Goal: Submit feedback/report problem: Submit feedback/report problem

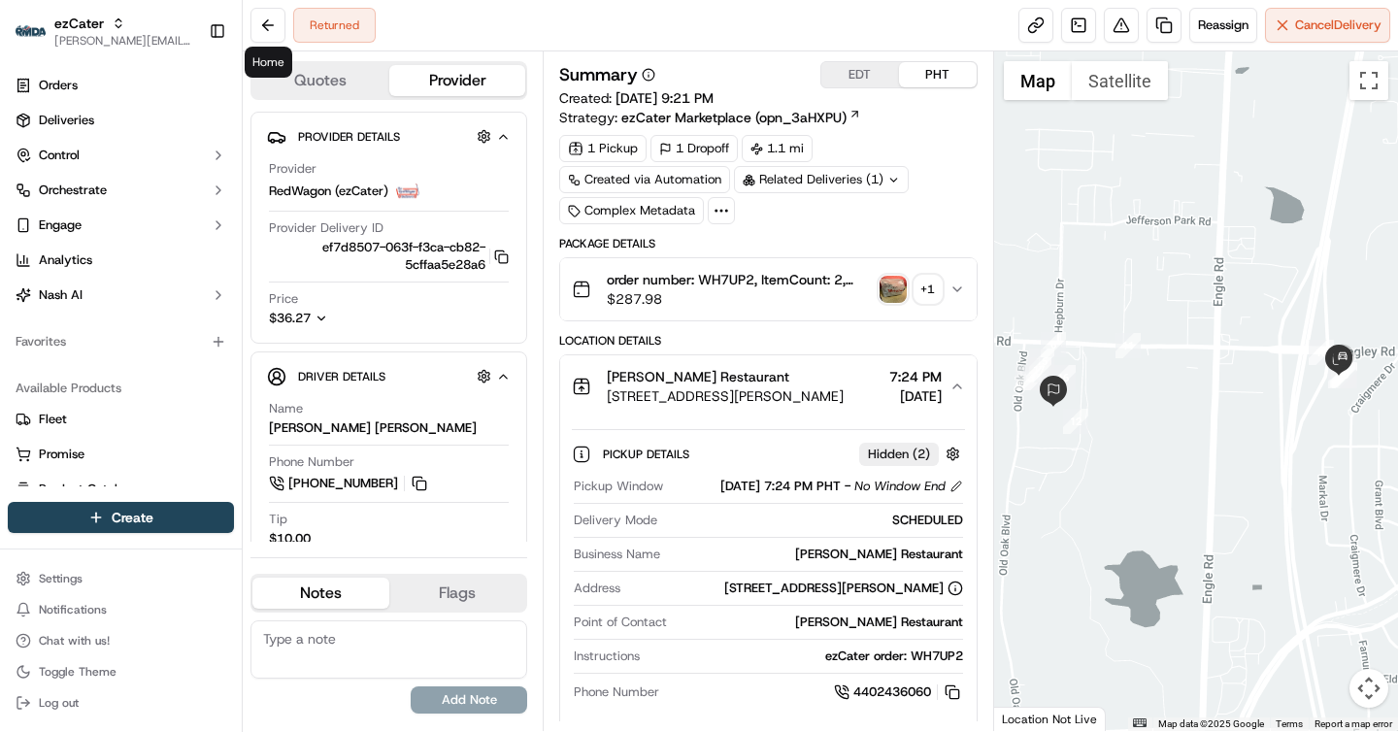
scroll to position [1053, 0]
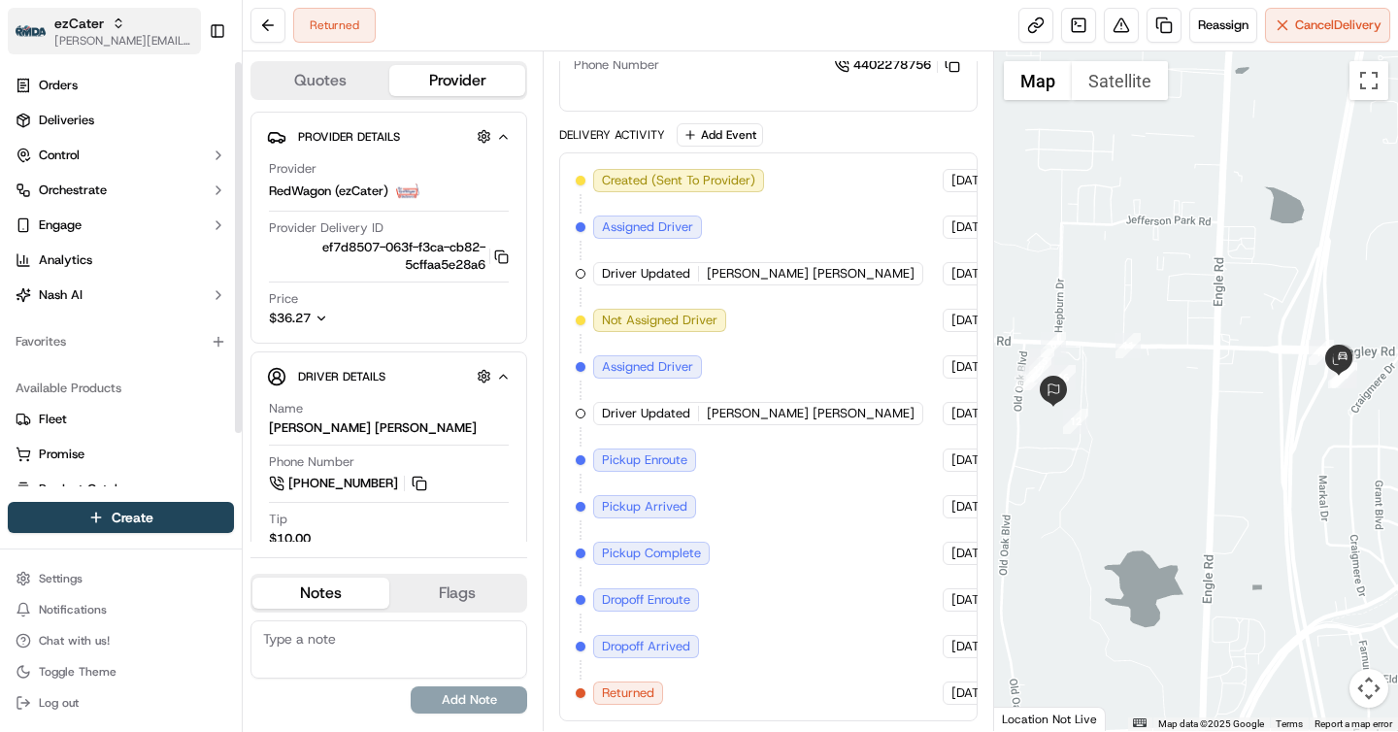
click at [123, 43] on span "[PERSON_NAME][EMAIL_ADDRESS][DOMAIN_NAME]" at bounding box center [123, 41] width 139 height 16
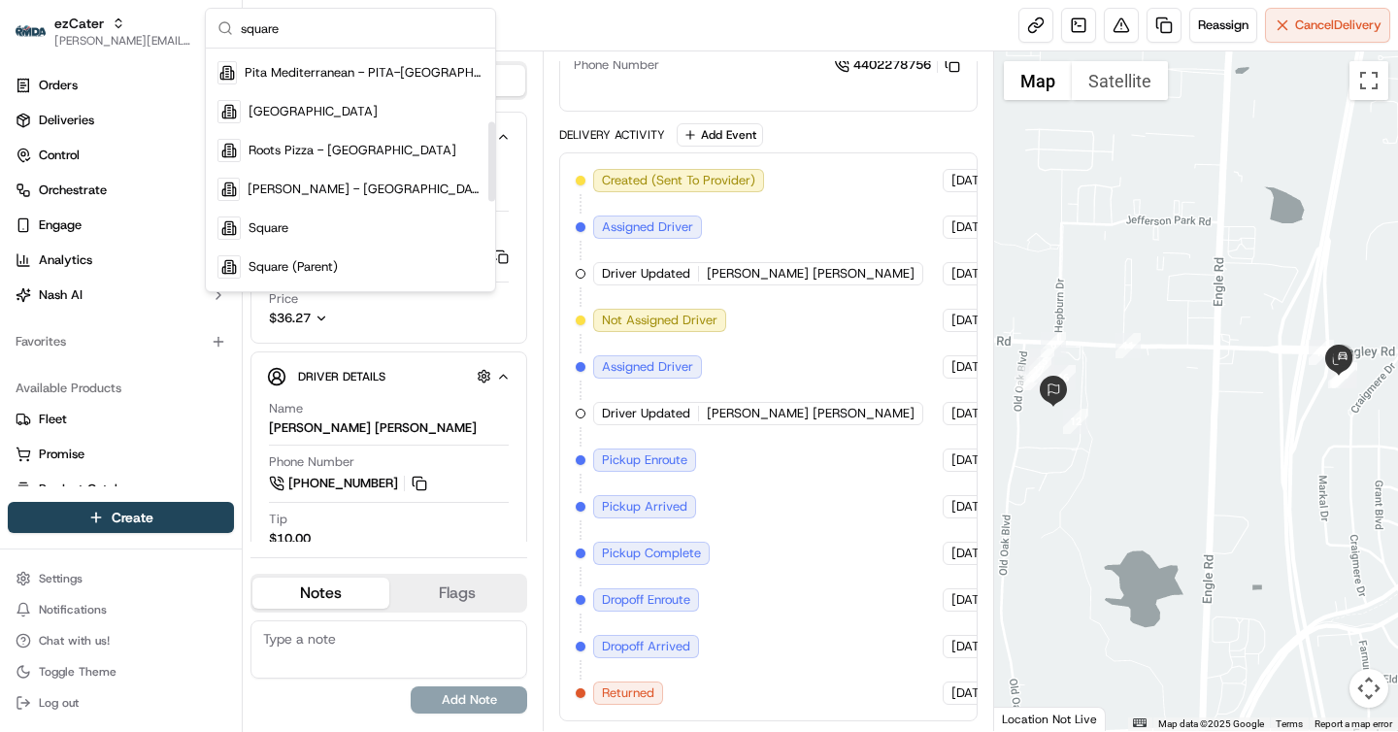
scroll to position [239, 0]
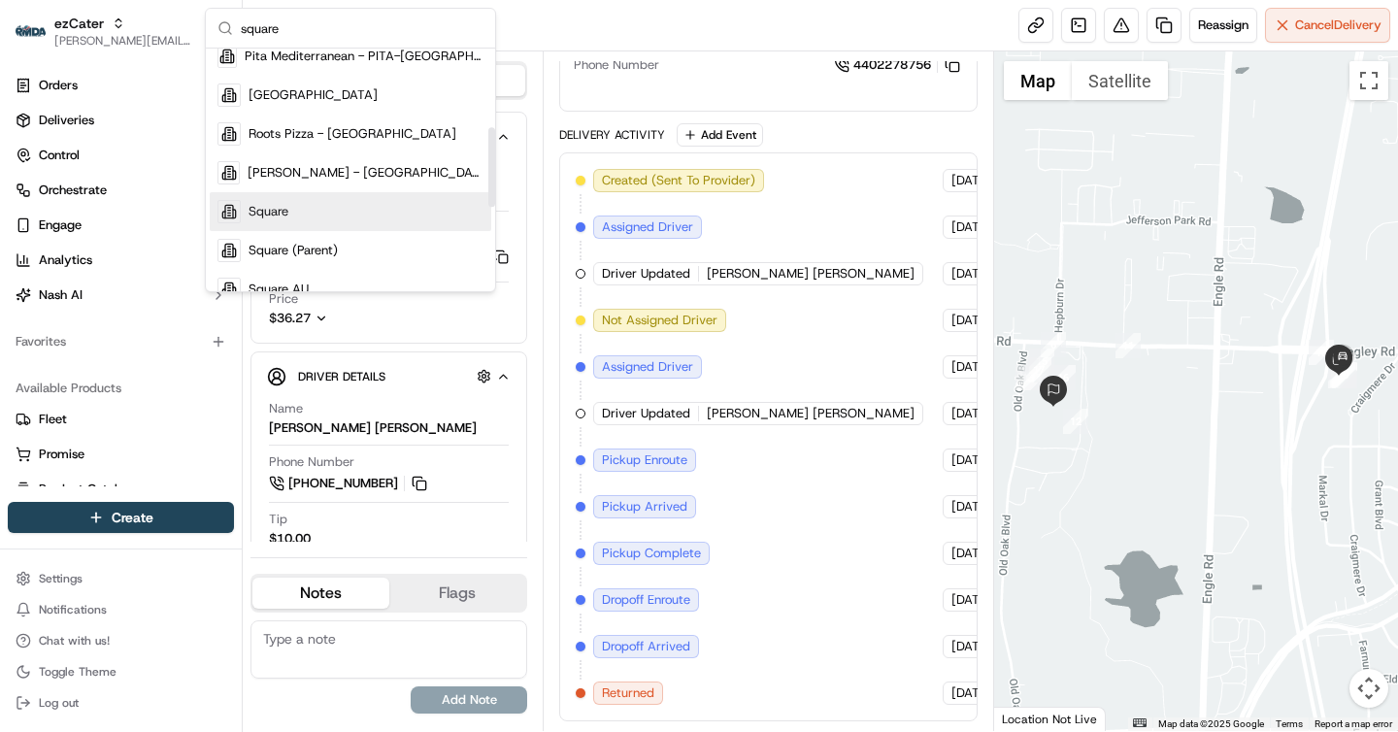
type input "square"
click at [307, 206] on div "Square" at bounding box center [351, 211] width 282 height 39
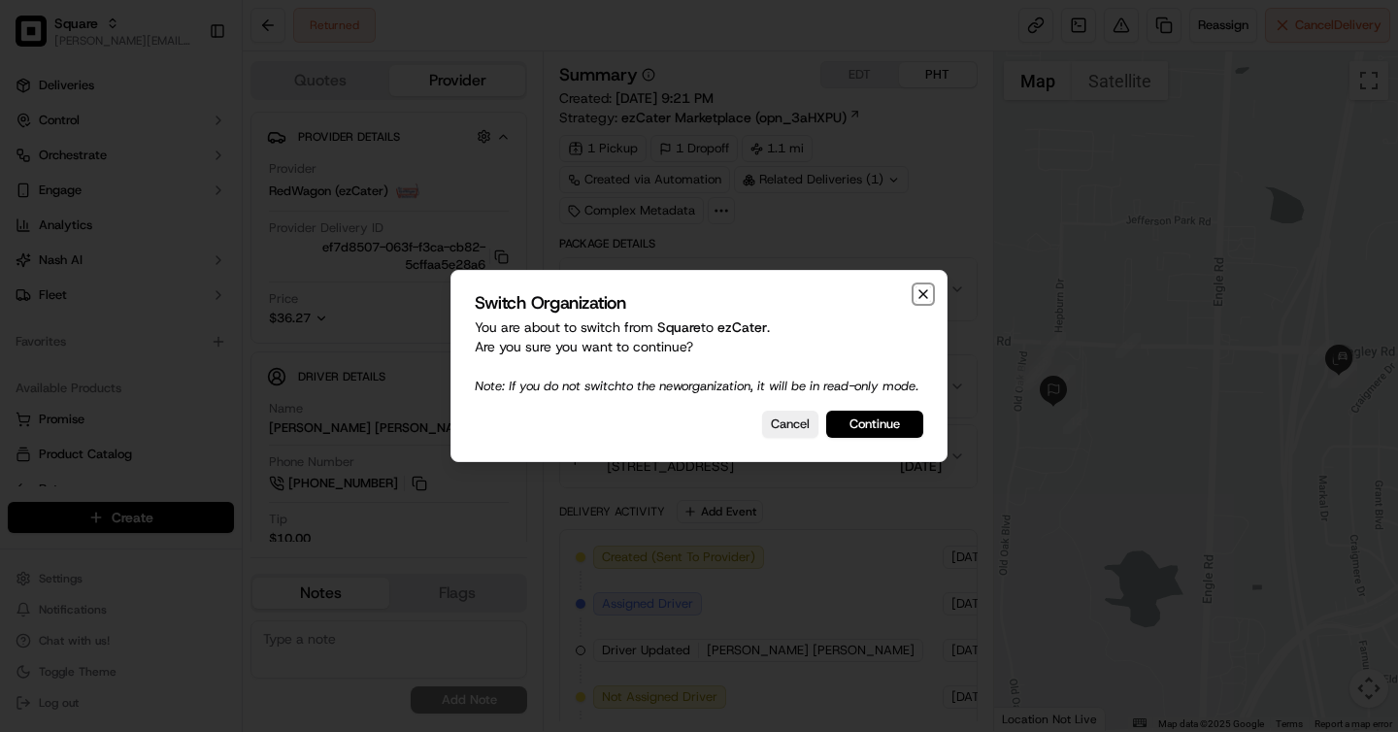
click at [925, 286] on icon "button" at bounding box center [924, 294] width 16 height 16
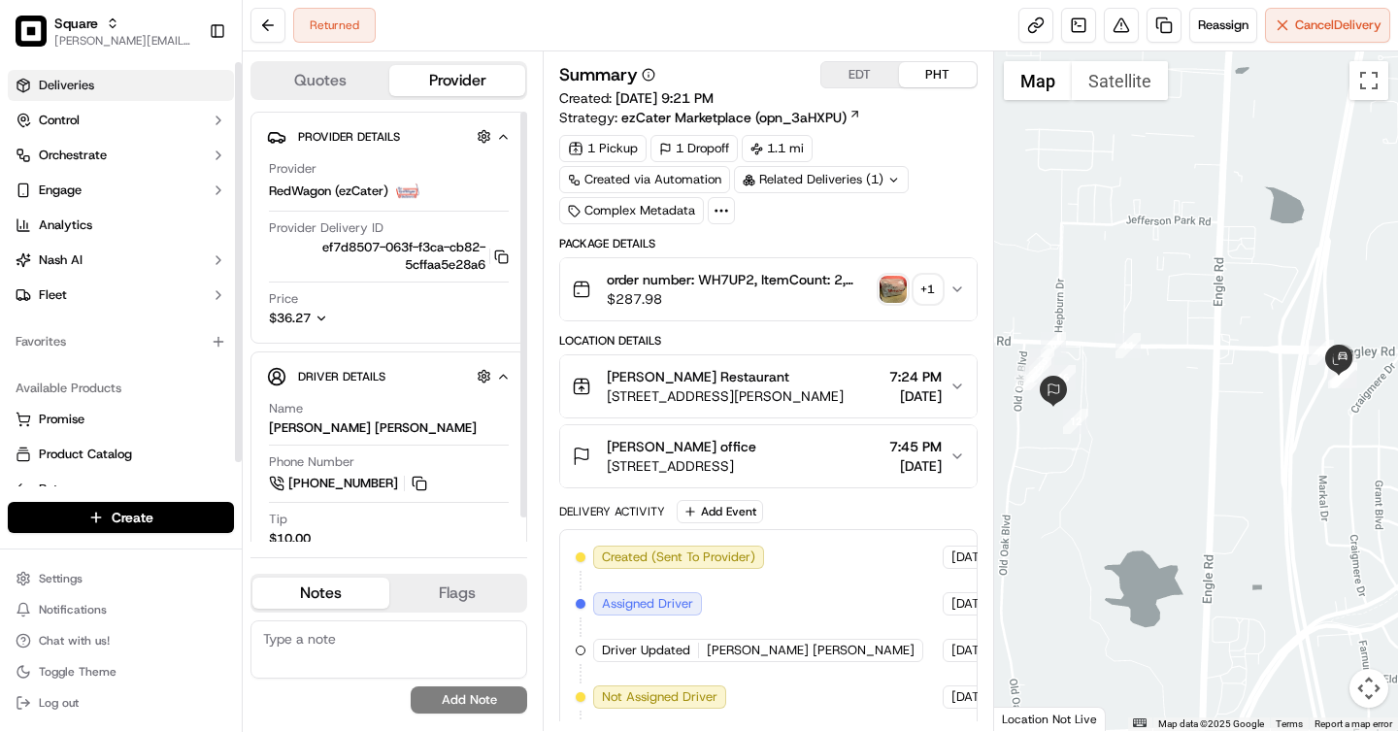
click at [125, 98] on link "Deliveries" at bounding box center [121, 85] width 226 height 31
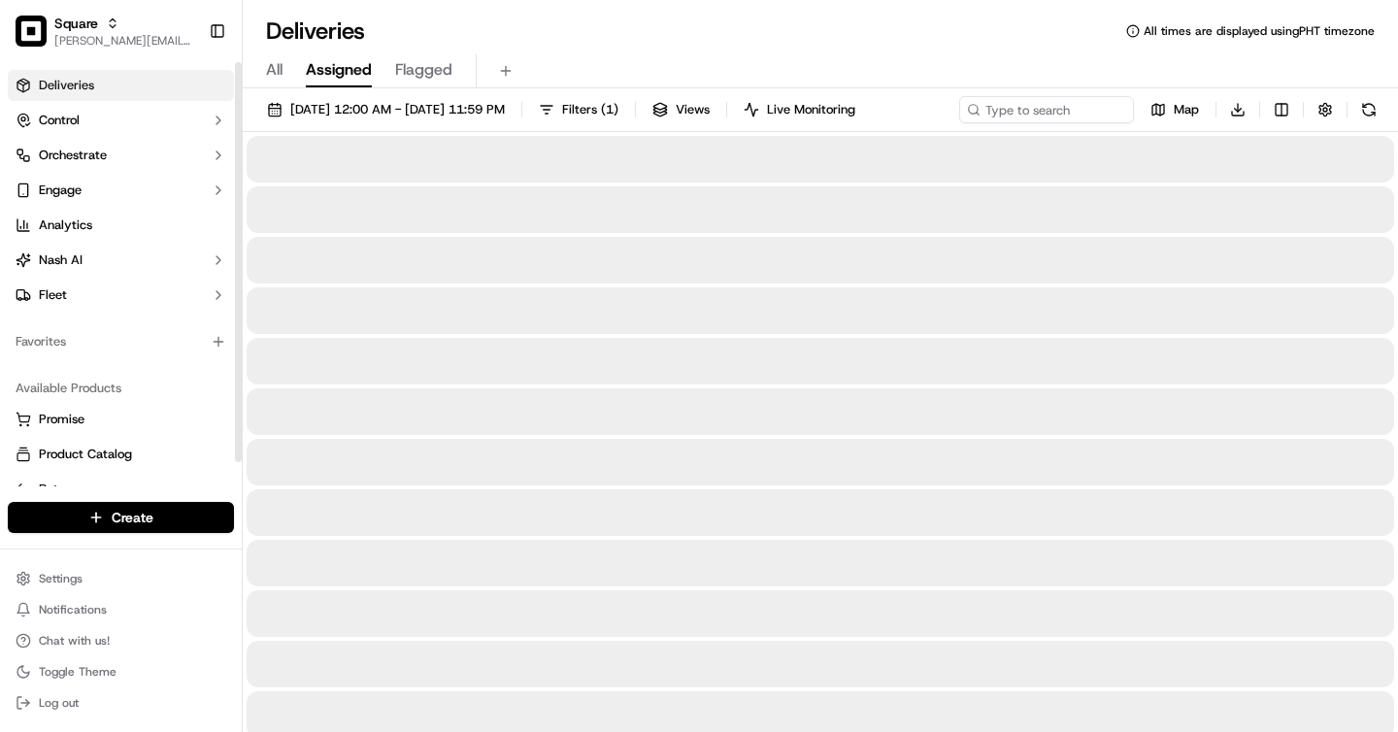
click at [273, 59] on span "All" at bounding box center [274, 69] width 17 height 23
click at [1012, 113] on input at bounding box center [1017, 109] width 233 height 27
type input "4245536"
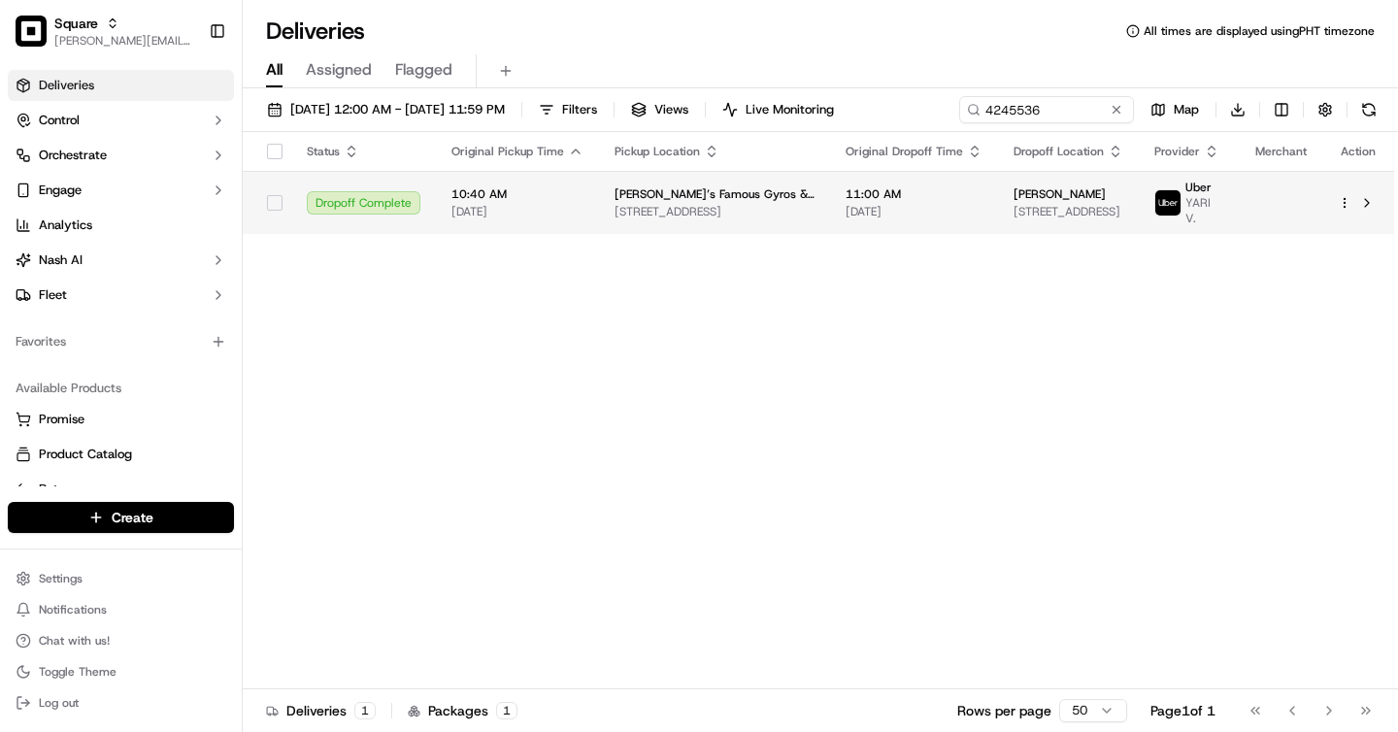
click at [998, 234] on td "Nathan Schultz 24100 N 19th Ave #3049, Phoenix, AZ 85085, USA" at bounding box center [1068, 202] width 141 height 63
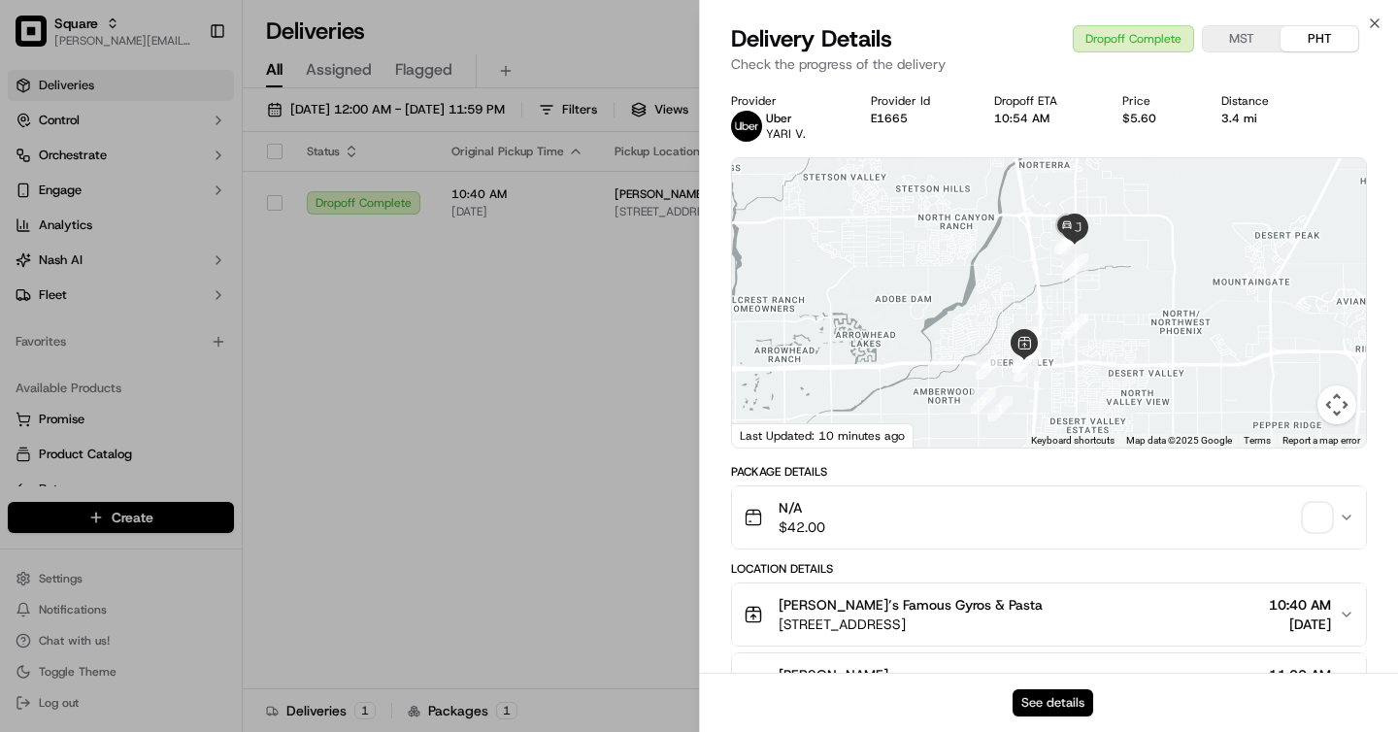
click at [1076, 708] on button "See details" at bounding box center [1053, 702] width 81 height 27
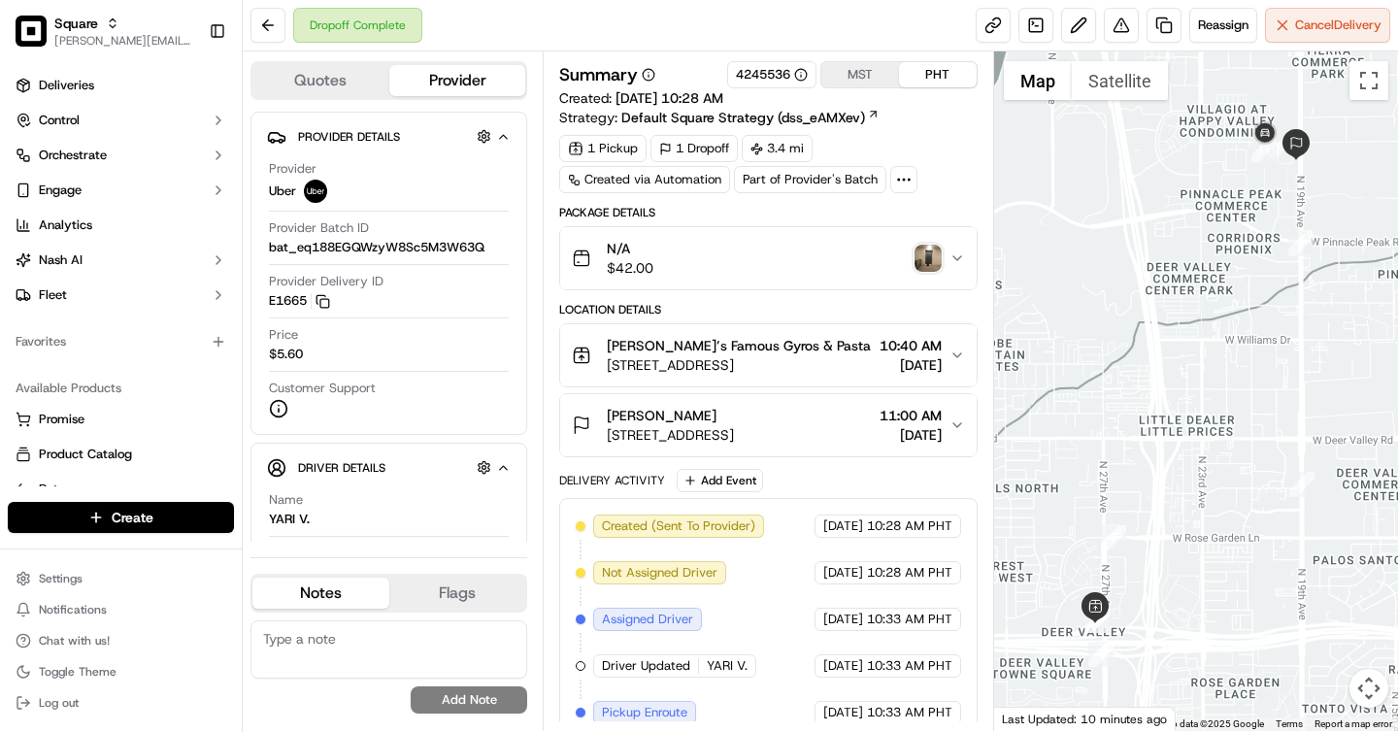
click at [734, 416] on div "Nathan Schultz" at bounding box center [670, 415] width 127 height 19
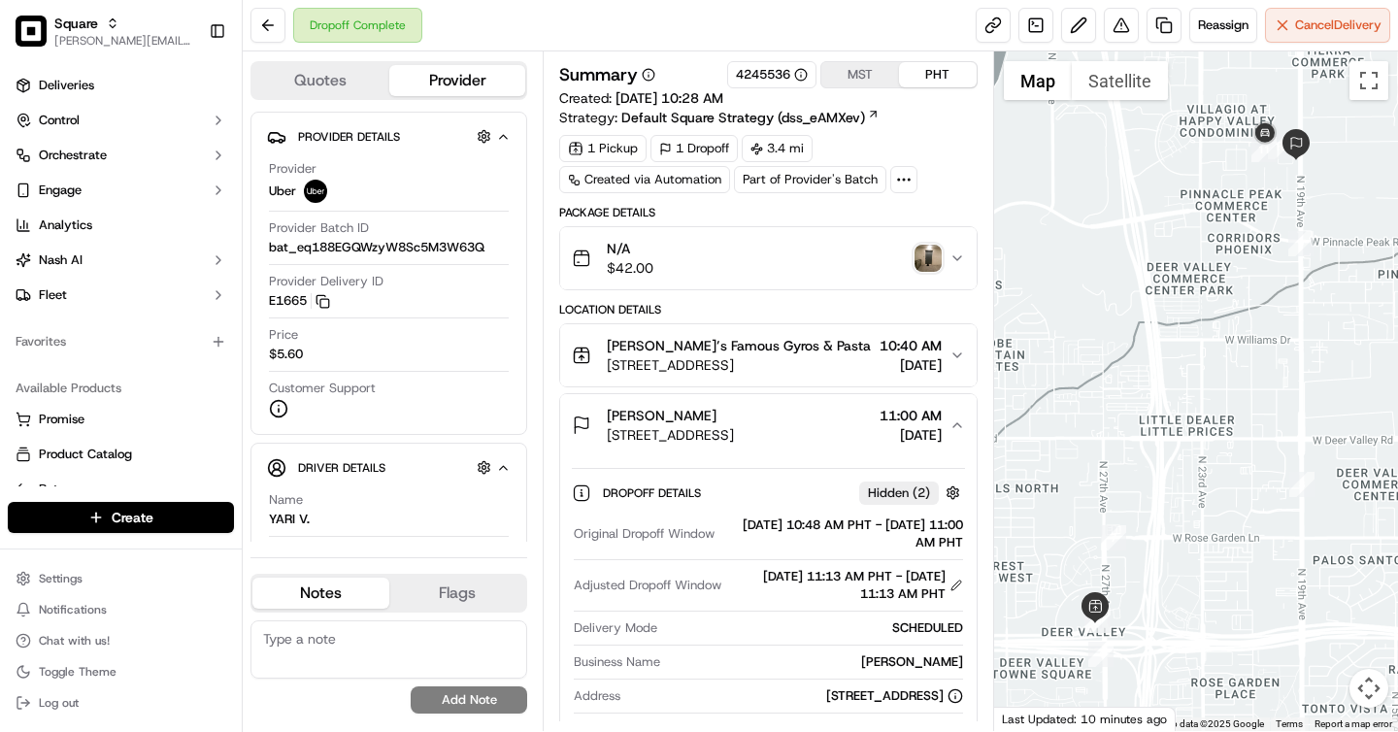
click at [925, 262] on img "button" at bounding box center [928, 258] width 27 height 27
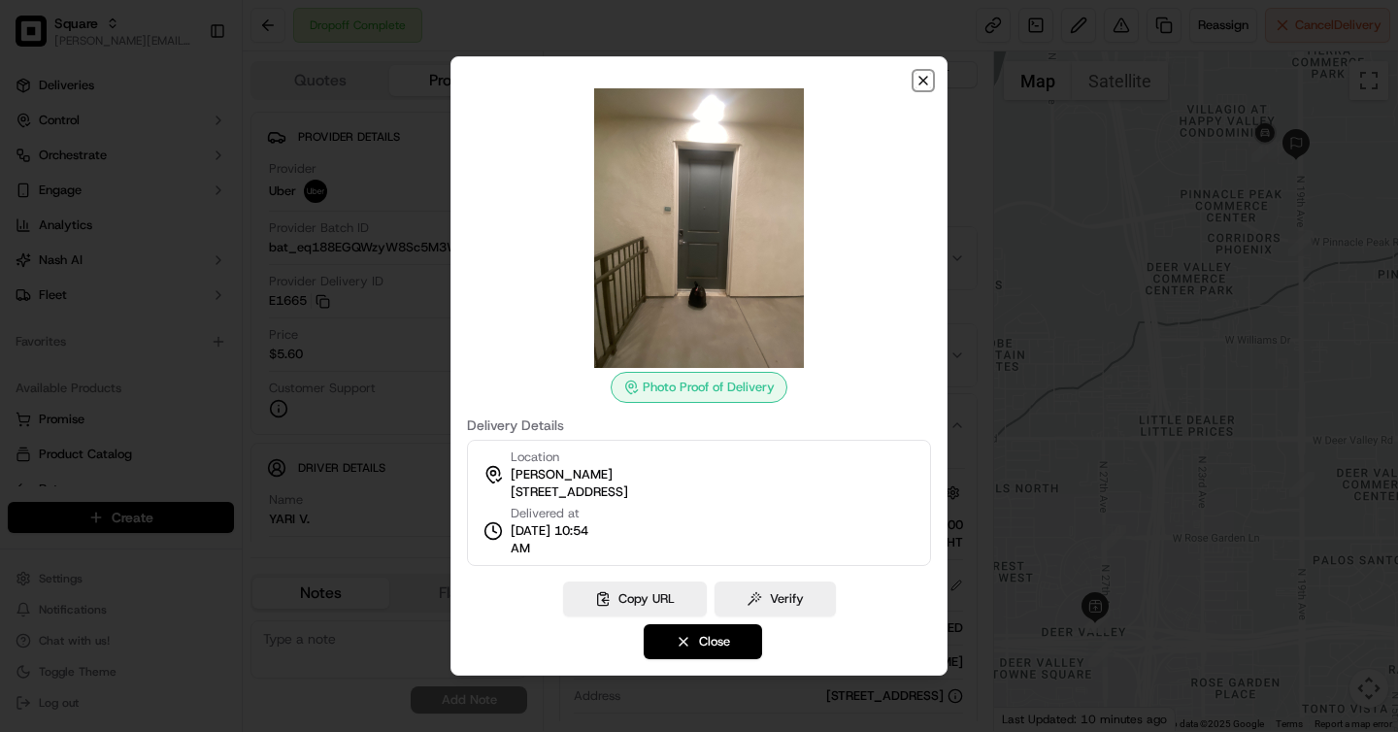
click at [922, 78] on icon "button" at bounding box center [924, 81] width 16 height 16
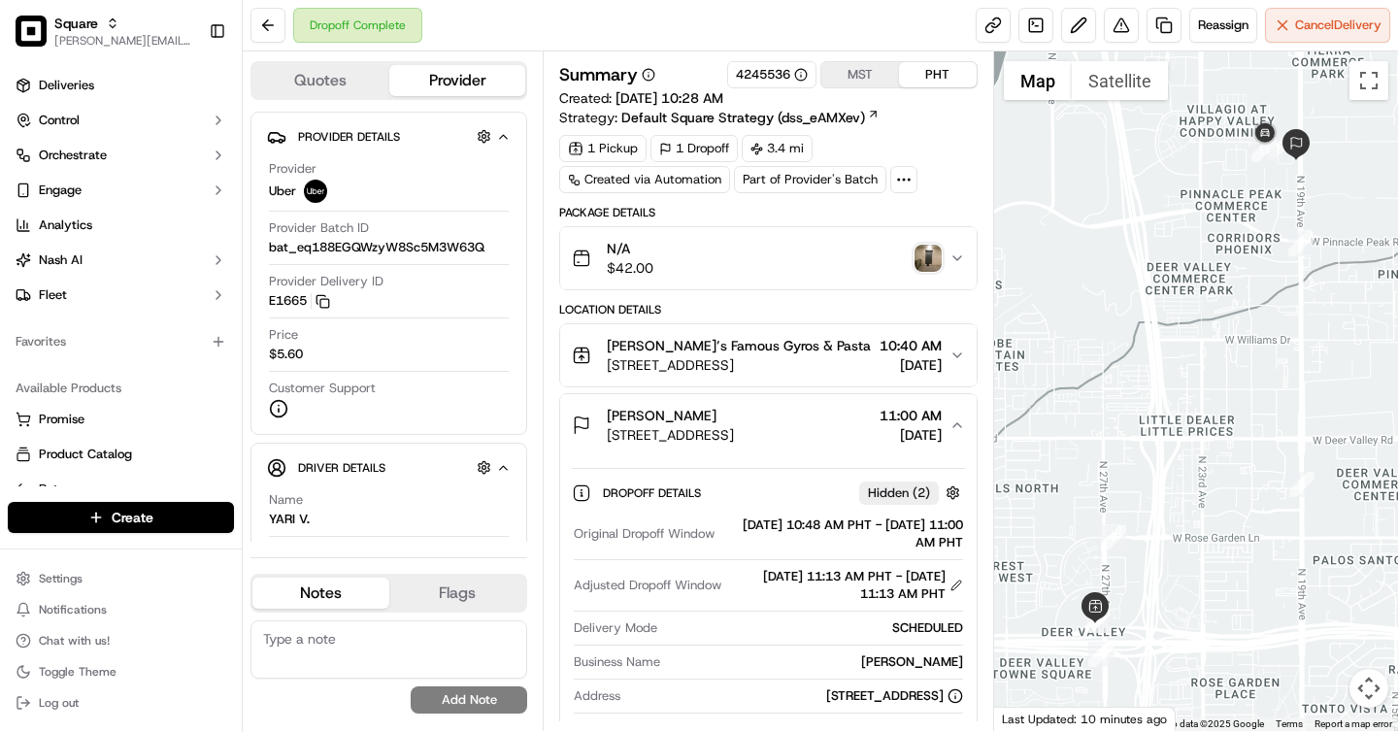
click at [734, 423] on div "Nathan Schultz" at bounding box center [670, 415] width 127 height 19
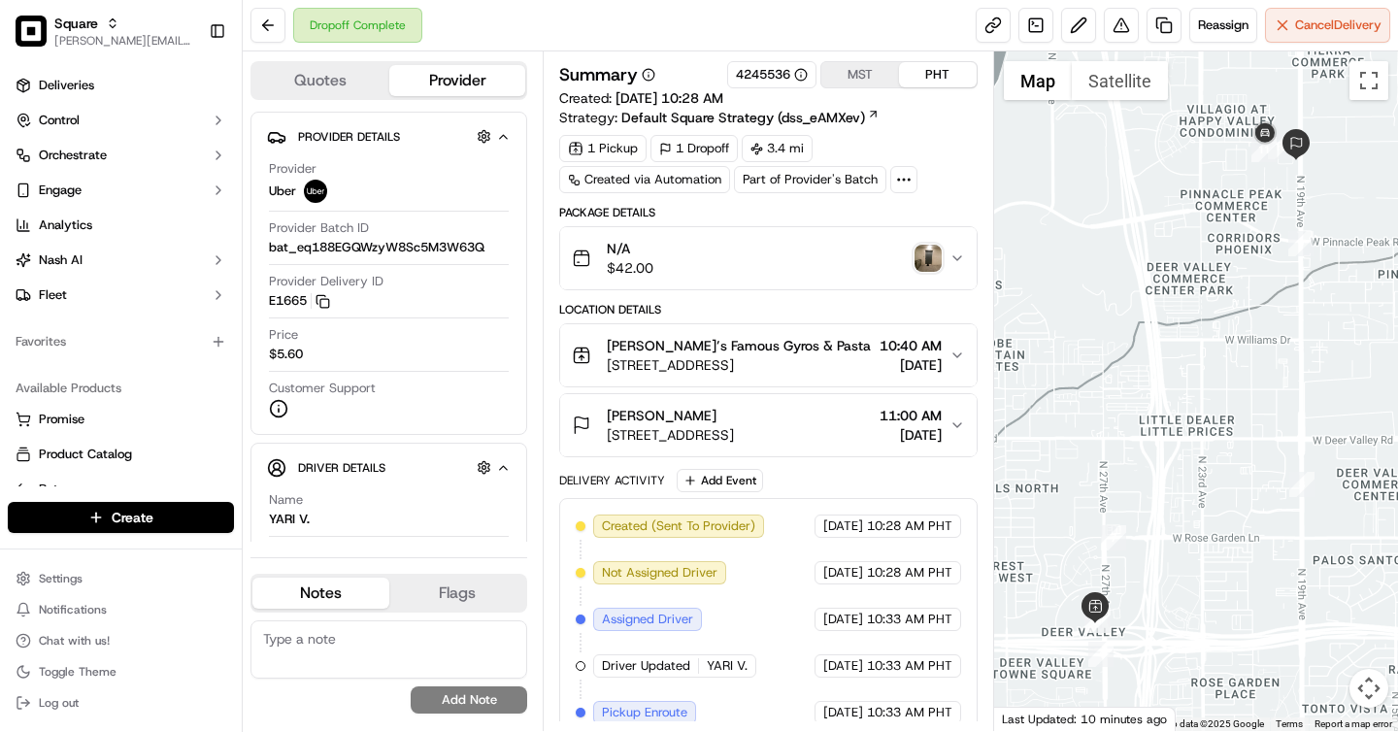
click at [833, 356] on span "20206 N 27th Ave a, Phoenix, AZ 85027, USA" at bounding box center [739, 364] width 264 height 19
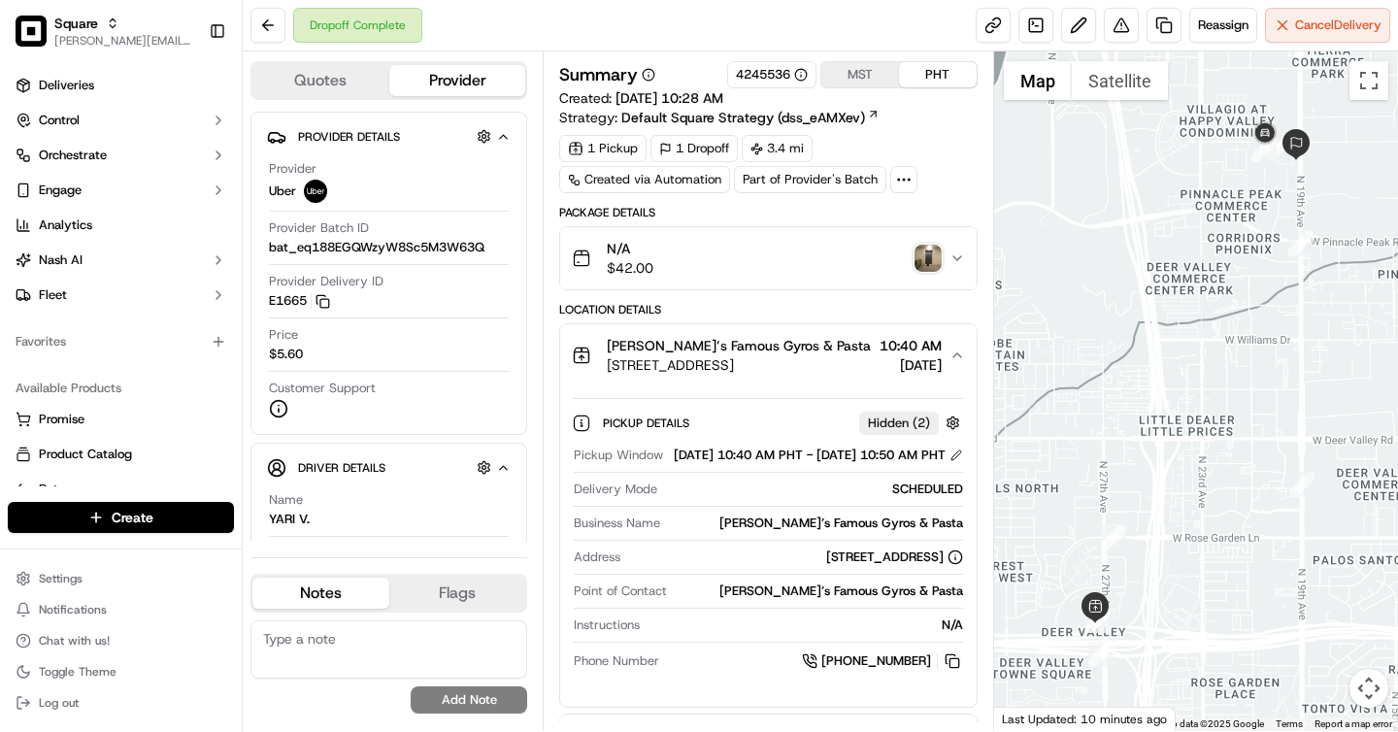
click at [833, 356] on span "20206 N 27th Ave a, Phoenix, AZ 85027, USA" at bounding box center [739, 364] width 264 height 19
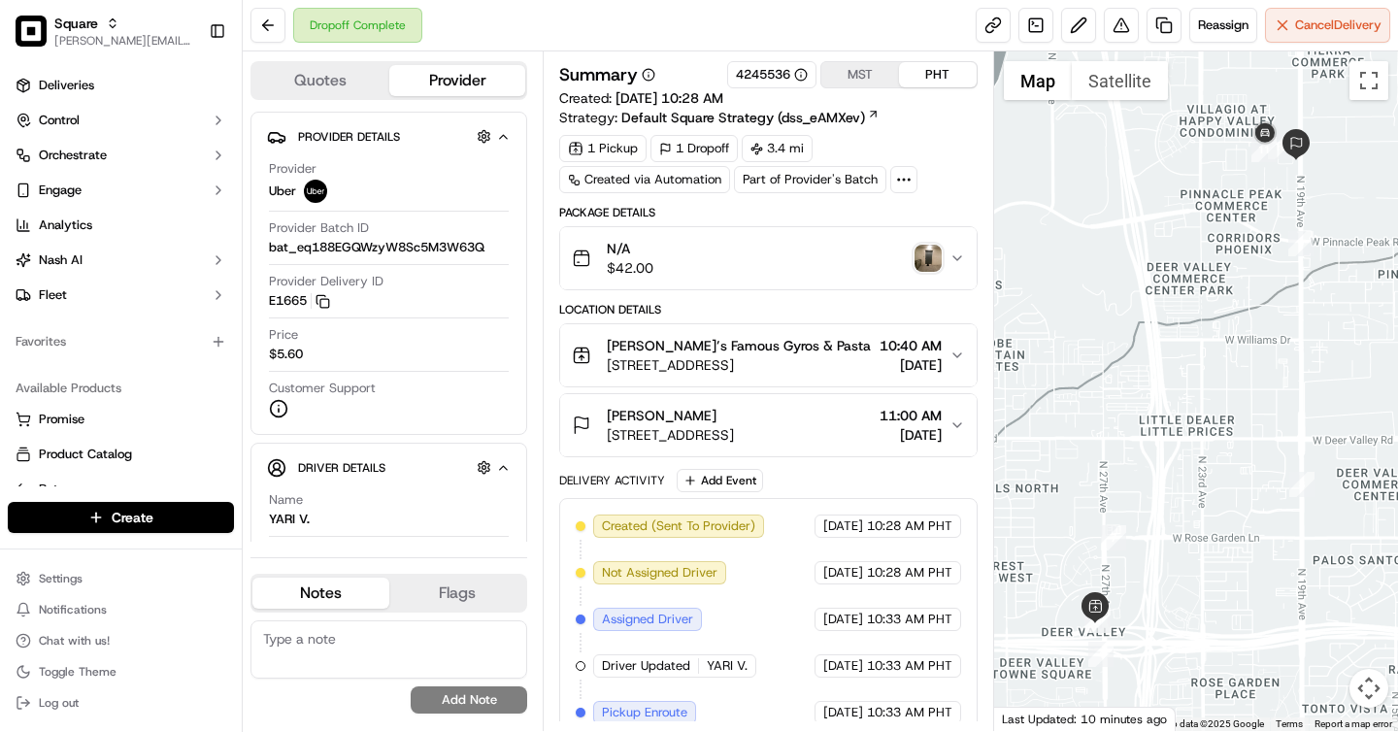
click at [734, 421] on div "Nathan Schultz" at bounding box center [670, 415] width 127 height 19
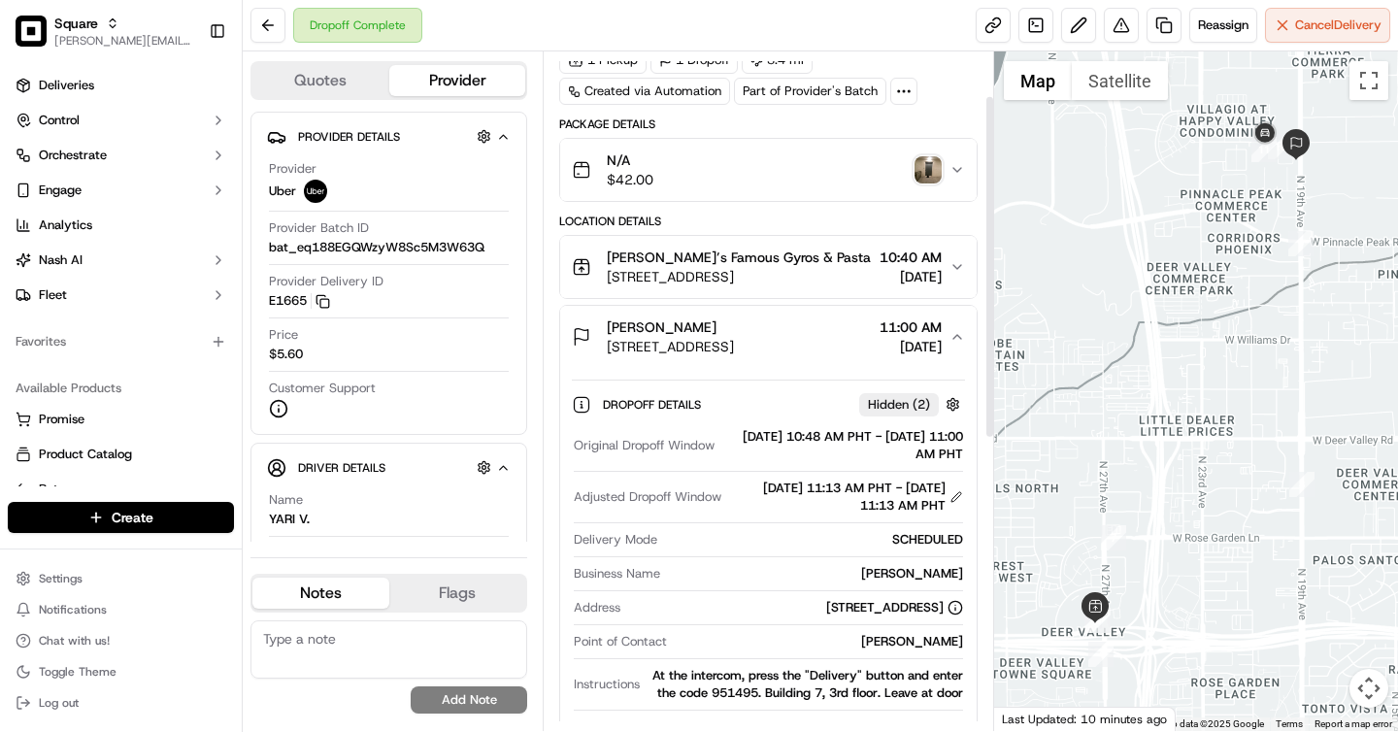
scroll to position [104, 0]
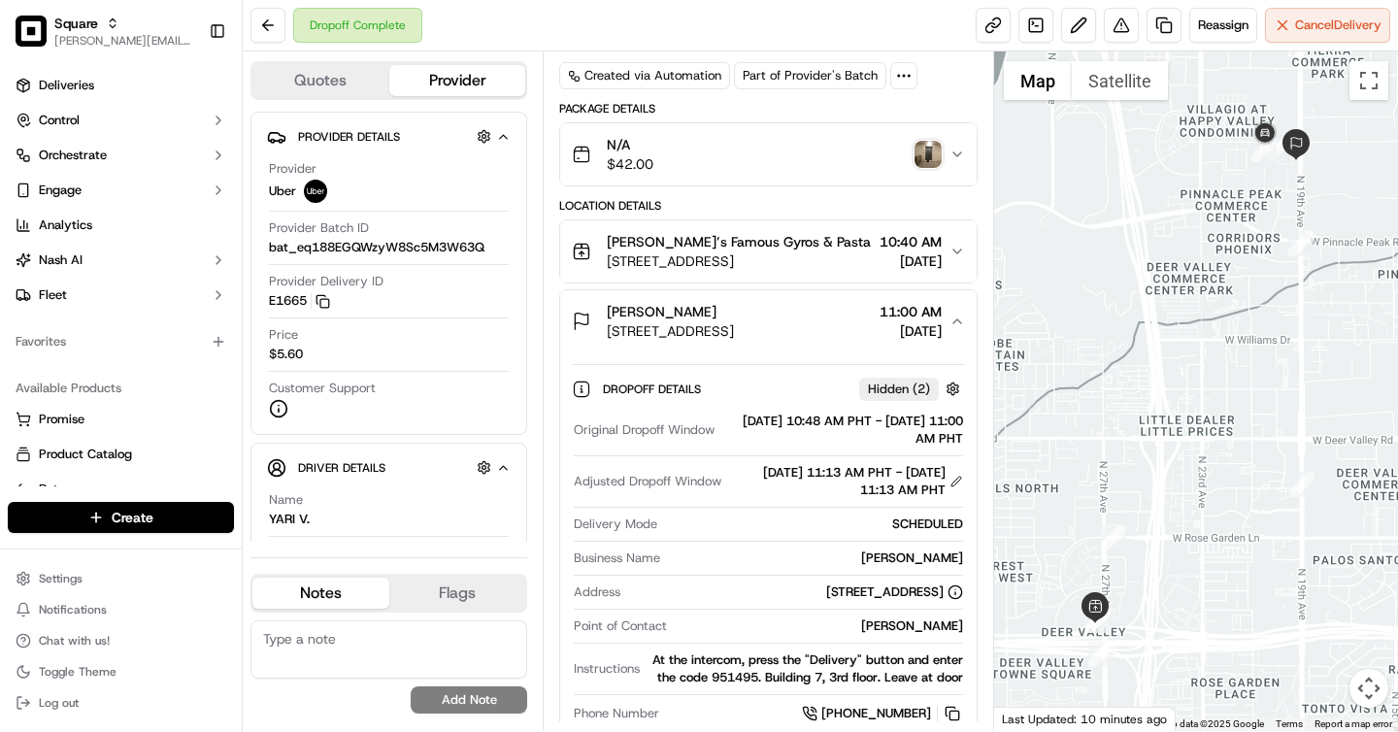
click at [931, 163] on img "button" at bounding box center [928, 154] width 27 height 27
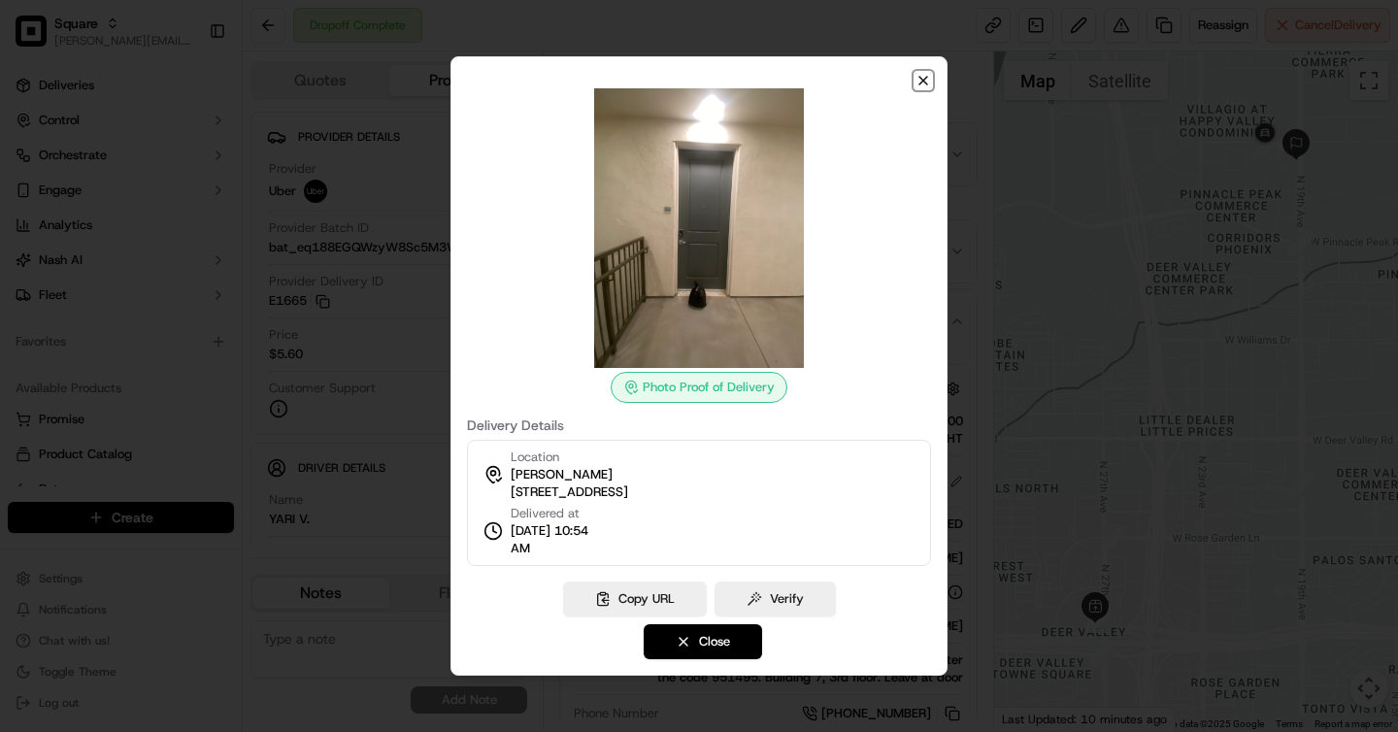
click at [925, 86] on icon "button" at bounding box center [924, 81] width 16 height 16
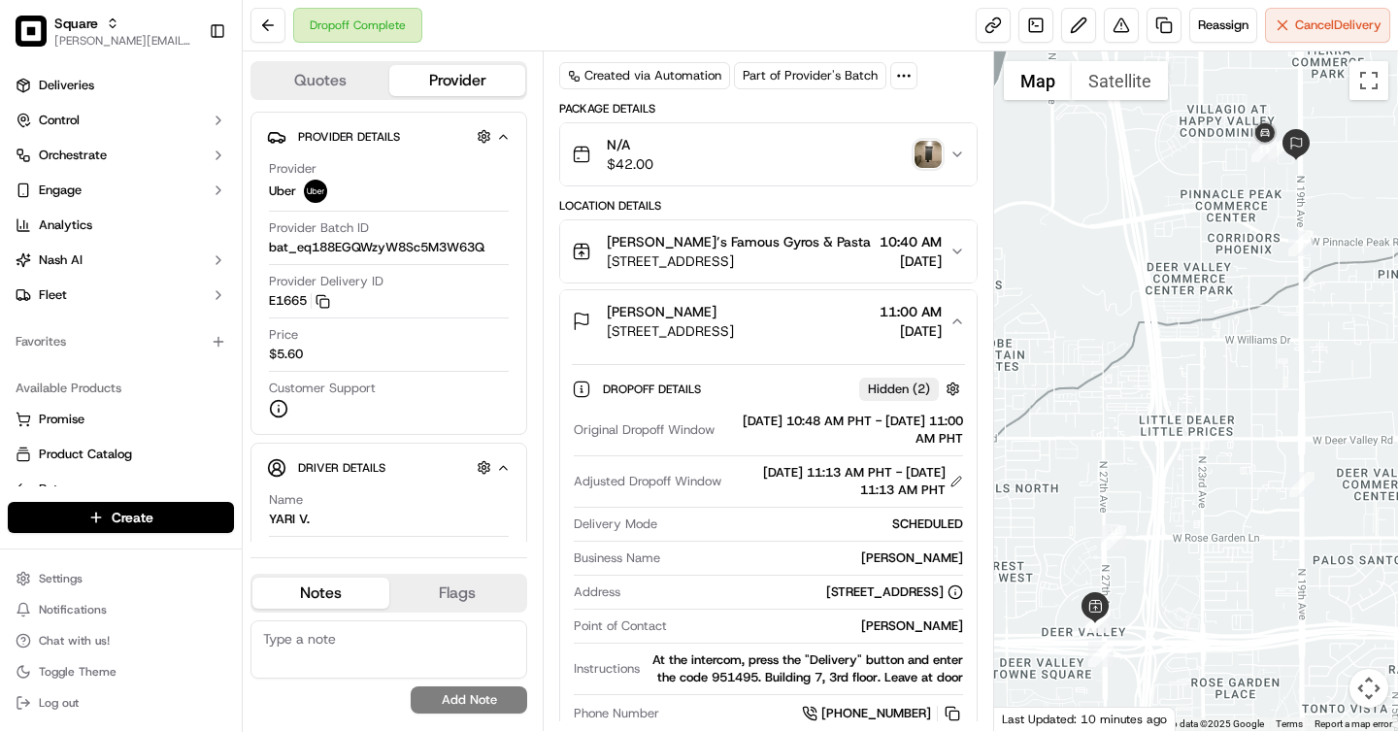
click at [923, 150] on img "button" at bounding box center [928, 154] width 27 height 27
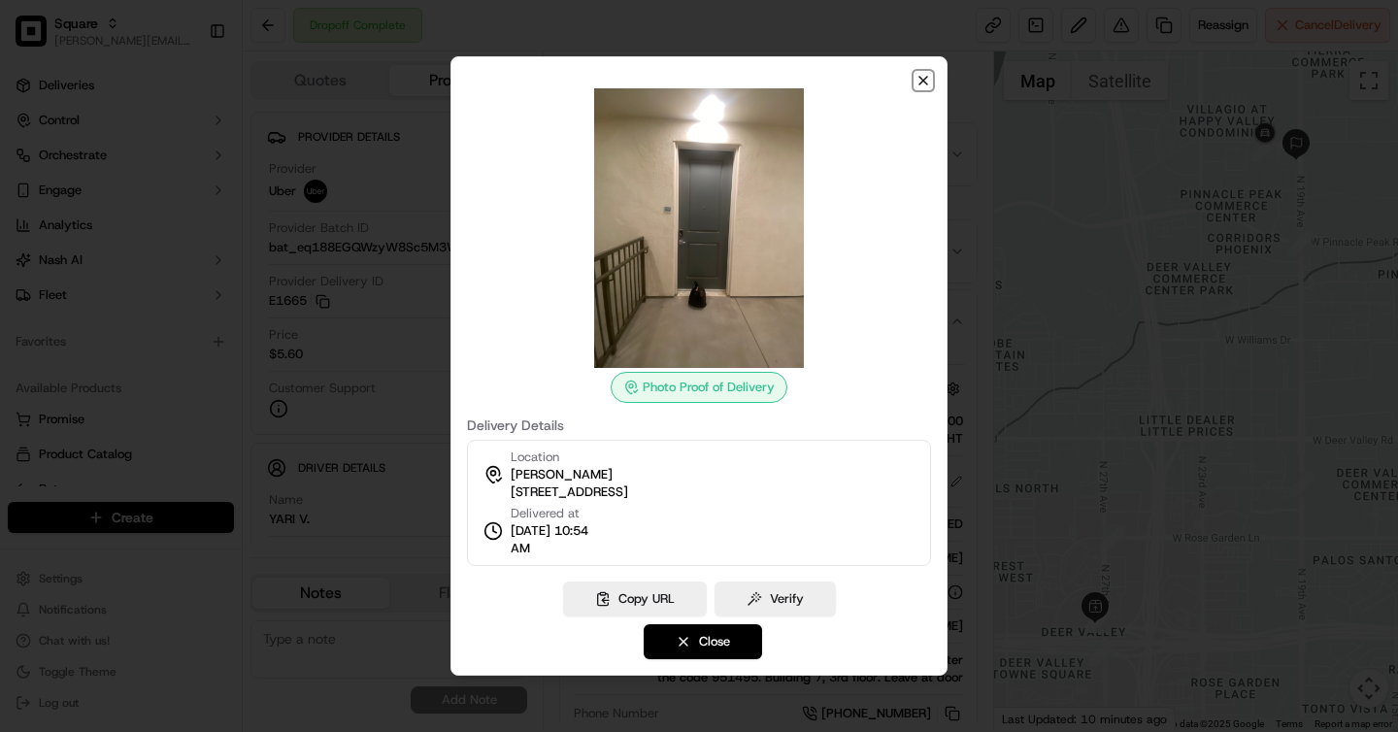
click at [924, 81] on icon "button" at bounding box center [924, 81] width 16 height 16
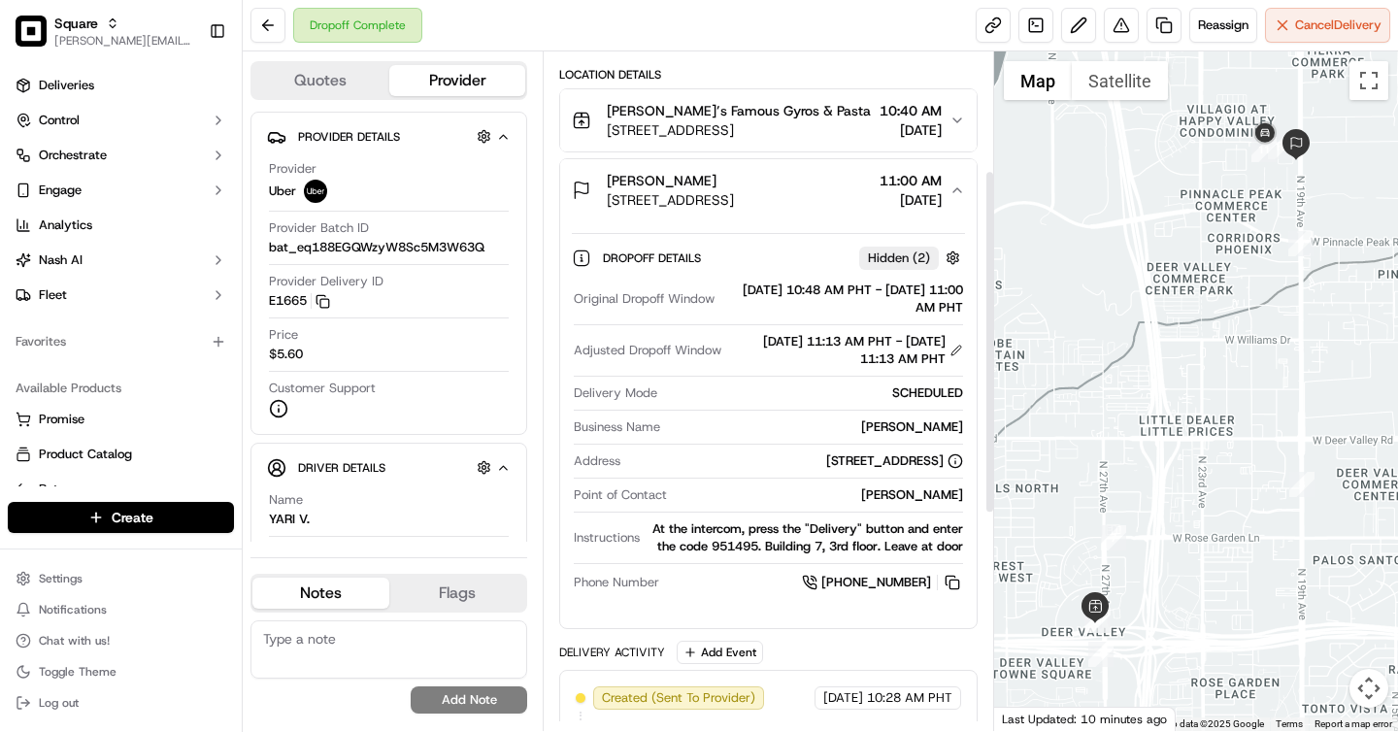
scroll to position [234, 0]
click at [854, 213] on button "Nathan Schultz 24100 N 19th Ave #3049, Phoenix, AZ 85085, USA 11:00 AM 09/16/20…" at bounding box center [768, 191] width 416 height 62
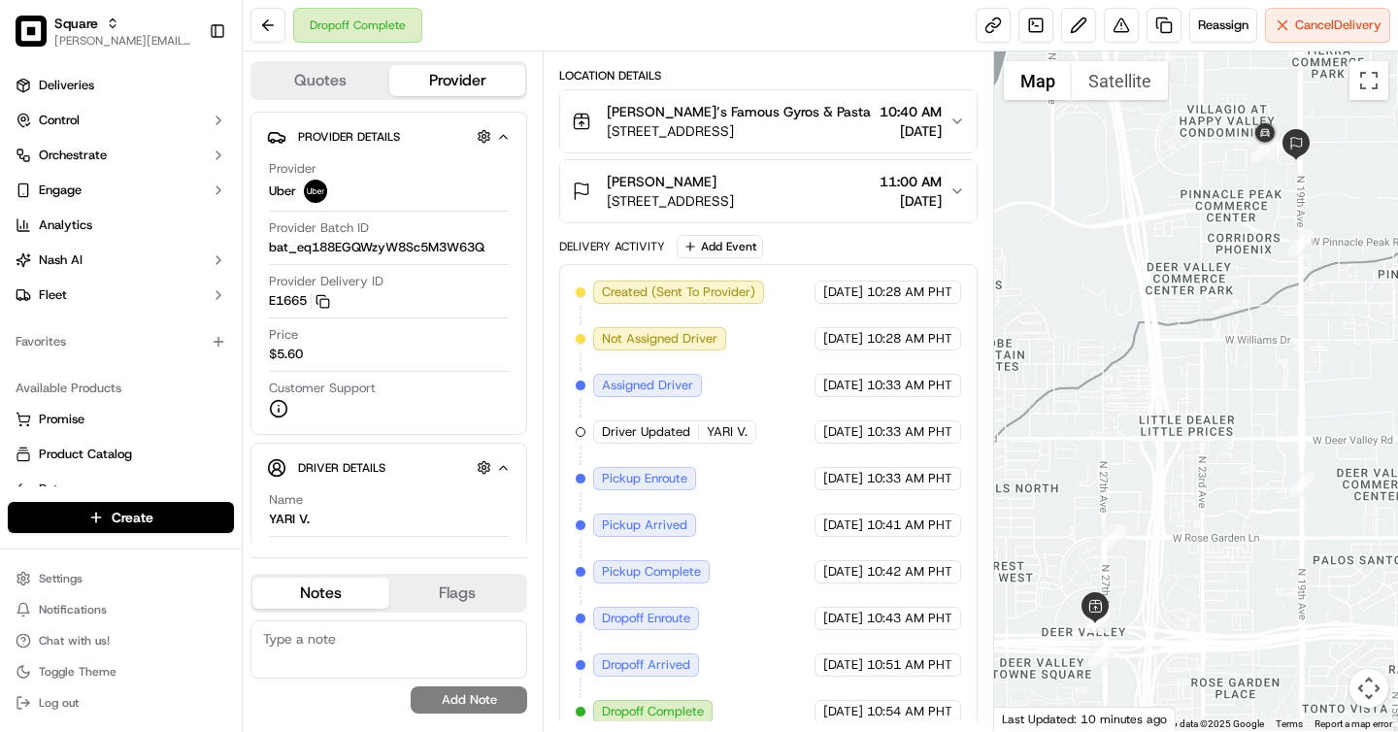
scroll to position [0, 0]
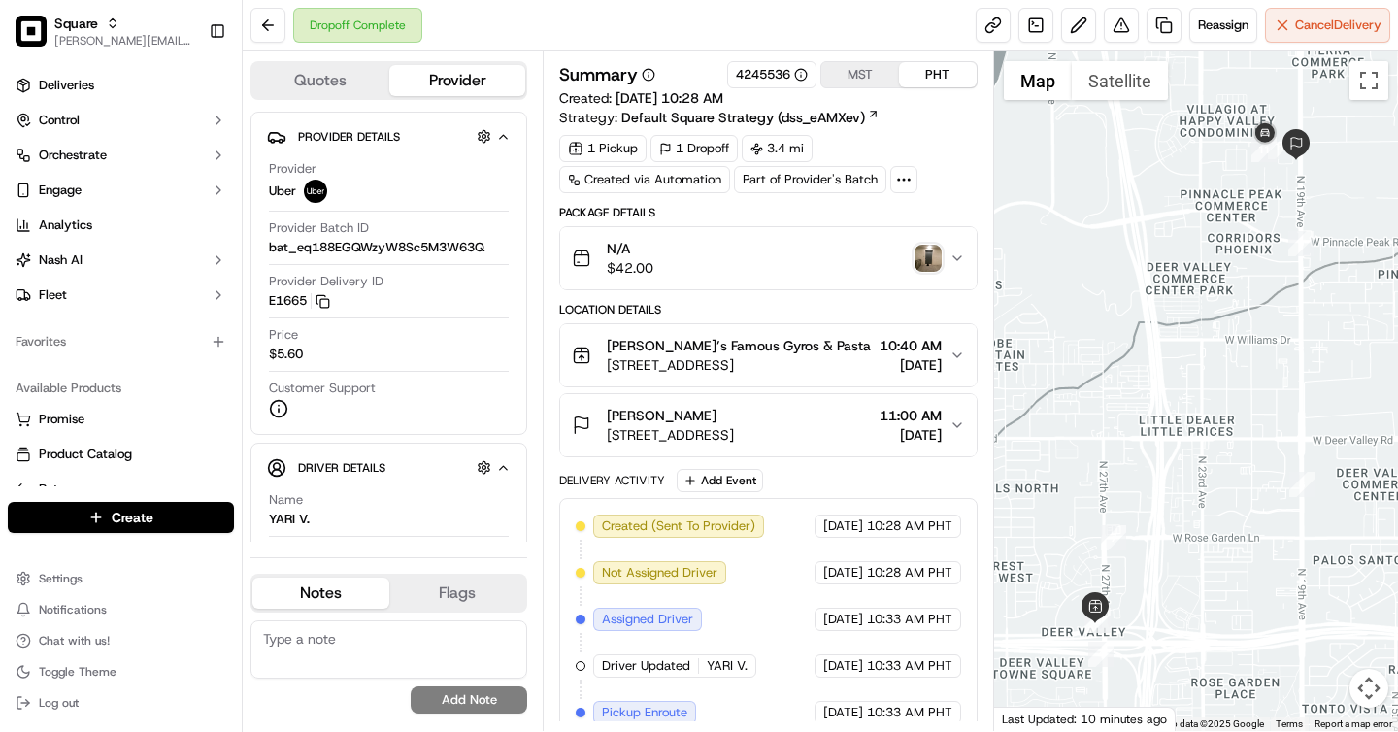
click at [868, 81] on button "MST" at bounding box center [860, 74] width 78 height 25
click at [937, 80] on button "PHT" at bounding box center [938, 74] width 78 height 25
click at [867, 76] on button "MST" at bounding box center [860, 74] width 78 height 25
click at [931, 75] on button "PHT" at bounding box center [938, 74] width 78 height 25
click at [841, 76] on button "MST" at bounding box center [860, 74] width 78 height 25
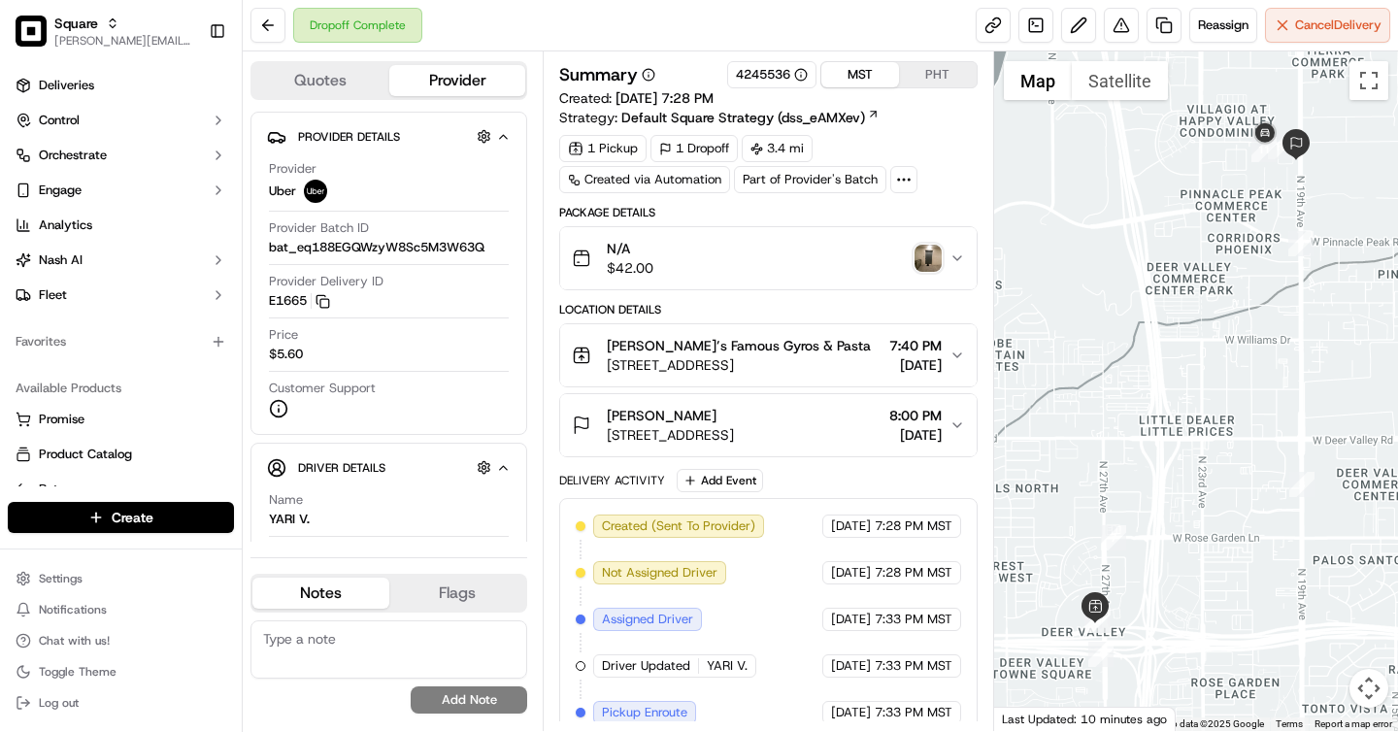
click at [914, 74] on button "PHT" at bounding box center [938, 74] width 78 height 25
click at [824, 74] on button "MST" at bounding box center [860, 74] width 78 height 25
click at [927, 74] on button "PHT" at bounding box center [938, 74] width 78 height 25
click at [860, 74] on button "MST" at bounding box center [860, 74] width 78 height 25
click at [909, 67] on button "PHT" at bounding box center [938, 74] width 78 height 25
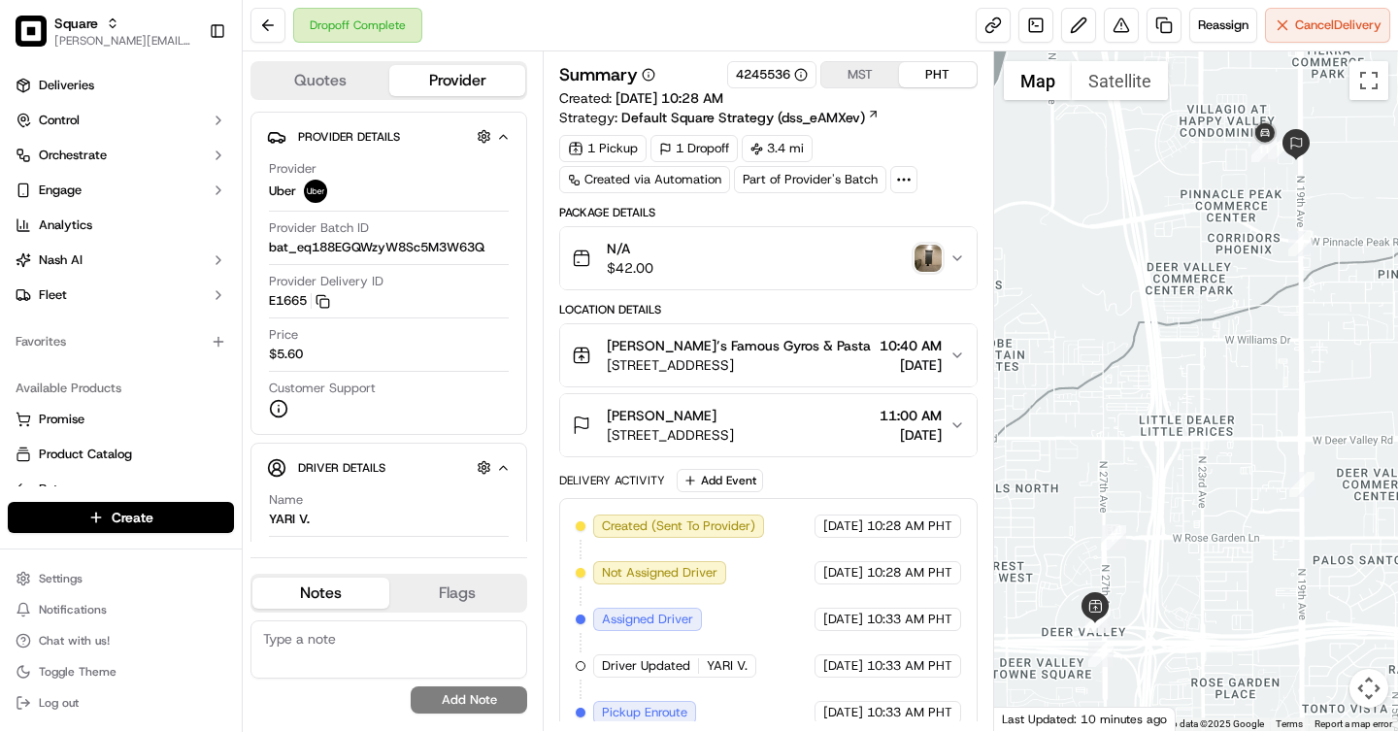
click at [852, 69] on button "MST" at bounding box center [860, 74] width 78 height 25
click at [903, 63] on button "PHT" at bounding box center [938, 74] width 78 height 25
click at [875, 66] on button "MST" at bounding box center [860, 74] width 78 height 25
click at [918, 74] on button "PHT" at bounding box center [938, 74] width 78 height 25
click at [852, 72] on button "MST" at bounding box center [860, 74] width 78 height 25
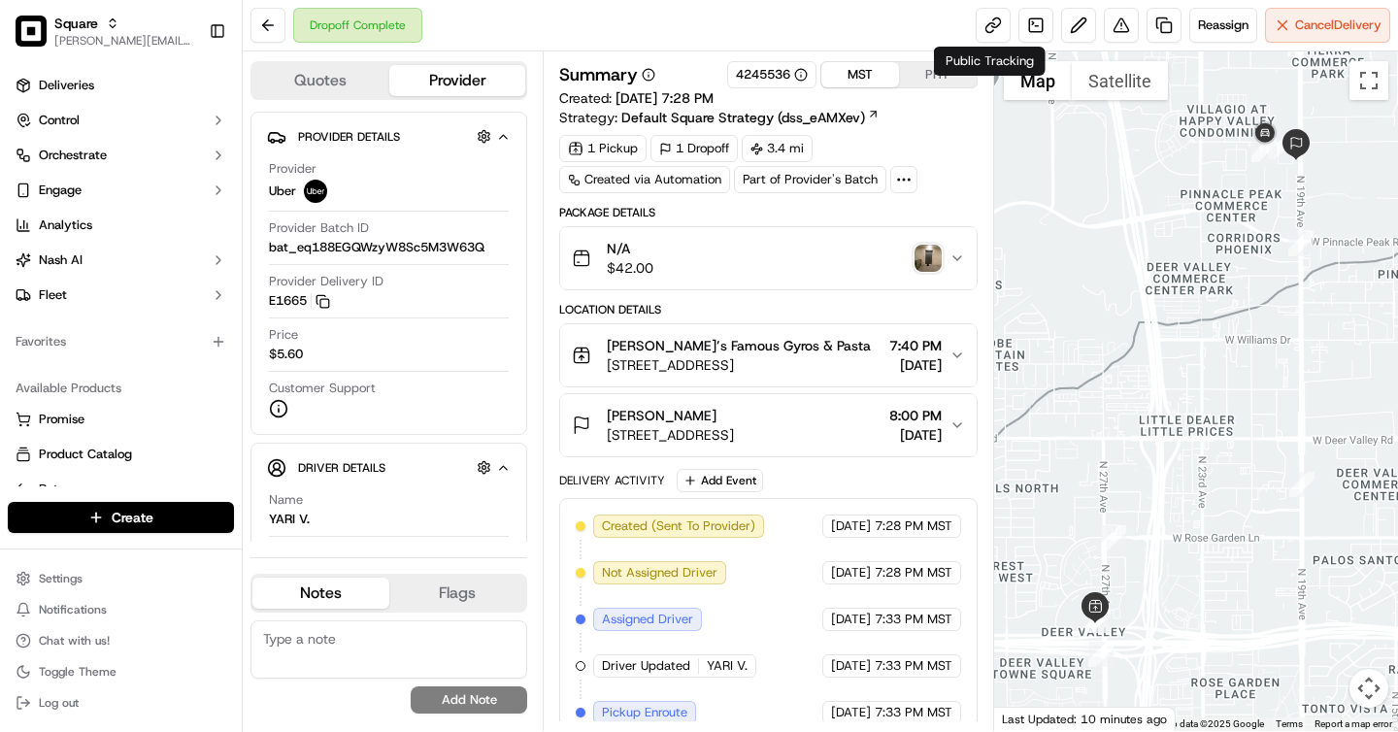
click at [936, 80] on button "PHT" at bounding box center [938, 74] width 78 height 25
click at [854, 79] on button "MST" at bounding box center [860, 74] width 78 height 25
click at [734, 431] on span "24100 N 19th Ave #3049, Phoenix, AZ 85085, USA" at bounding box center [670, 434] width 127 height 19
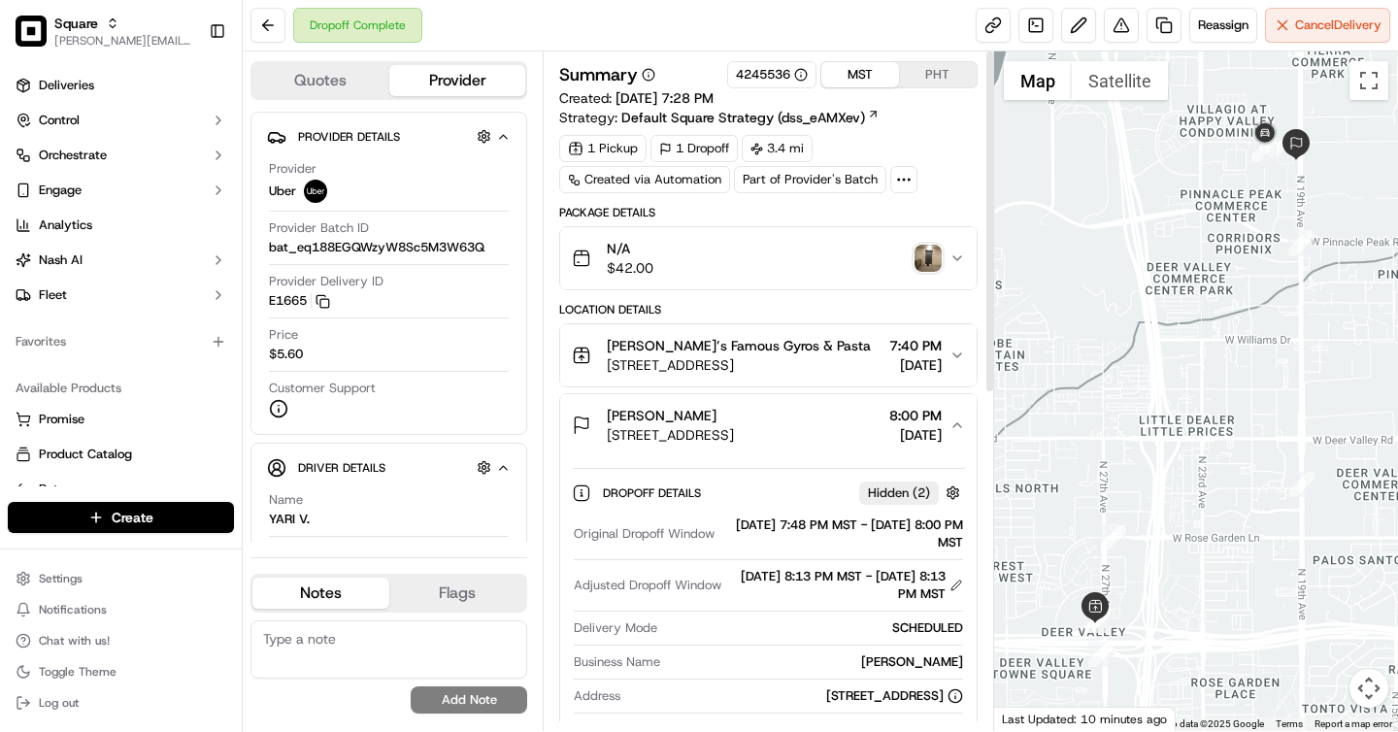
click at [949, 137] on div "1 Pickup 1 Dropoff 3.4 mi Created via Automation Part of Provider's Batch" at bounding box center [768, 164] width 418 height 58
click at [939, 61] on div "MST PHT" at bounding box center [898, 74] width 157 height 27
click at [851, 67] on button "MST" at bounding box center [860, 74] width 78 height 25
click at [929, 253] on img "button" at bounding box center [928, 258] width 27 height 27
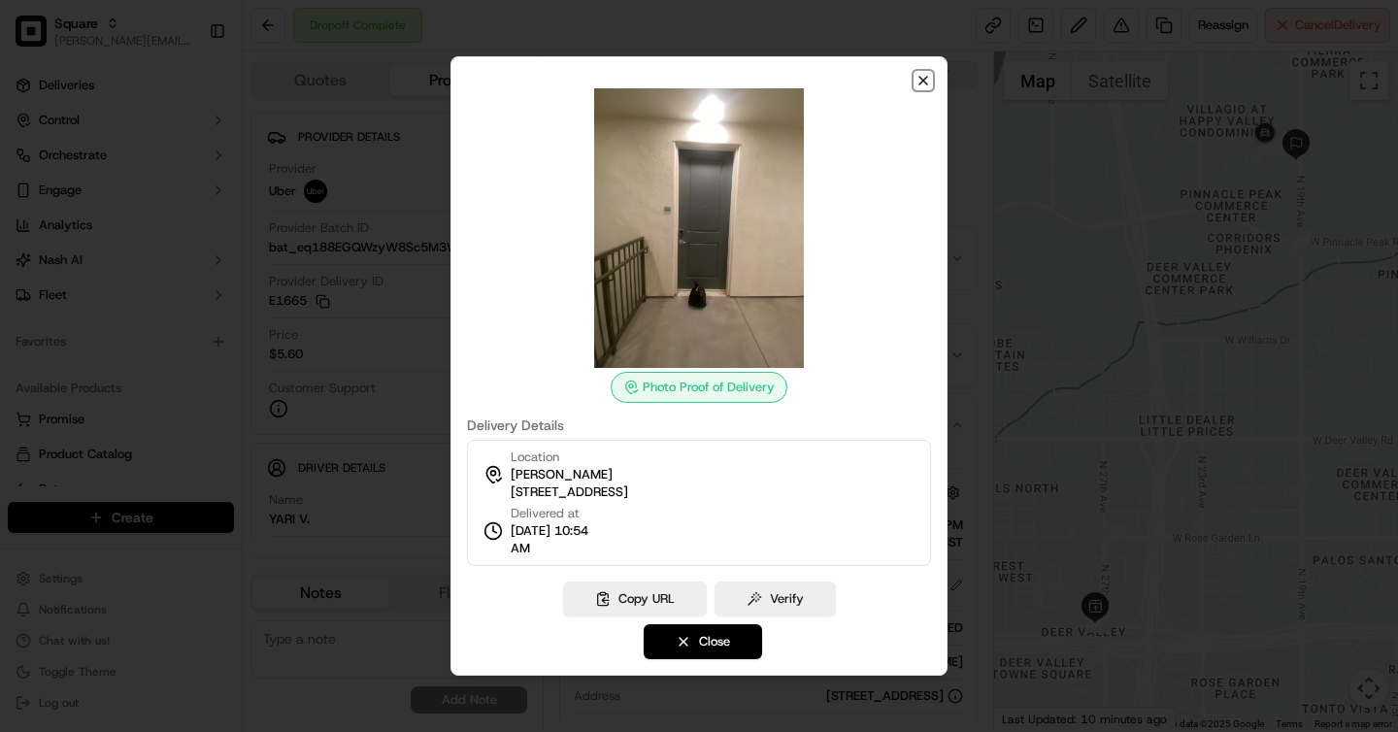
click at [924, 82] on icon "button" at bounding box center [924, 81] width 8 height 8
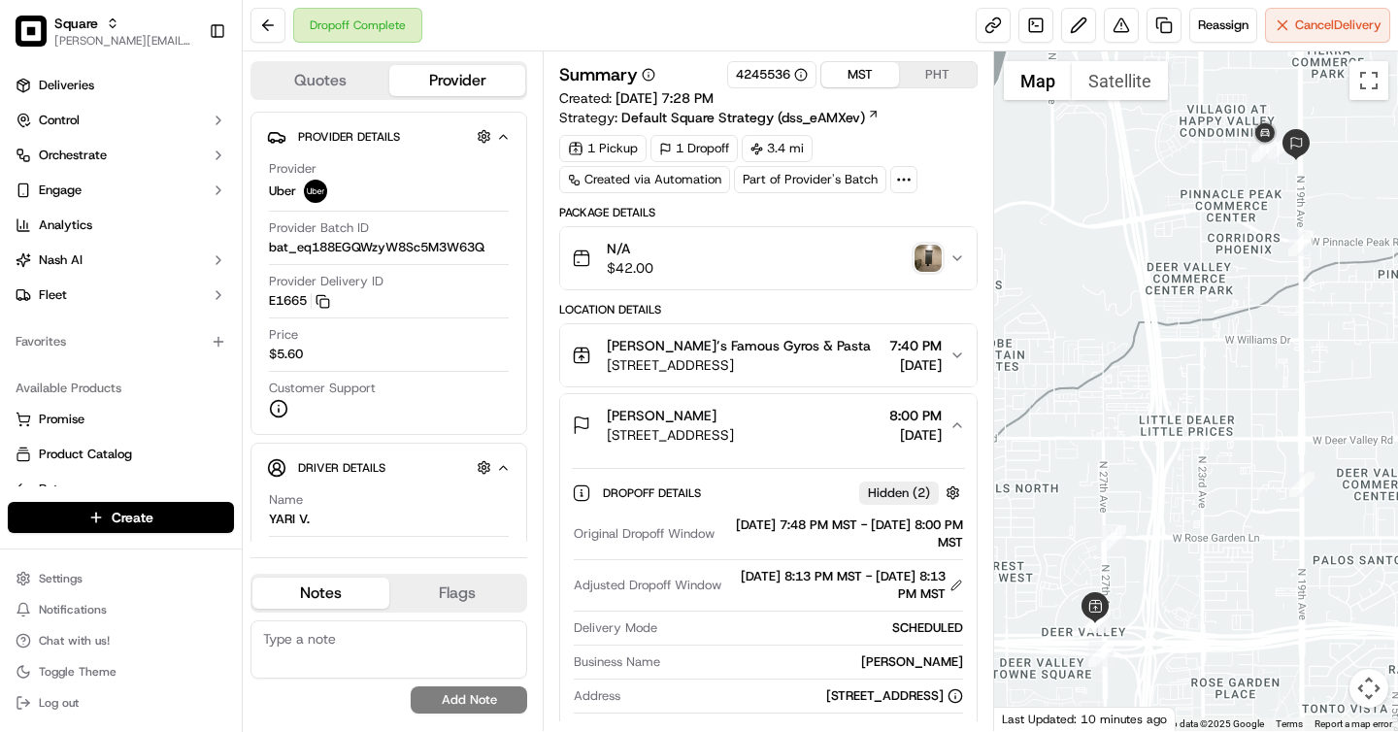
click at [946, 69] on button "PHT" at bounding box center [938, 74] width 78 height 25
click at [865, 75] on button "MST" at bounding box center [860, 74] width 78 height 25
click at [925, 69] on button "PHT" at bounding box center [938, 74] width 78 height 25
click at [843, 69] on button "MST" at bounding box center [860, 74] width 78 height 25
click at [931, 77] on button "PHT" at bounding box center [938, 74] width 78 height 25
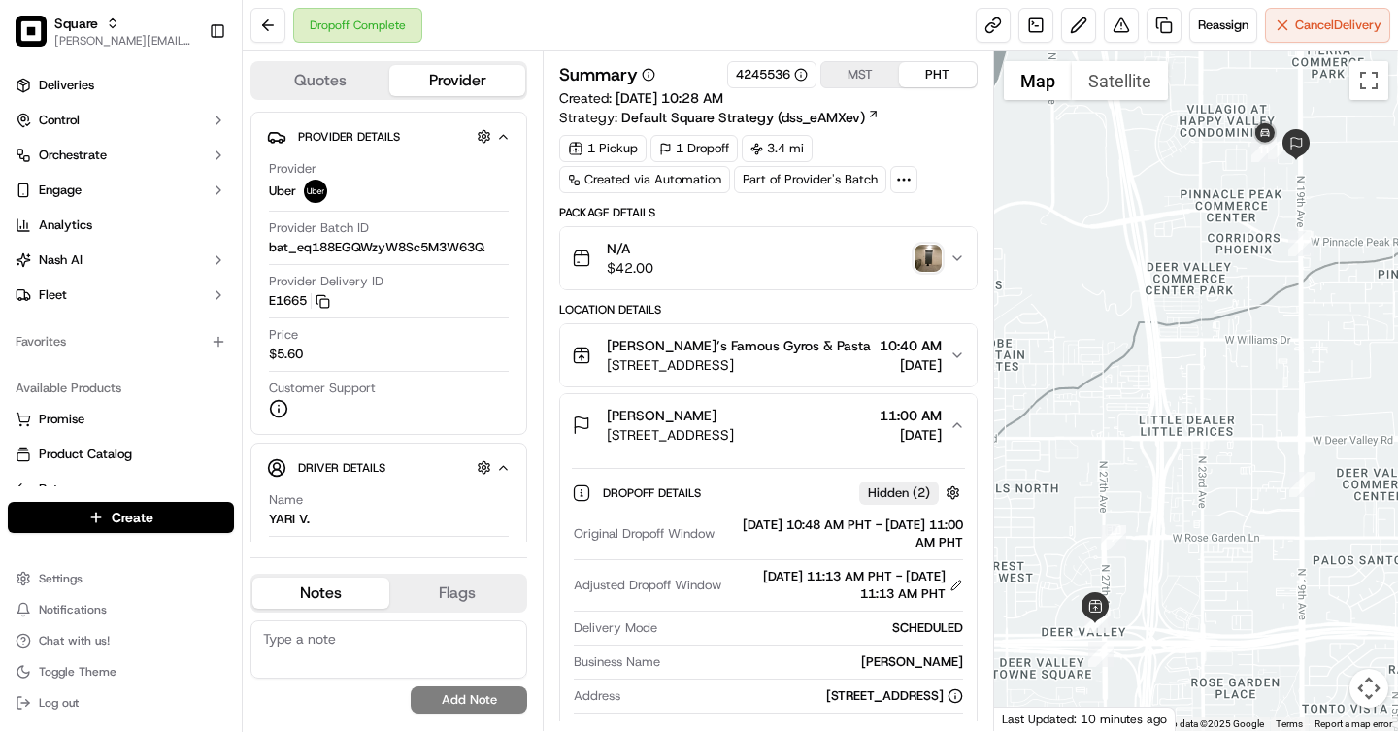
click at [851, 70] on button "MST" at bounding box center [860, 74] width 78 height 25
click at [752, 247] on div "N/A $42.00" at bounding box center [760, 258] width 377 height 39
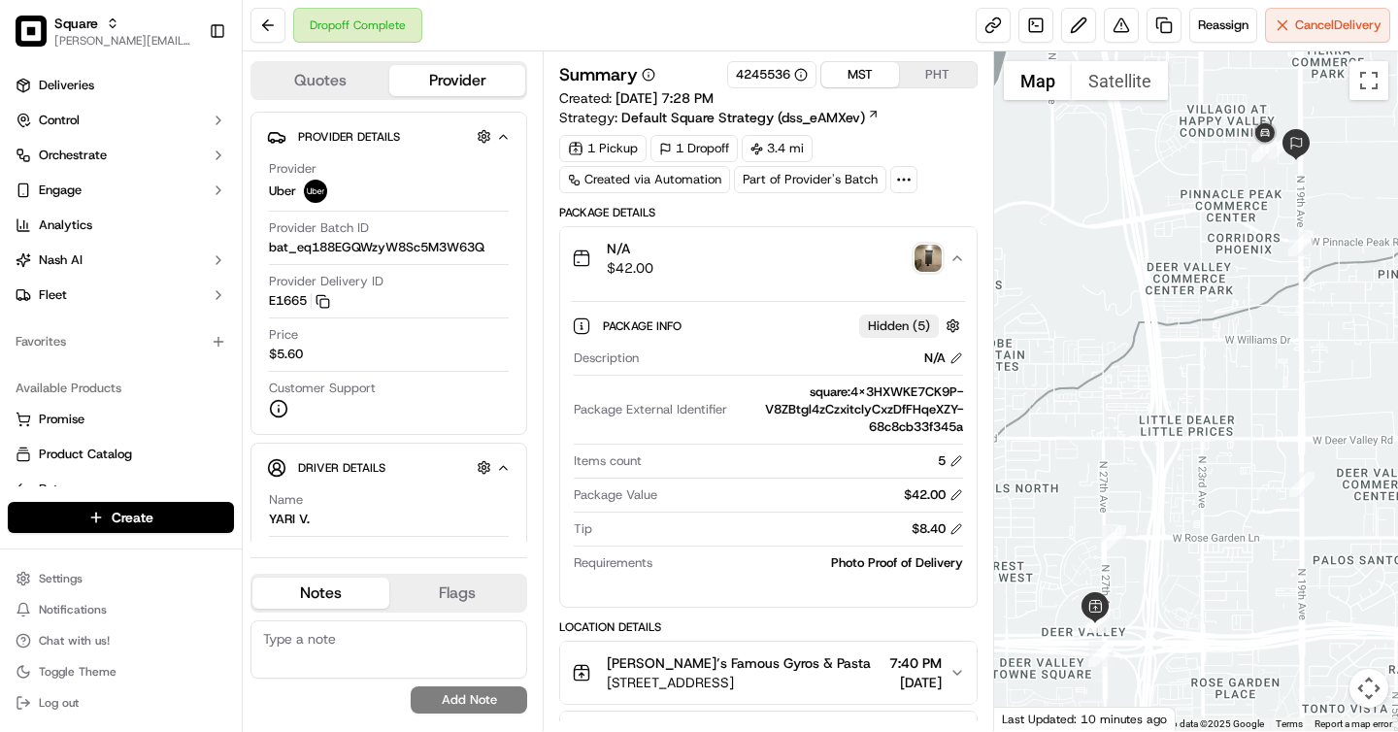
click at [903, 74] on button "PHT" at bounding box center [938, 74] width 78 height 25
click at [862, 74] on button "MST" at bounding box center [860, 74] width 78 height 25
click at [947, 82] on button "PHT" at bounding box center [938, 74] width 78 height 25
click at [876, 79] on button "MST" at bounding box center [860, 74] width 78 height 25
click at [923, 82] on button "PHT" at bounding box center [938, 74] width 78 height 25
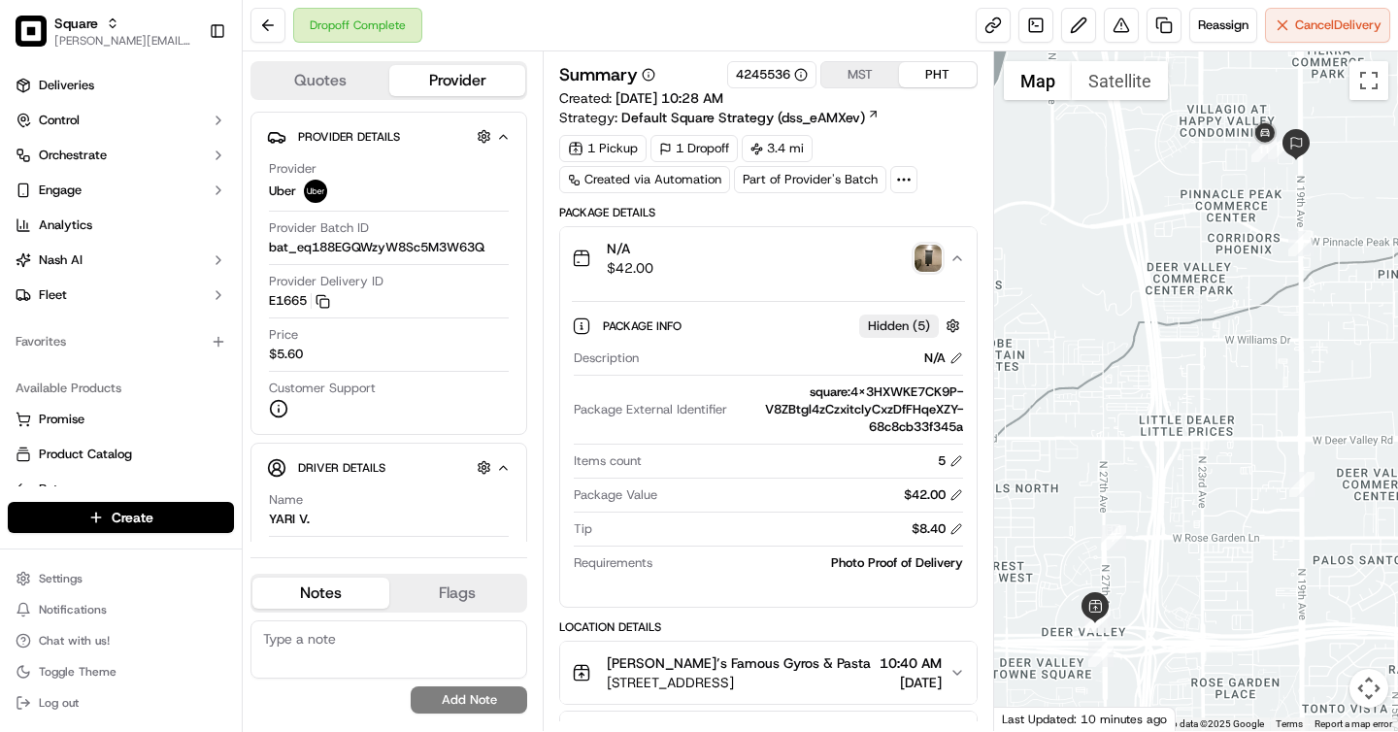
click at [962, 71] on button "PHT" at bounding box center [938, 74] width 78 height 25
click at [854, 63] on button "MST" at bounding box center [860, 74] width 78 height 25
click at [925, 81] on button "PHT" at bounding box center [938, 74] width 78 height 25
click at [926, 256] on img "button" at bounding box center [928, 258] width 27 height 27
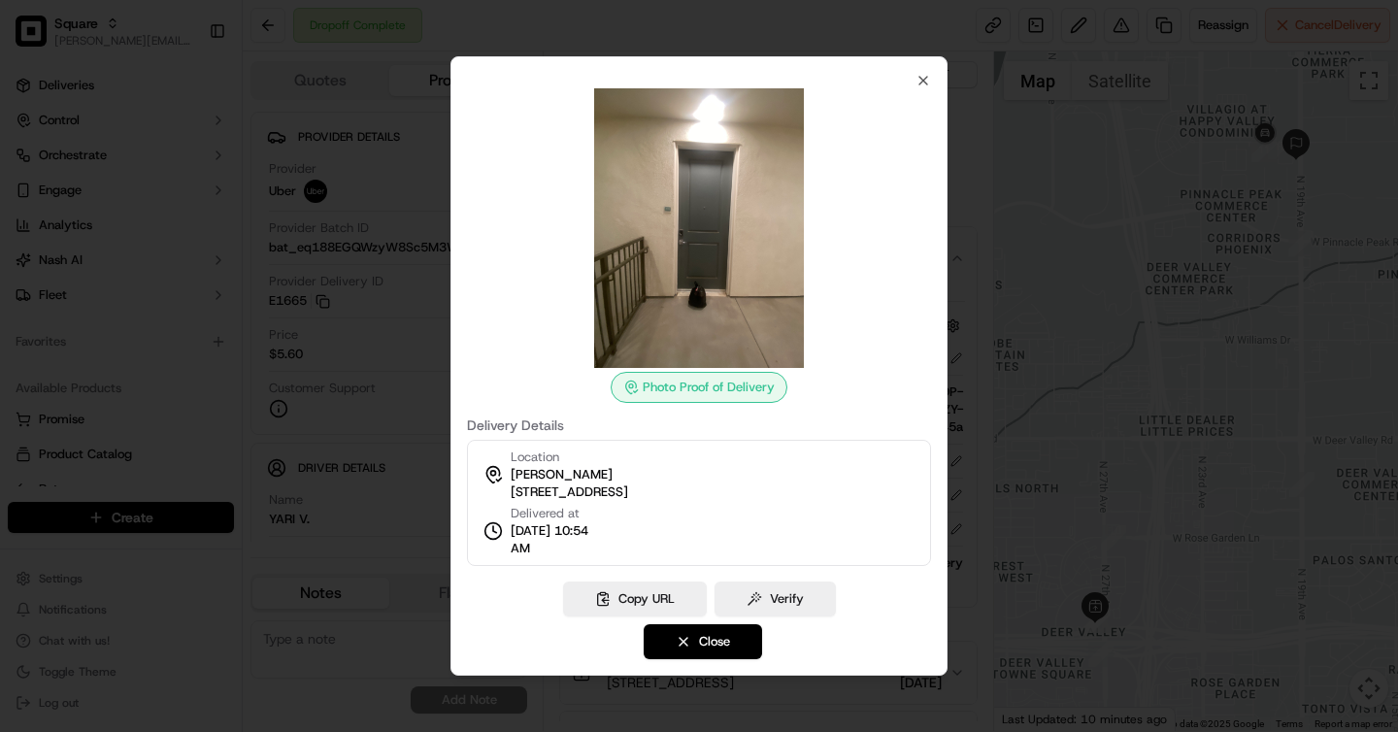
click at [996, 136] on div at bounding box center [699, 366] width 1398 height 732
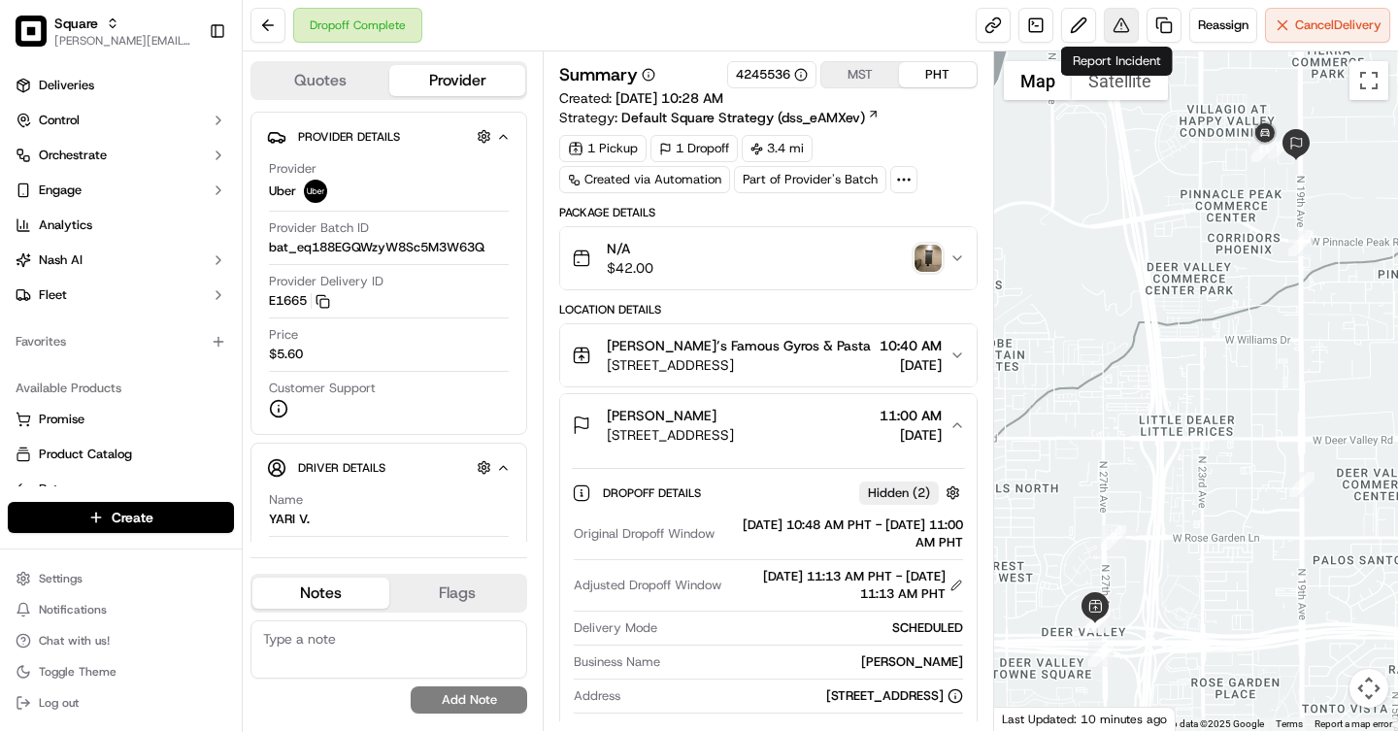
click at [1124, 27] on button at bounding box center [1121, 25] width 35 height 35
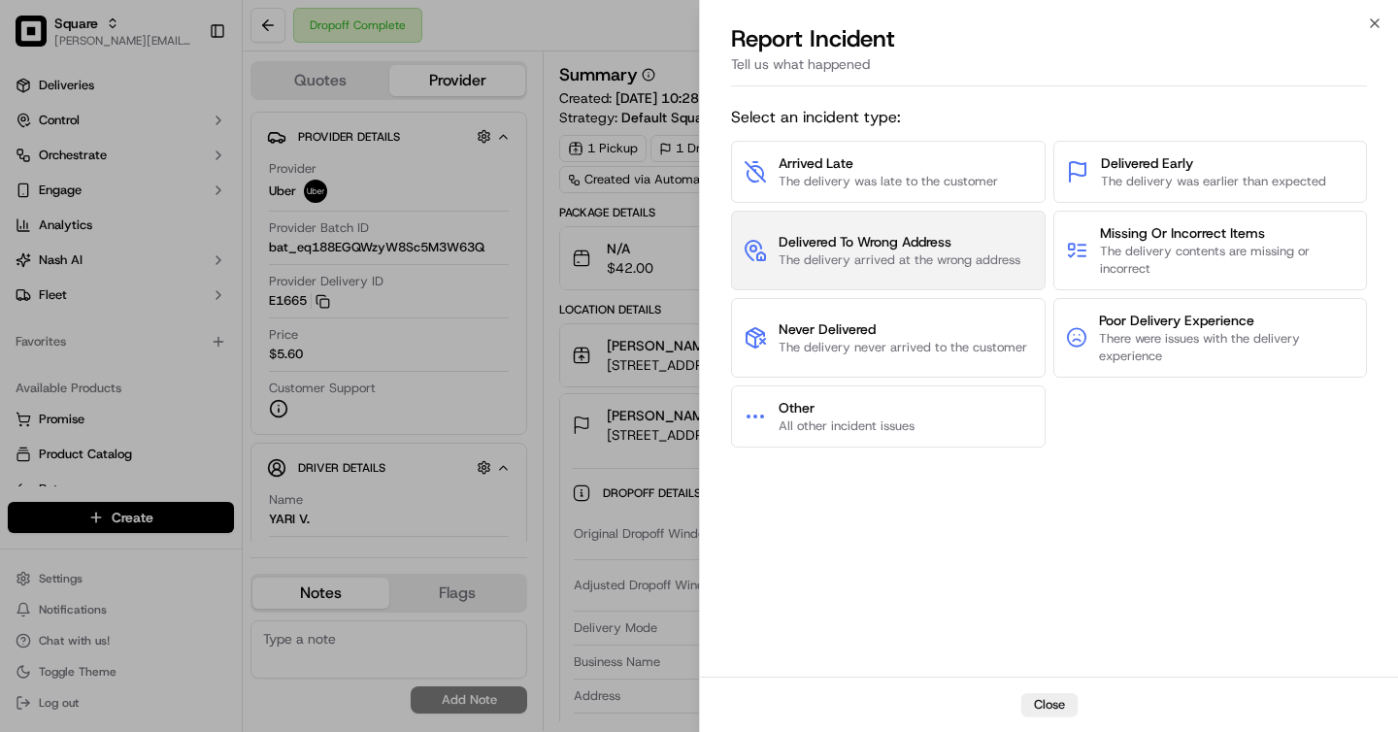
click at [871, 265] on span "The delivery arrived at the wrong address" at bounding box center [900, 259] width 242 height 17
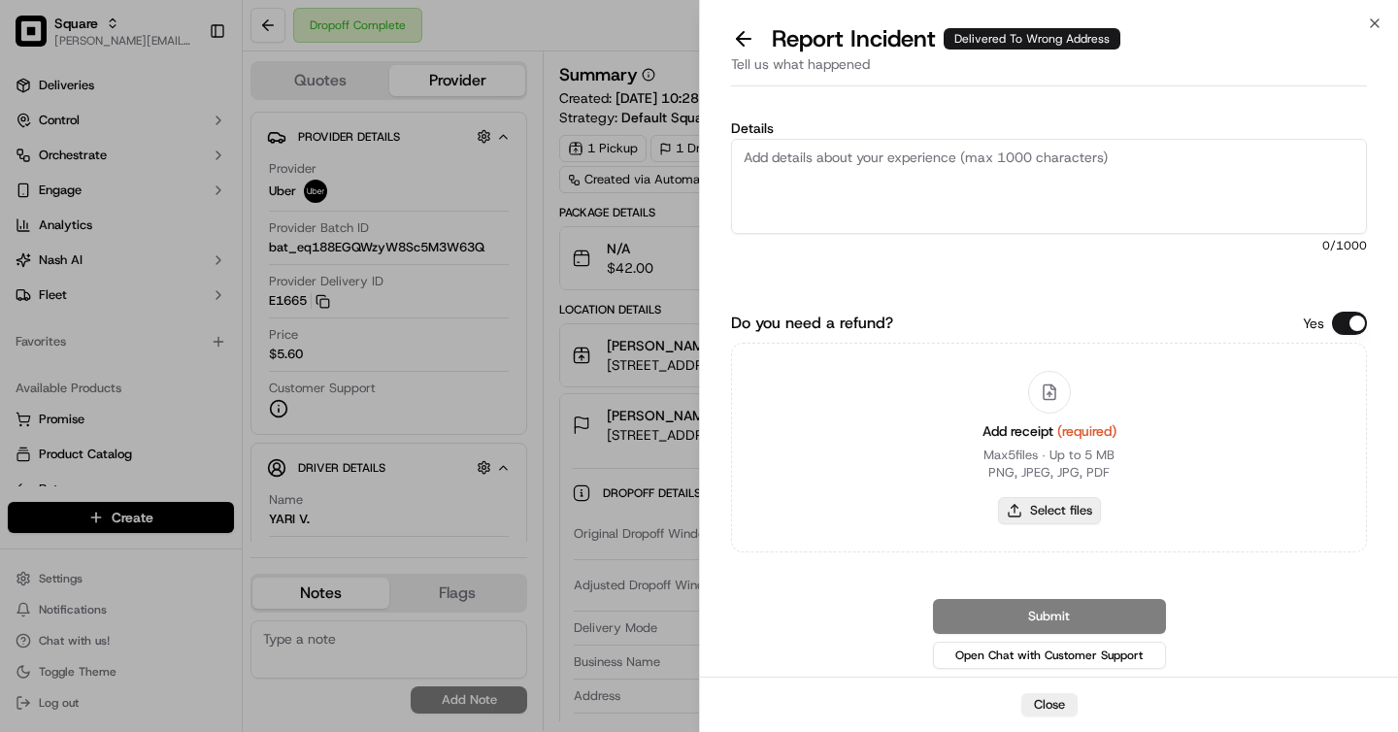
click at [1075, 517] on button "Select files" at bounding box center [1049, 510] width 103 height 27
type input "C:\fakepath\Wrong POD.jpeg"
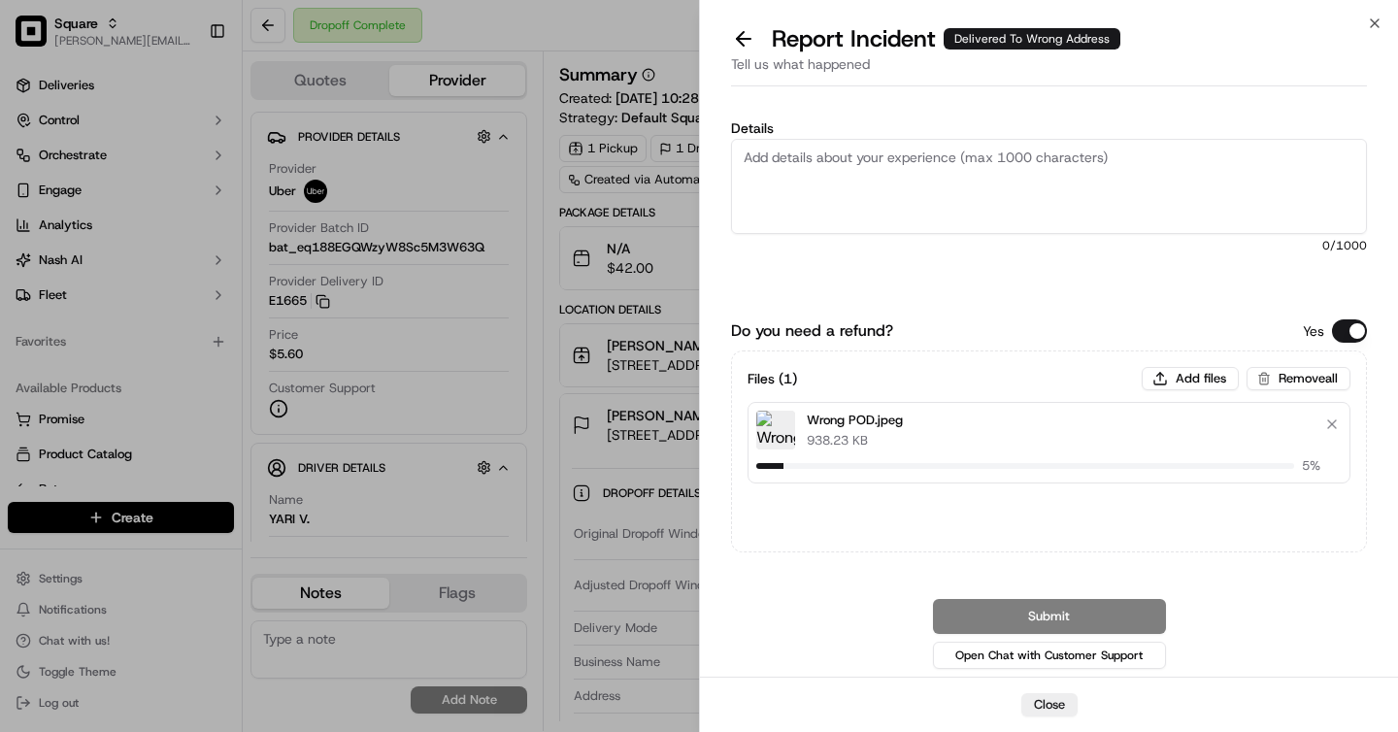
click at [886, 188] on textarea "Details" at bounding box center [1049, 186] width 636 height 95
type textarea "h"
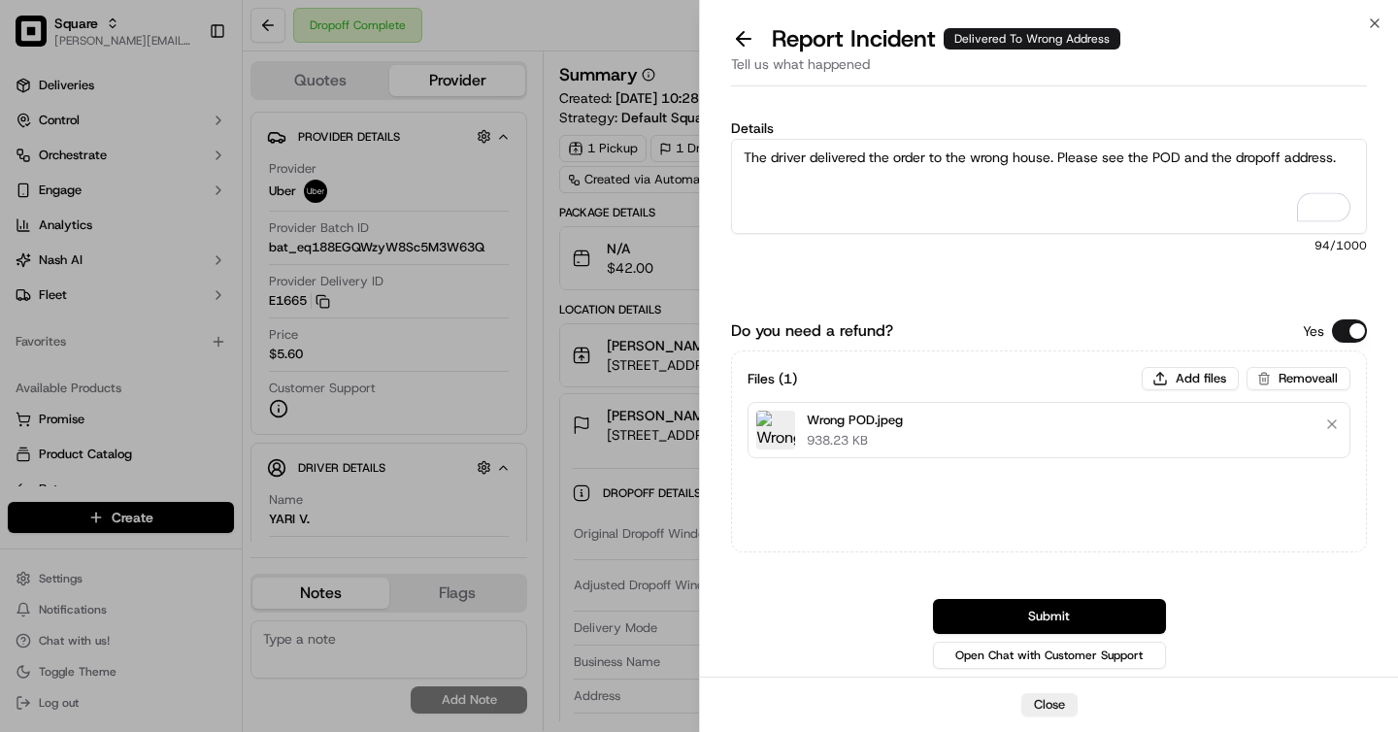
type textarea "The driver delivered the order to the wrong house. Please see the POD and the d…"
click at [972, 283] on div "Details The driver delivered the order to the wrong house. Please see the POD a…" at bounding box center [1049, 210] width 636 height 179
click at [1019, 619] on button "Submit" at bounding box center [1049, 616] width 233 height 35
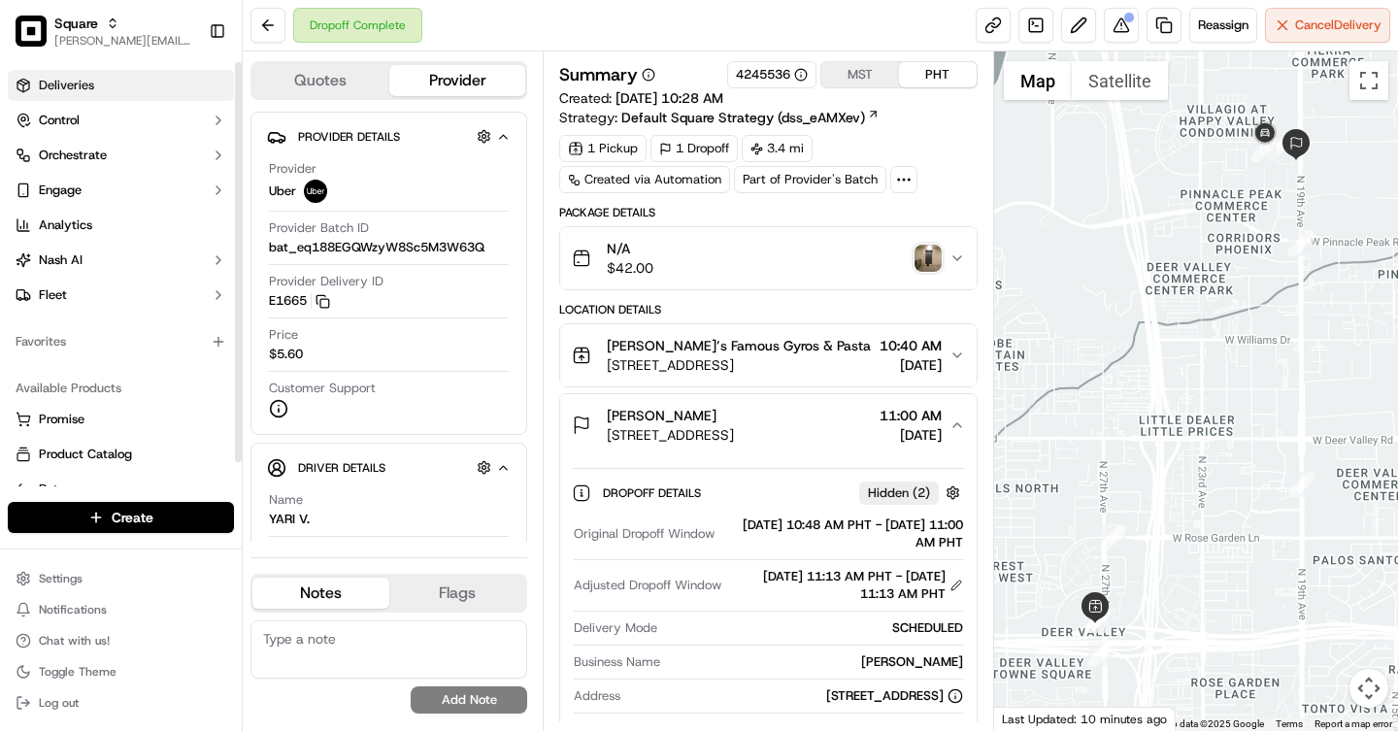
click at [118, 90] on link "Deliveries" at bounding box center [121, 85] width 226 height 31
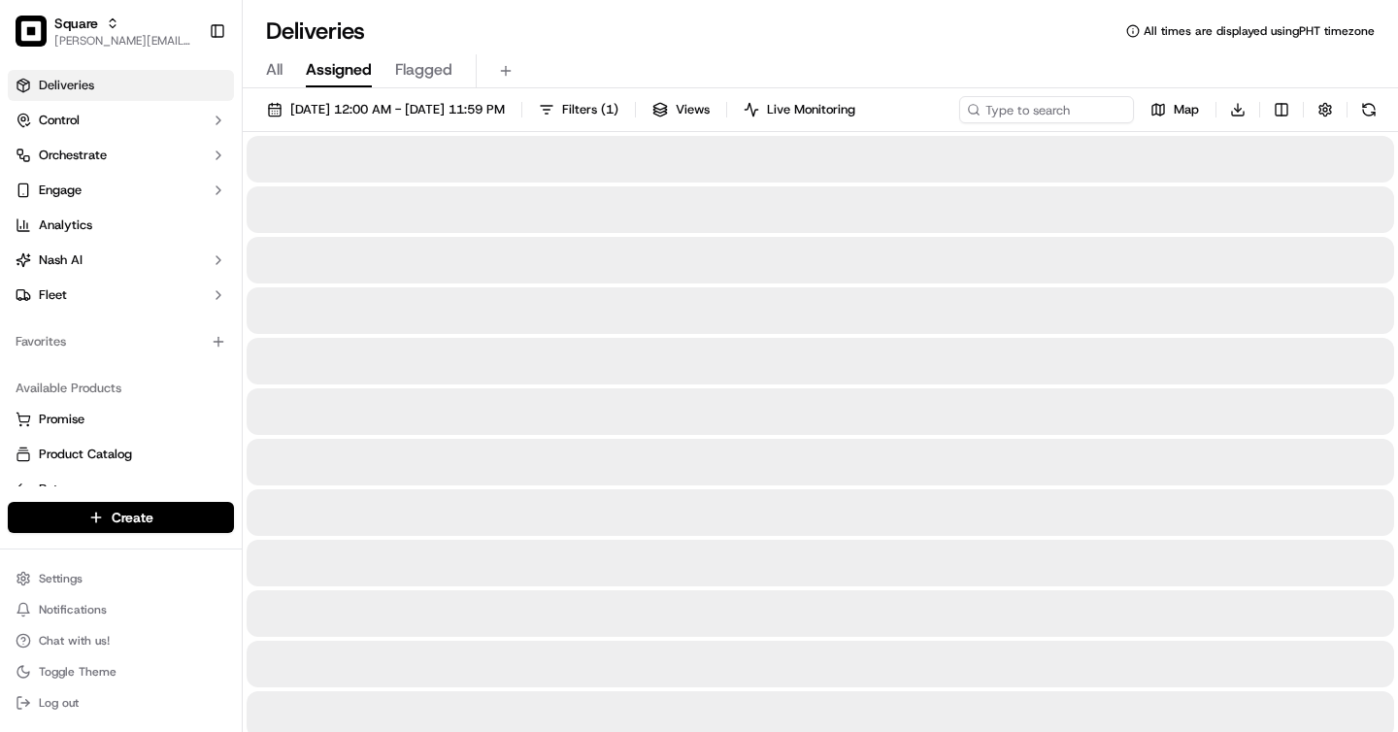
click at [270, 64] on span "All" at bounding box center [274, 69] width 17 height 23
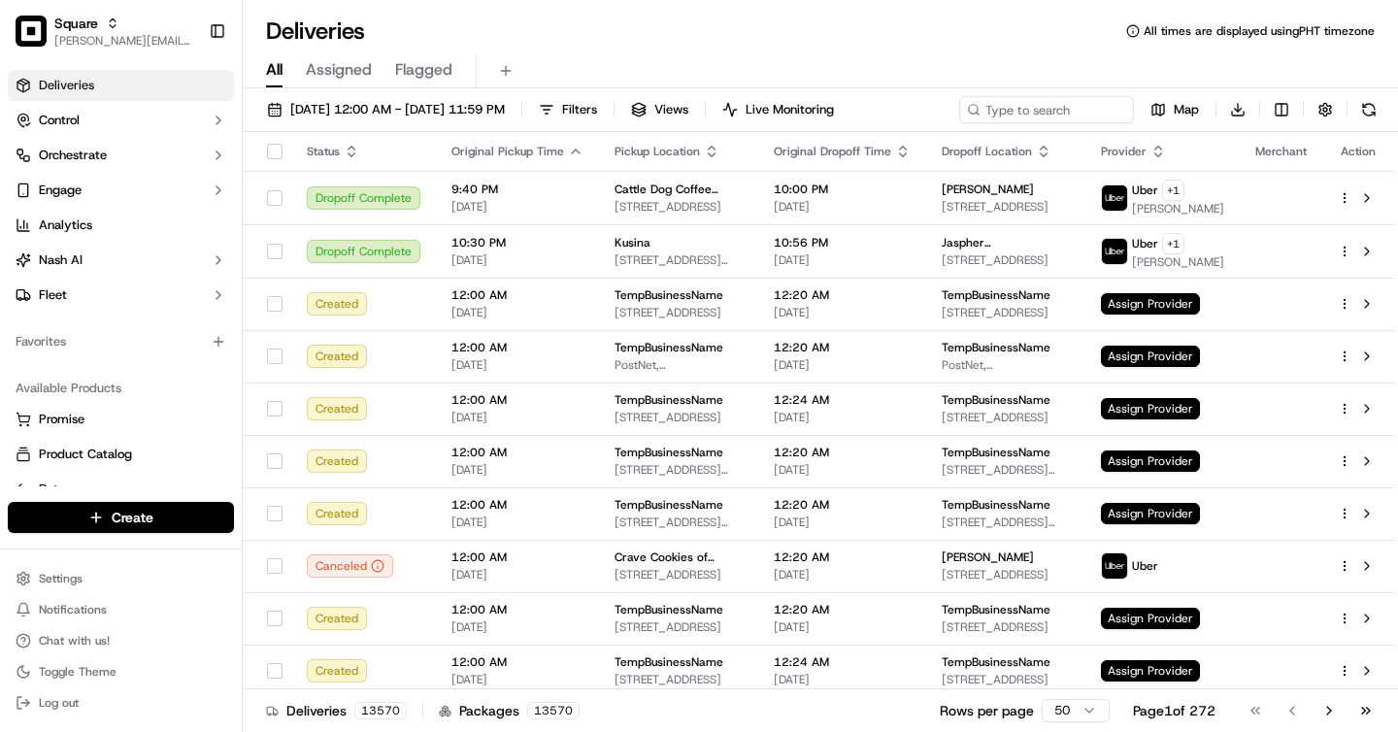
click at [653, 35] on div "Deliveries All times are displayed using PHT timezone" at bounding box center [820, 31] width 1155 height 31
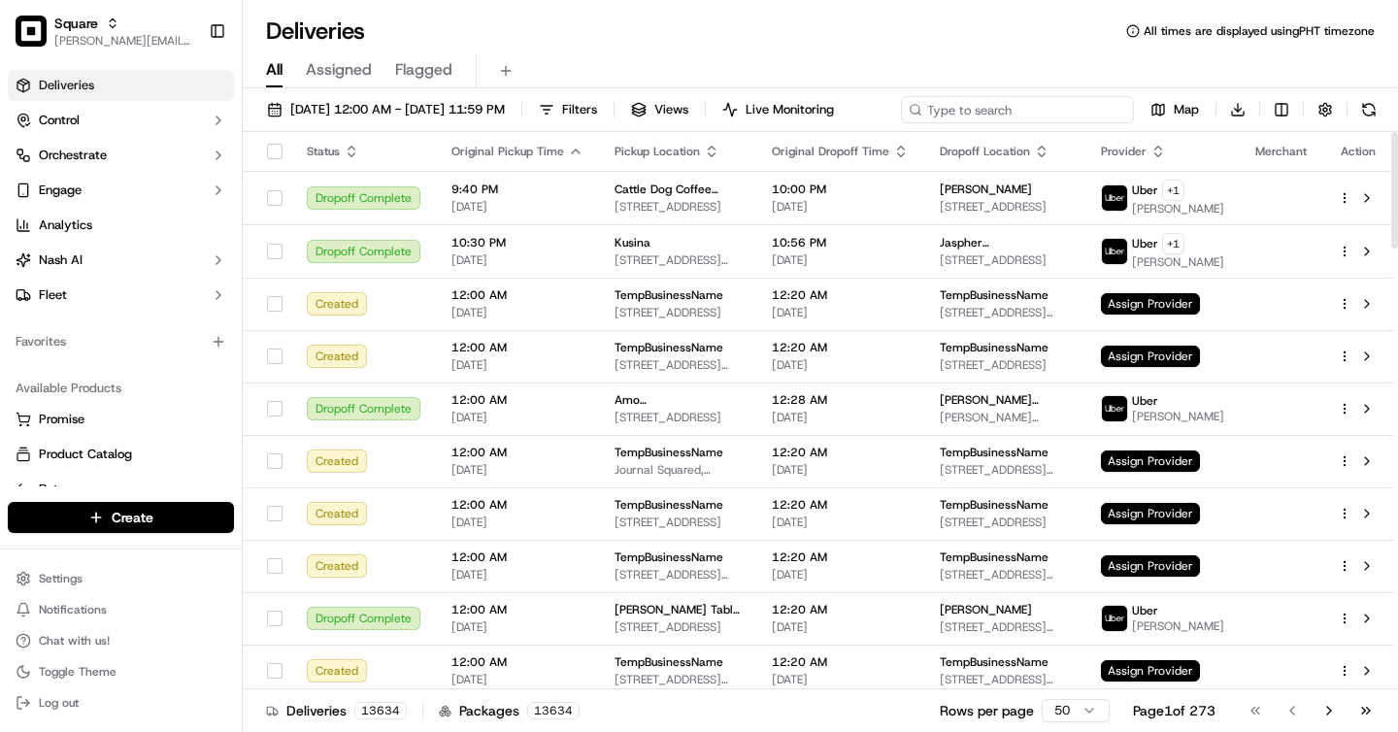
click at [1012, 118] on input at bounding box center [1017, 109] width 233 height 27
type input "susan collins"
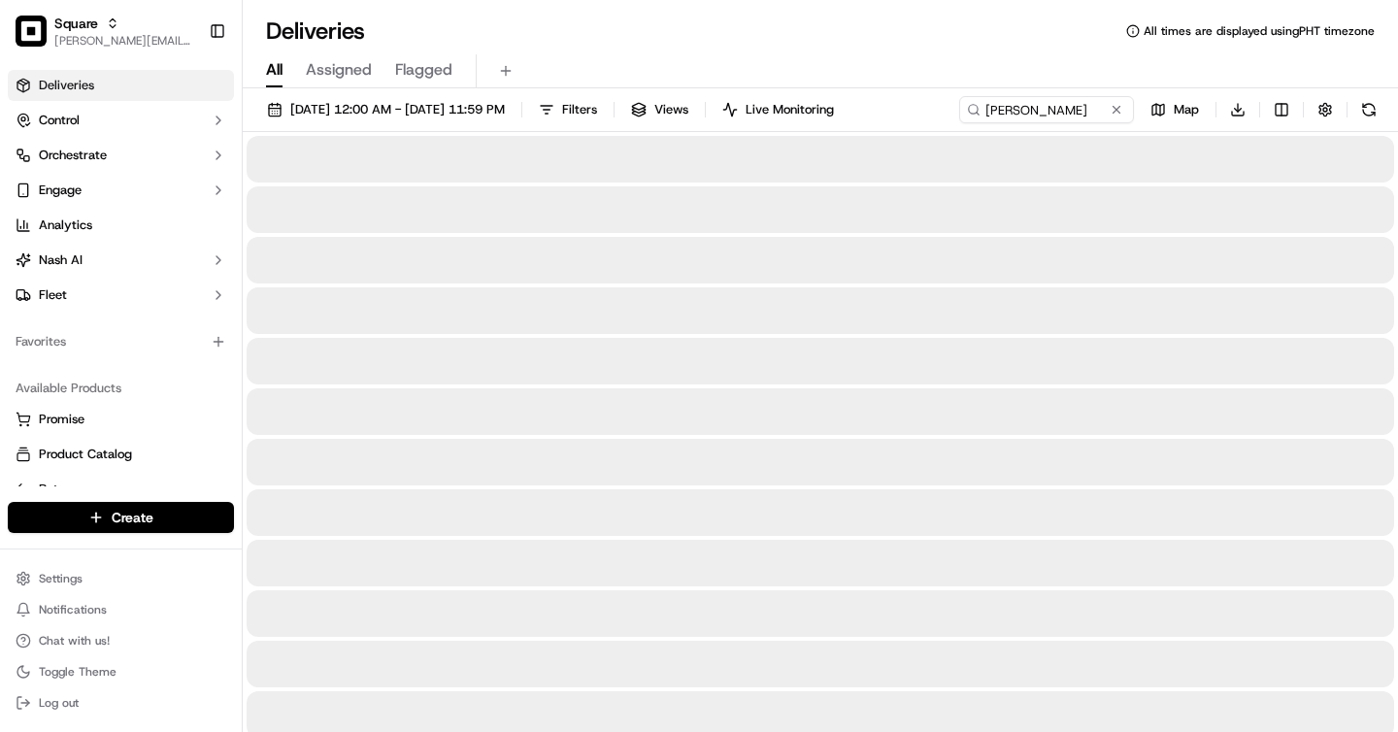
click at [653, 13] on div "Deliveries All times are displayed using PHT timezone All Assigned Flagged 09/1…" at bounding box center [820, 366] width 1155 height 732
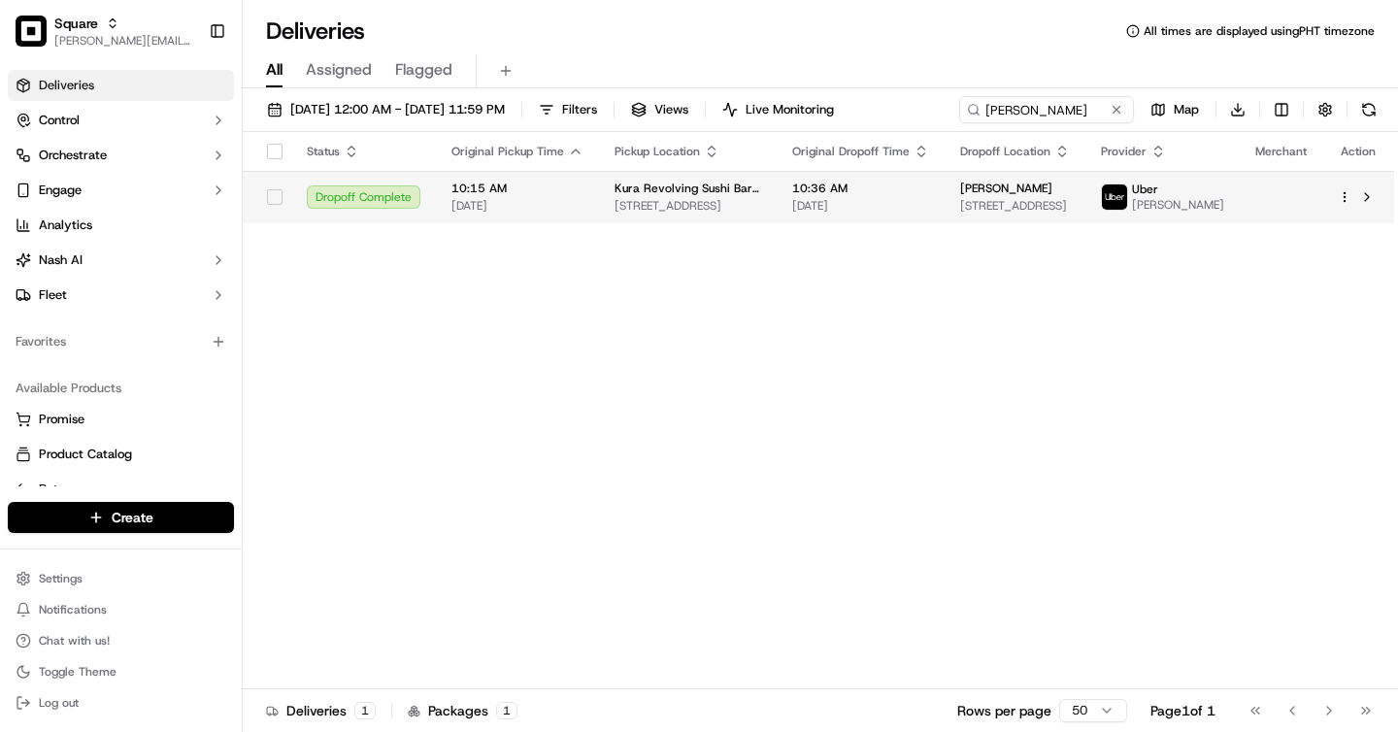
click at [891, 204] on span "[DATE]" at bounding box center [860, 206] width 137 height 16
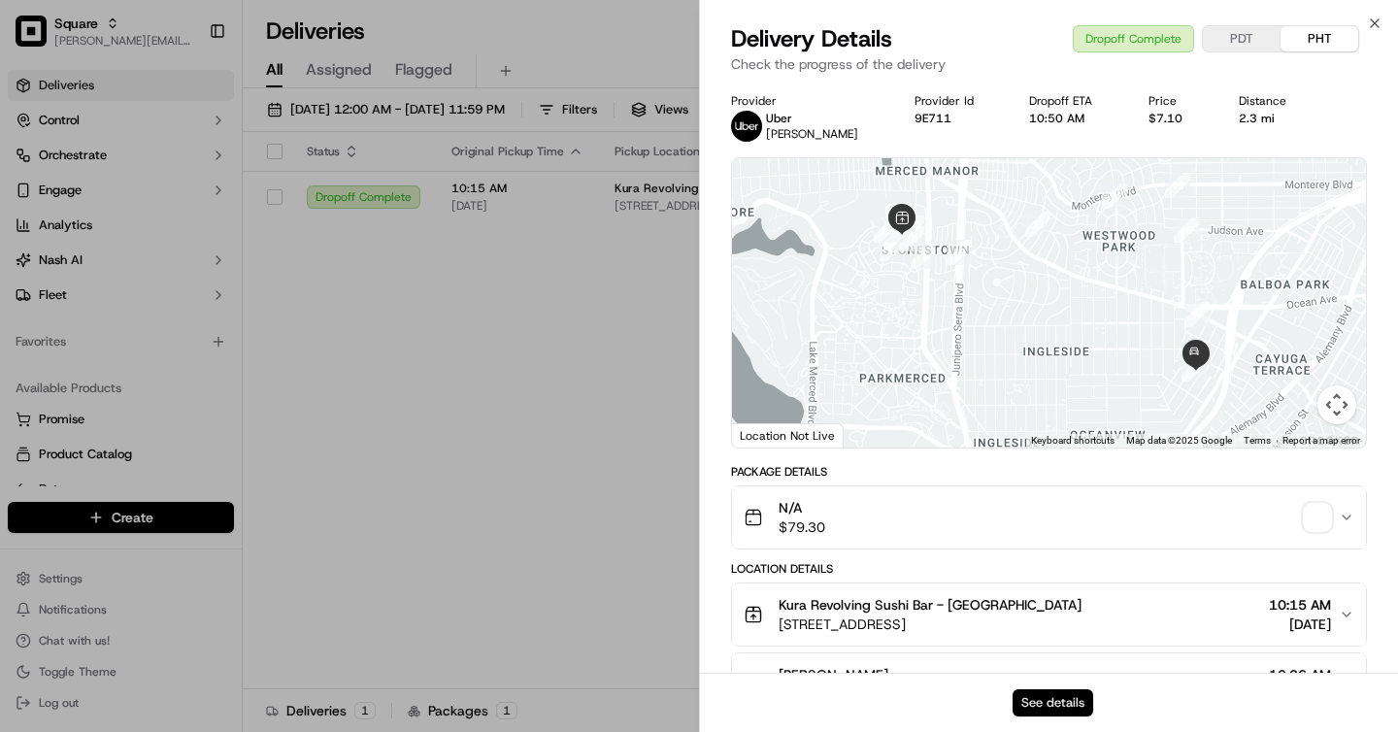
click at [1054, 698] on button "See details" at bounding box center [1053, 702] width 81 height 27
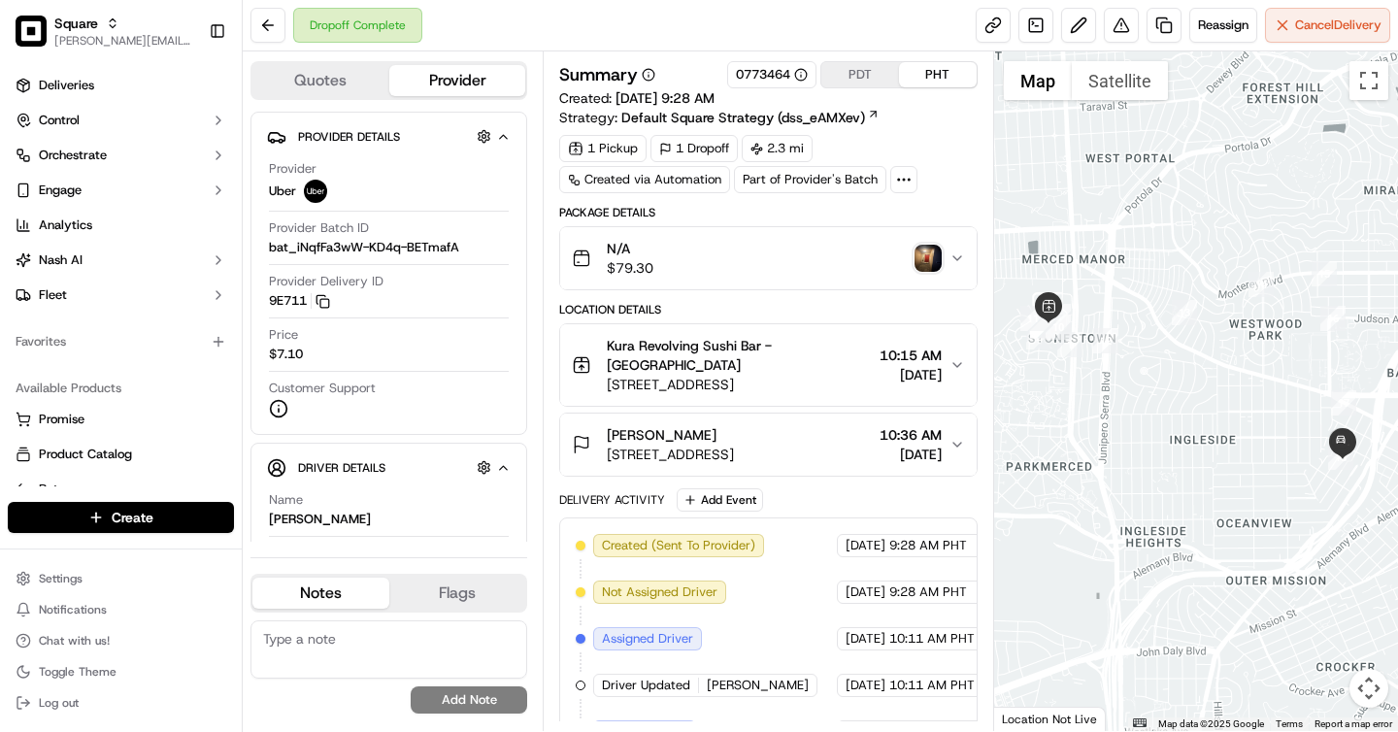
click at [872, 72] on button "PDT" at bounding box center [860, 74] width 78 height 25
click at [920, 127] on div "Summary 0773464 PDT PHT Created: 09/15/2025 6:28 PM Strategy: Default Square St…" at bounding box center [768, 127] width 418 height 132
click at [931, 68] on button "PHT" at bounding box center [938, 74] width 78 height 25
click at [866, 71] on button "PDT" at bounding box center [860, 74] width 78 height 25
click at [954, 75] on button "PHT" at bounding box center [938, 74] width 78 height 25
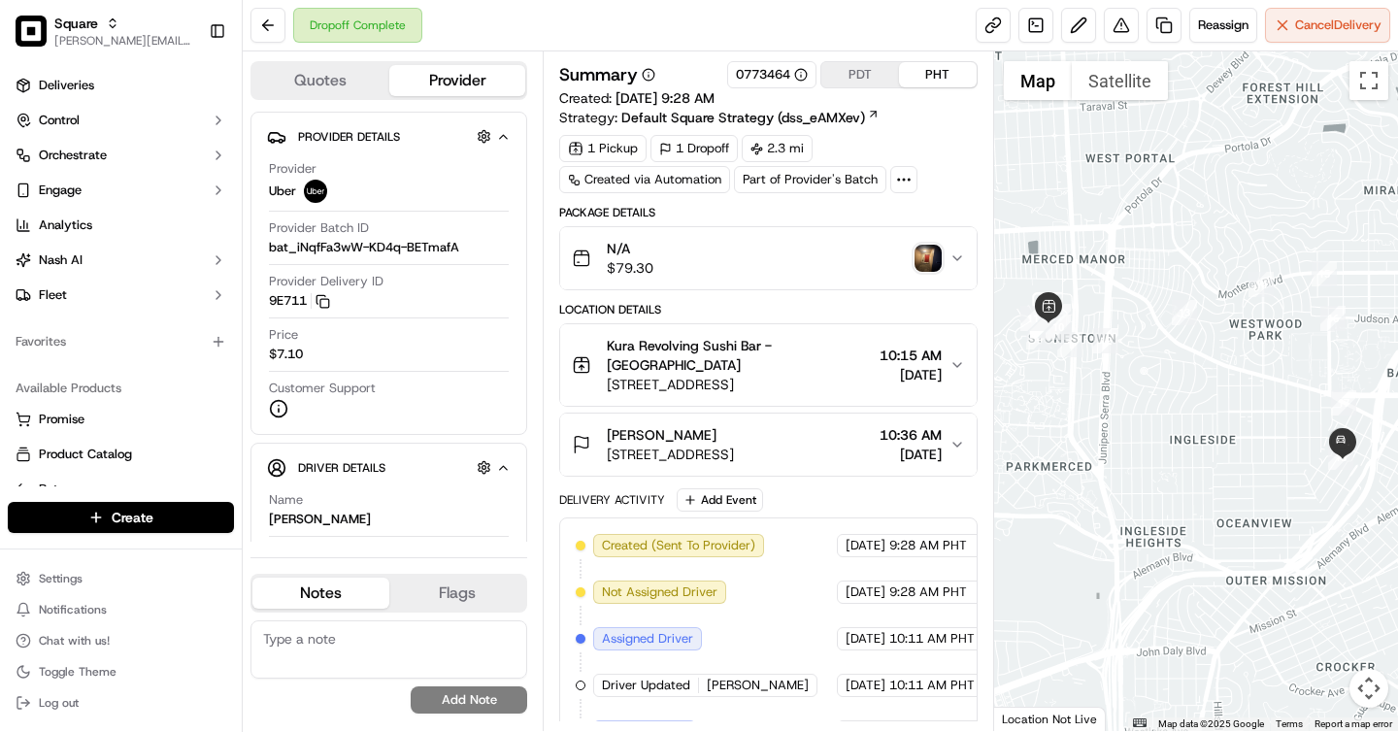
click at [849, 62] on button "PDT" at bounding box center [860, 74] width 78 height 25
click at [929, 72] on button "PHT" at bounding box center [938, 74] width 78 height 25
click at [734, 445] on span "[STREET_ADDRESS]" at bounding box center [670, 454] width 127 height 19
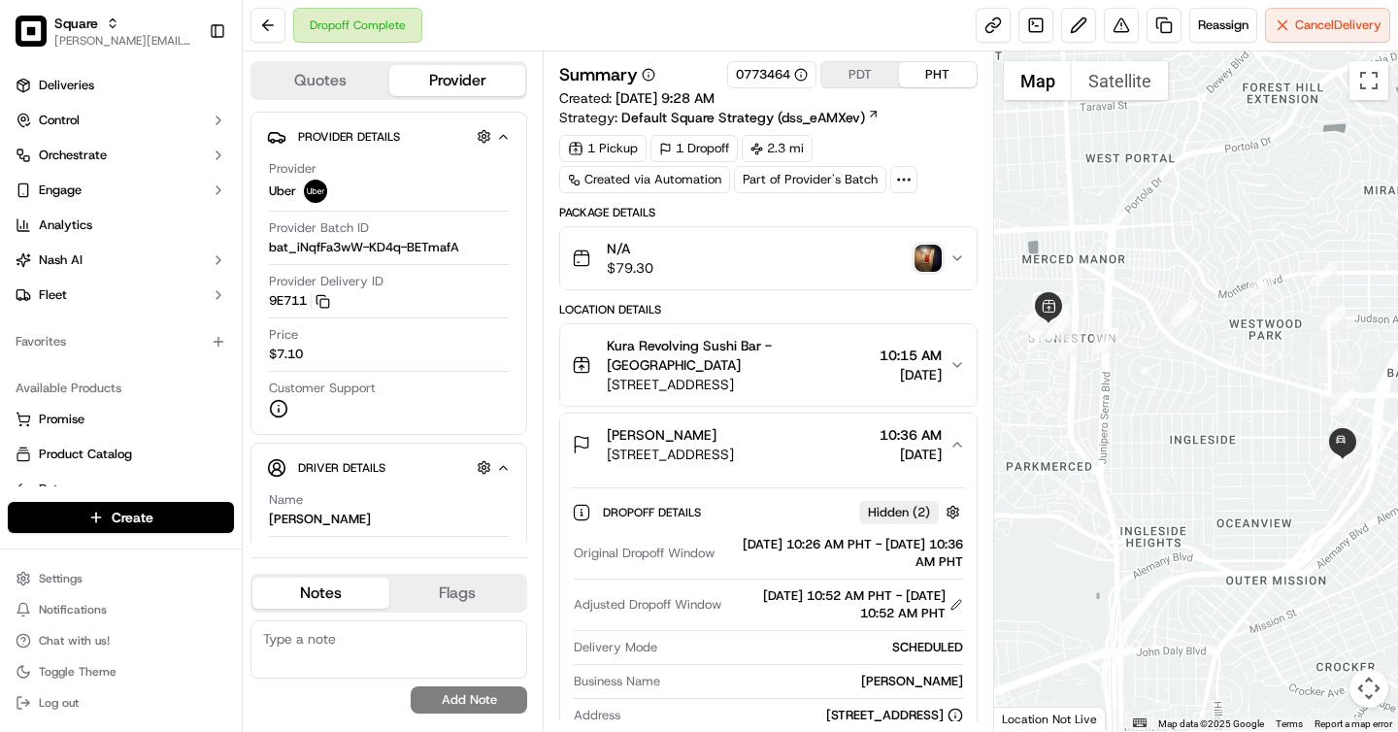
click at [839, 71] on button "PDT" at bounding box center [860, 74] width 78 height 25
click at [920, 81] on button "PHT" at bounding box center [938, 74] width 78 height 25
click at [862, 79] on button "PDT" at bounding box center [860, 74] width 78 height 25
click at [806, 262] on div "N/A $79.30" at bounding box center [760, 258] width 377 height 39
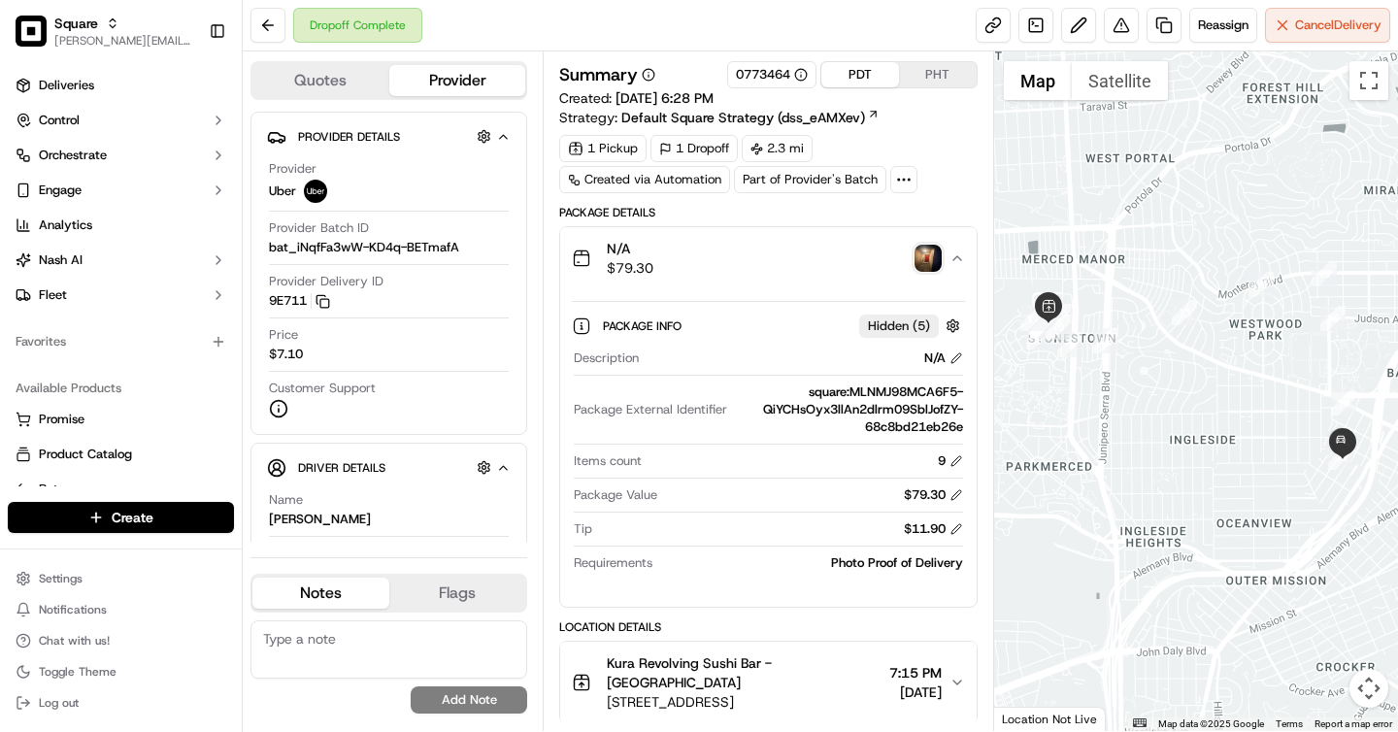
click at [854, 29] on div "Dropoff Complete Reassign Cancel Delivery" at bounding box center [820, 25] width 1155 height 51
drag, startPoint x: 456, startPoint y: 233, endPoint x: 463, endPoint y: 244, distance: 12.7
click at [463, 244] on div "Provider Batch ID bat_iNqfFa3wW-KD4q-BETmafA" at bounding box center [389, 237] width 240 height 37
copy span "bat_iNqfFa3wW-KD4q-BETmafA"
click at [926, 255] on img "button" at bounding box center [928, 258] width 27 height 27
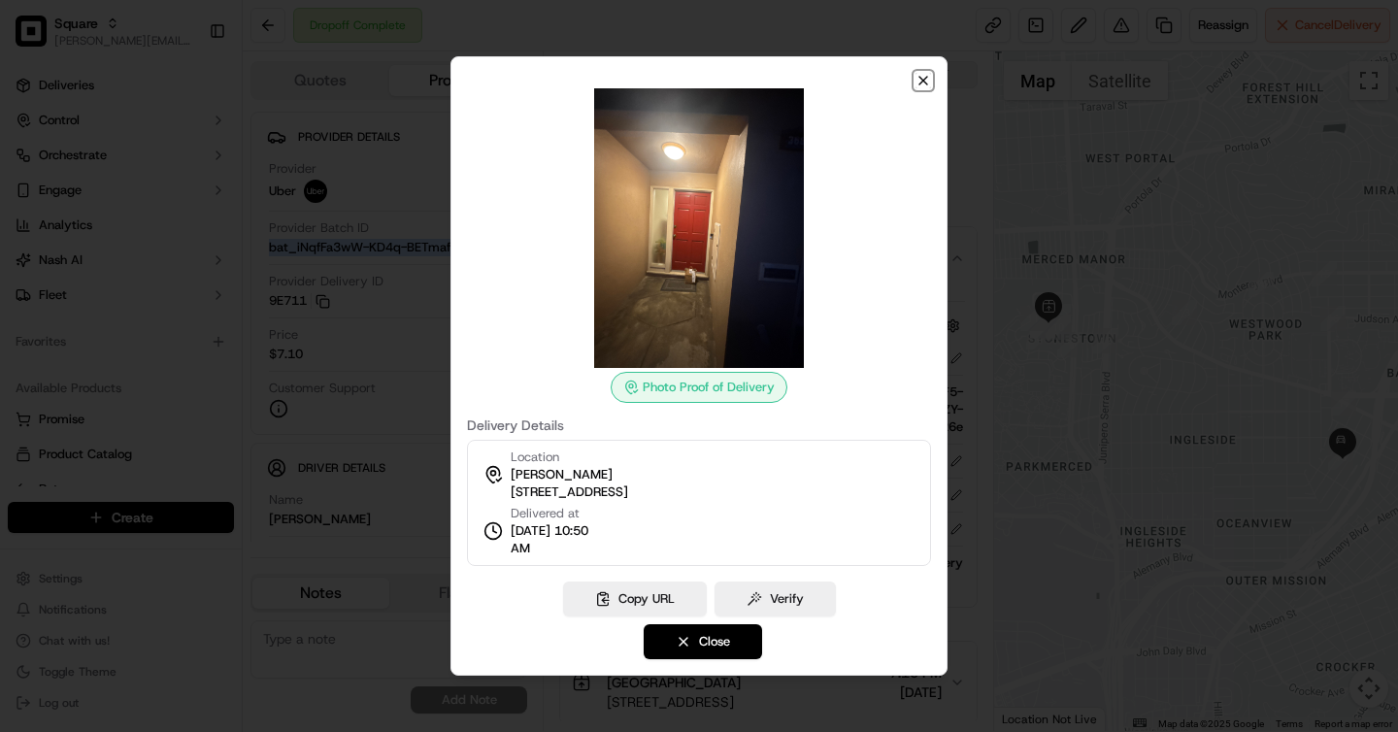
click at [927, 74] on icon "button" at bounding box center [924, 81] width 16 height 16
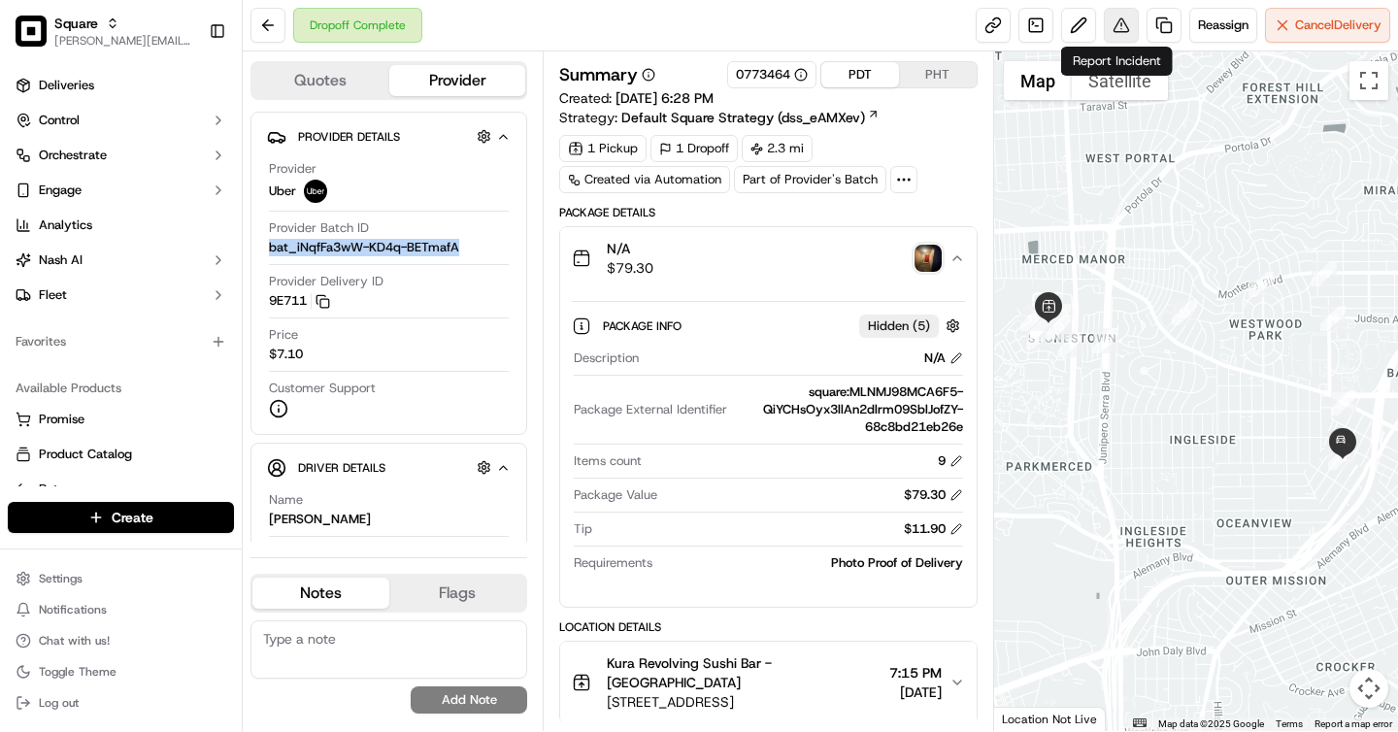
click at [1119, 16] on button at bounding box center [1121, 25] width 35 height 35
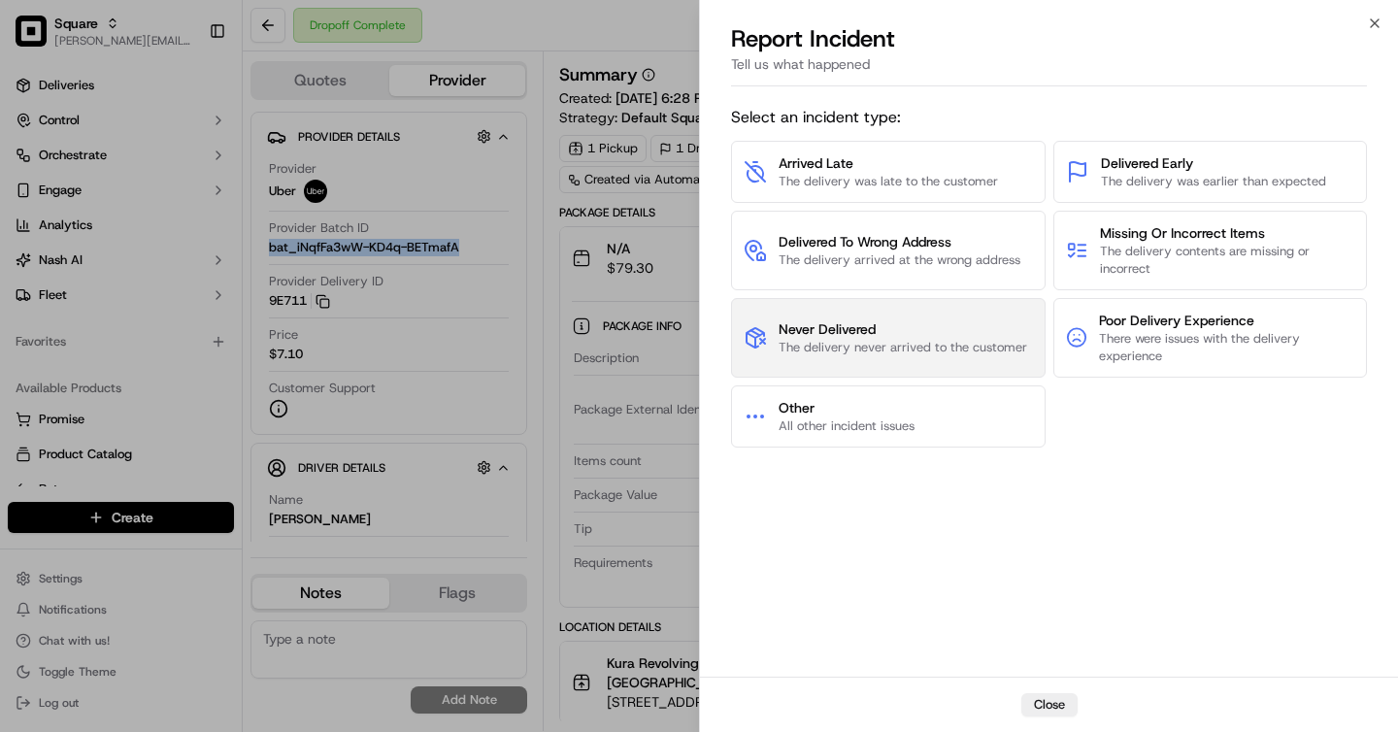
click at [887, 334] on span "Never Delivered" at bounding box center [903, 328] width 249 height 19
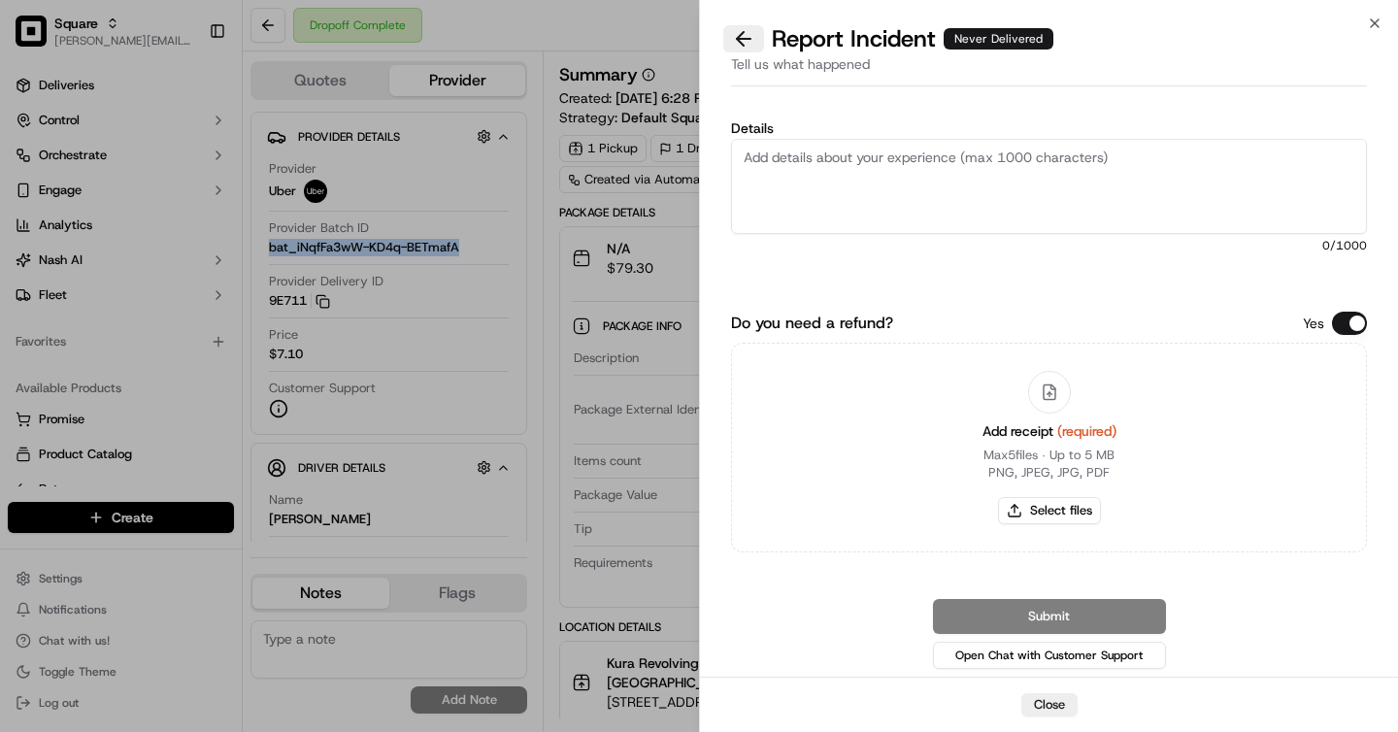
click at [747, 45] on button at bounding box center [743, 38] width 41 height 27
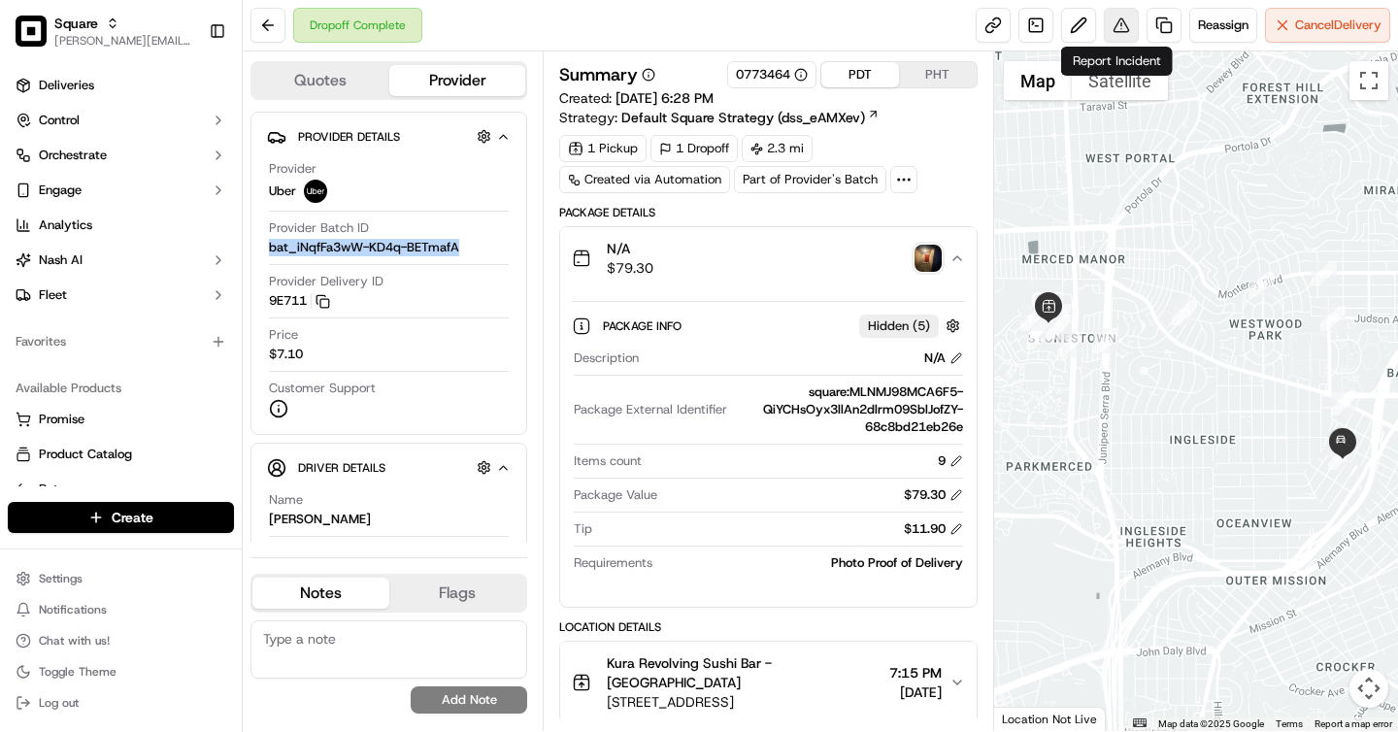
click at [1121, 17] on button at bounding box center [1121, 25] width 35 height 35
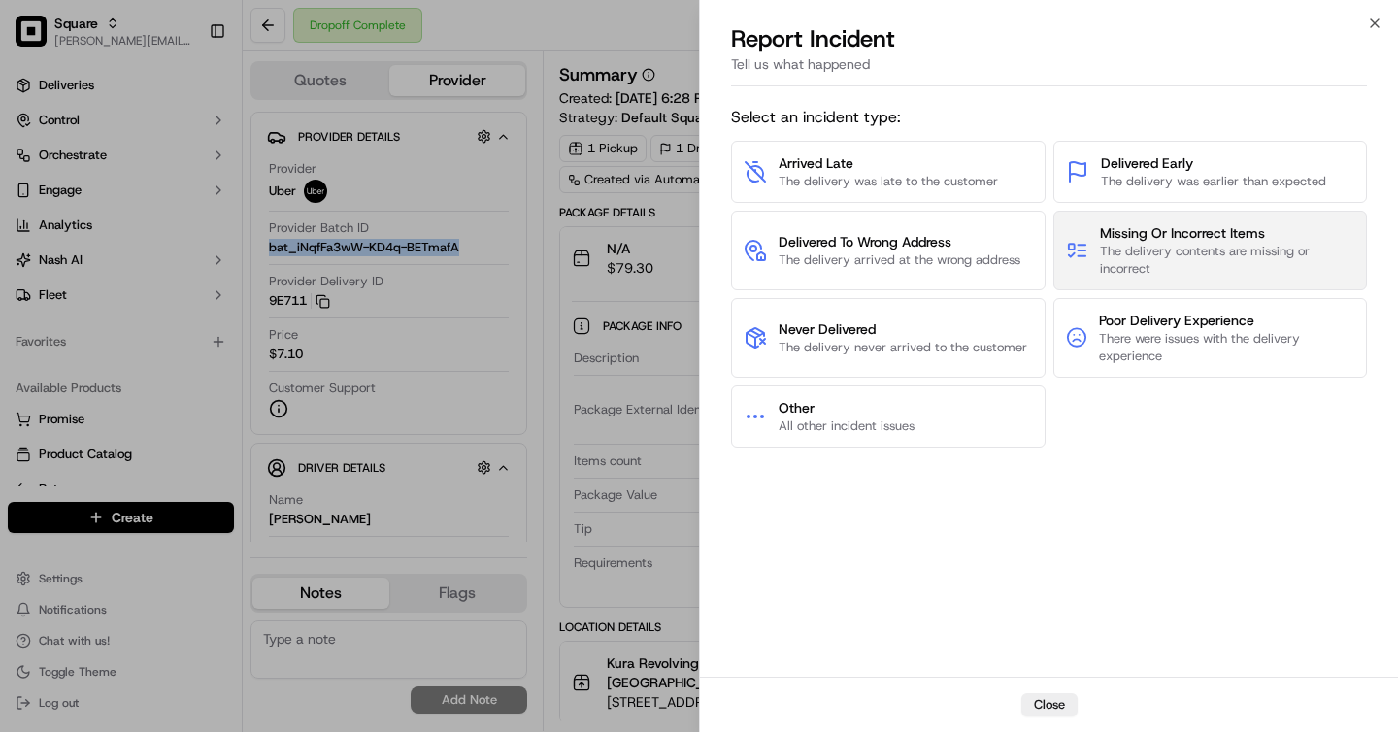
click at [1145, 236] on span "Missing Or Incorrect Items" at bounding box center [1227, 232] width 254 height 19
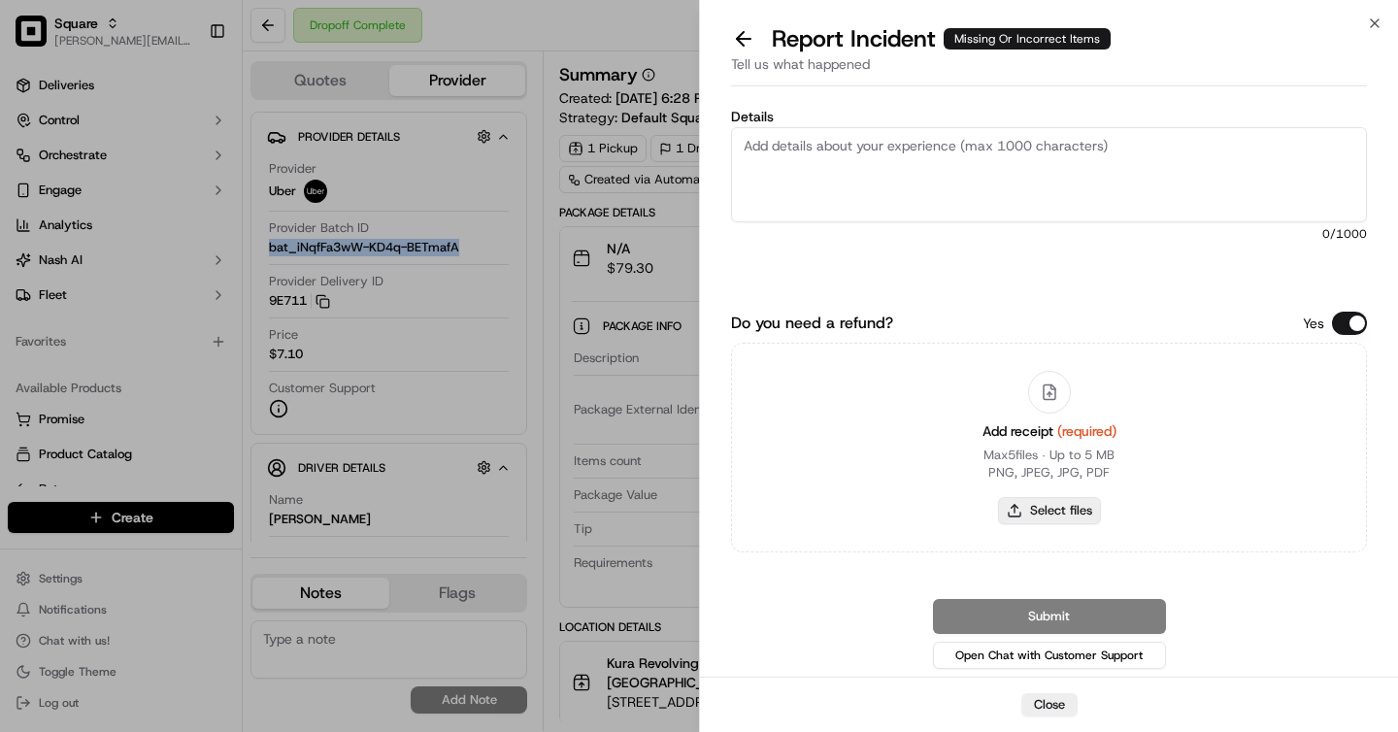
click at [1041, 516] on button "Select files" at bounding box center [1049, 510] width 103 height 27
type input "C:\fakepath\Screenshot 2025-09-16 at 11.43.31 AM.png"
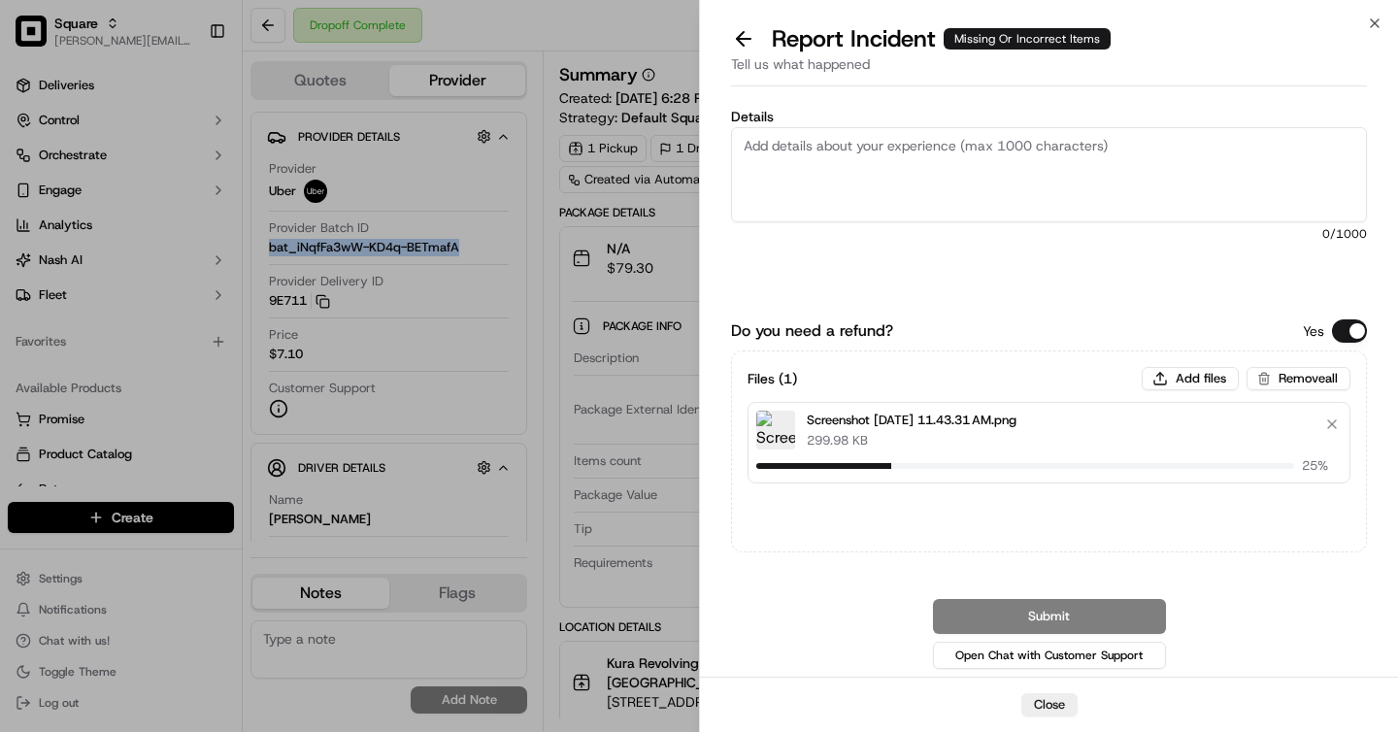
click at [916, 189] on textarea "Details" at bounding box center [1049, 174] width 636 height 95
paste textarea "Please process a refund of $9.60 for the two missing miso soups. This delivery …"
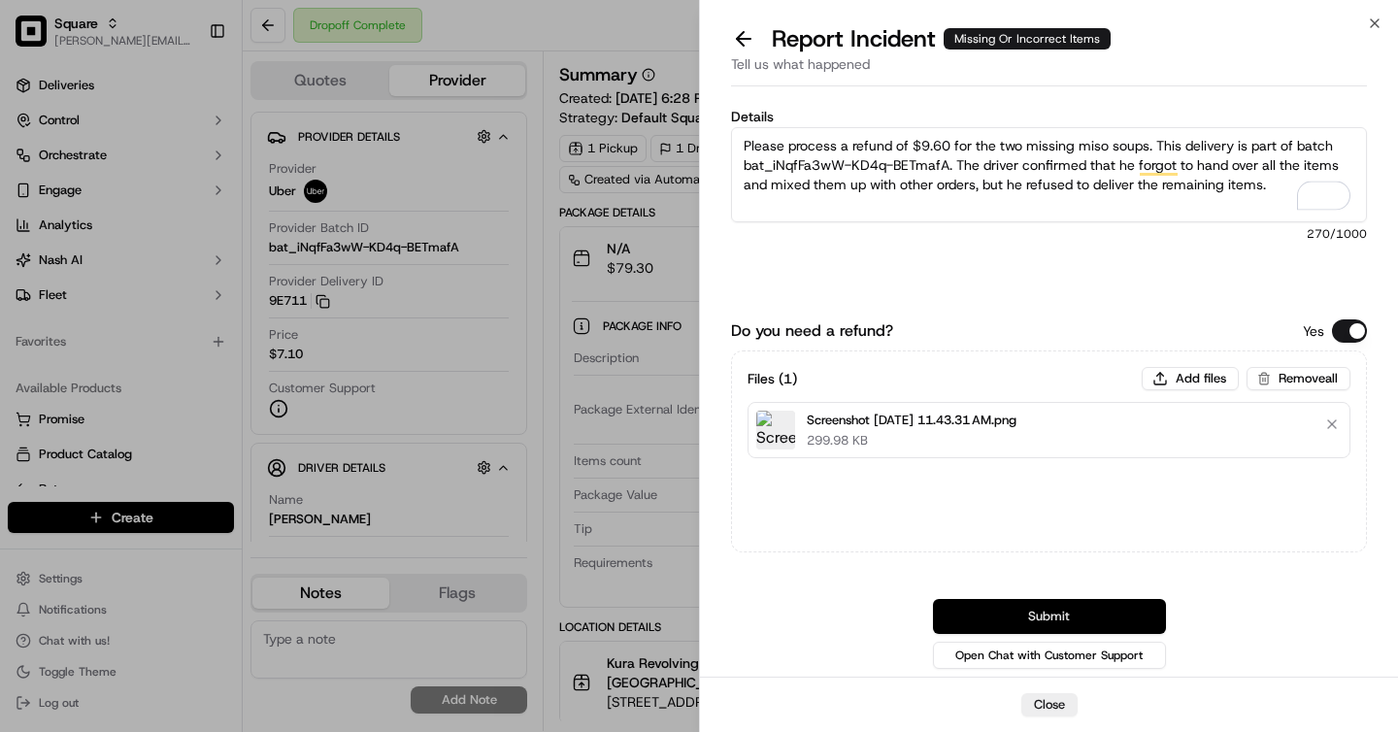
type textarea "Please process a refund of $9.60 for the two missing miso soups. This delivery …"
click at [1104, 602] on button "Submit" at bounding box center [1049, 616] width 233 height 35
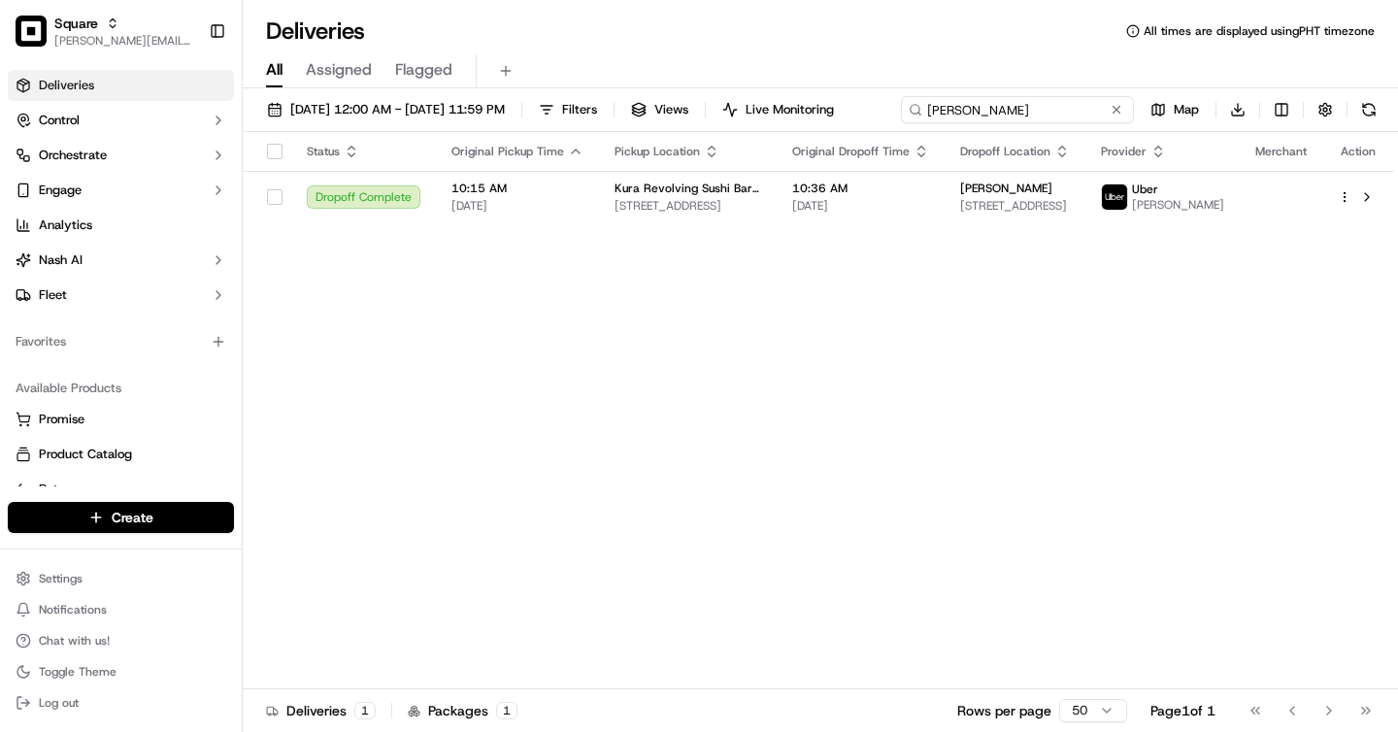
click at [1063, 103] on input "susan collins" at bounding box center [1017, 109] width 233 height 27
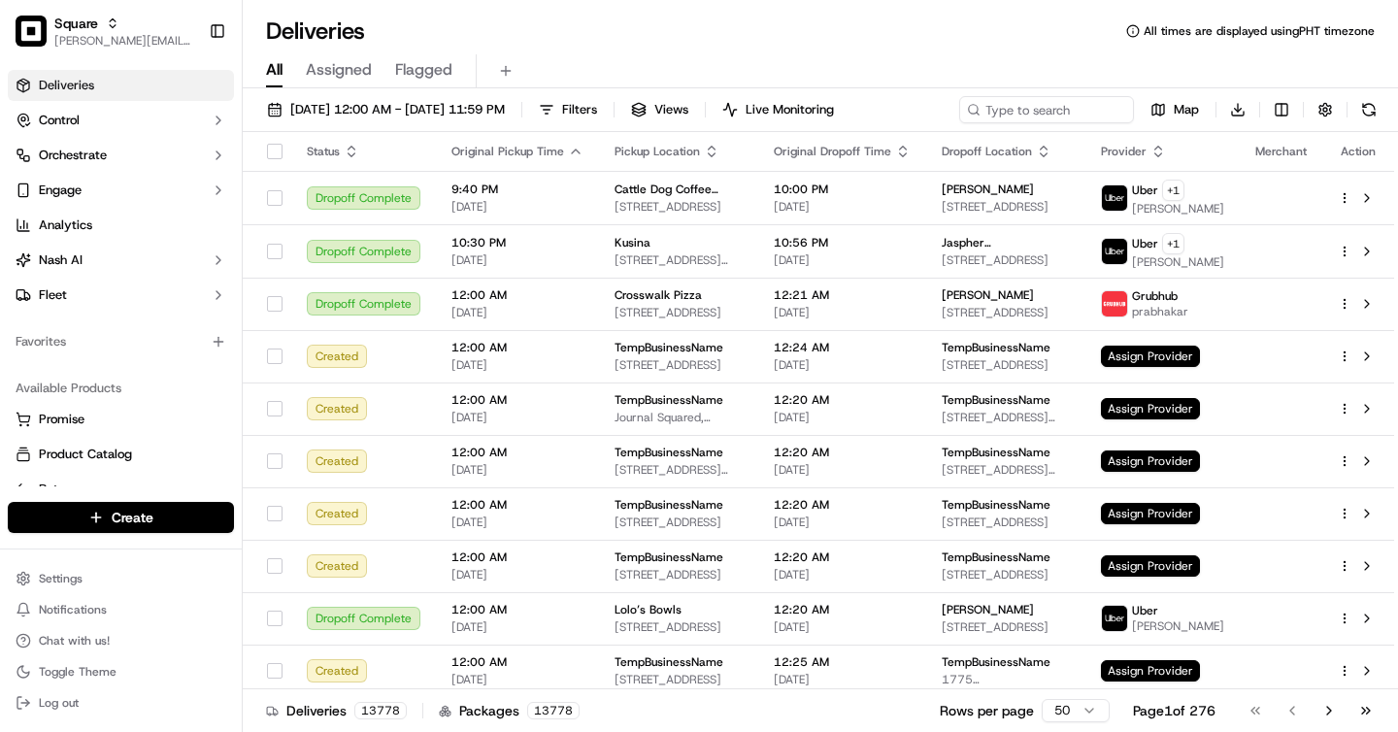
click at [714, 38] on div "Deliveries All times are displayed using PHT timezone" at bounding box center [820, 31] width 1155 height 31
click at [337, 80] on span "Assigned" at bounding box center [339, 69] width 66 height 23
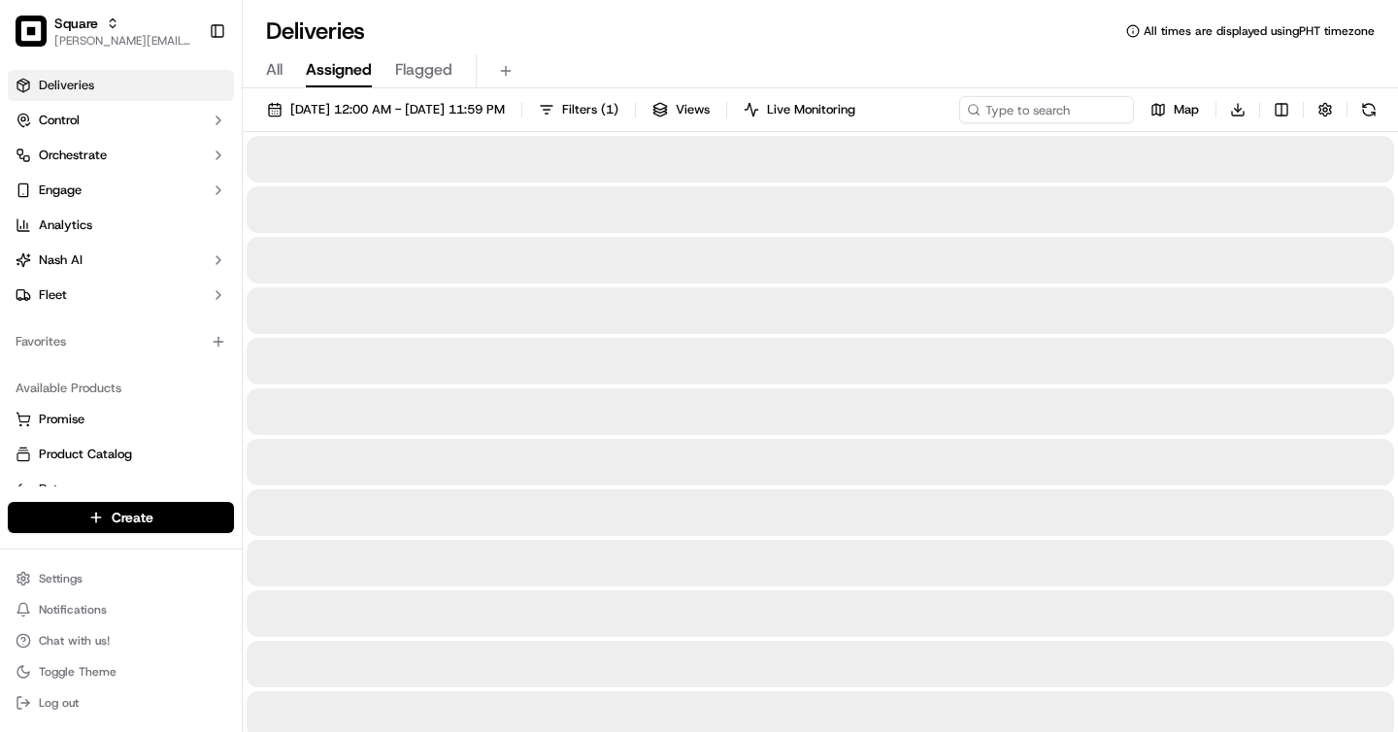
click at [269, 74] on span "All" at bounding box center [274, 69] width 17 height 23
click at [350, 74] on span "Assigned" at bounding box center [339, 69] width 66 height 23
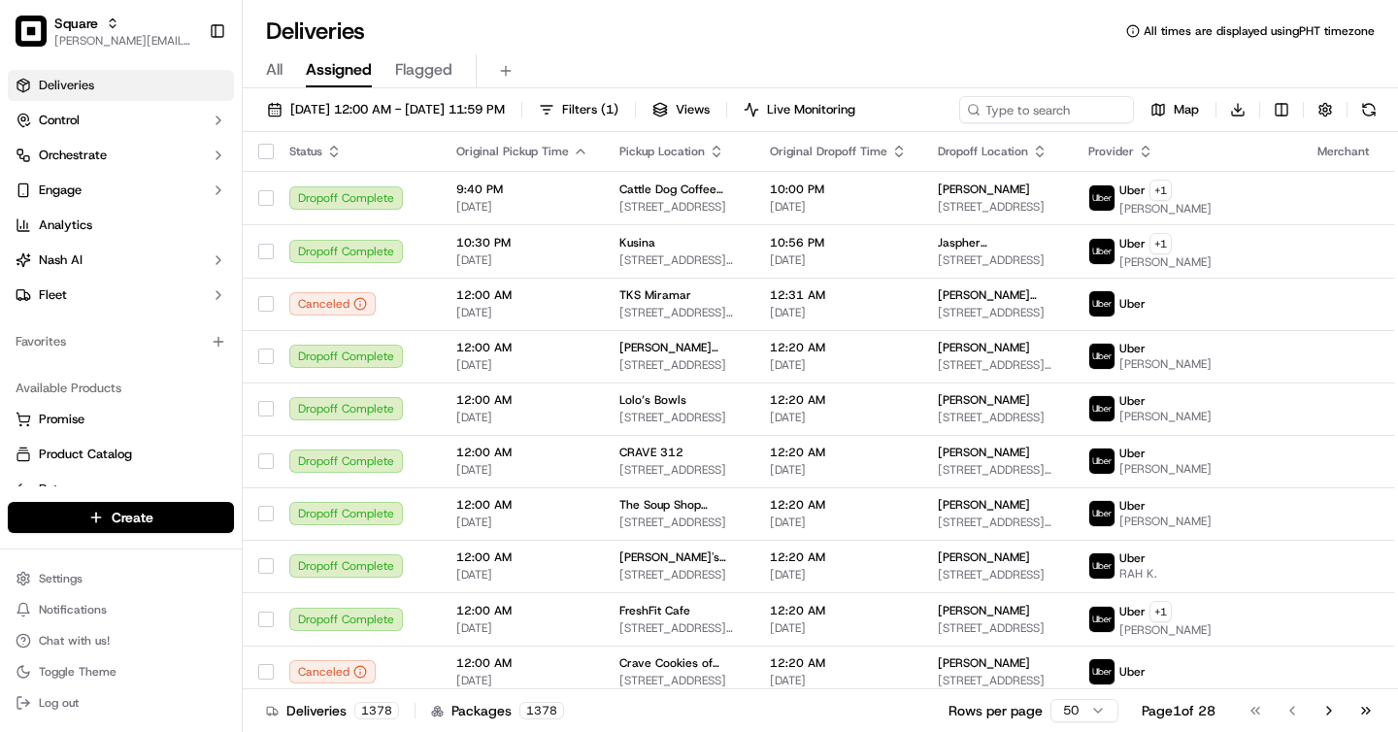
click at [268, 61] on span "All" at bounding box center [274, 69] width 17 height 23
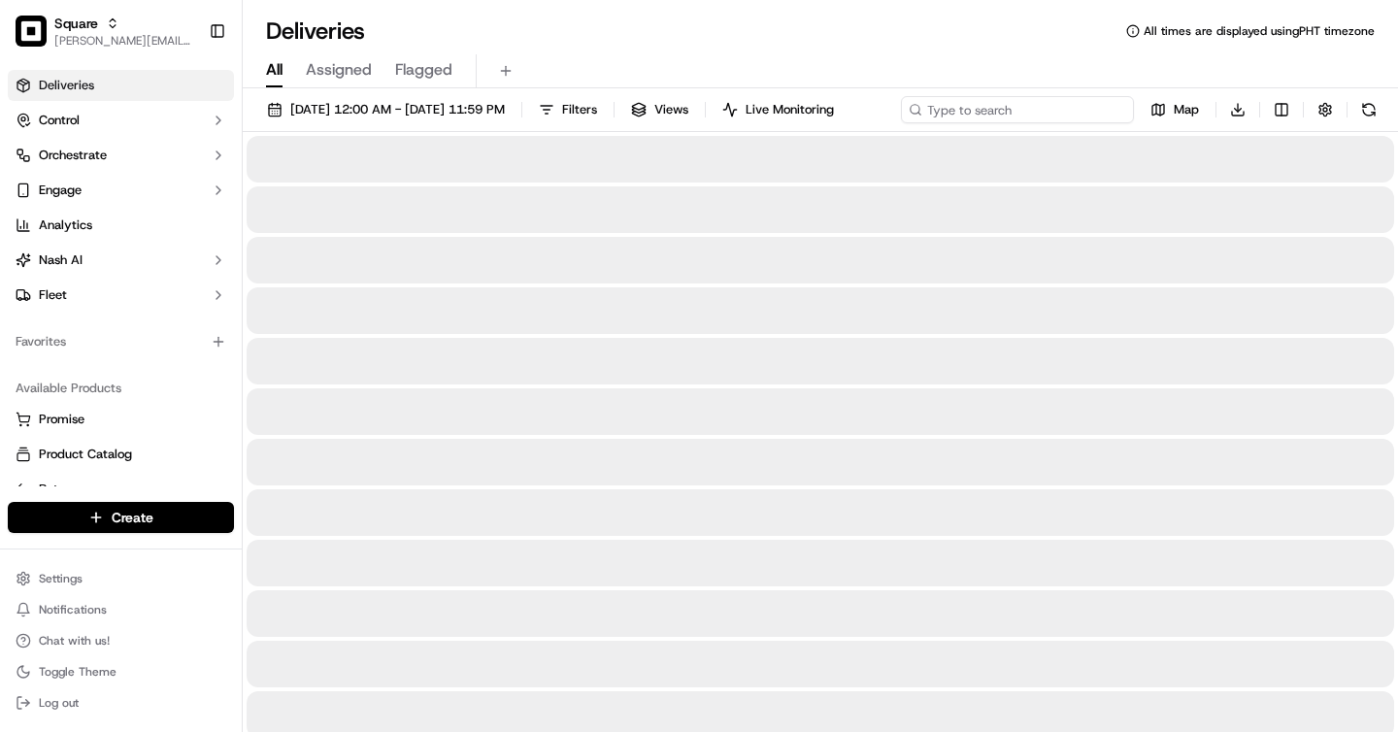
click at [1017, 105] on input at bounding box center [1017, 109] width 233 height 27
type input "1613197"
click at [640, 28] on div "Deliveries All times are displayed using PHT timezone" at bounding box center [820, 31] width 1155 height 31
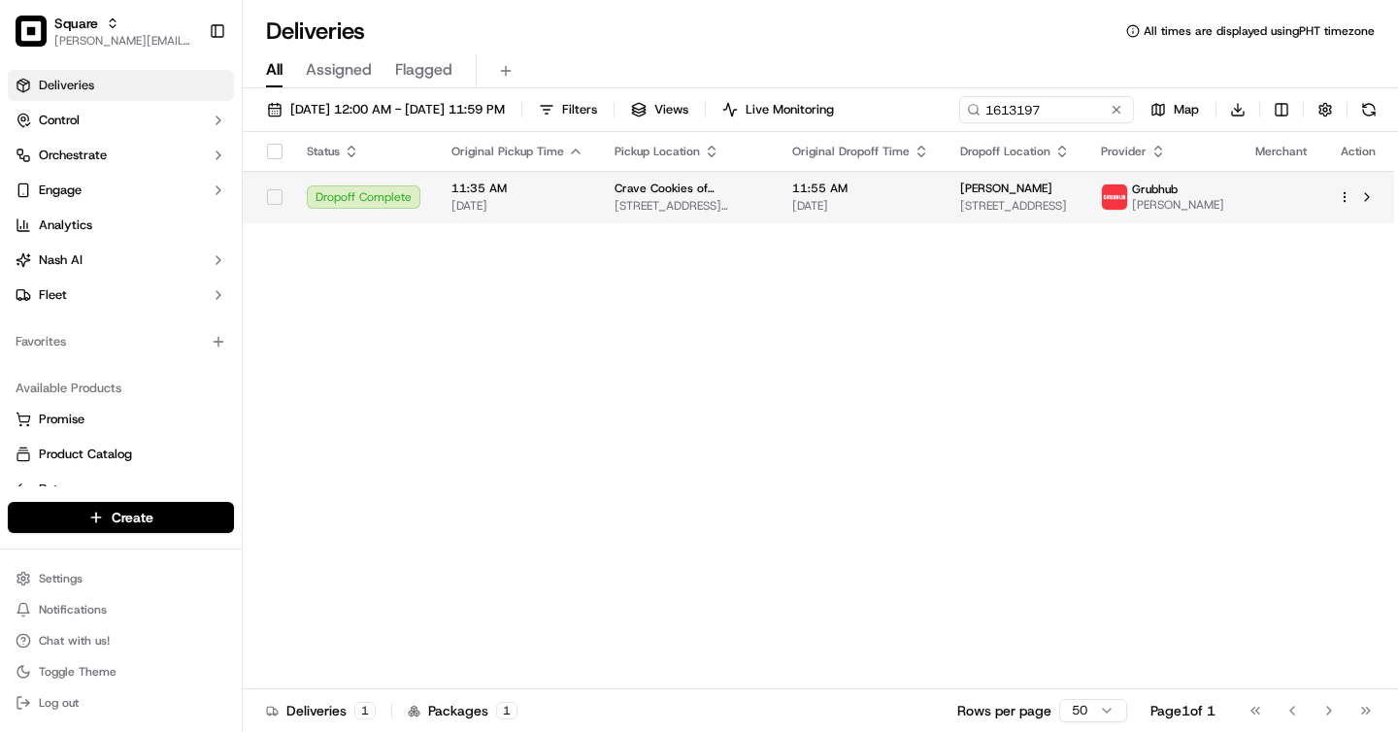
click at [974, 201] on span "[STREET_ADDRESS]" at bounding box center [1015, 206] width 110 height 16
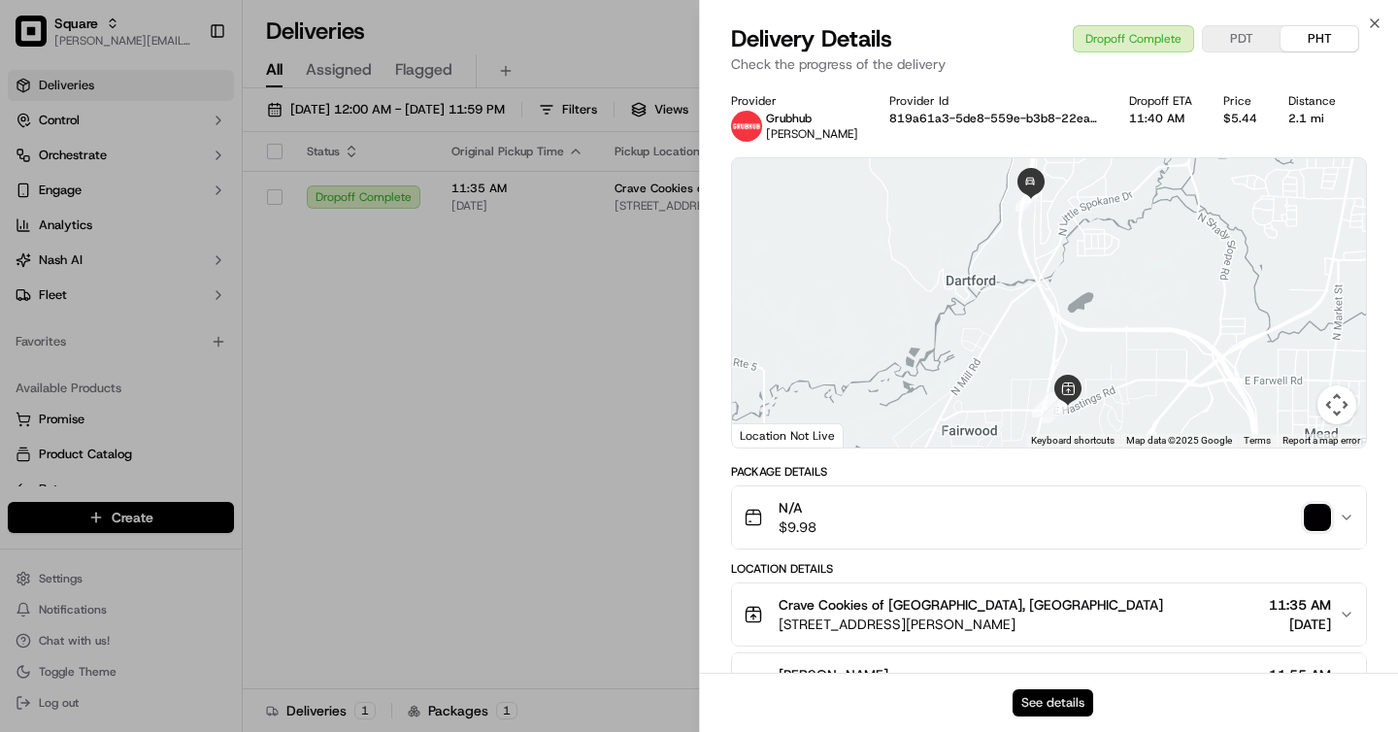
click at [1052, 707] on button "See details" at bounding box center [1053, 702] width 81 height 27
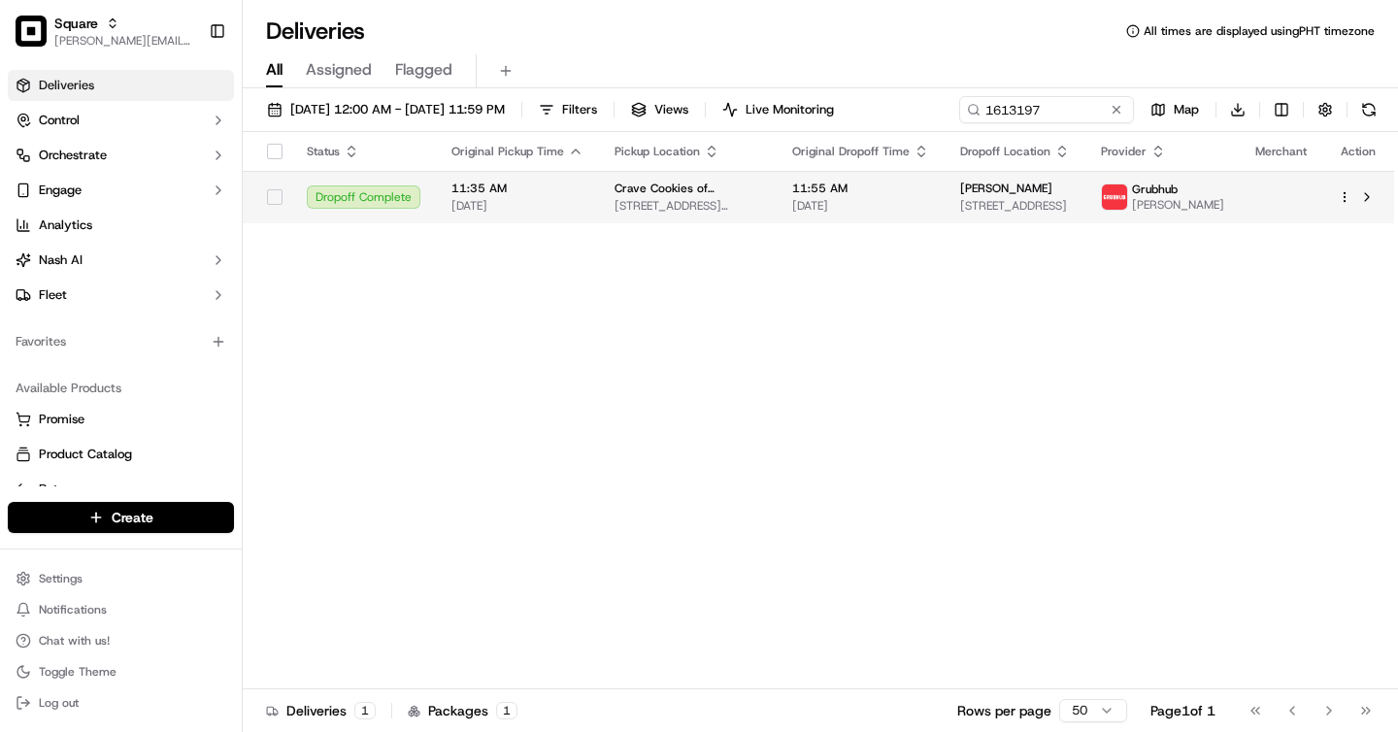
click at [816, 190] on span "11:55 AM" at bounding box center [860, 189] width 137 height 16
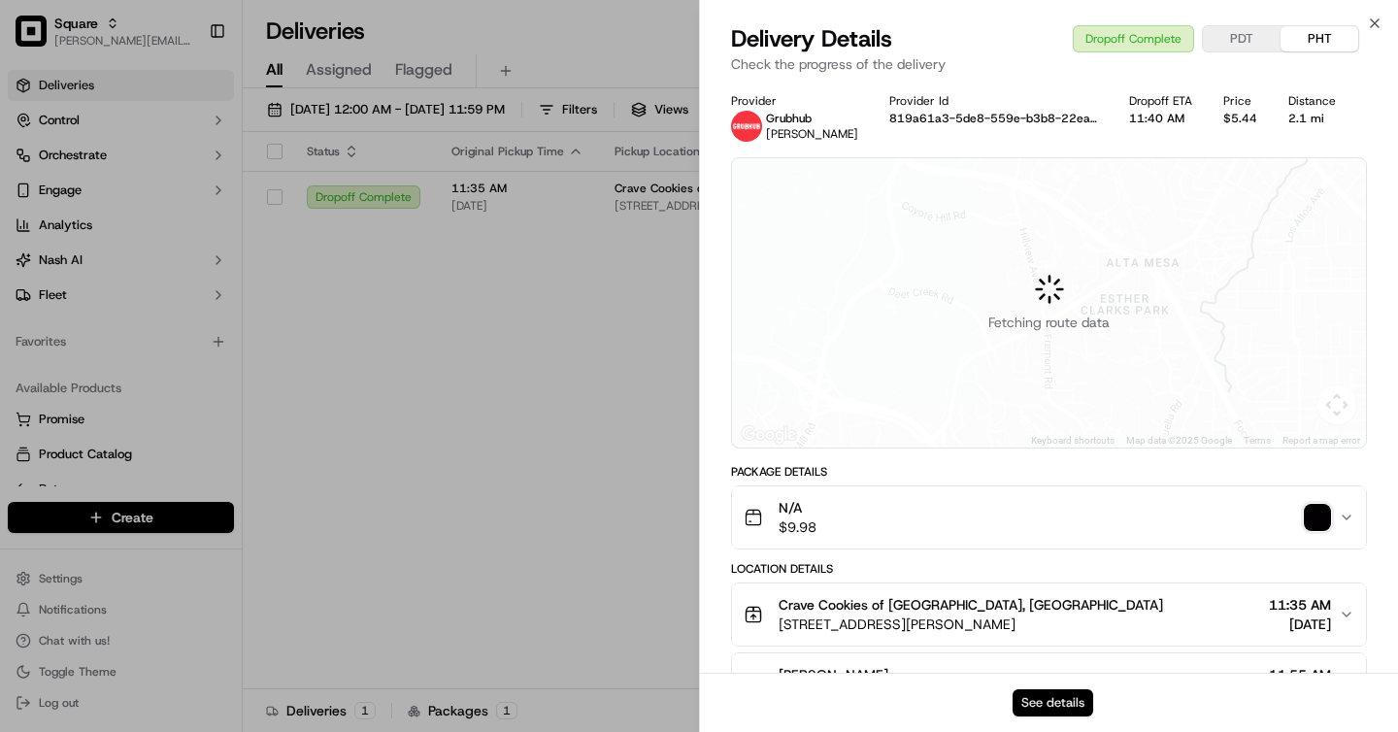
click at [1060, 690] on button "See details" at bounding box center [1053, 702] width 81 height 27
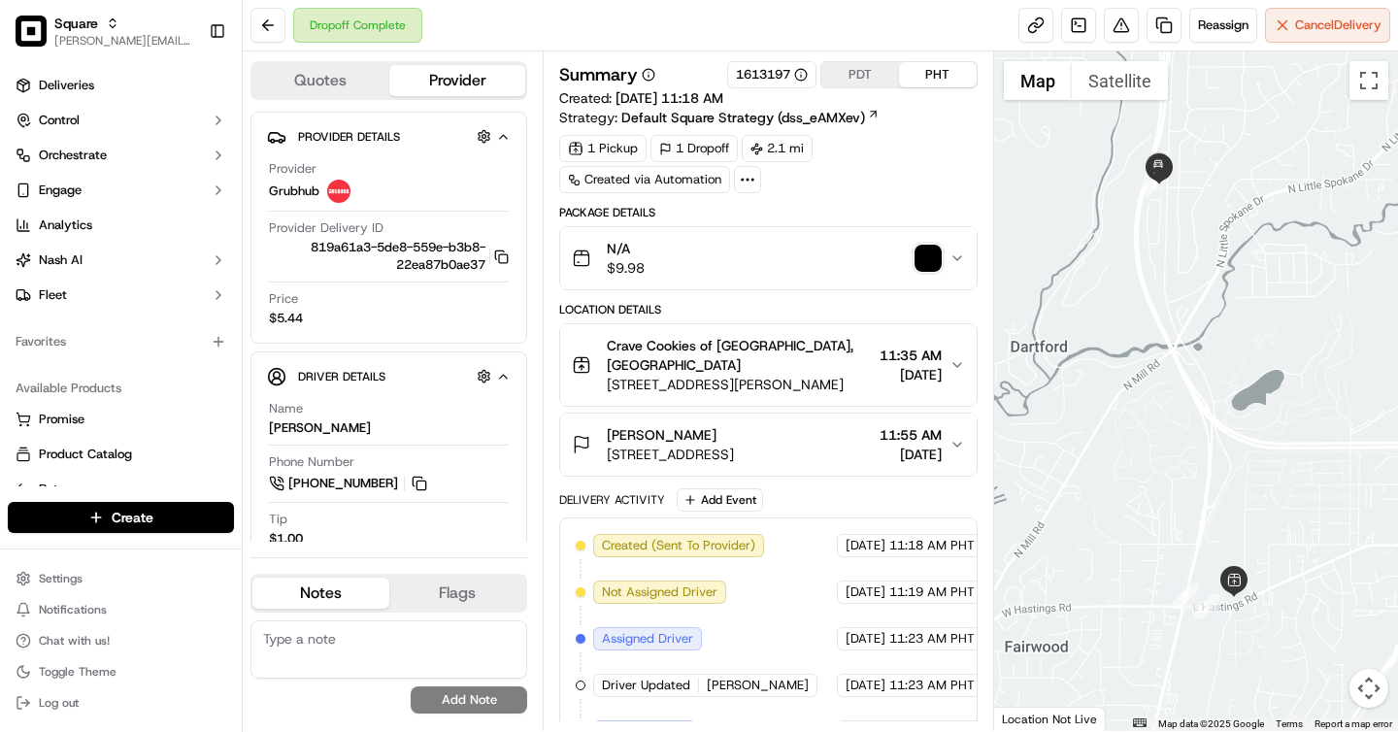
click at [855, 80] on button "PDT" at bounding box center [860, 74] width 78 height 25
click at [920, 83] on button "PHT" at bounding box center [938, 74] width 78 height 25
click at [920, 254] on img "button" at bounding box center [928, 258] width 27 height 27
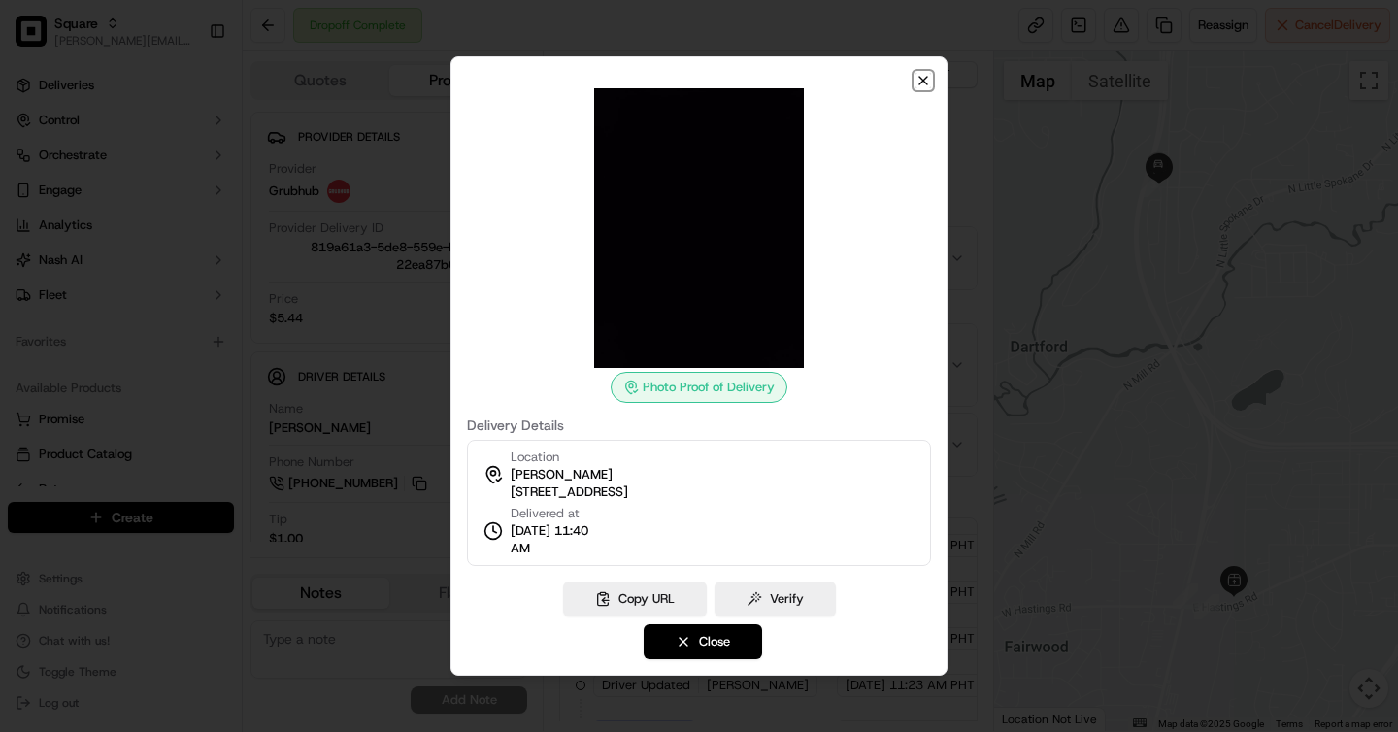
click at [922, 81] on icon "button" at bounding box center [924, 81] width 8 height 8
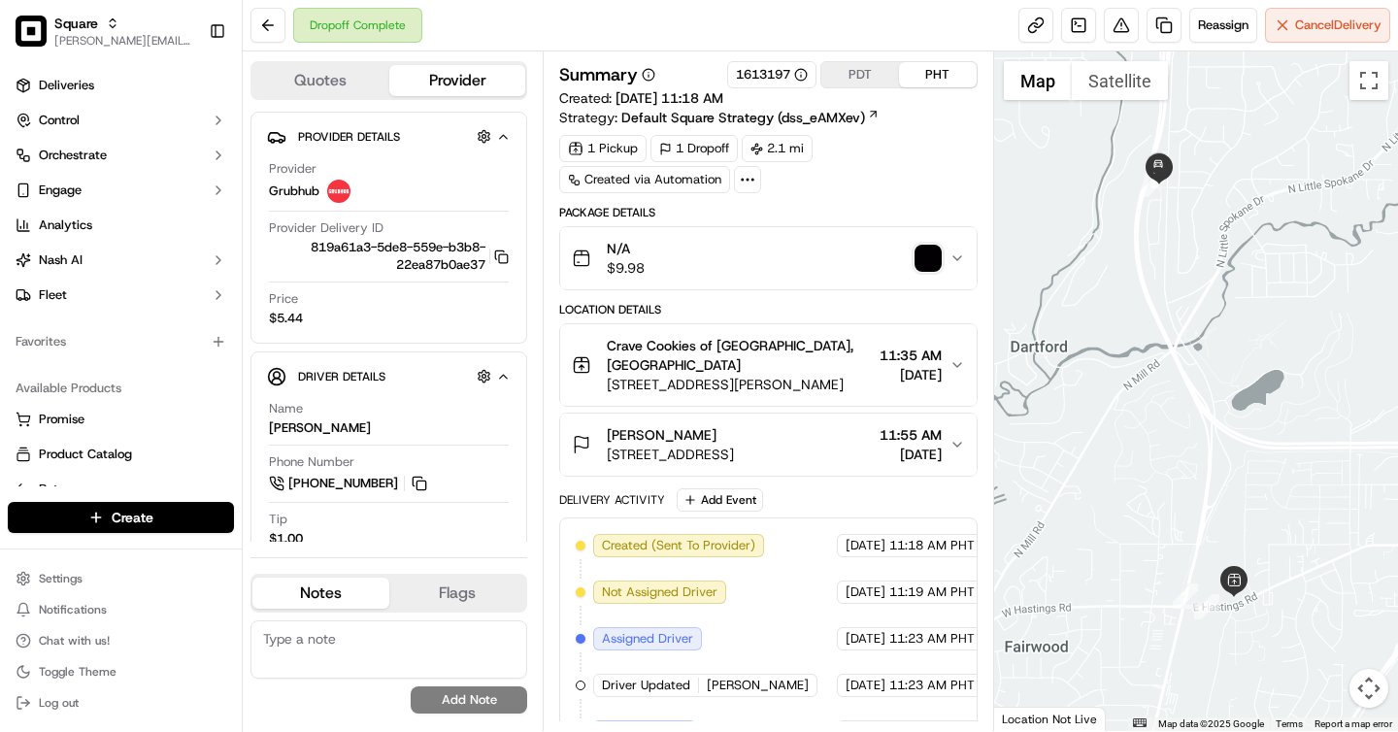
click at [863, 77] on button "PDT" at bounding box center [860, 74] width 78 height 25
click at [734, 445] on span "[STREET_ADDRESS]" at bounding box center [670, 454] width 127 height 19
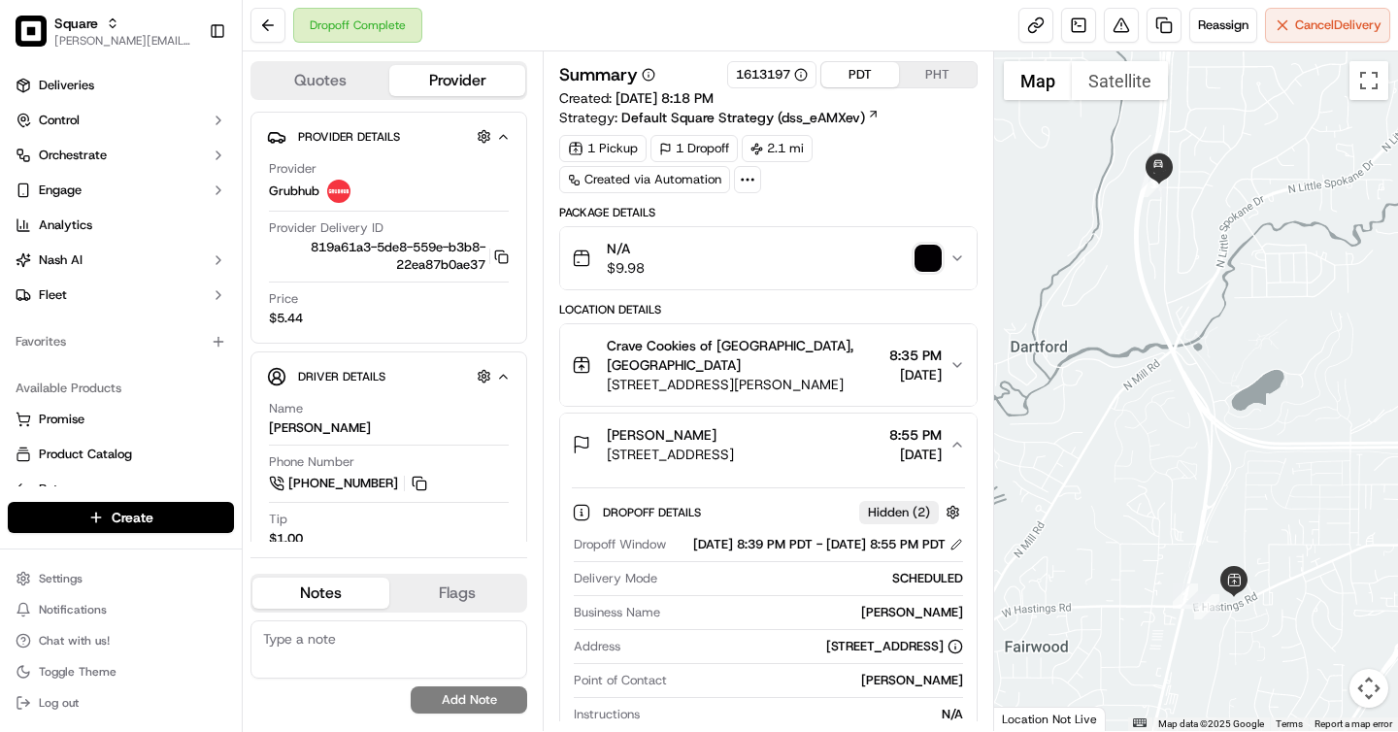
click at [929, 69] on button "PHT" at bounding box center [938, 74] width 78 height 25
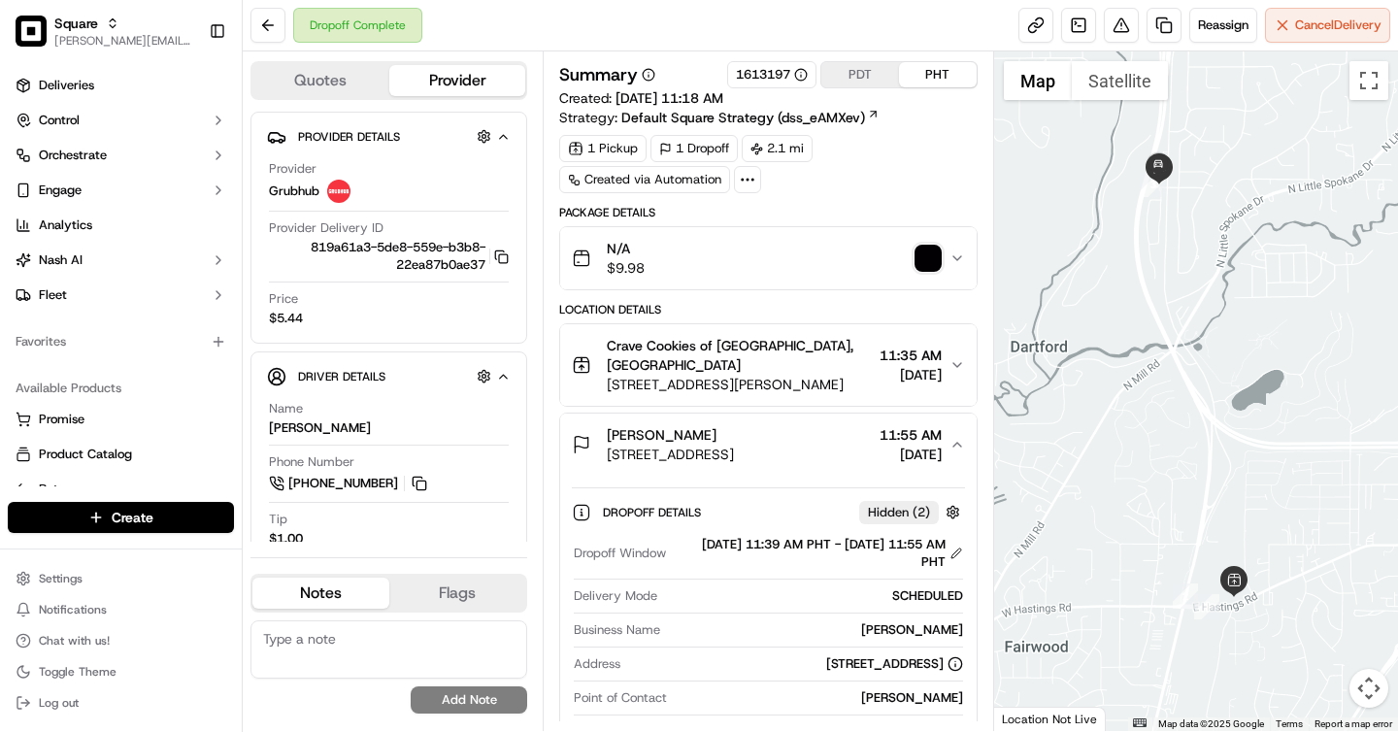
click at [847, 78] on button "PDT" at bounding box center [860, 74] width 78 height 25
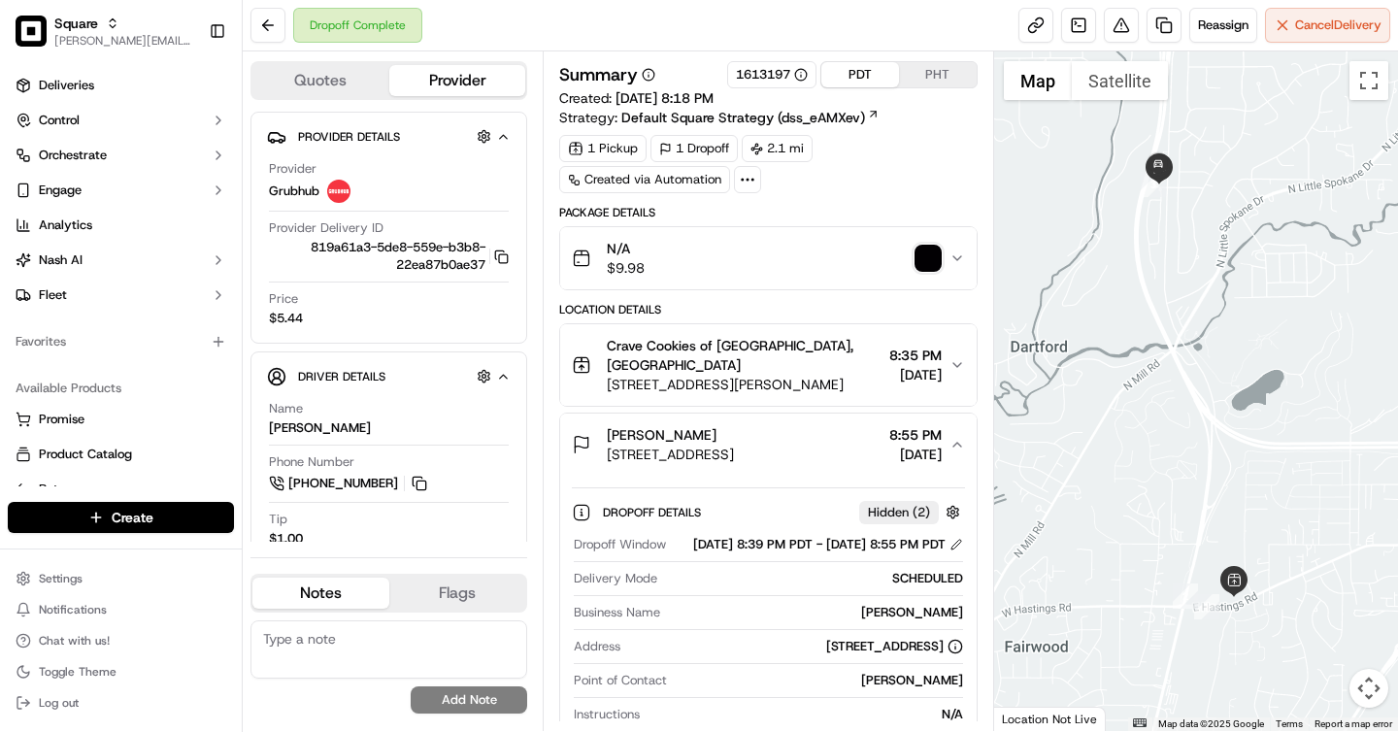
click at [929, 78] on button "PHT" at bounding box center [938, 74] width 78 height 25
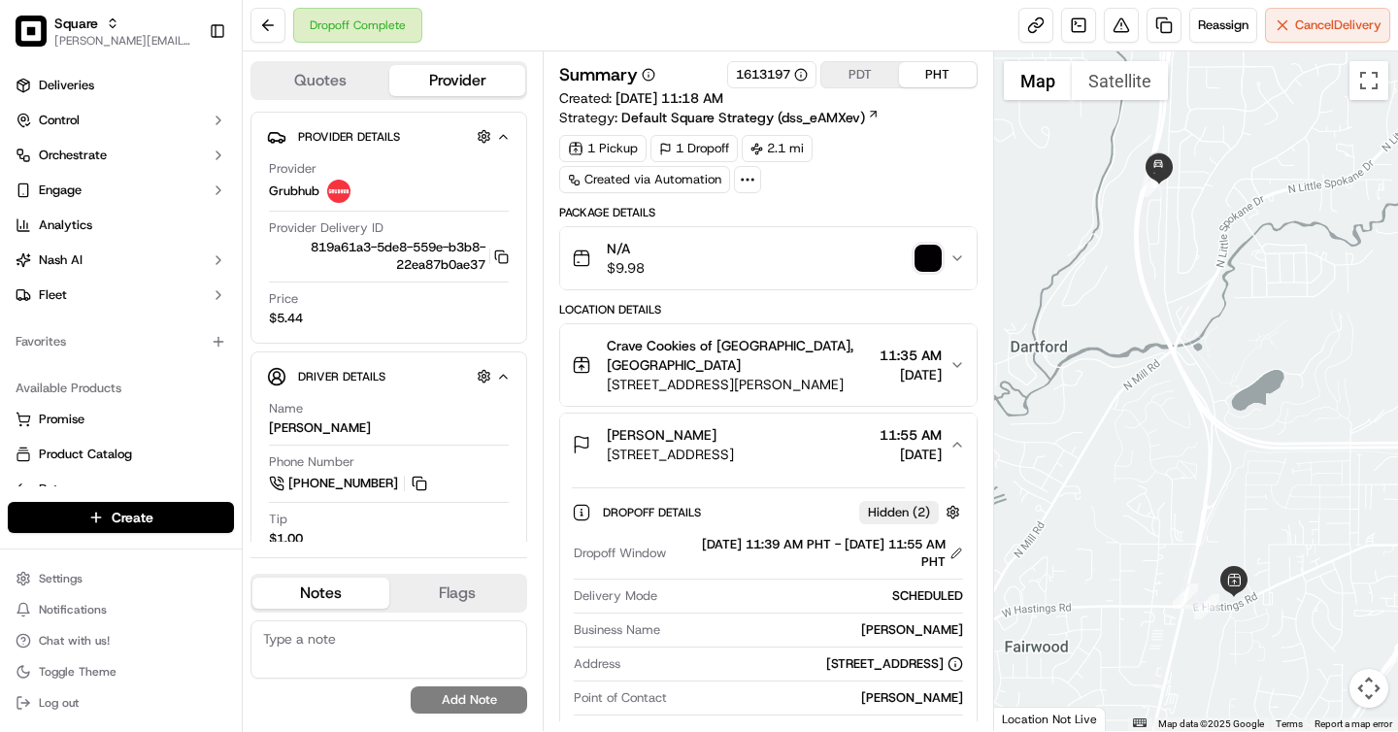
click at [854, 78] on button "PDT" at bounding box center [860, 74] width 78 height 25
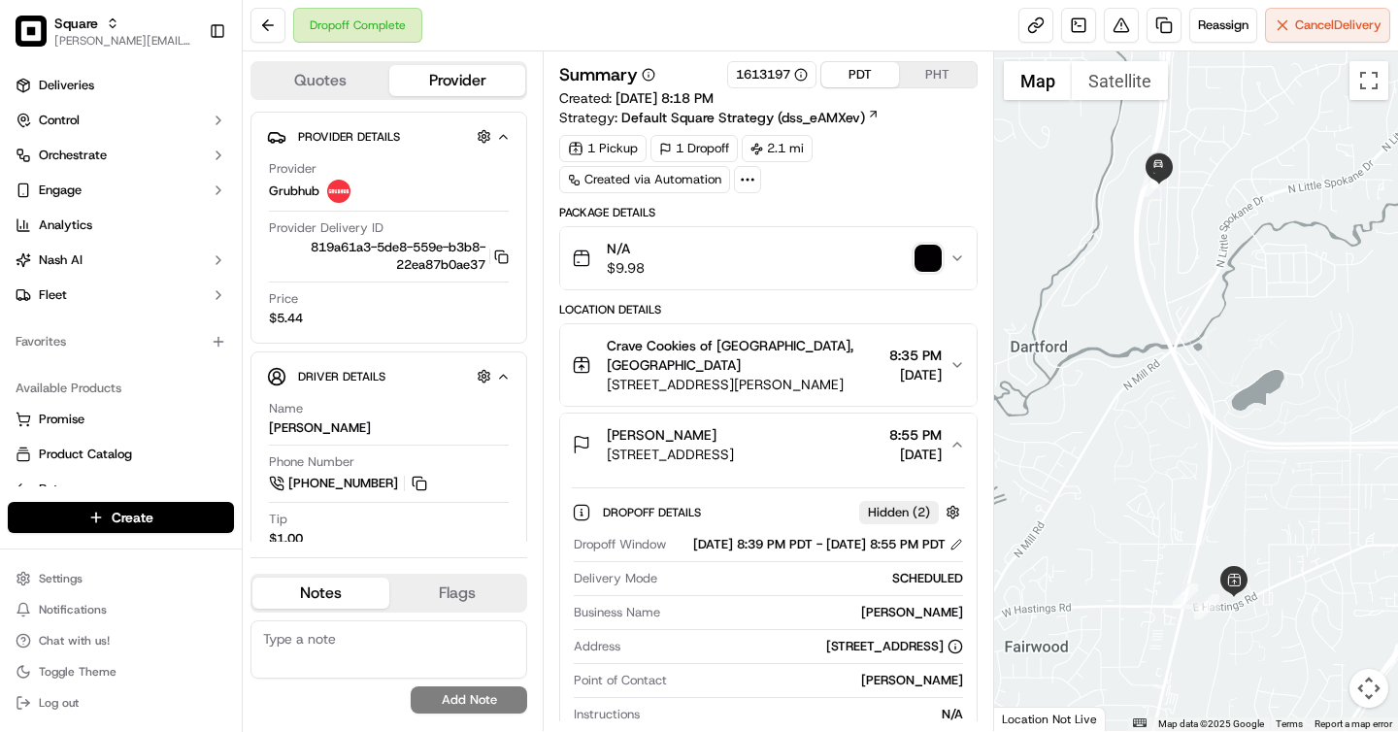
click at [932, 79] on button "PHT" at bounding box center [938, 74] width 78 height 25
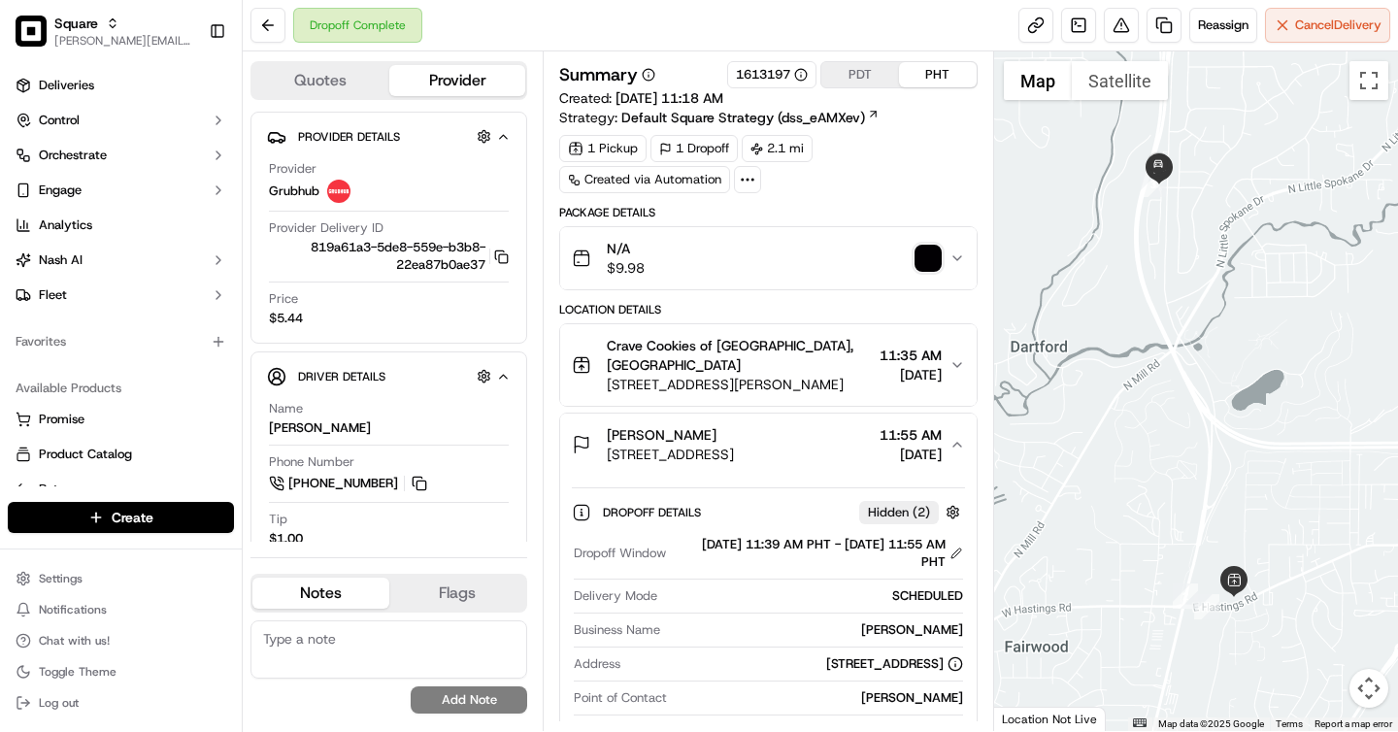
click at [861, 75] on button "PDT" at bounding box center [860, 74] width 78 height 25
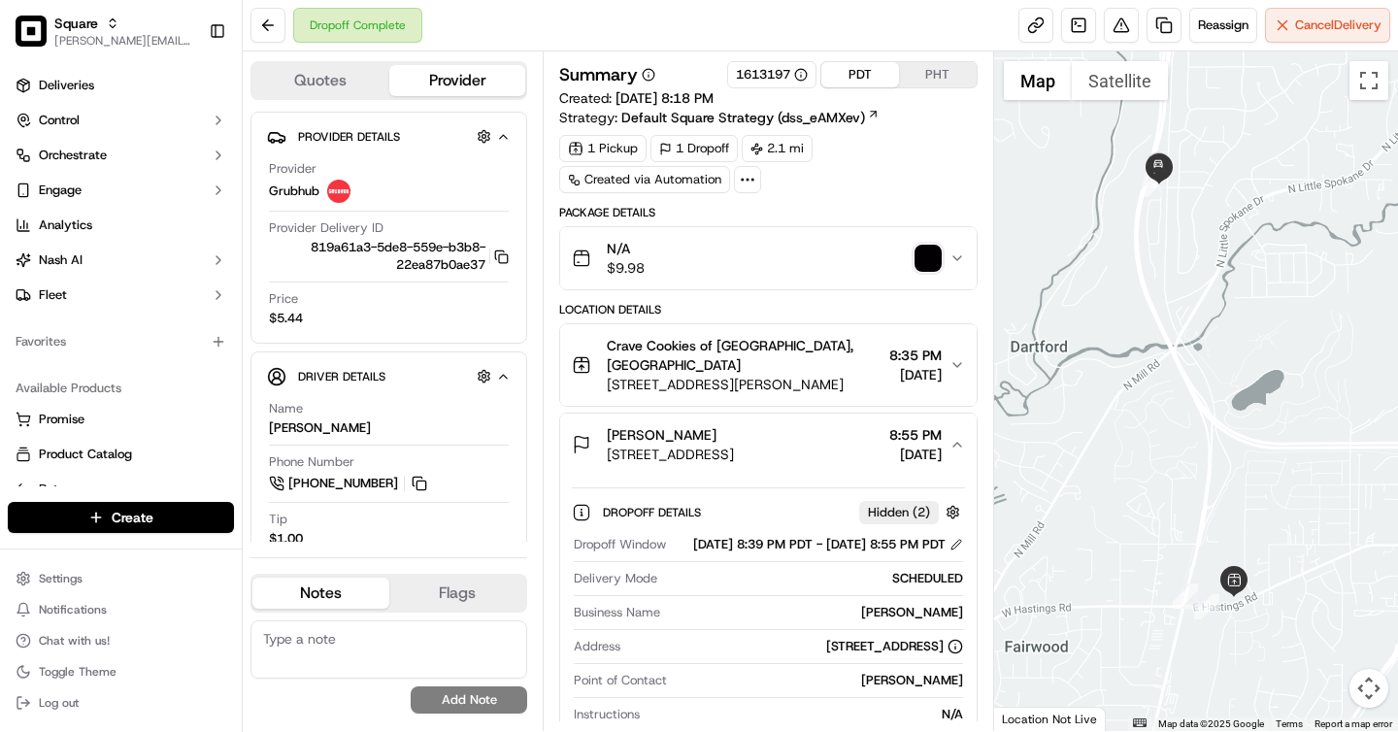
click at [928, 251] on img "button" at bounding box center [928, 258] width 27 height 27
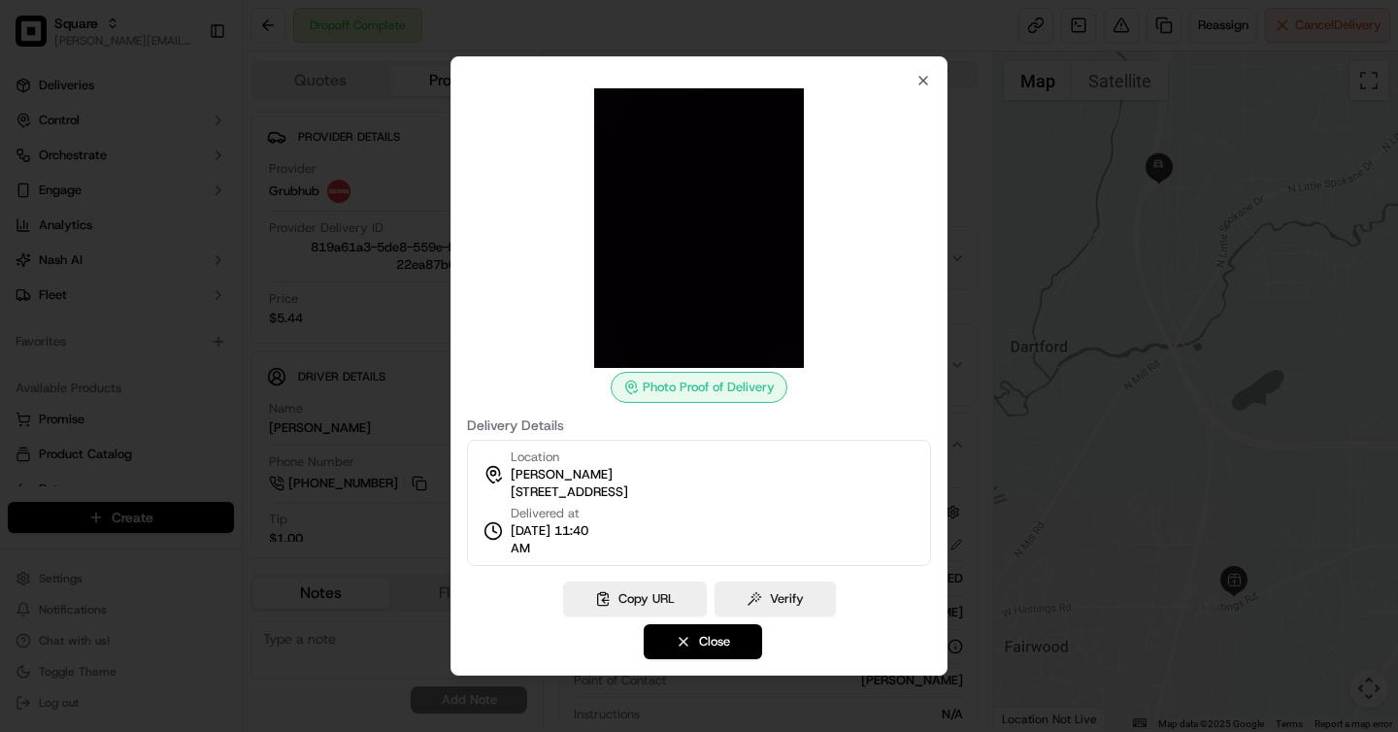
click at [932, 84] on div "Photo Proof of Delivery Delivery Details Location Bethany Smith 15001 N Wanderm…" at bounding box center [699, 365] width 497 height 619
click at [927, 81] on icon "button" at bounding box center [924, 81] width 16 height 16
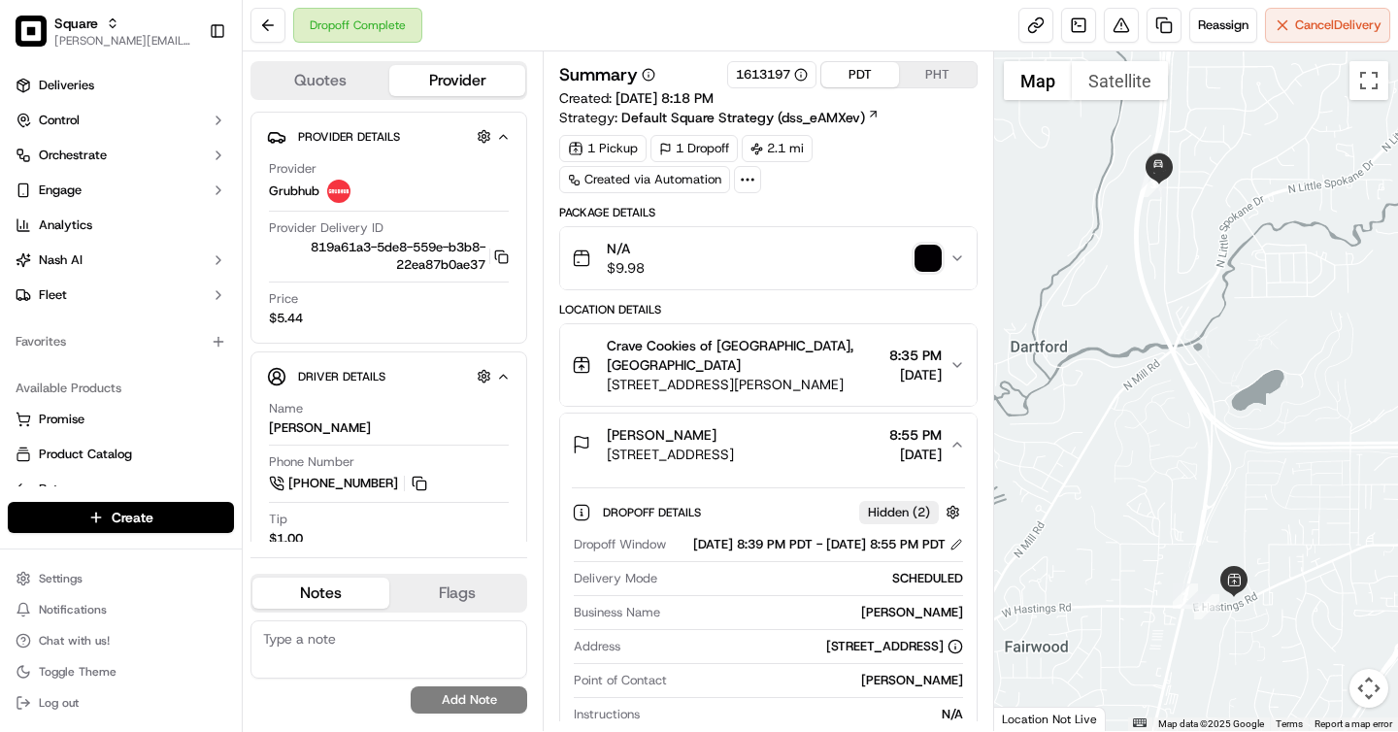
click at [936, 255] on img "button" at bounding box center [928, 258] width 27 height 27
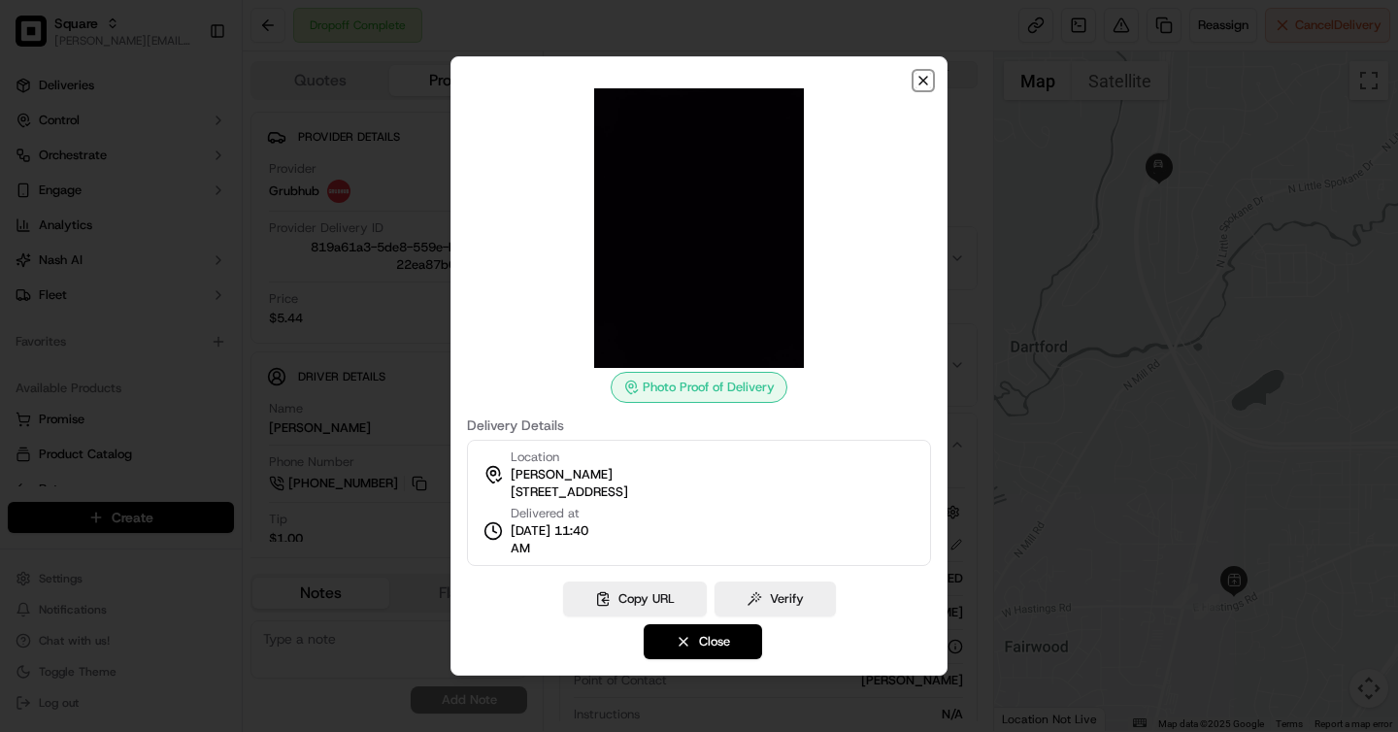
click at [921, 73] on icon "button" at bounding box center [924, 81] width 16 height 16
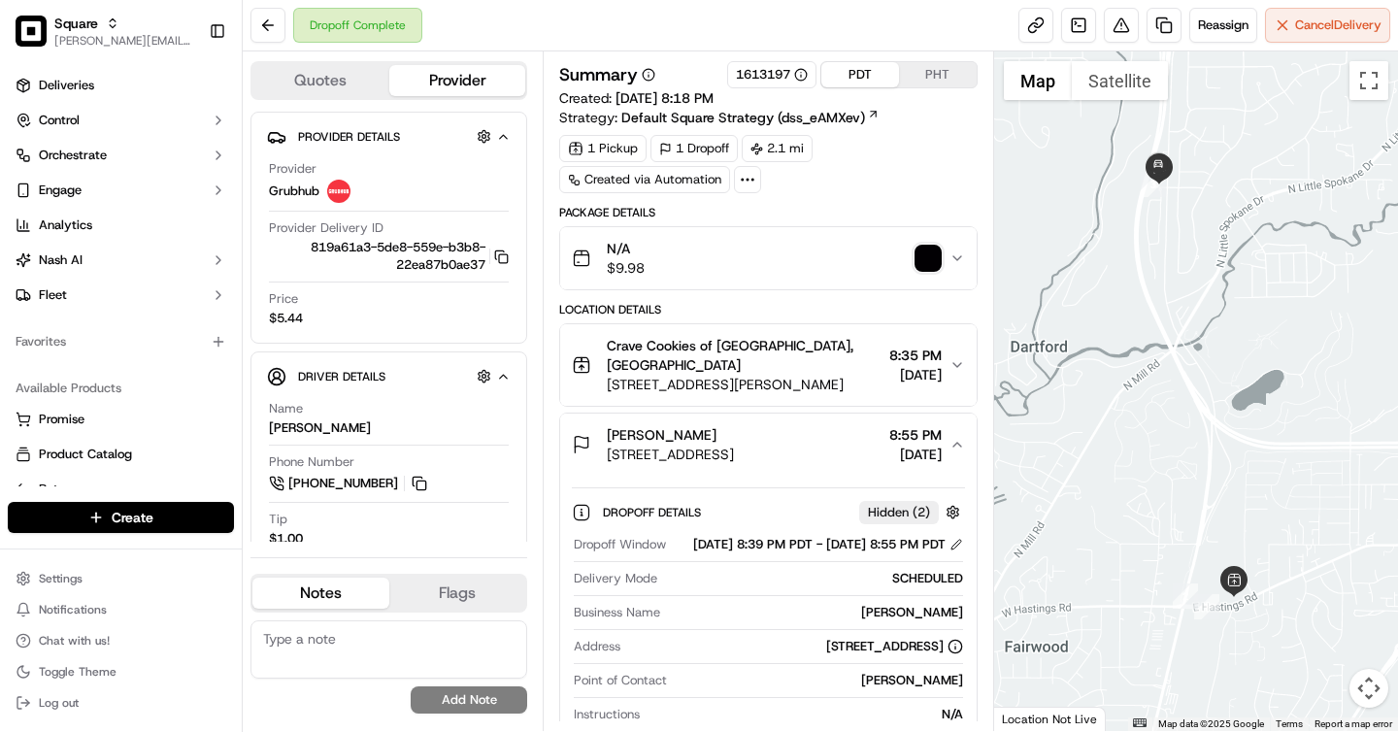
click at [932, 78] on button "PHT" at bounding box center [938, 74] width 78 height 25
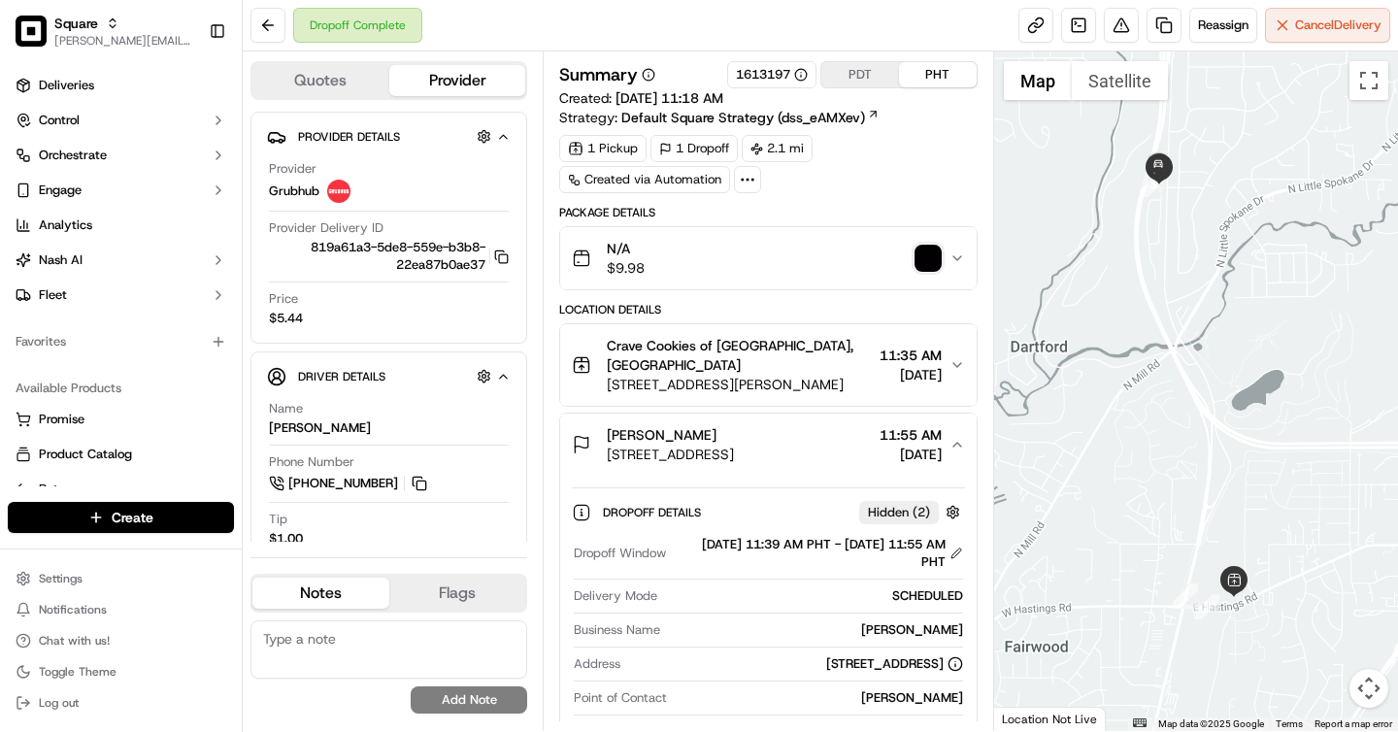
click at [846, 77] on button "PDT" at bounding box center [860, 74] width 78 height 25
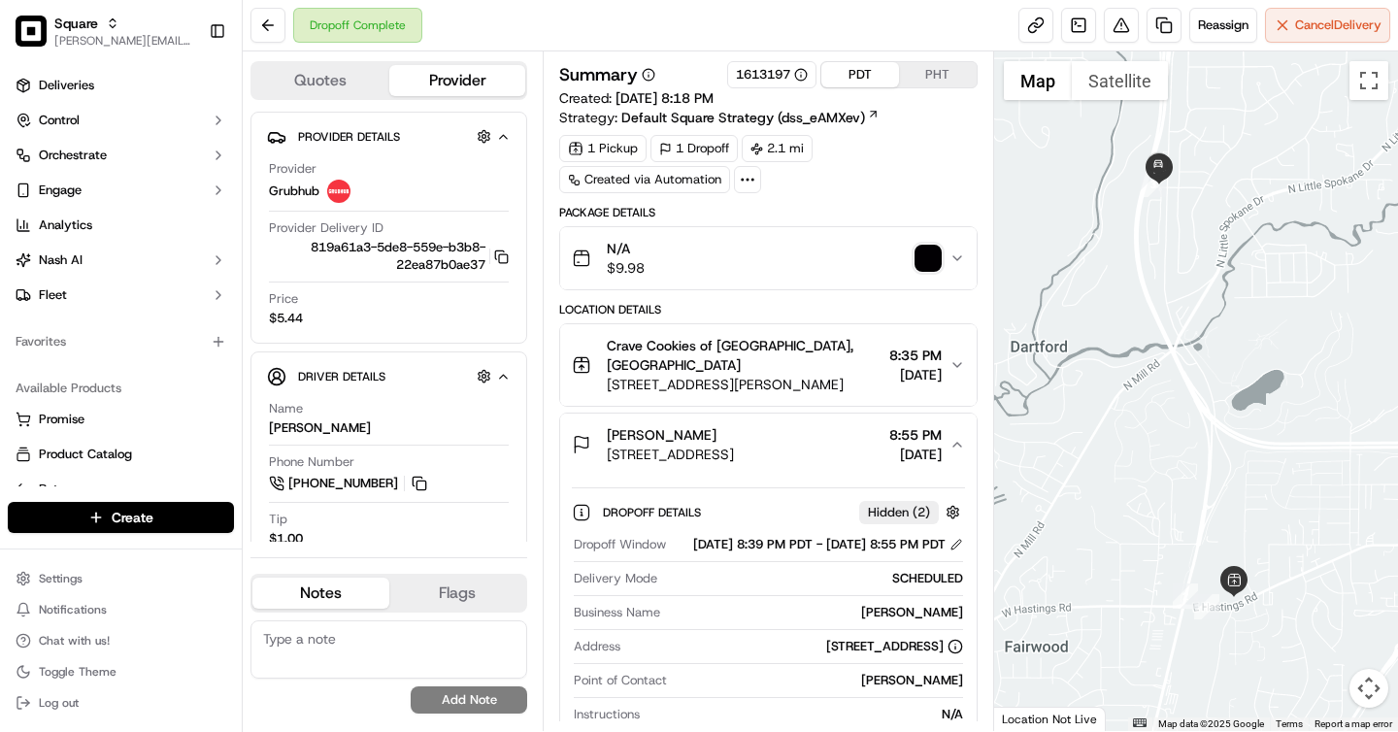
click at [932, 78] on button "PHT" at bounding box center [938, 74] width 78 height 25
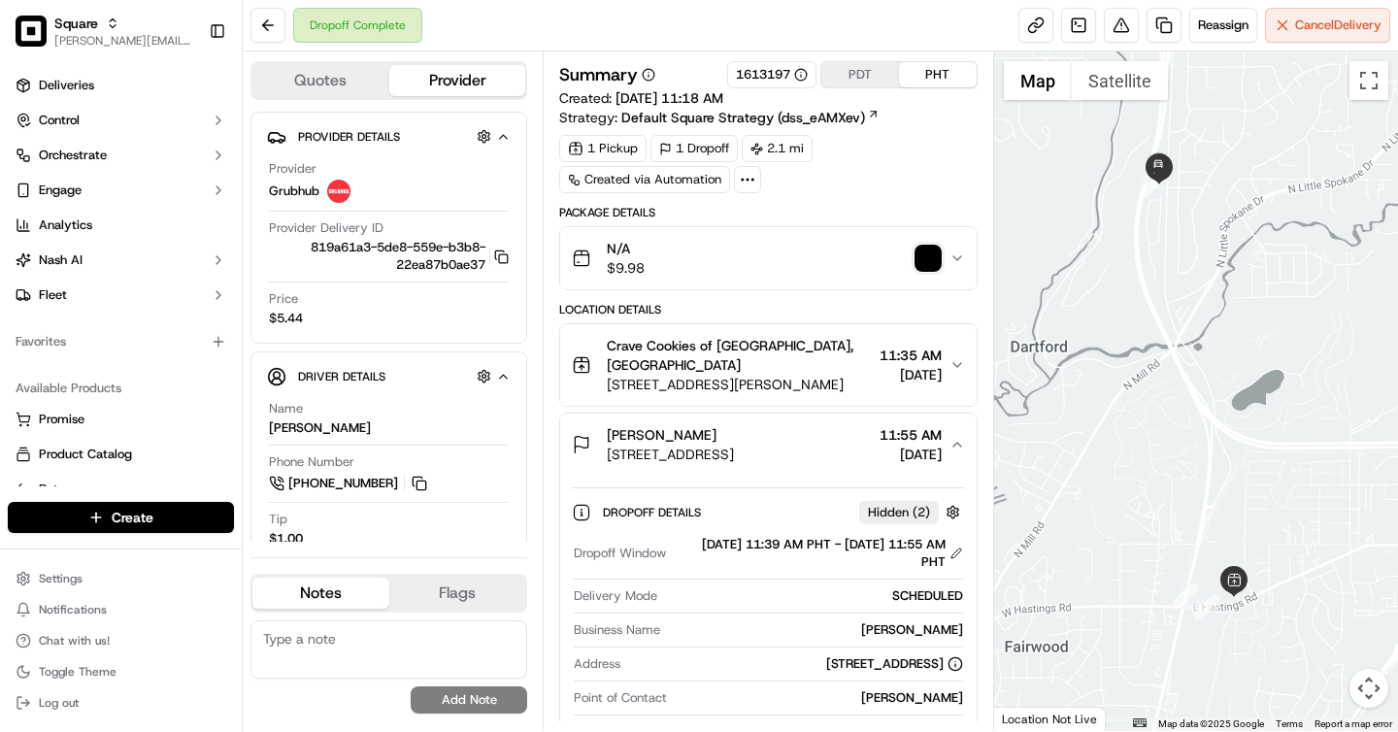
click at [866, 78] on button "PDT" at bounding box center [860, 74] width 78 height 25
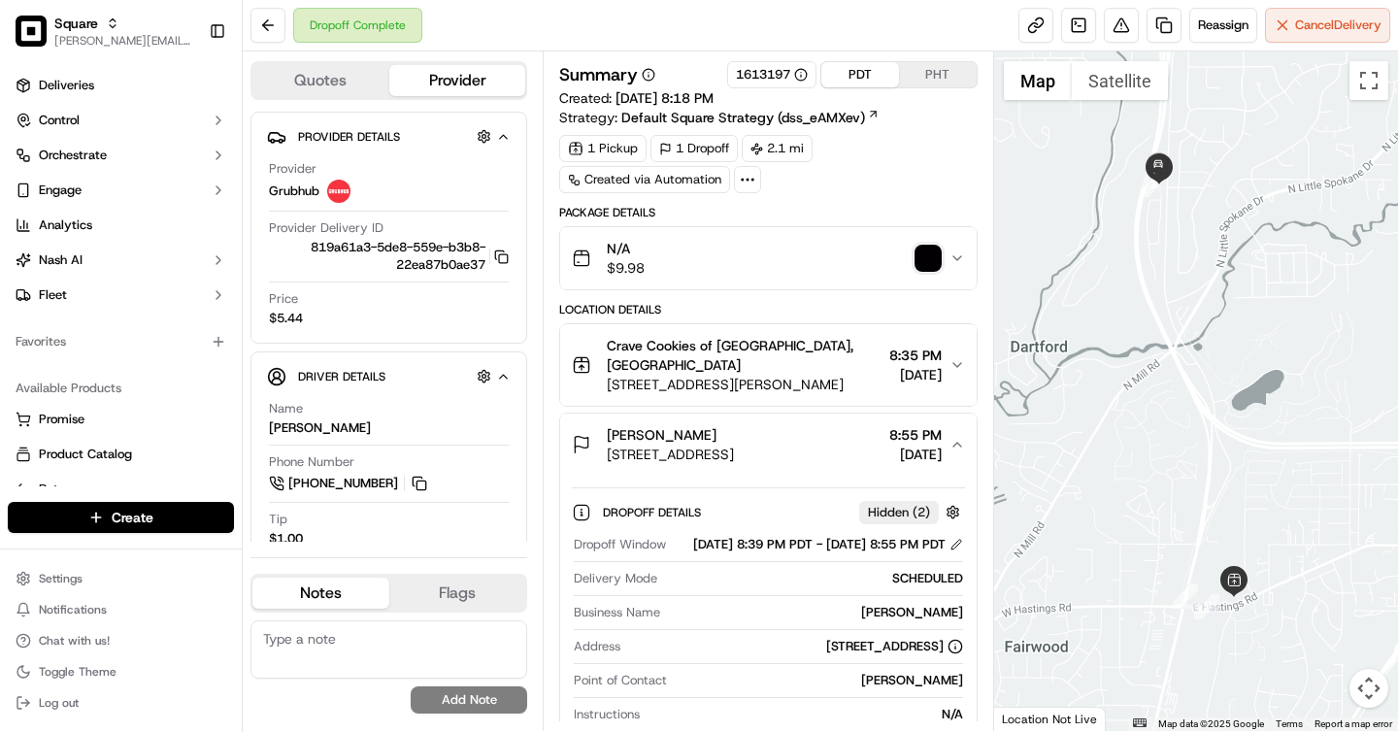
click at [927, 84] on button "PHT" at bounding box center [938, 74] width 78 height 25
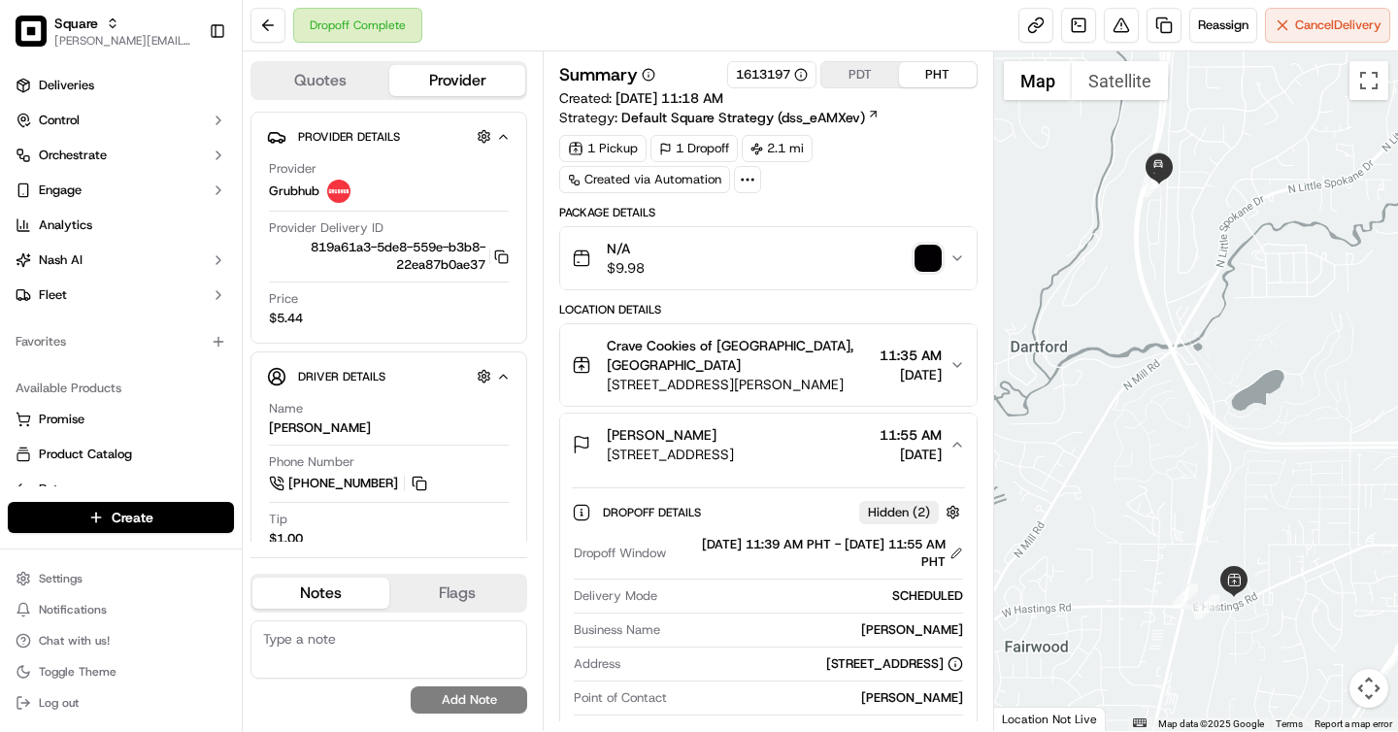
click at [868, 72] on button "PDT" at bounding box center [860, 74] width 78 height 25
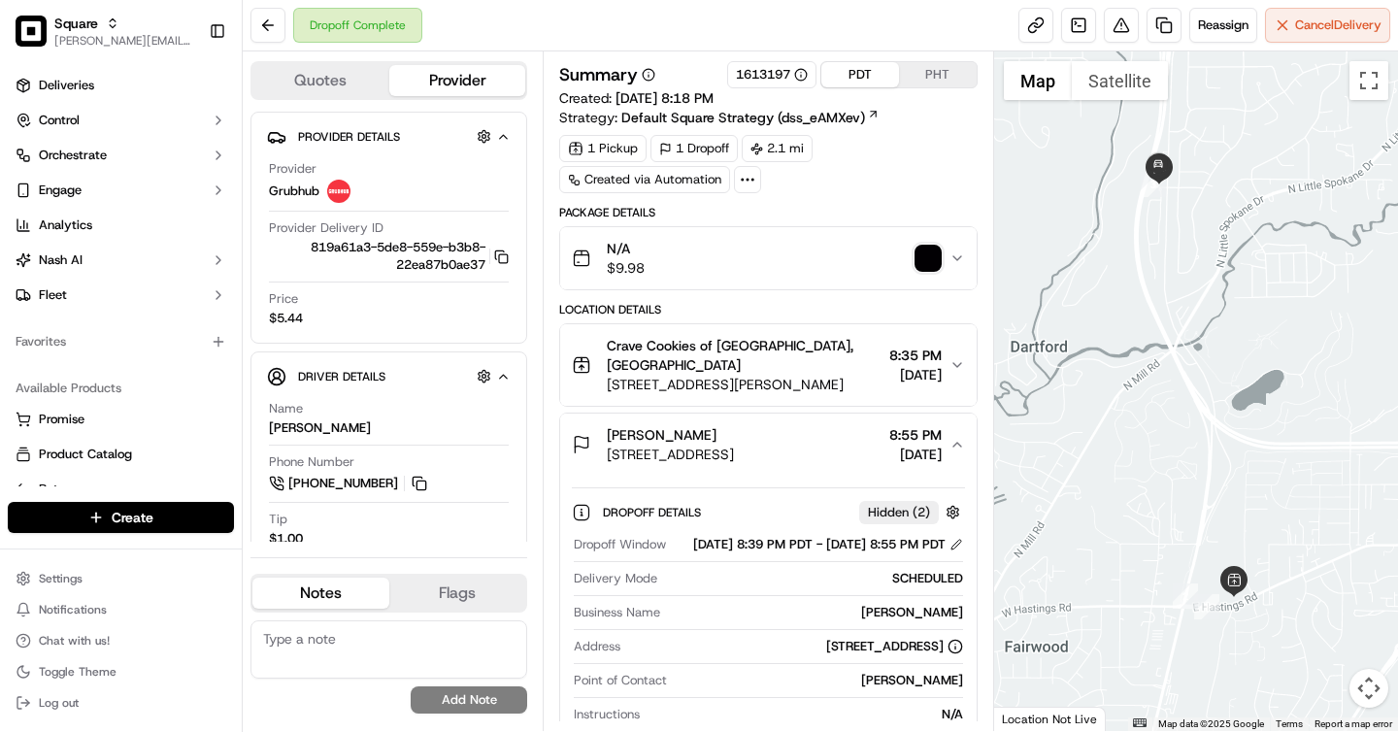
click at [962, 84] on button "PHT" at bounding box center [938, 74] width 78 height 25
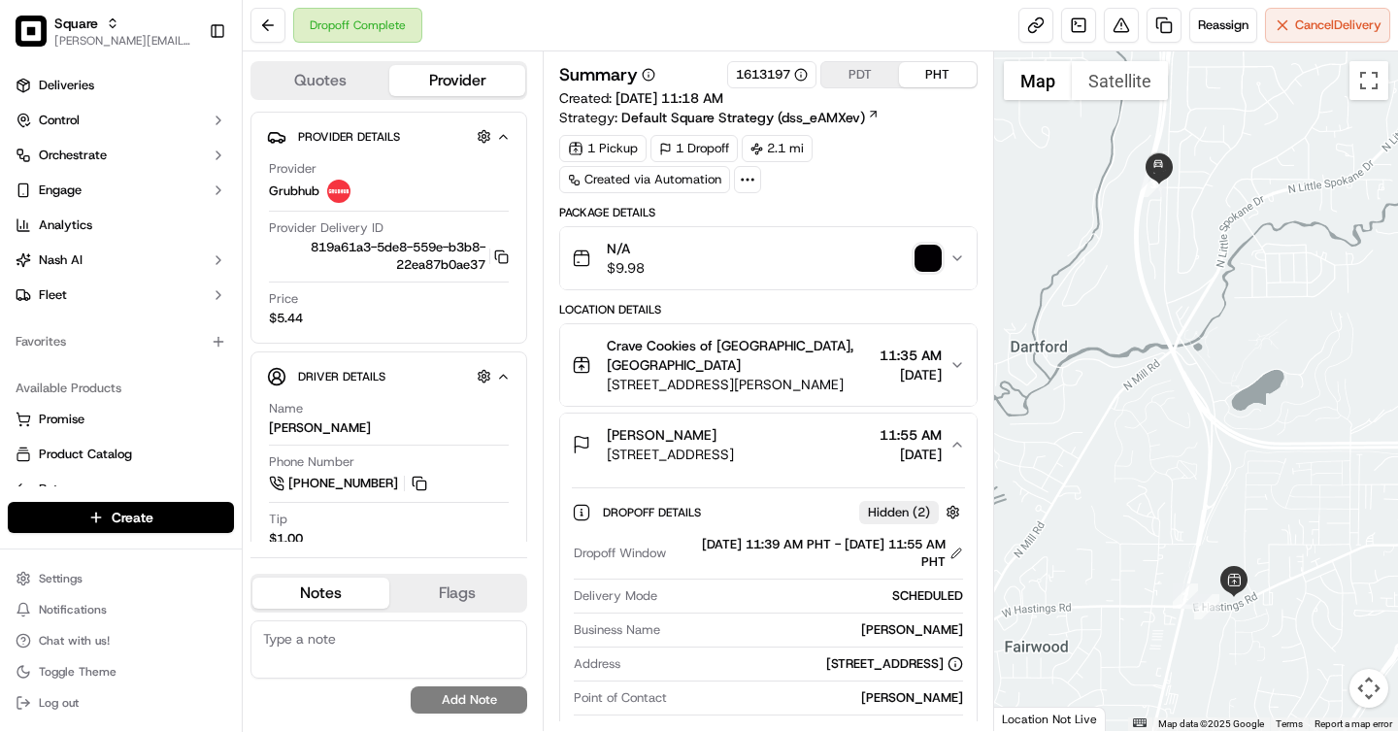
click at [862, 81] on button "PDT" at bounding box center [860, 74] width 78 height 25
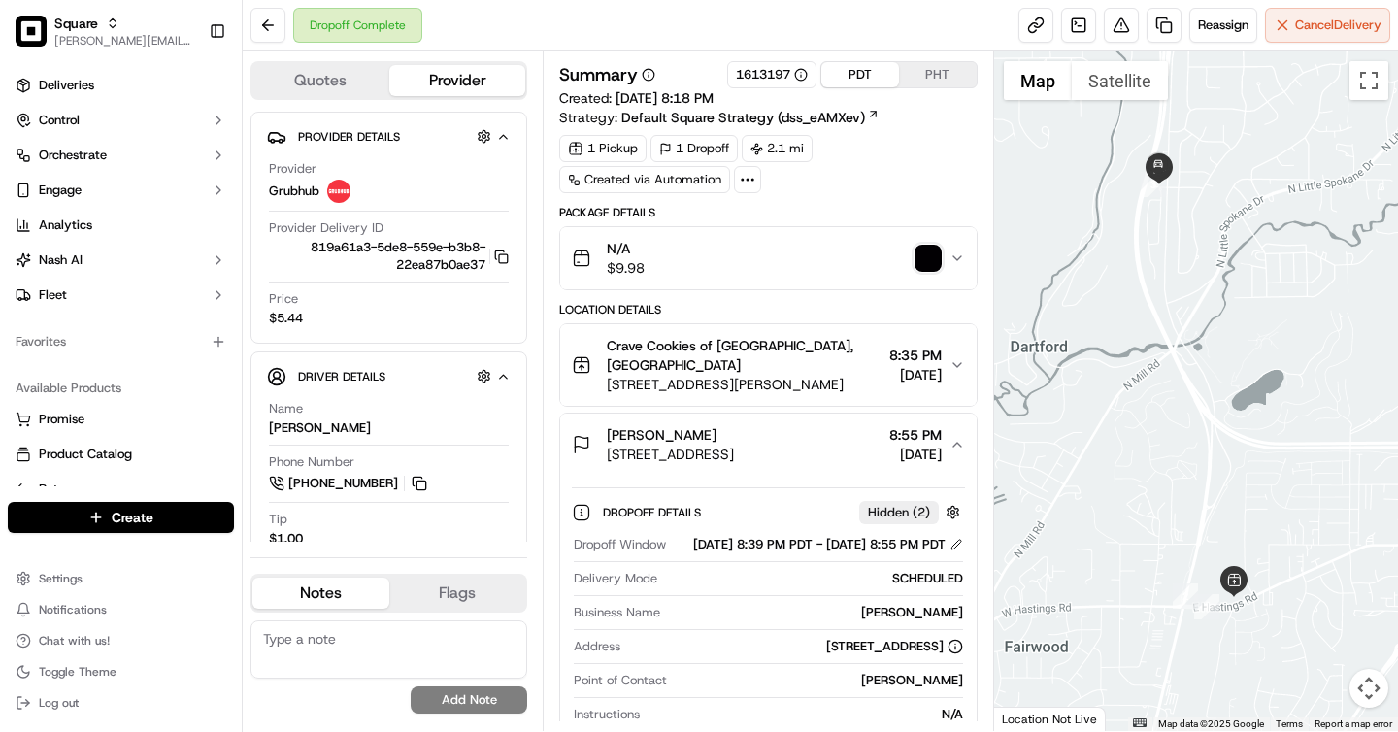
click at [920, 74] on button "PHT" at bounding box center [938, 74] width 78 height 25
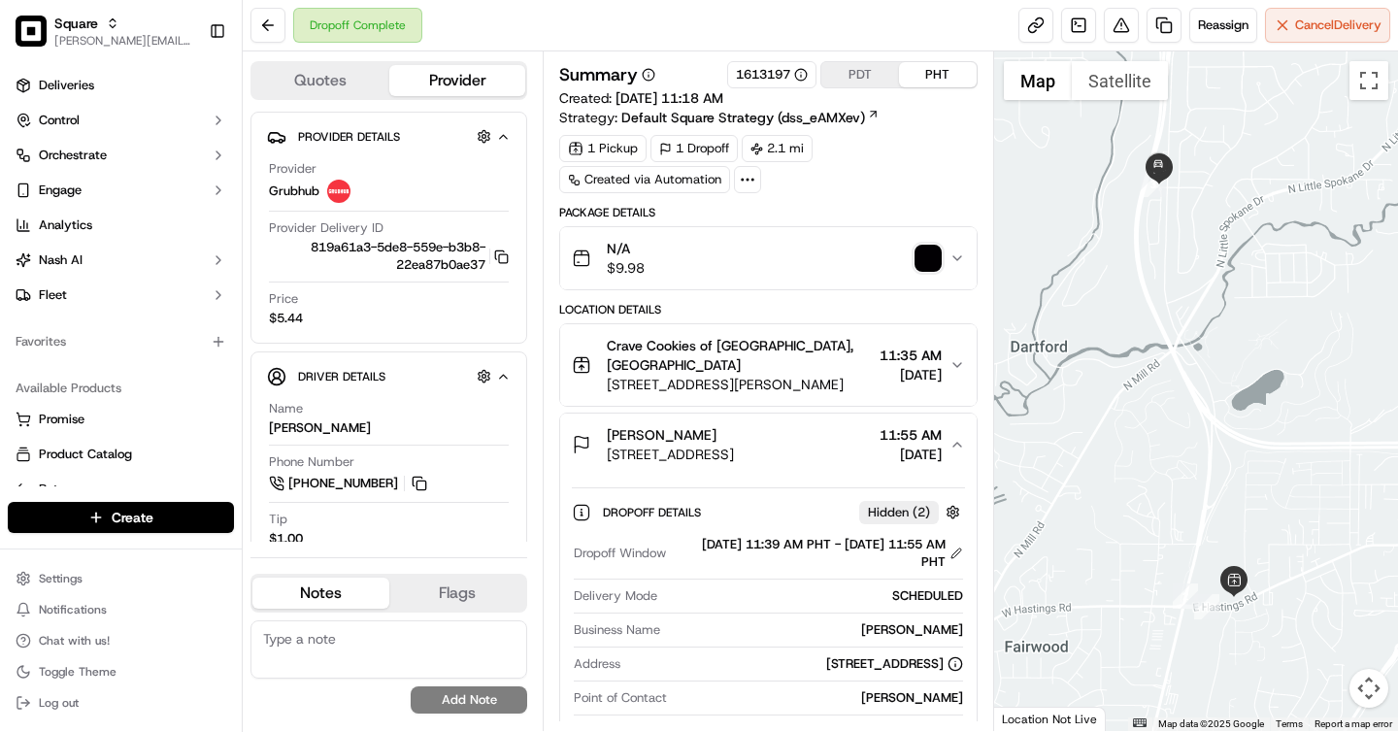
click at [837, 59] on div "Summary 1613197 PDT PHT Created: 09/16/2025 11:18 AM Strategy: Default Square S…" at bounding box center [768, 391] width 451 height 680
click at [857, 69] on button "PDT" at bounding box center [860, 74] width 78 height 25
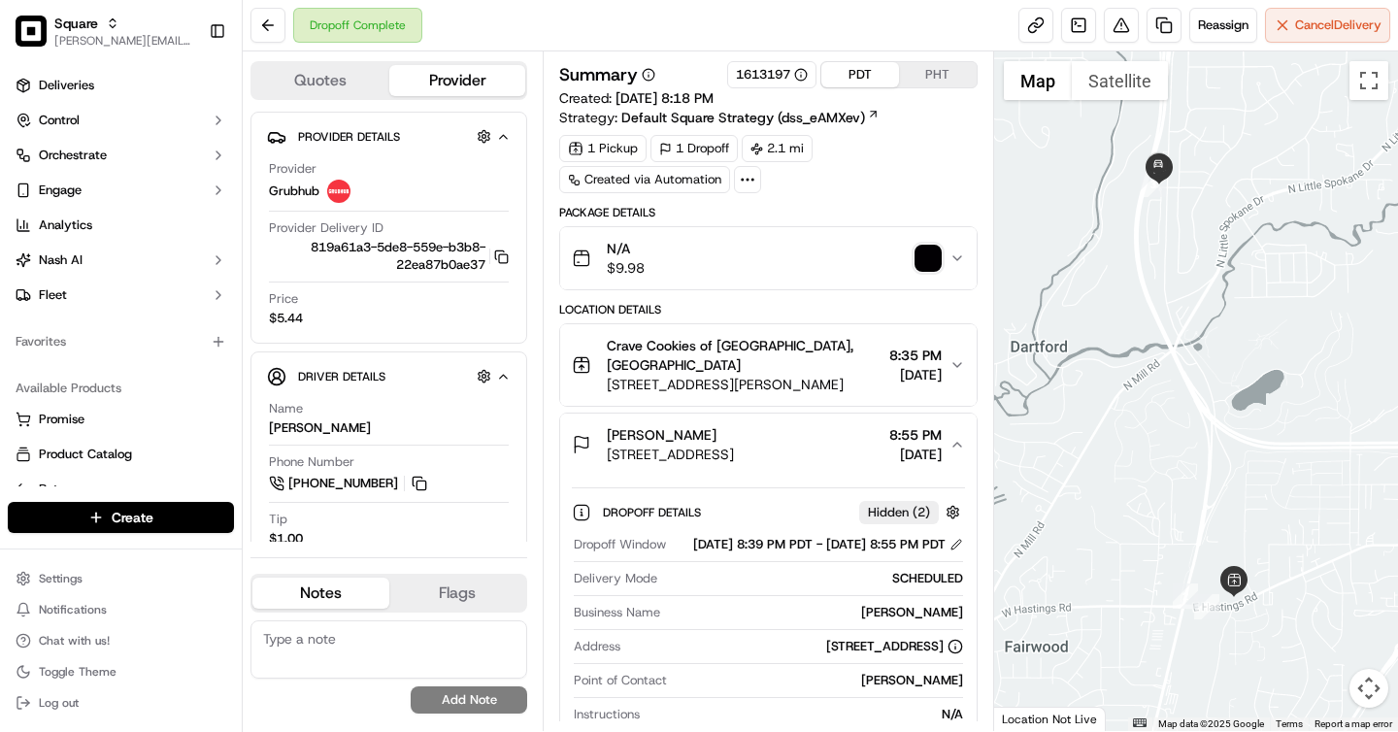
click at [920, 73] on button "PHT" at bounding box center [938, 74] width 78 height 25
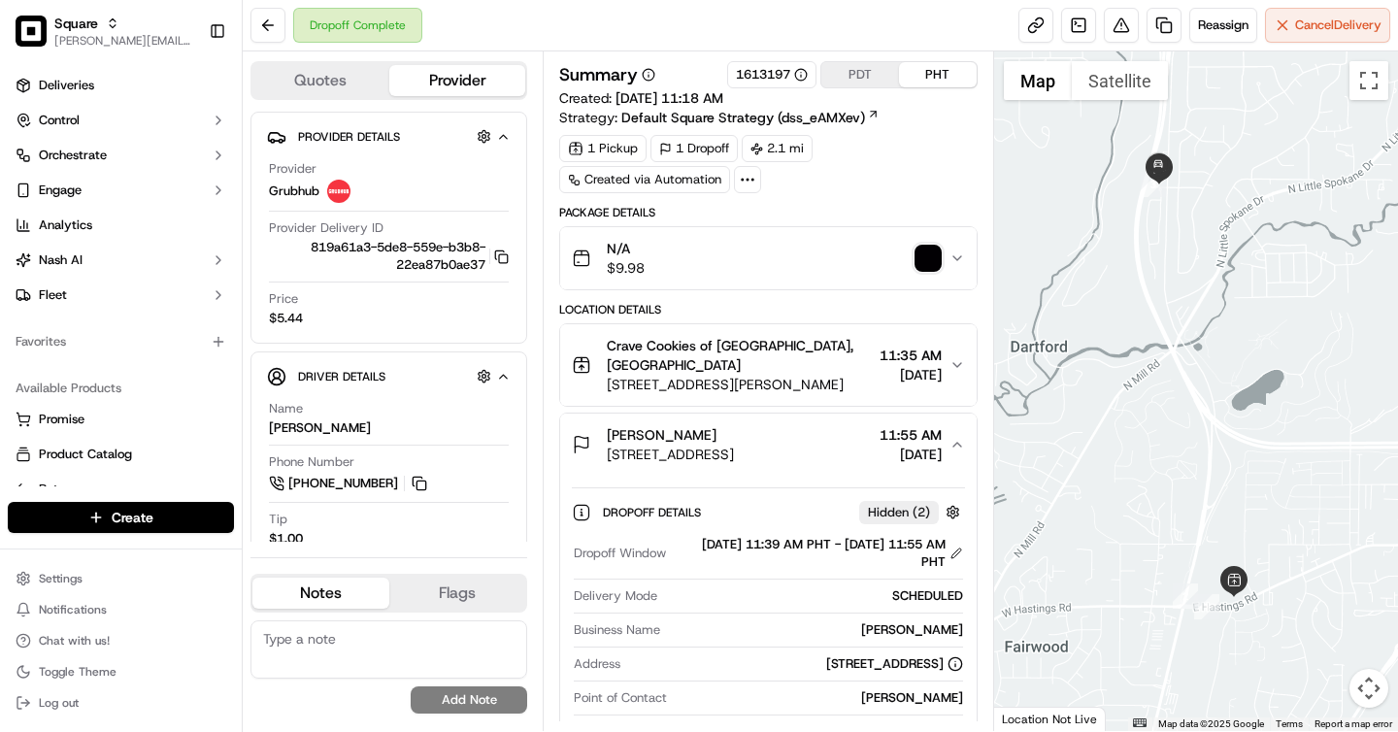
click at [856, 77] on button "PDT" at bounding box center [860, 74] width 78 height 25
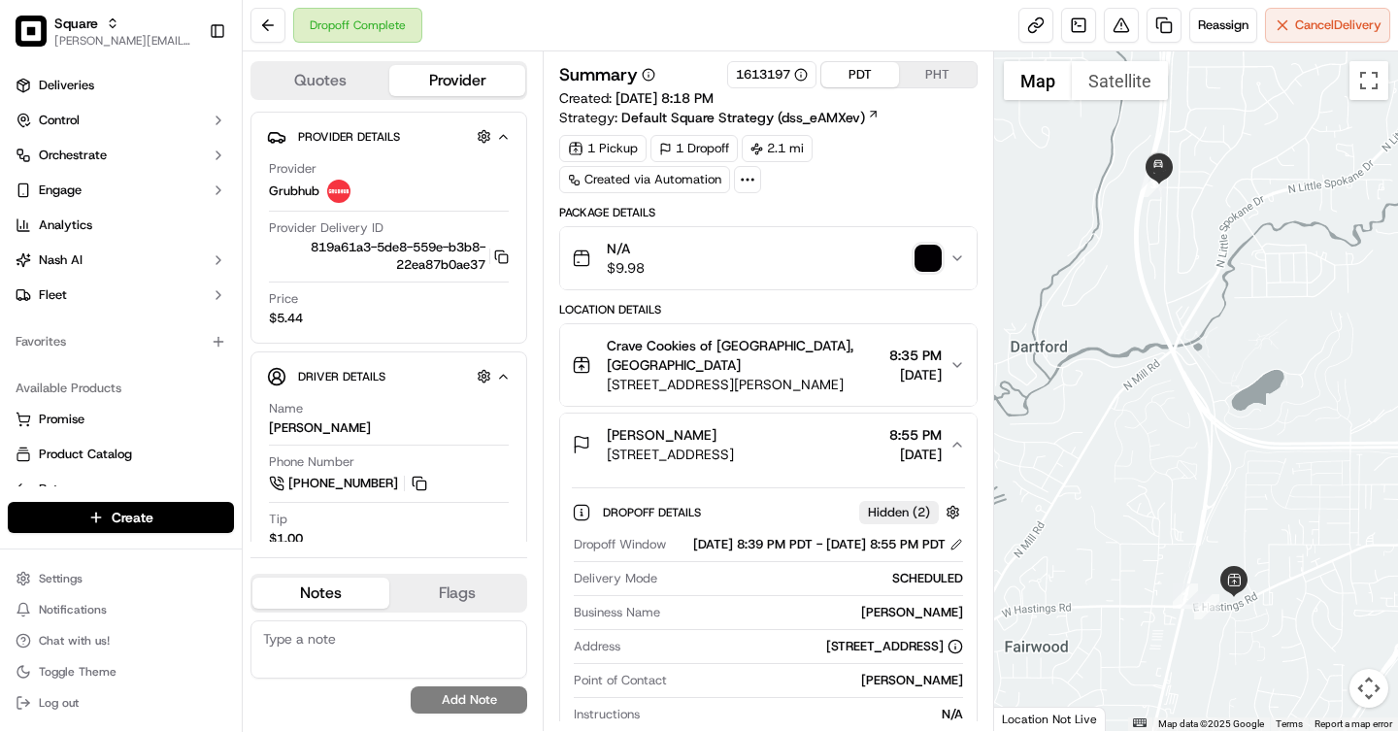
click at [929, 81] on button "PHT" at bounding box center [938, 74] width 78 height 25
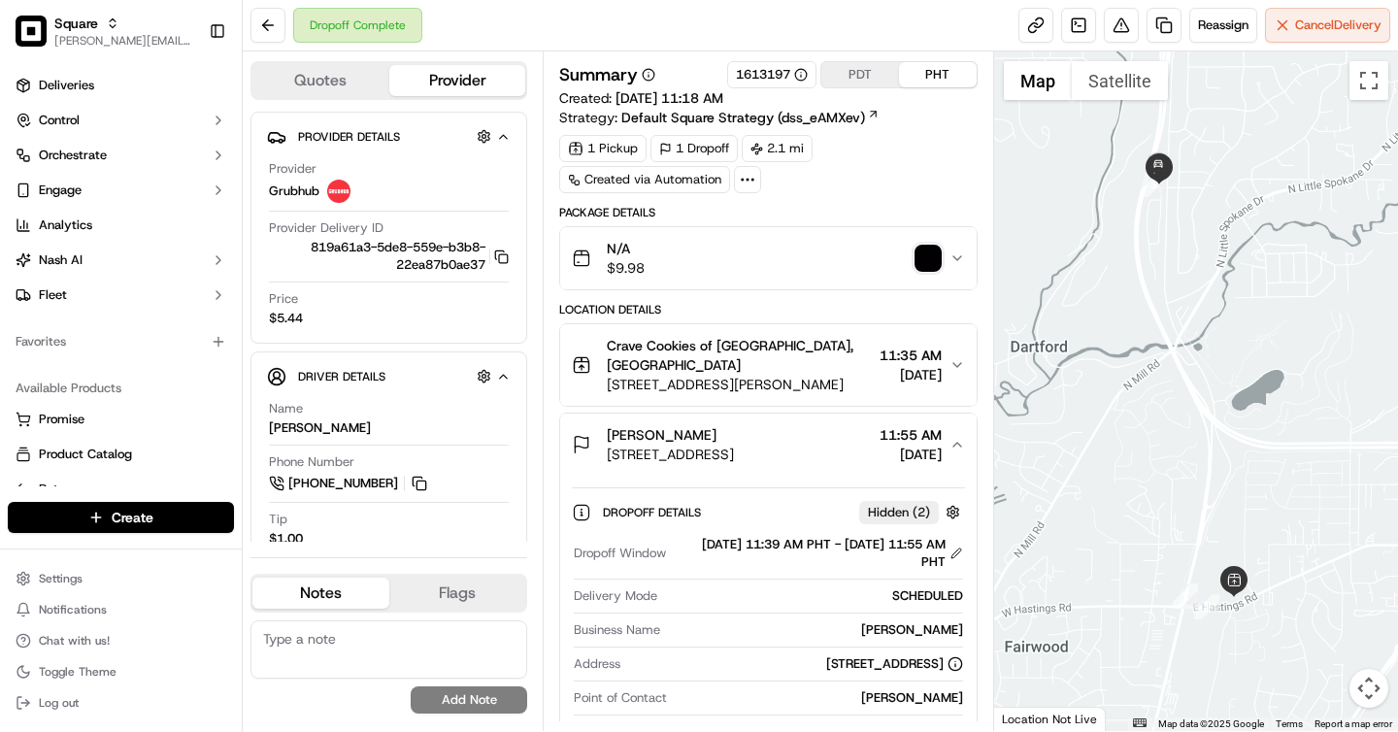
click at [861, 78] on button "PDT" at bounding box center [860, 74] width 78 height 25
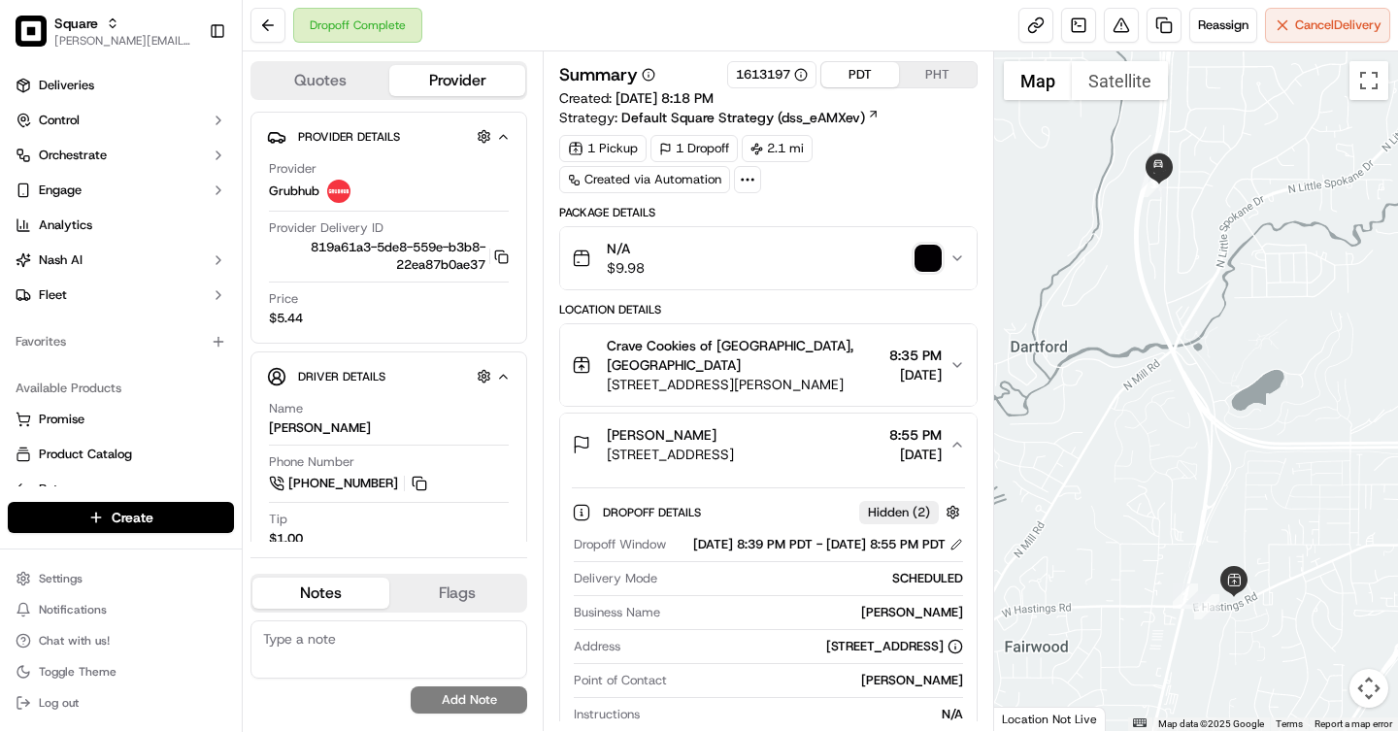
click at [934, 73] on button "PHT" at bounding box center [938, 74] width 78 height 25
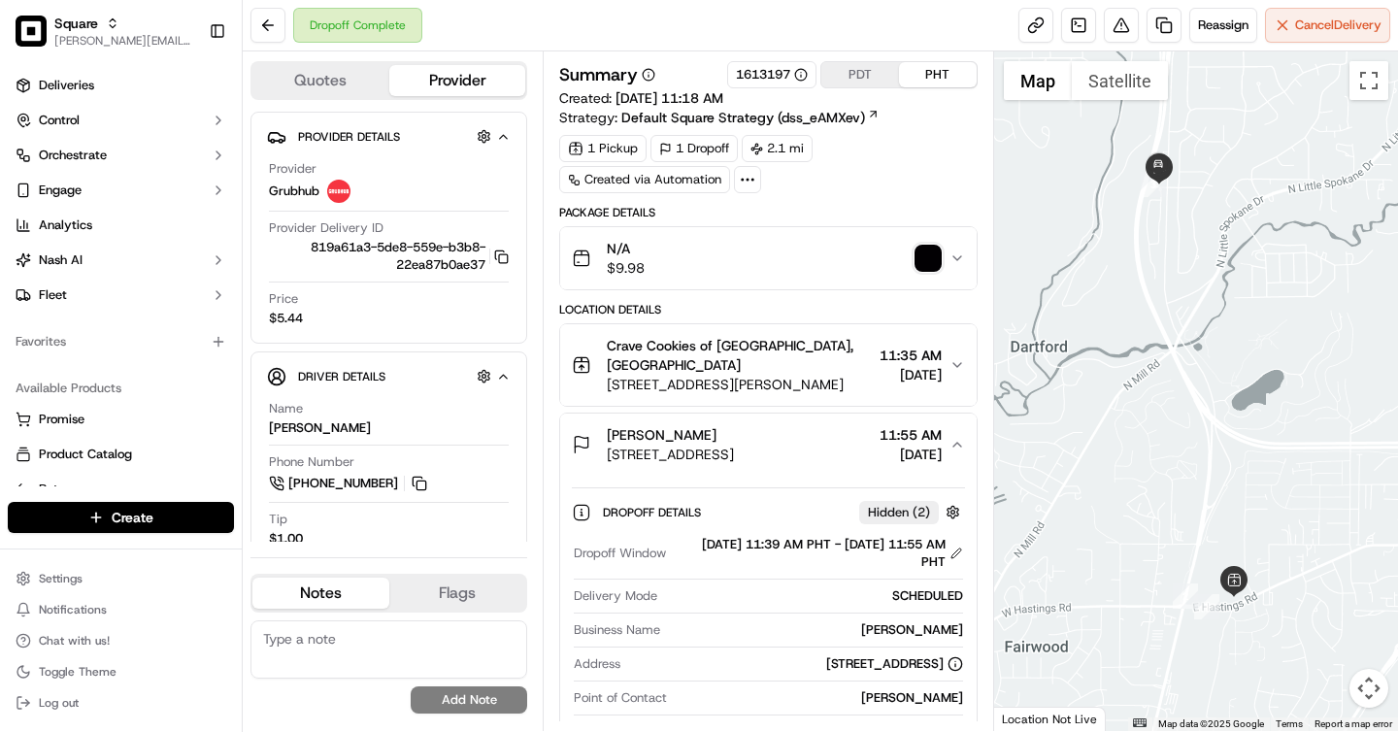
click at [857, 80] on button "PDT" at bounding box center [860, 74] width 78 height 25
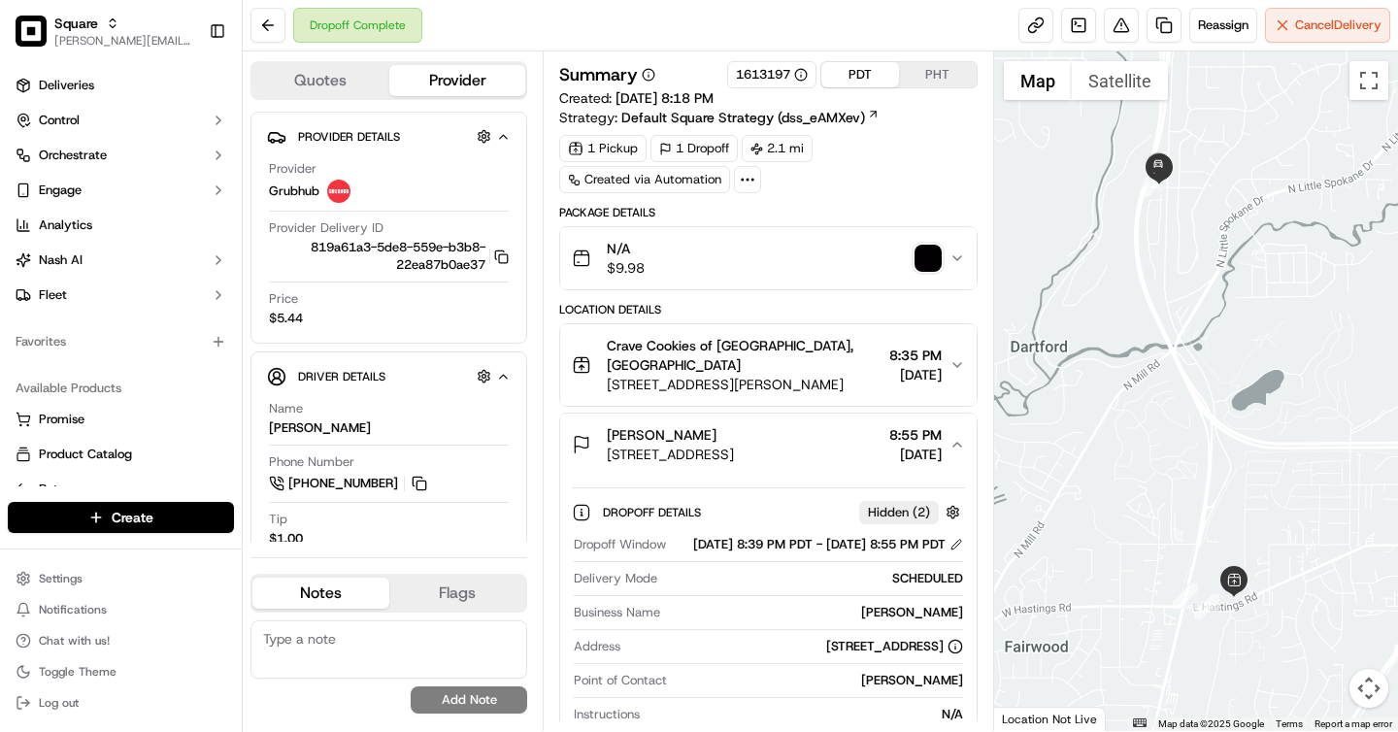
click at [920, 71] on button "PHT" at bounding box center [938, 74] width 78 height 25
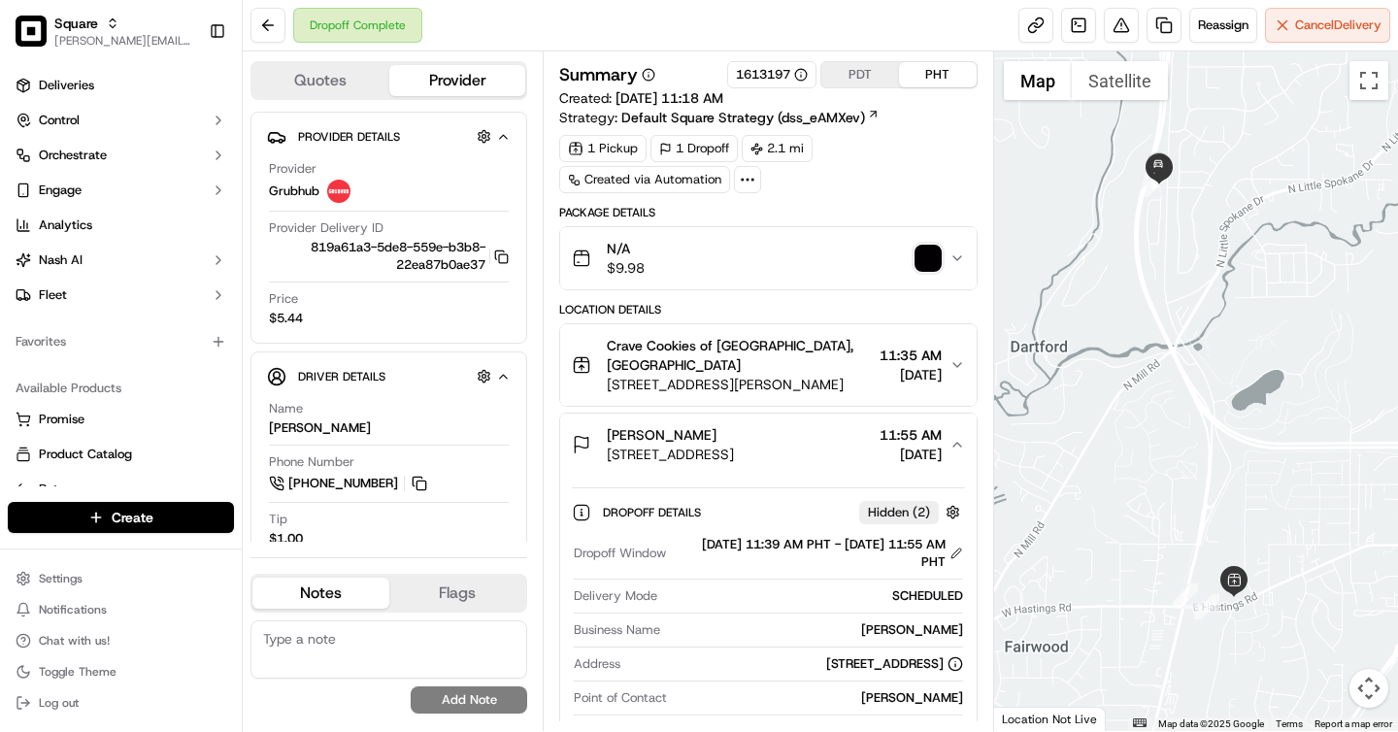
click at [854, 80] on button "PDT" at bounding box center [860, 74] width 78 height 25
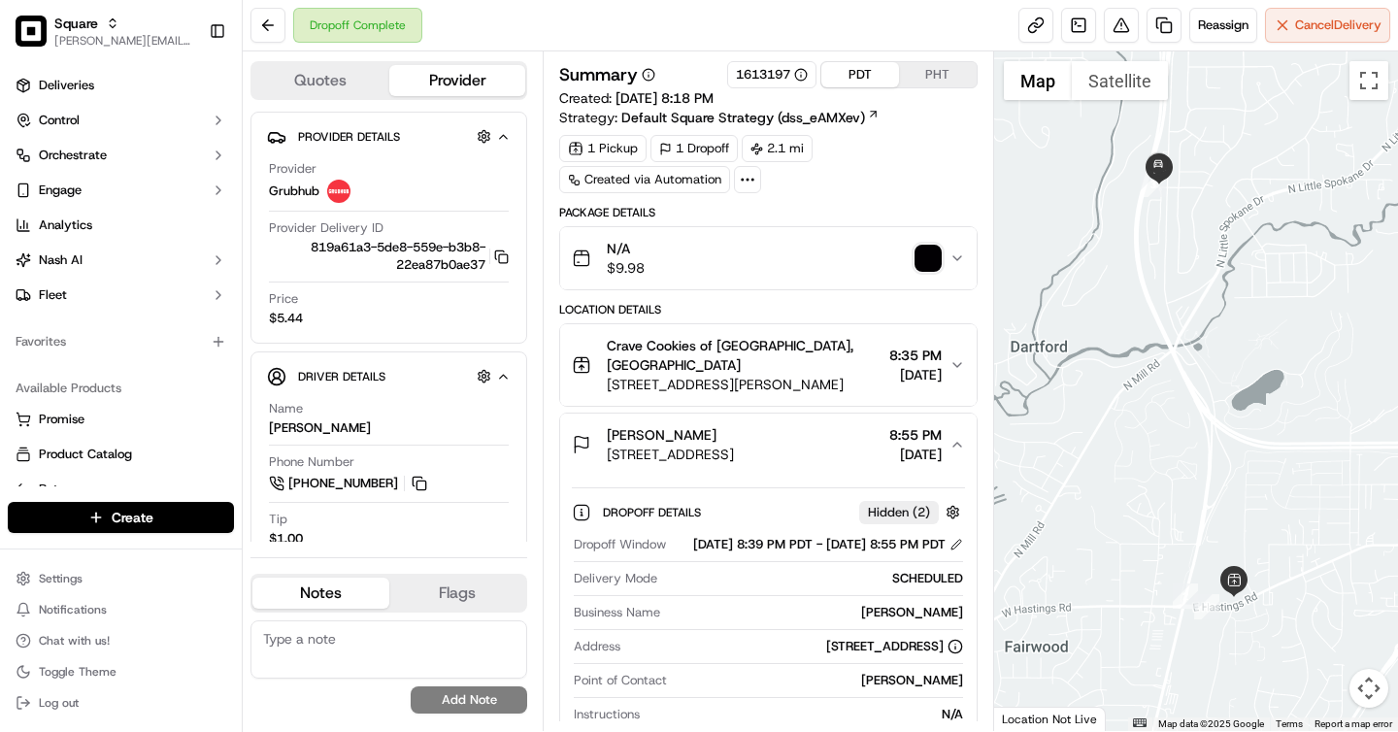
click at [914, 74] on button "PHT" at bounding box center [938, 74] width 78 height 25
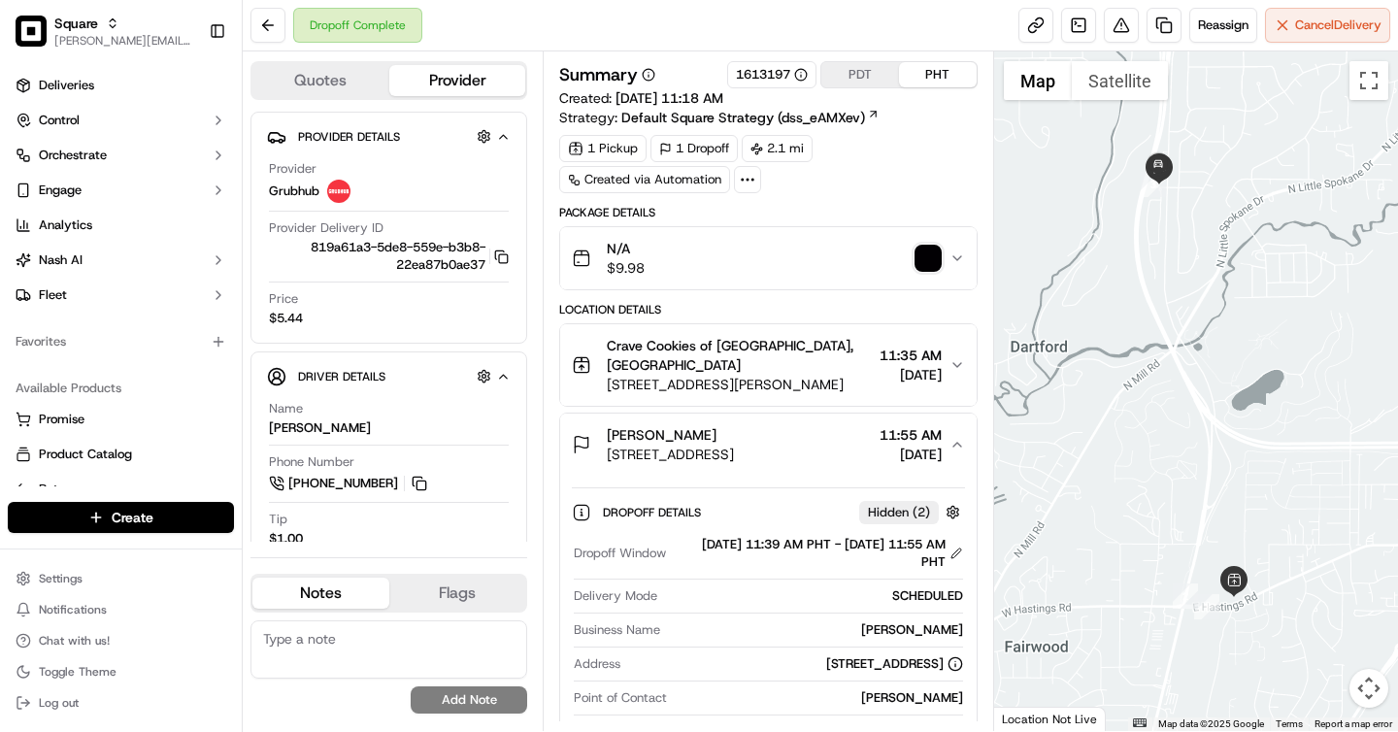
click at [842, 85] on button "PDT" at bounding box center [860, 74] width 78 height 25
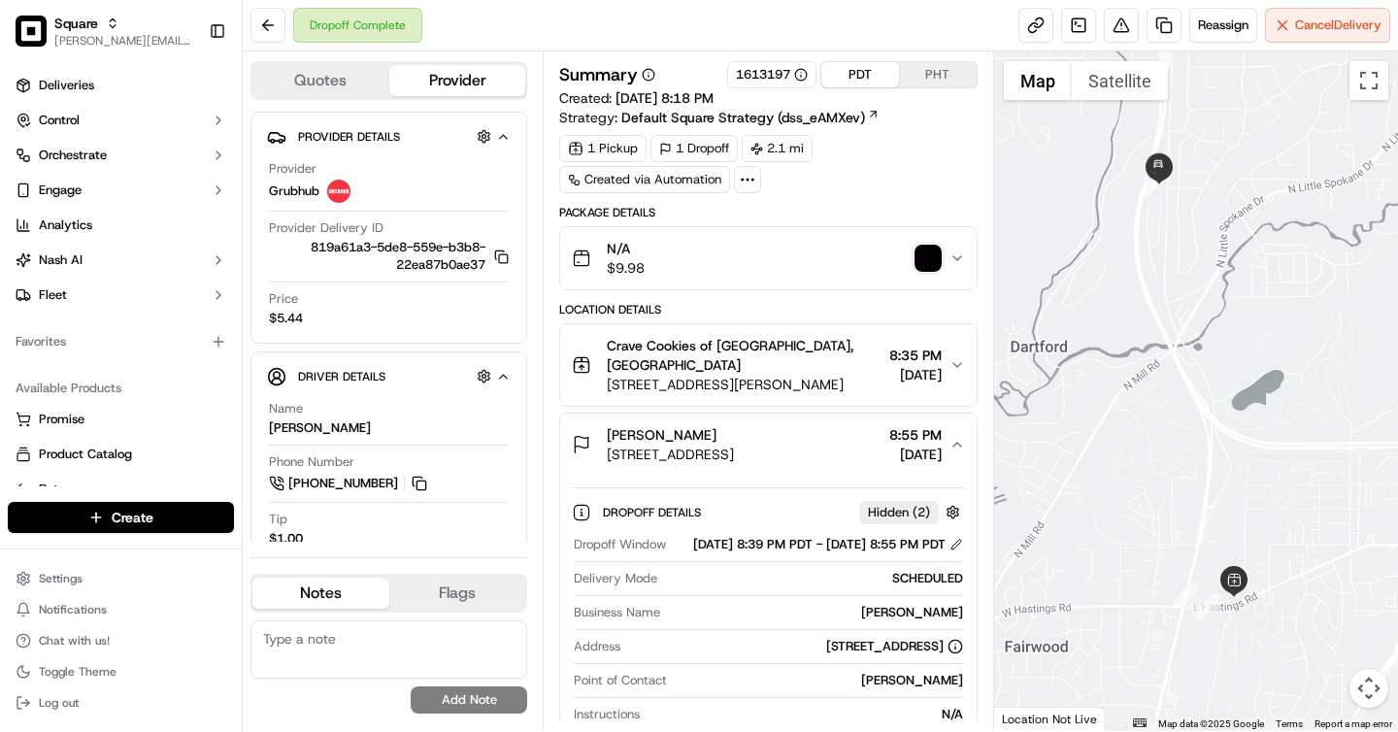
click at [925, 81] on button "PHT" at bounding box center [938, 74] width 78 height 25
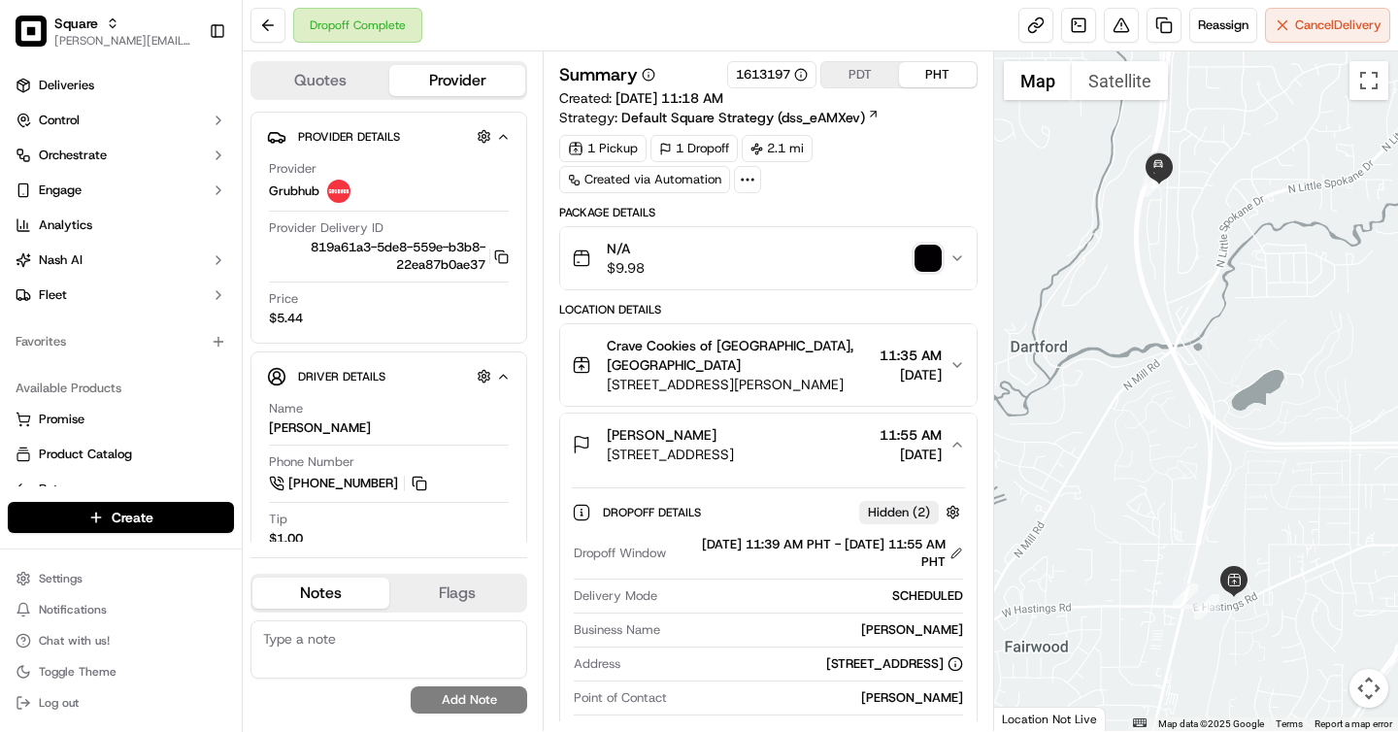
click at [861, 82] on button "PDT" at bounding box center [860, 74] width 78 height 25
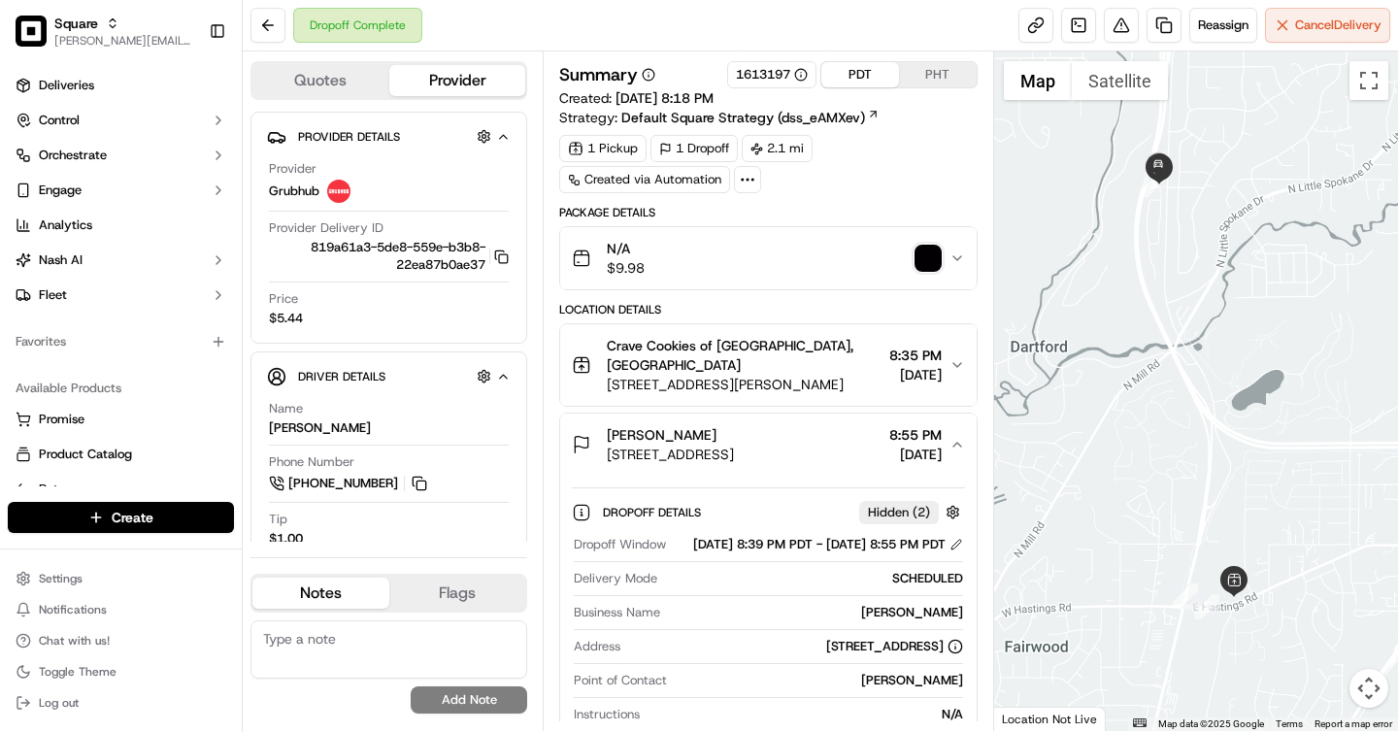
click at [925, 72] on button "PHT" at bounding box center [938, 74] width 78 height 25
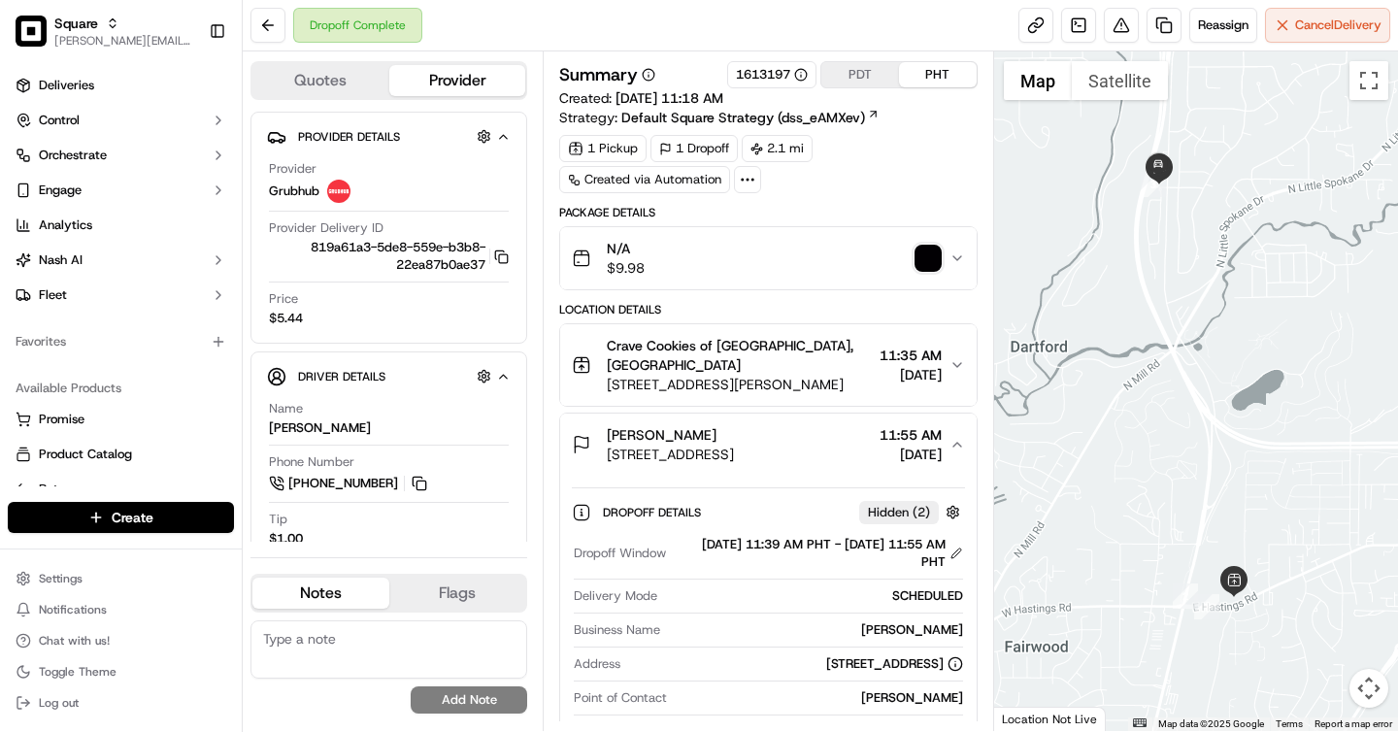
click at [843, 80] on button "PDT" at bounding box center [860, 74] width 78 height 25
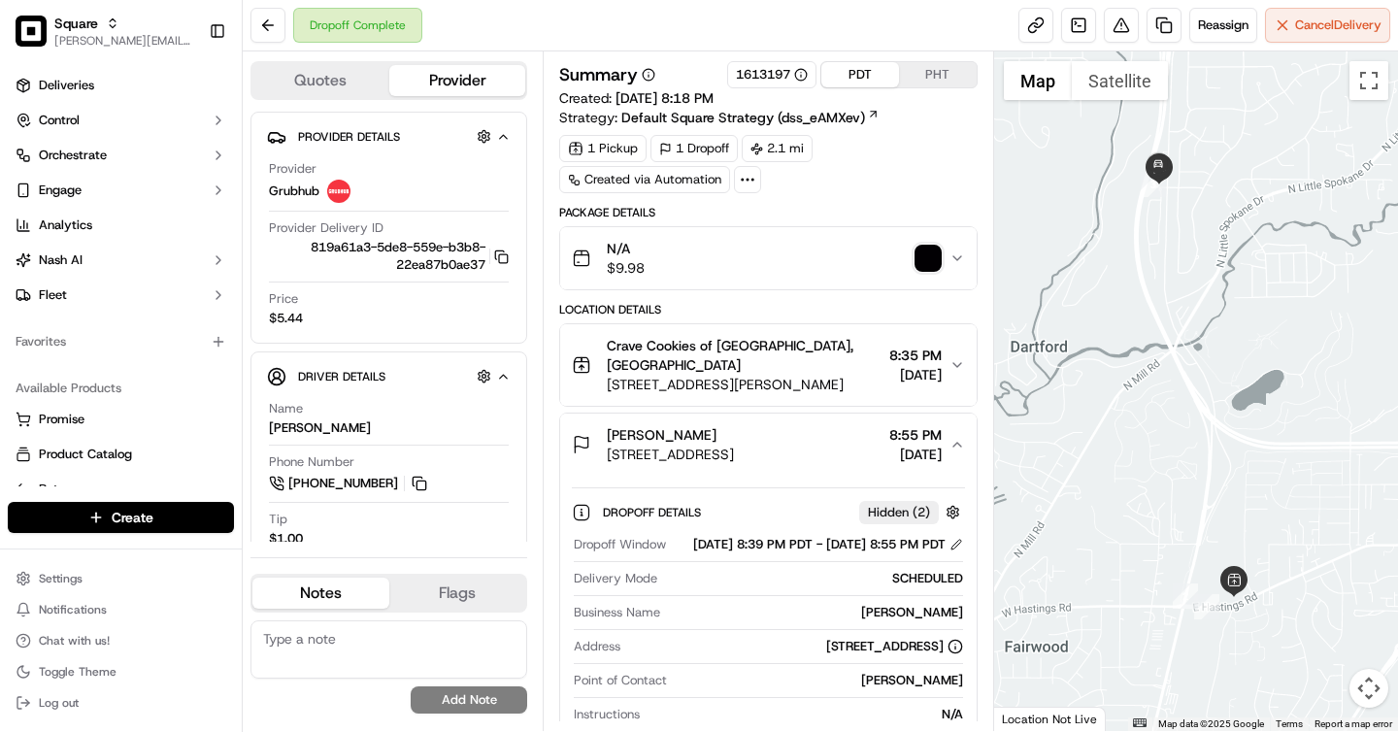
click at [915, 76] on button "PHT" at bounding box center [938, 74] width 78 height 25
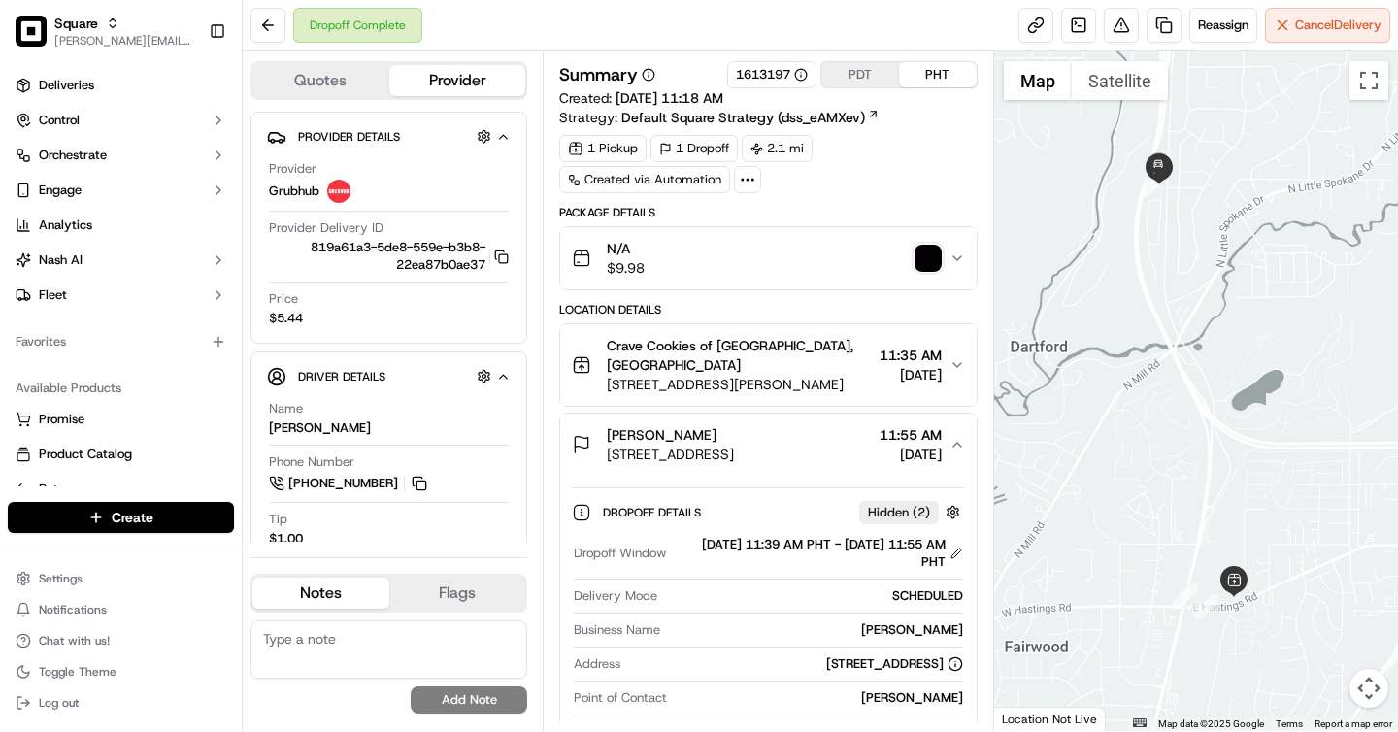
click at [865, 78] on button "PDT" at bounding box center [860, 74] width 78 height 25
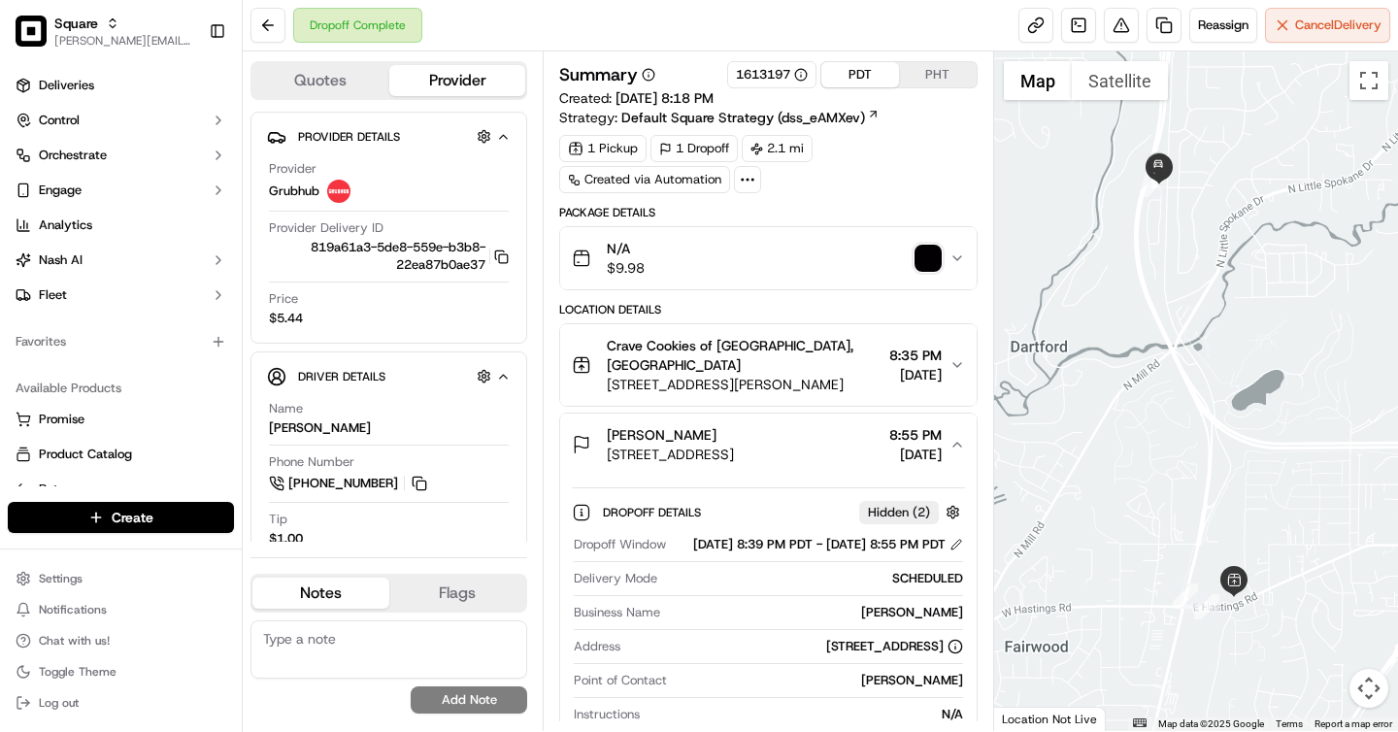
click at [792, 348] on span "Crave Cookies of [GEOGRAPHIC_DATA], [GEOGRAPHIC_DATA]" at bounding box center [744, 355] width 274 height 39
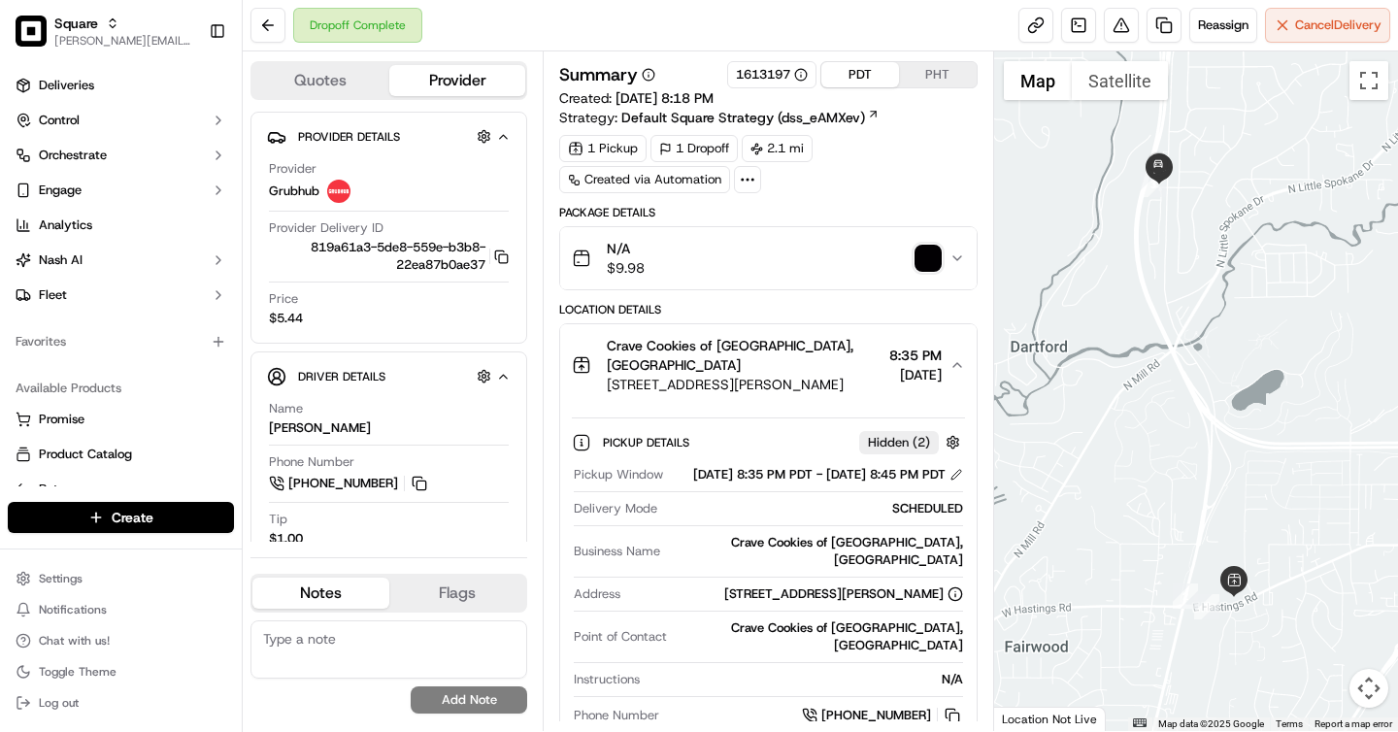
click at [925, 89] on div "Summary 1613197 PDT PHT Created: 09/15/2025 8:18 PM Strategy: Default Square St…" at bounding box center [768, 94] width 418 height 66
click at [933, 81] on button "PHT" at bounding box center [938, 74] width 78 height 25
click at [857, 80] on button "PDT" at bounding box center [860, 74] width 78 height 25
click at [954, 78] on button "PHT" at bounding box center [938, 74] width 78 height 25
click at [830, 76] on button "PDT" at bounding box center [860, 74] width 78 height 25
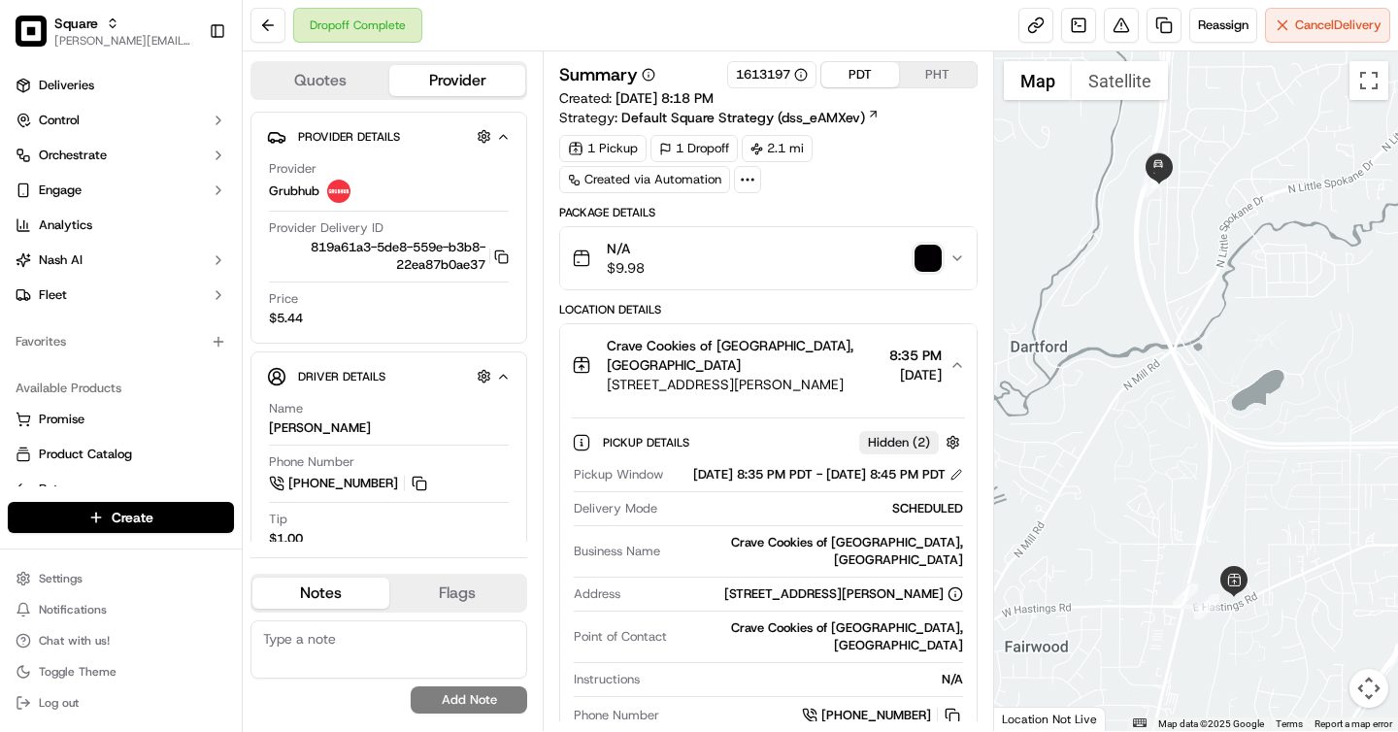
click at [904, 79] on button "PHT" at bounding box center [938, 74] width 78 height 25
click at [861, 79] on button "PDT" at bounding box center [860, 74] width 78 height 25
click at [926, 78] on button "PHT" at bounding box center [938, 74] width 78 height 25
click at [871, 78] on button "PDT" at bounding box center [860, 74] width 78 height 25
click at [833, 351] on div "Crave Cookies of [GEOGRAPHIC_DATA], [GEOGRAPHIC_DATA]" at bounding box center [744, 355] width 274 height 39
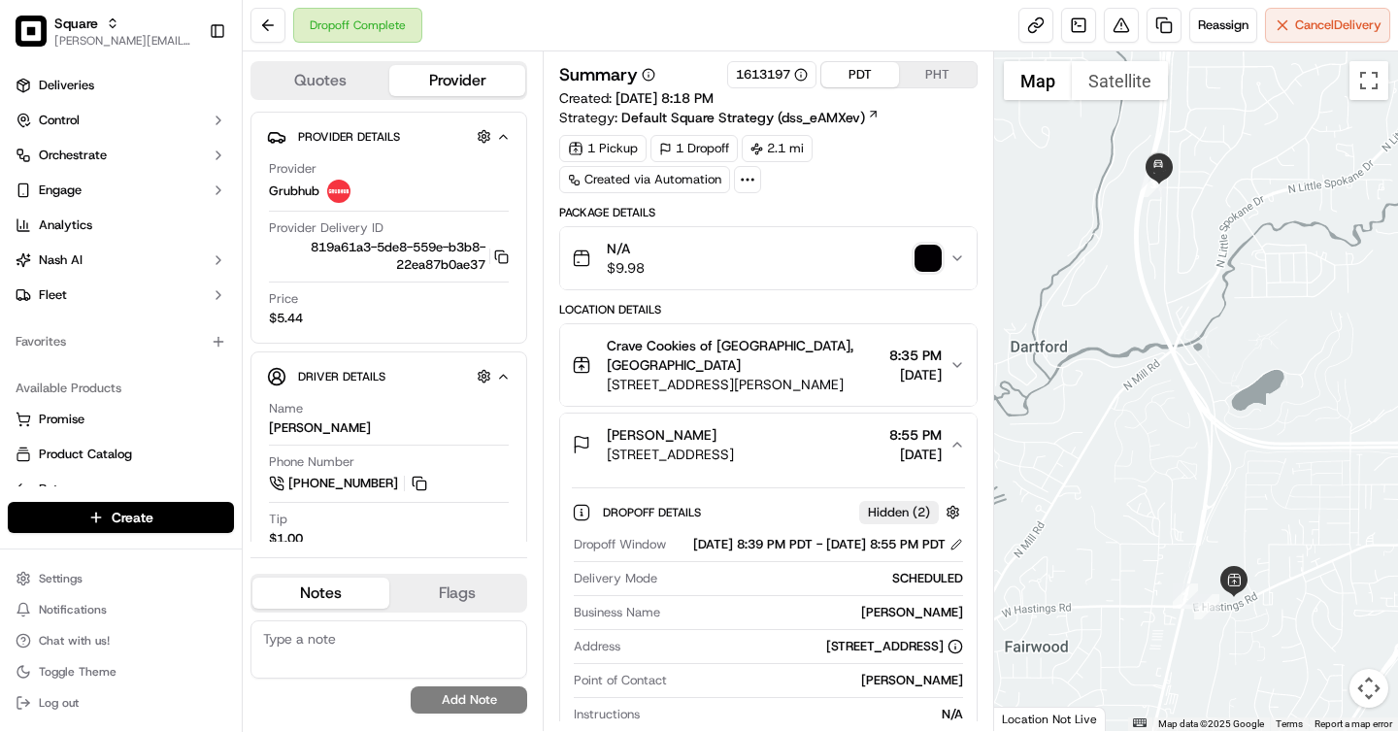
click at [833, 351] on div "Crave Cookies of [GEOGRAPHIC_DATA], [GEOGRAPHIC_DATA]" at bounding box center [744, 355] width 274 height 39
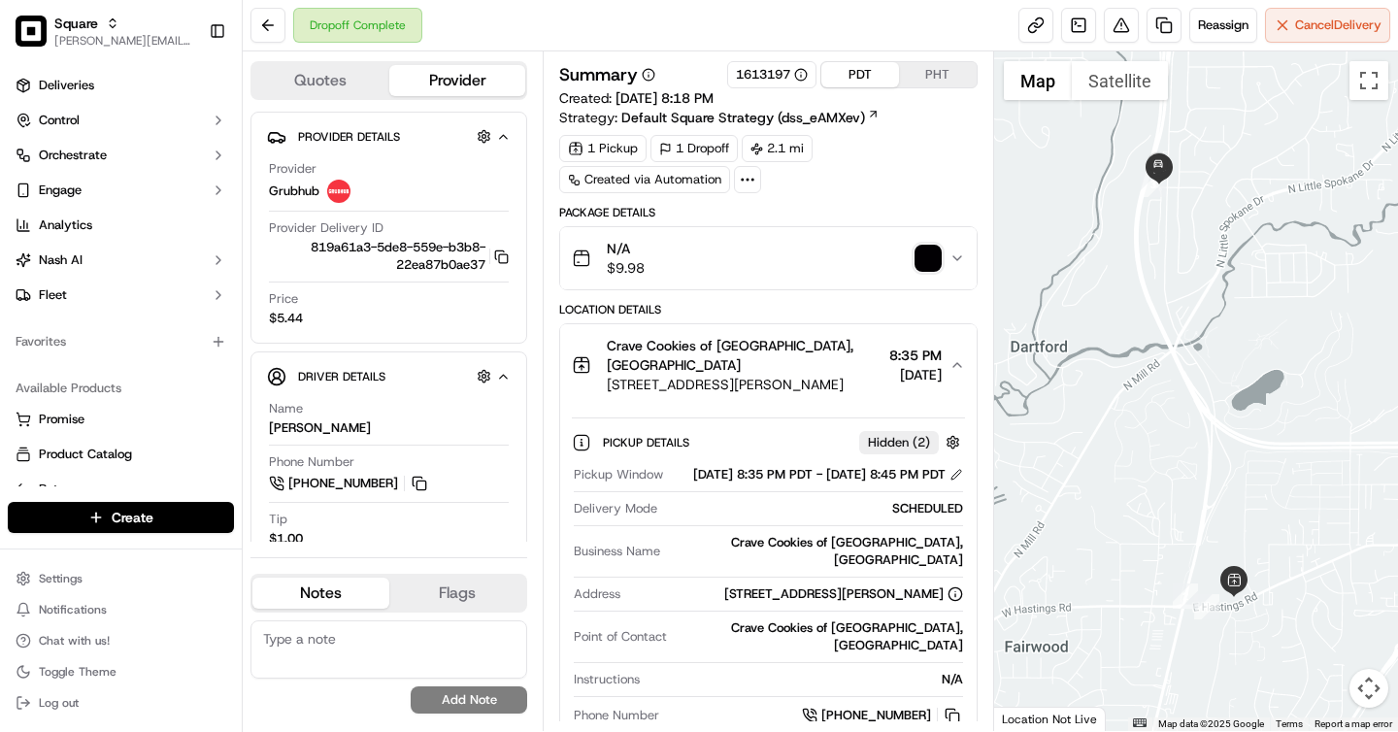
click at [942, 82] on button "PHT" at bounding box center [938, 74] width 78 height 25
click at [882, 75] on button "PDT" at bounding box center [860, 74] width 78 height 25
click at [926, 72] on button "PHT" at bounding box center [938, 74] width 78 height 25
click at [862, 72] on button "PDT" at bounding box center [860, 74] width 78 height 25
click at [948, 73] on button "PHT" at bounding box center [938, 74] width 78 height 25
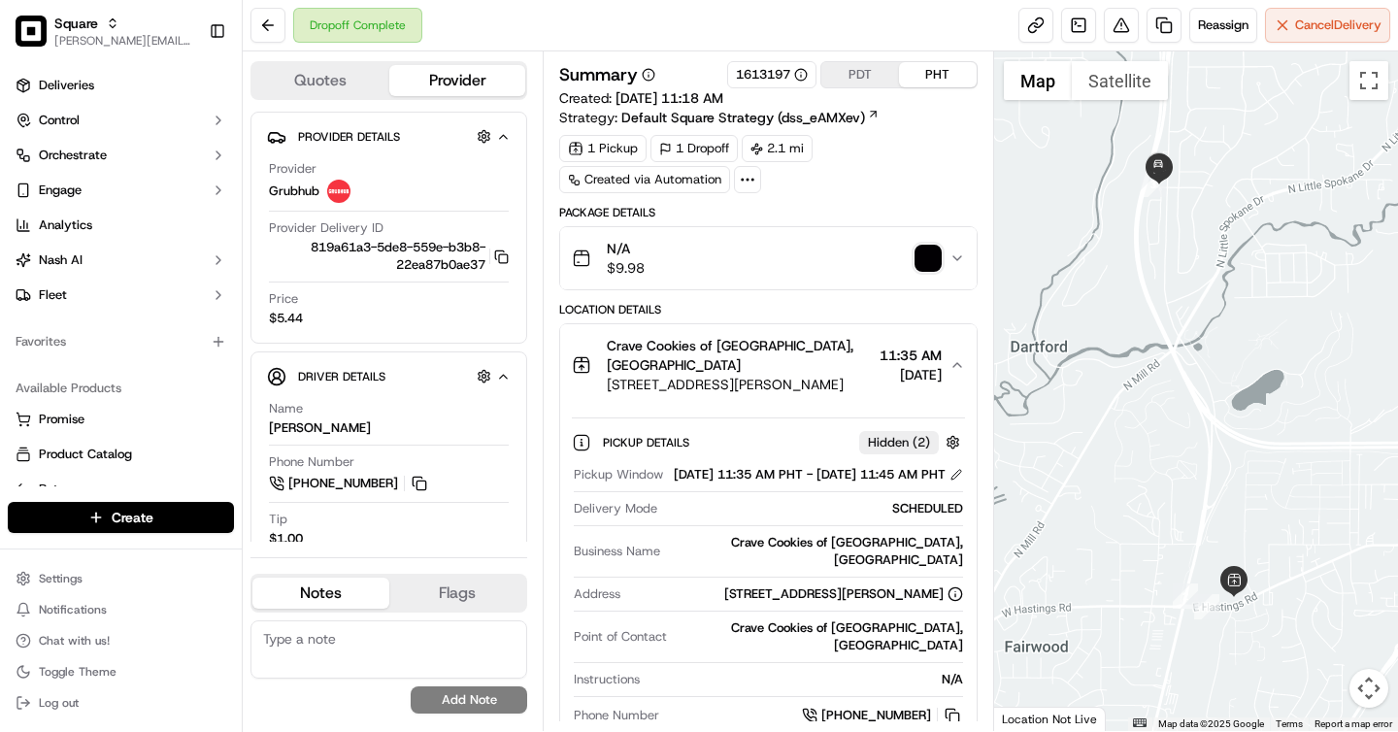
click at [867, 71] on button "PDT" at bounding box center [860, 74] width 78 height 25
click at [919, 76] on button "PHT" at bounding box center [938, 74] width 78 height 25
click at [876, 76] on button "PDT" at bounding box center [860, 74] width 78 height 25
click at [934, 75] on button "PHT" at bounding box center [938, 74] width 78 height 25
click at [864, 72] on button "PDT" at bounding box center [860, 74] width 78 height 25
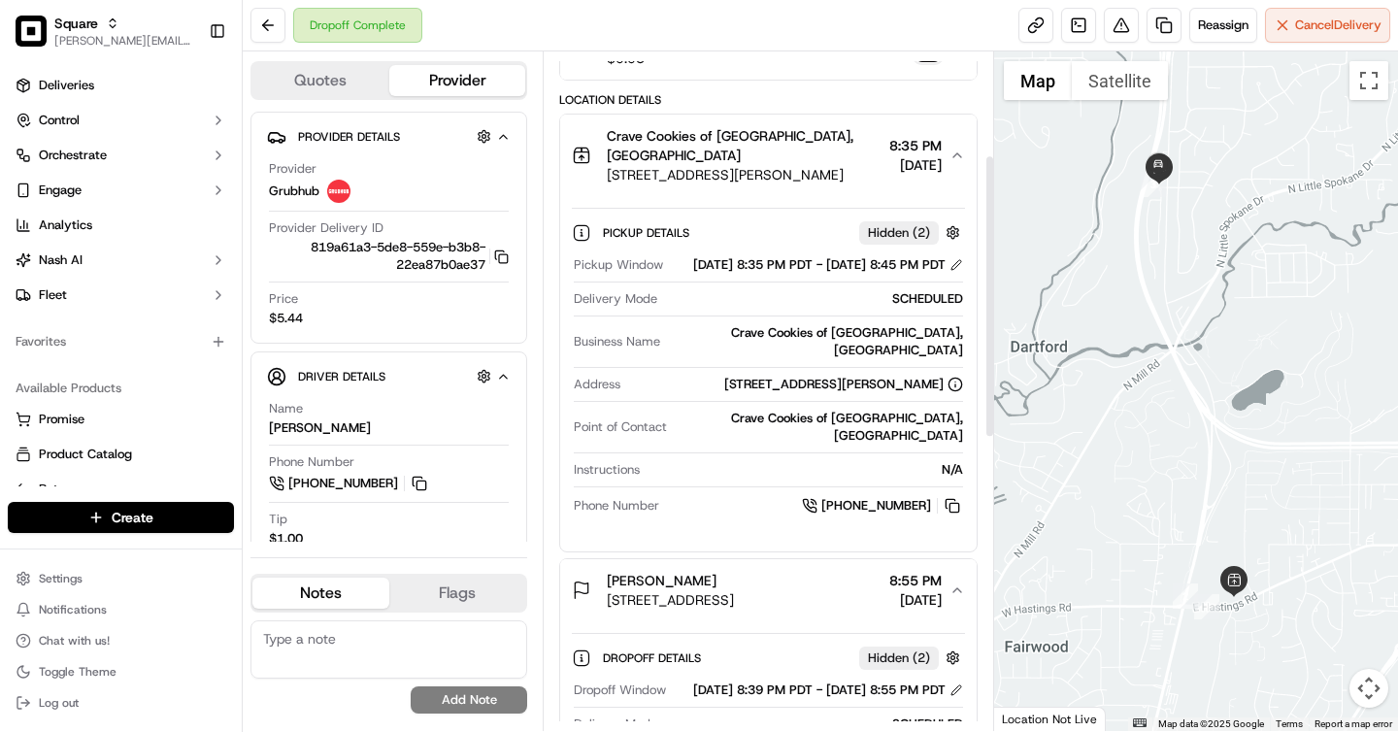
scroll to position [189, 0]
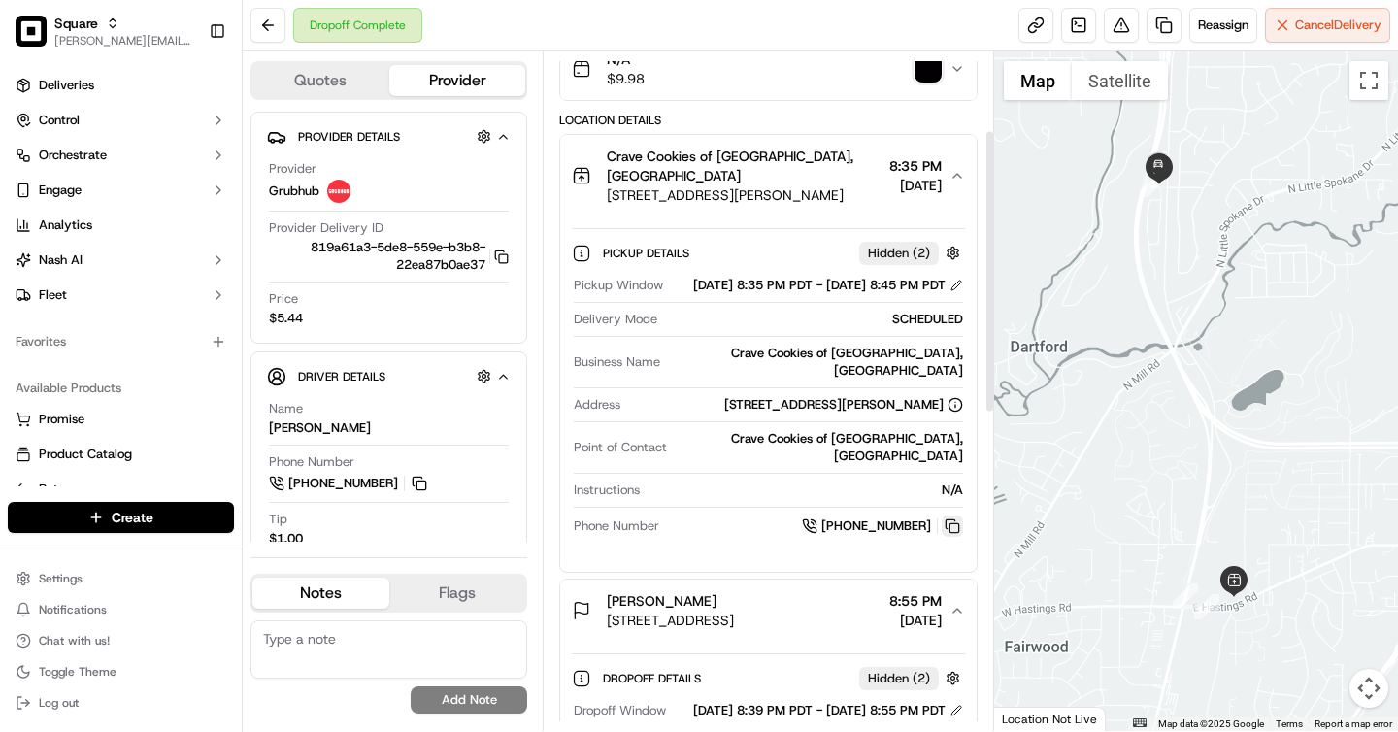
click at [950, 516] on button at bounding box center [952, 526] width 21 height 21
click at [954, 516] on button at bounding box center [952, 526] width 21 height 21
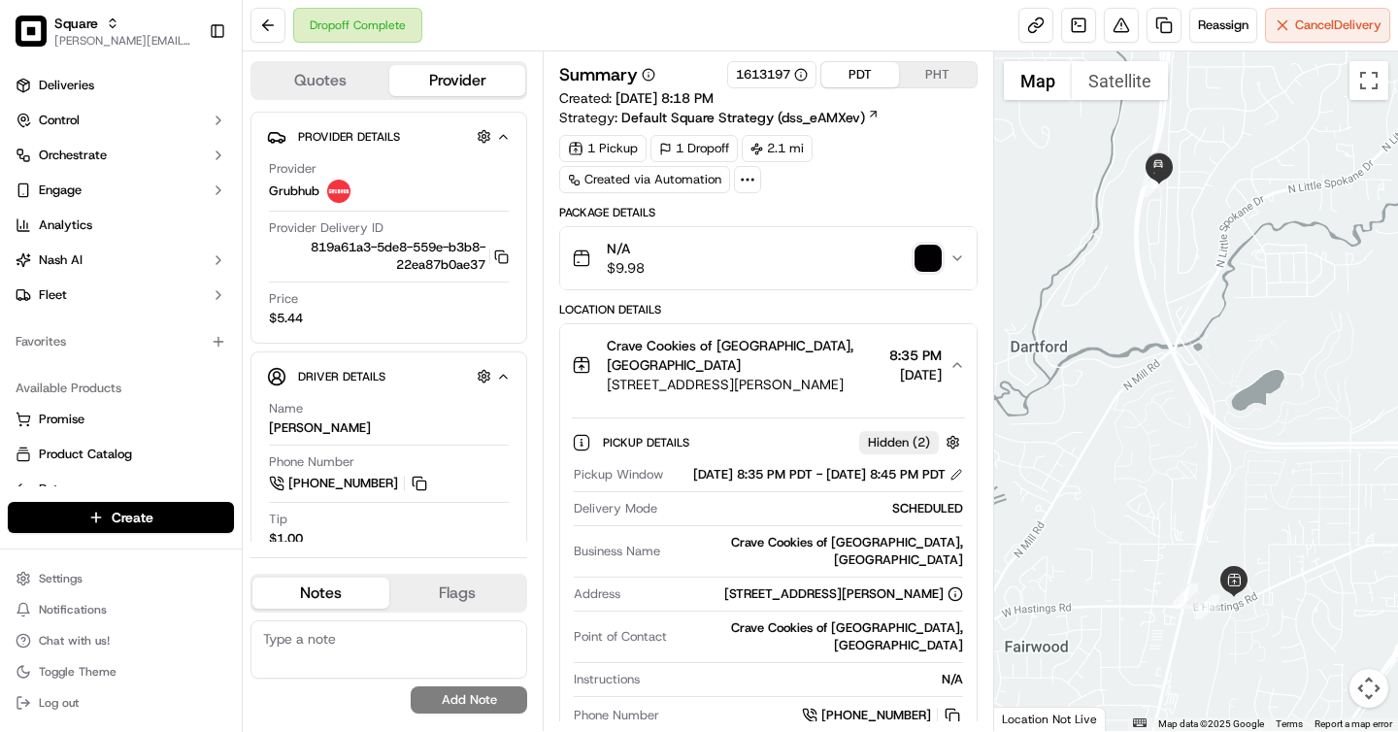
click at [927, 72] on button "PHT" at bounding box center [938, 74] width 78 height 25
click at [876, 74] on button "PDT" at bounding box center [860, 74] width 78 height 25
click at [934, 77] on button "PHT" at bounding box center [938, 74] width 78 height 25
click at [870, 77] on button "PDT" at bounding box center [860, 74] width 78 height 25
click at [926, 77] on button "PHT" at bounding box center [938, 74] width 78 height 25
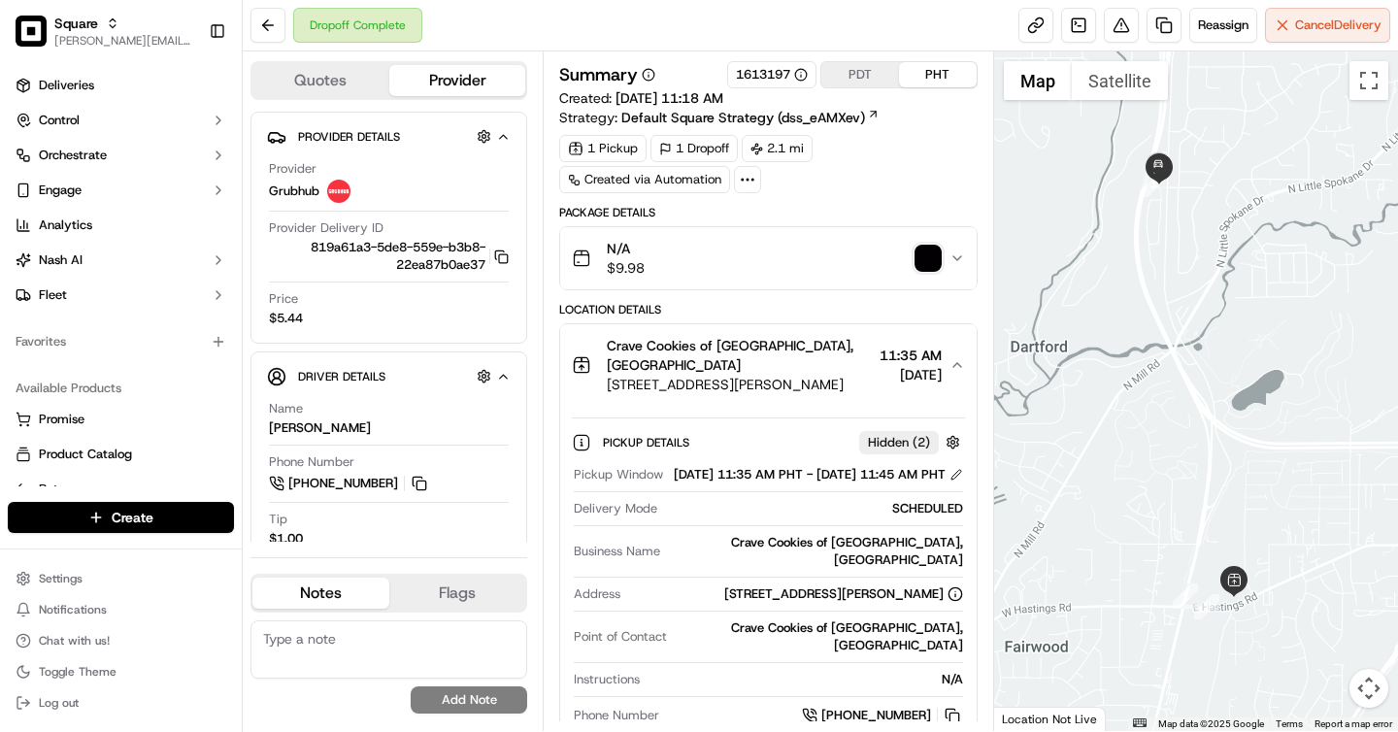
click at [869, 78] on button "PDT" at bounding box center [860, 74] width 78 height 25
click at [923, 78] on button "PHT" at bounding box center [938, 74] width 78 height 25
click at [877, 78] on button "PDT" at bounding box center [860, 74] width 78 height 25
click at [921, 67] on button "PHT" at bounding box center [938, 74] width 78 height 25
click at [855, 73] on button "PDT" at bounding box center [860, 74] width 78 height 25
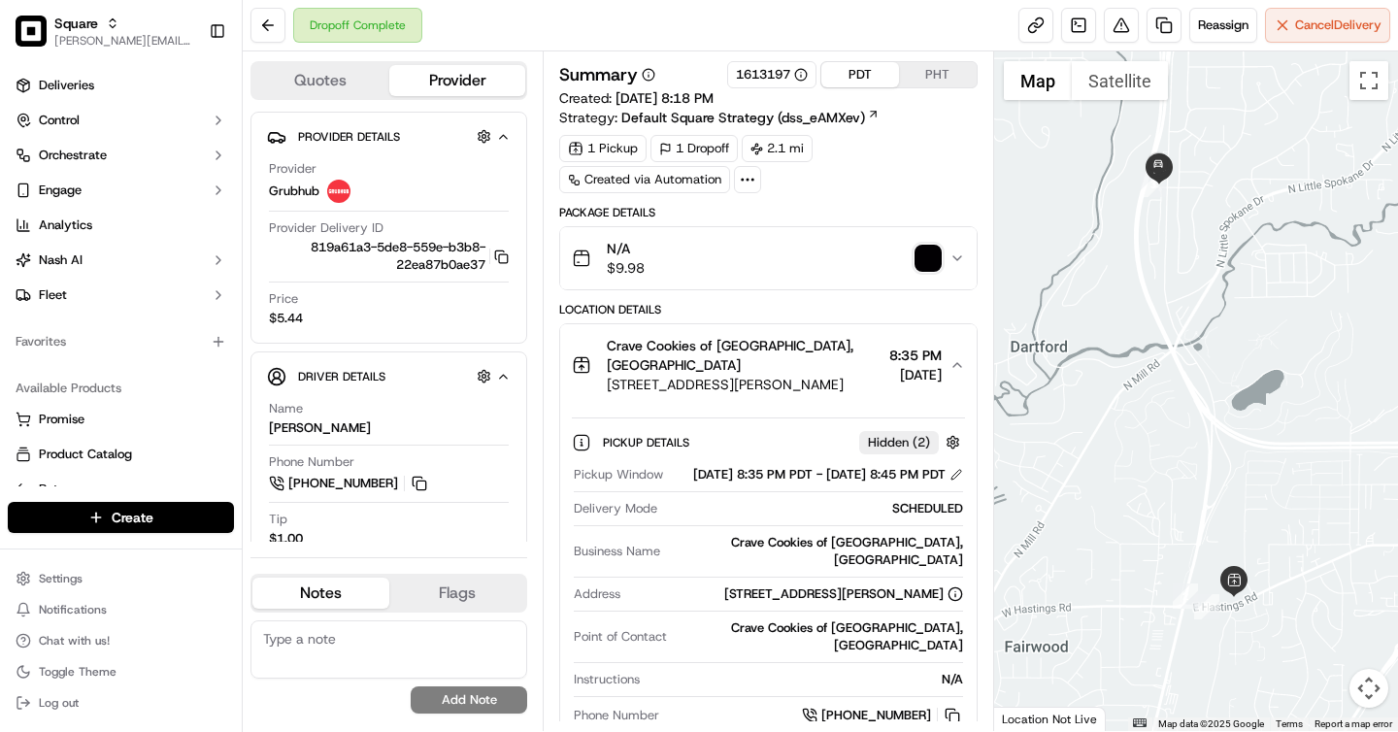
click at [930, 76] on button "PHT" at bounding box center [938, 74] width 78 height 25
click at [862, 78] on button "PDT" at bounding box center [860, 74] width 78 height 25
click at [921, 77] on button "PHT" at bounding box center [938, 74] width 78 height 25
click at [861, 80] on button "PDT" at bounding box center [860, 74] width 78 height 25
click at [915, 75] on button "PHT" at bounding box center [938, 74] width 78 height 25
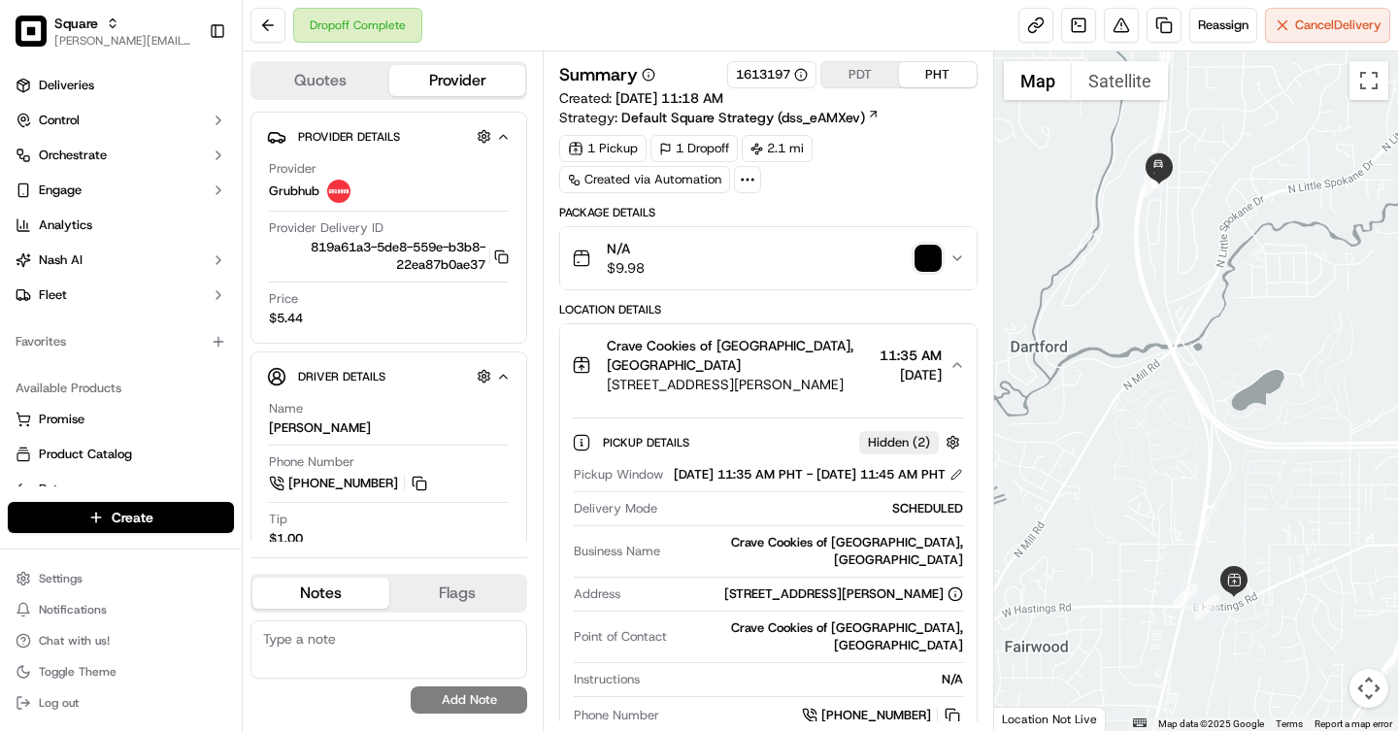
click at [851, 76] on button "PDT" at bounding box center [860, 74] width 78 height 25
click at [920, 74] on button "PHT" at bounding box center [938, 74] width 78 height 25
click at [868, 79] on button "PDT" at bounding box center [860, 74] width 78 height 25
click at [928, 70] on button "PHT" at bounding box center [938, 74] width 78 height 25
click at [853, 71] on button "PDT" at bounding box center [860, 74] width 78 height 25
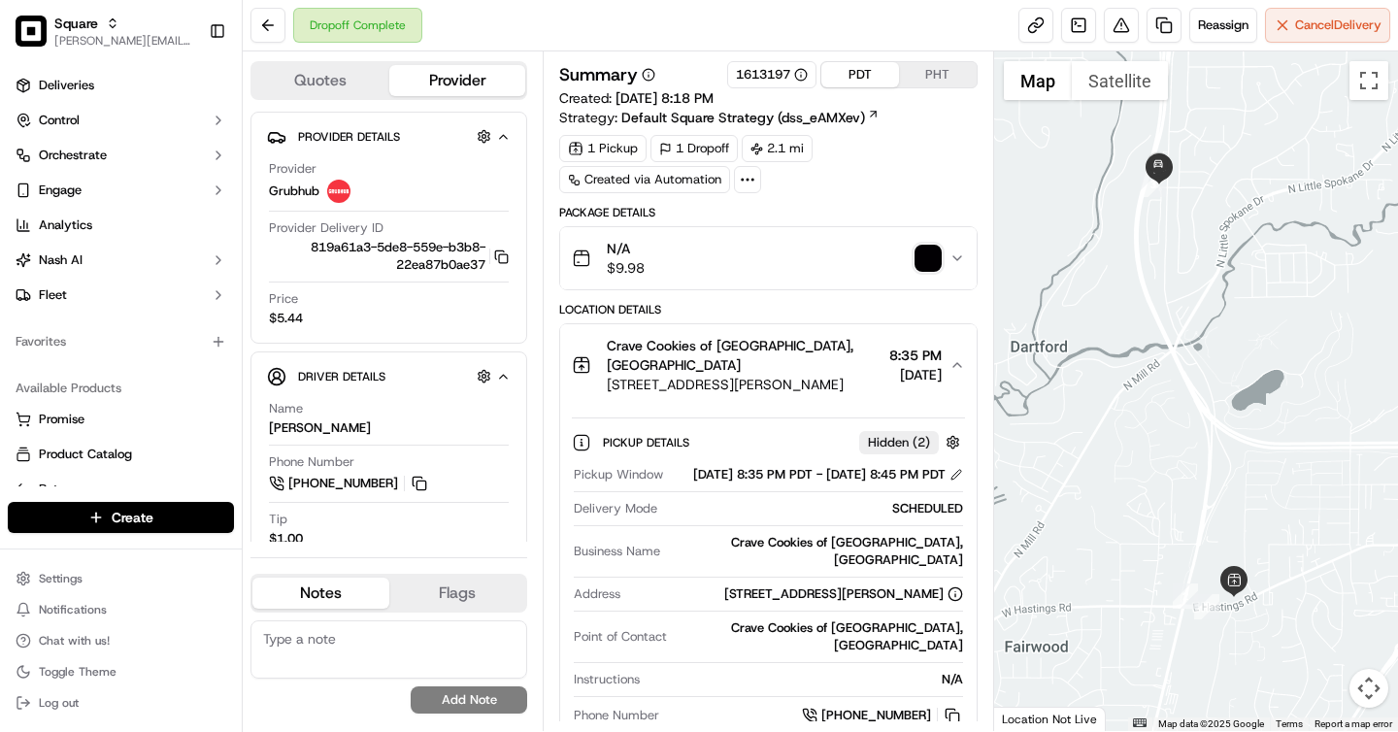
click at [919, 74] on button "PHT" at bounding box center [938, 74] width 78 height 25
click at [854, 73] on button "PDT" at bounding box center [860, 74] width 78 height 25
click at [942, 80] on button "PHT" at bounding box center [938, 74] width 78 height 25
click at [871, 80] on button "PDT" at bounding box center [860, 74] width 78 height 25
click at [909, 80] on button "PHT" at bounding box center [938, 74] width 78 height 25
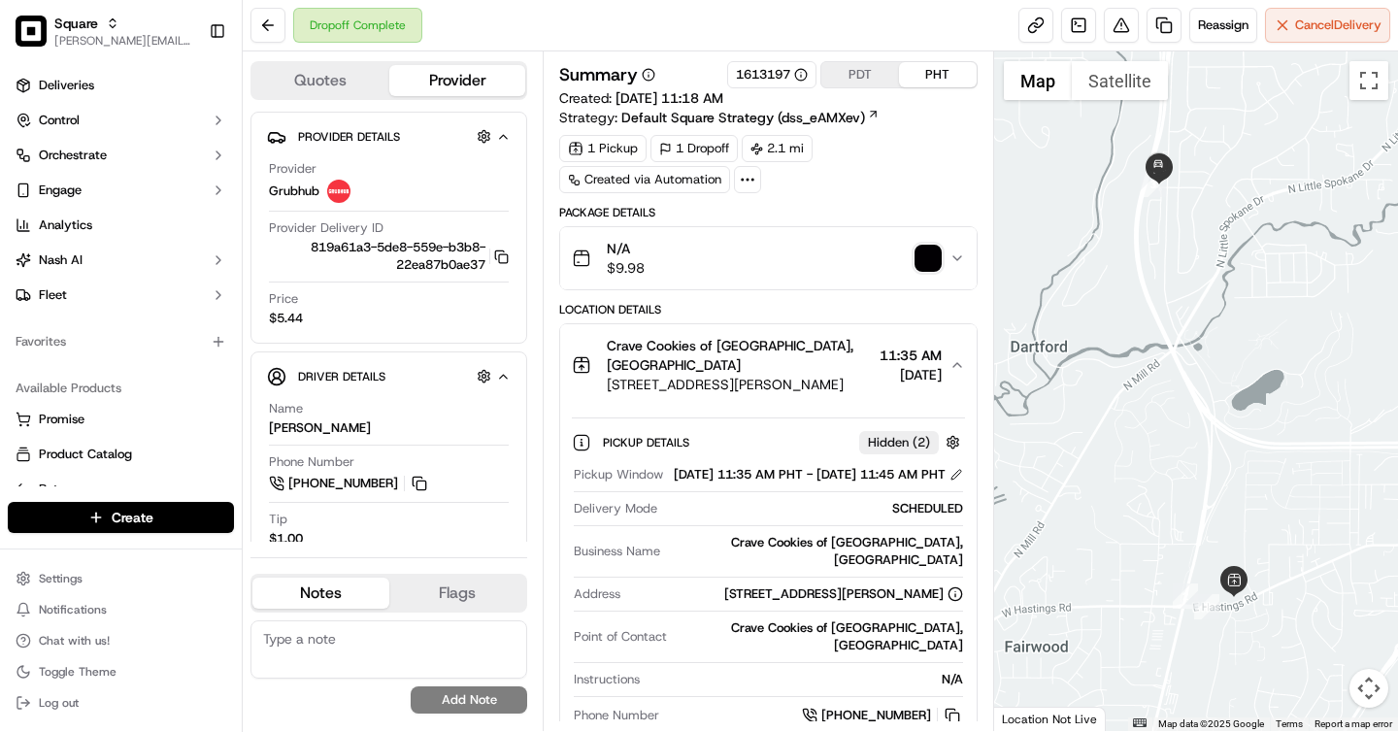
click at [879, 76] on button "PDT" at bounding box center [860, 74] width 78 height 25
click at [921, 76] on button "PHT" at bounding box center [938, 74] width 78 height 25
click at [856, 71] on button "PDT" at bounding box center [860, 74] width 78 height 25
click at [923, 69] on button "PHT" at bounding box center [938, 74] width 78 height 25
click at [849, 69] on button "PDT" at bounding box center [860, 74] width 78 height 25
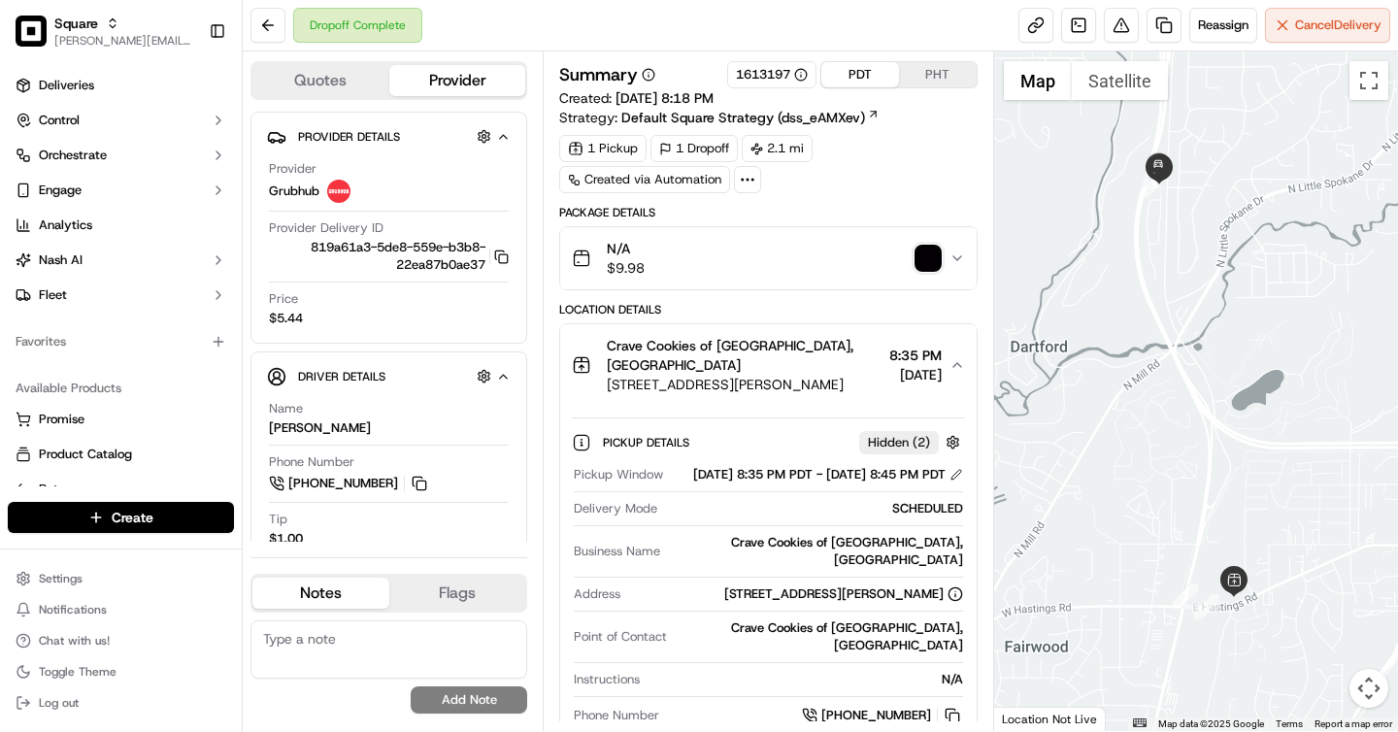
click at [927, 68] on button "PHT" at bounding box center [938, 74] width 78 height 25
click at [887, 72] on button "PDT" at bounding box center [860, 74] width 78 height 25
click at [940, 79] on button "PHT" at bounding box center [938, 74] width 78 height 25
click at [837, 73] on button "PDT" at bounding box center [860, 74] width 78 height 25
click at [923, 81] on button "PHT" at bounding box center [938, 74] width 78 height 25
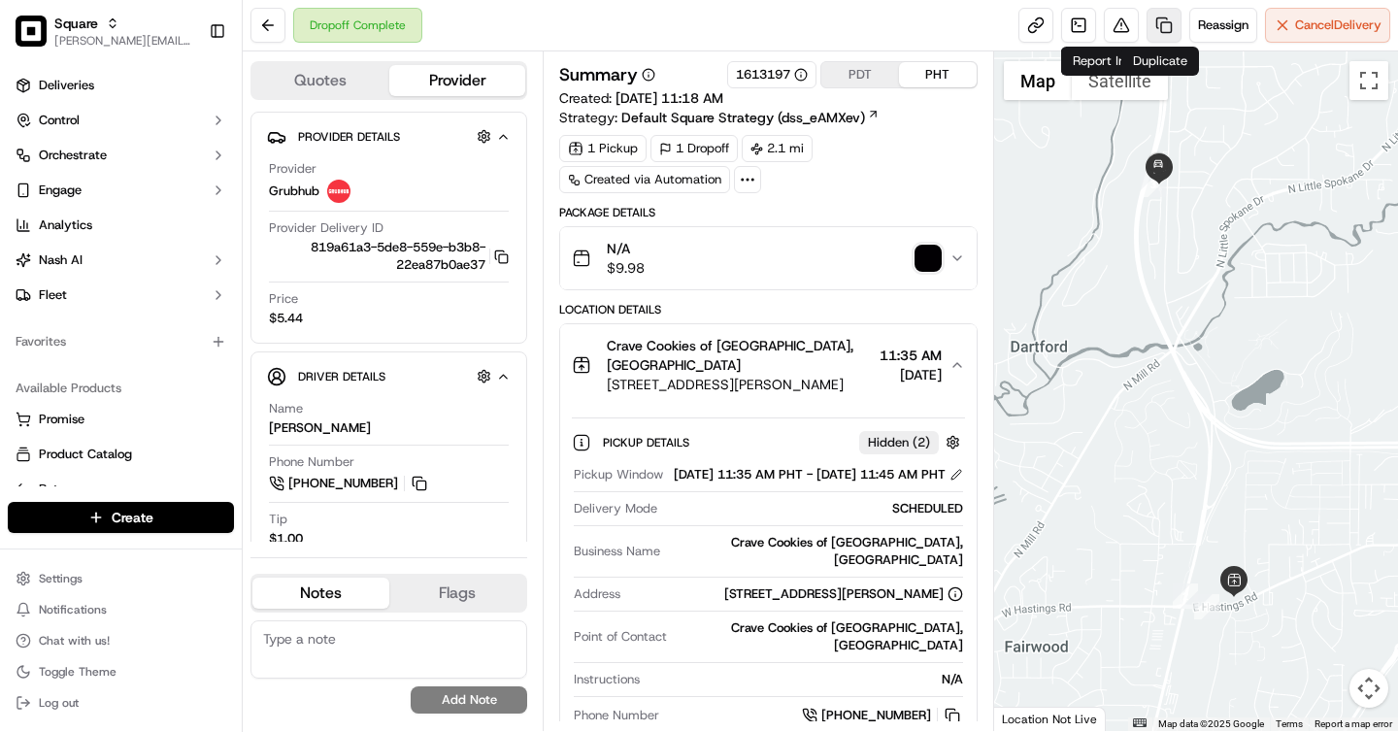
click at [1162, 15] on link at bounding box center [1164, 25] width 35 height 35
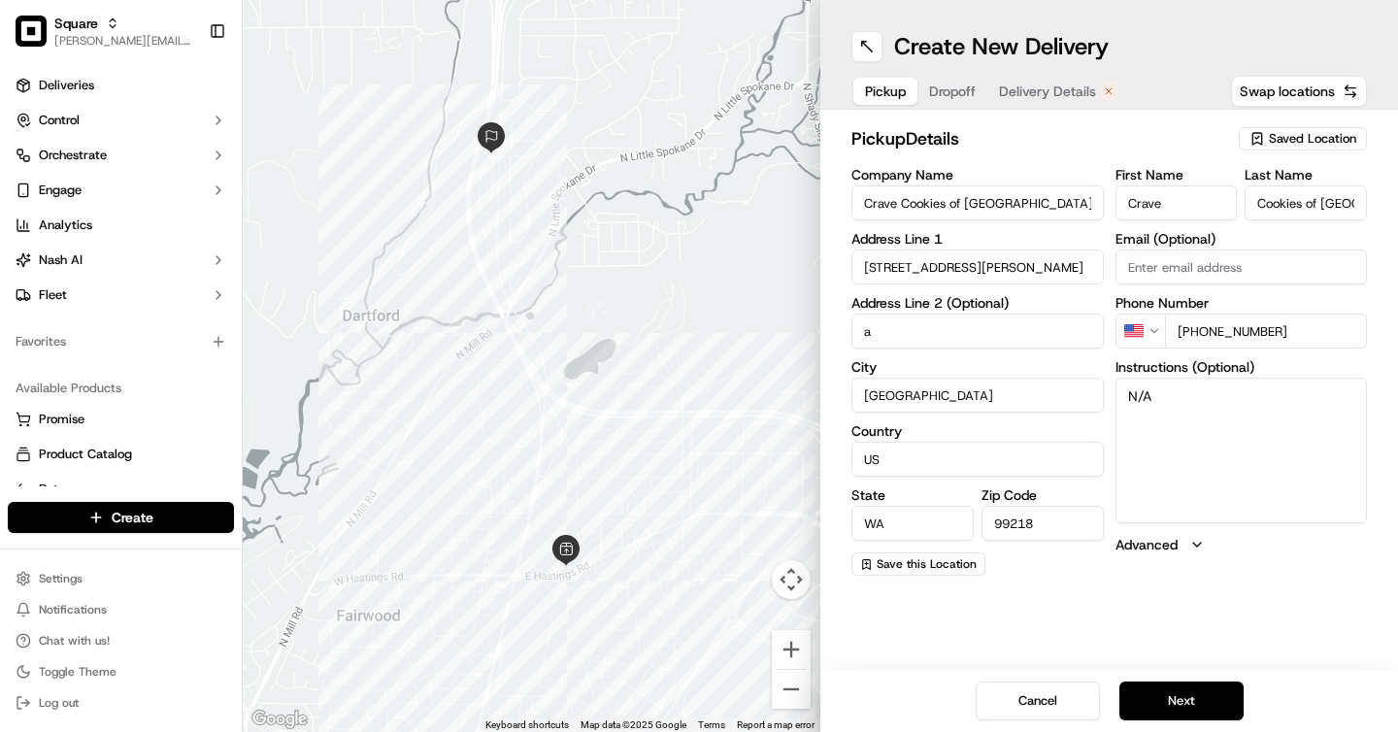
click at [1041, 93] on span "Delivery Details" at bounding box center [1047, 91] width 97 height 19
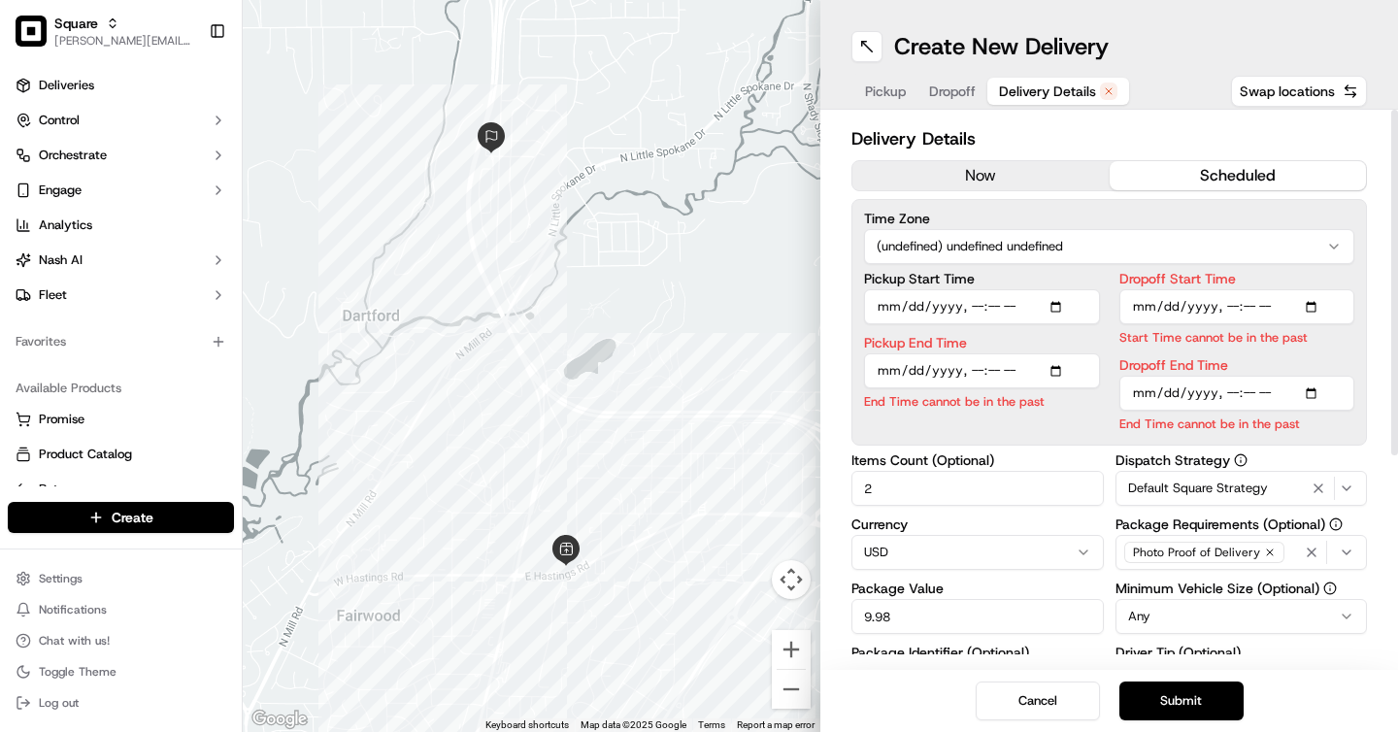
click at [964, 180] on button "now" at bounding box center [981, 175] width 257 height 29
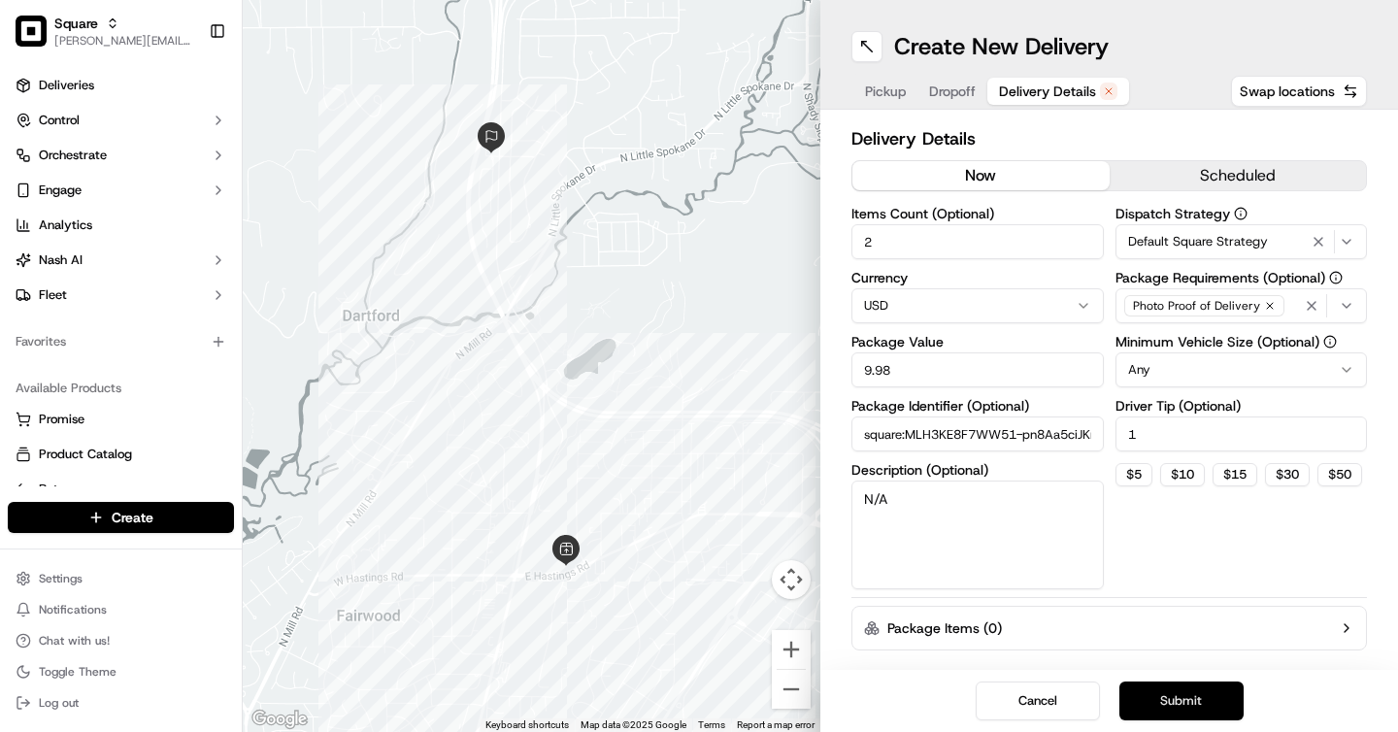
click at [1182, 694] on button "Submit" at bounding box center [1182, 701] width 124 height 39
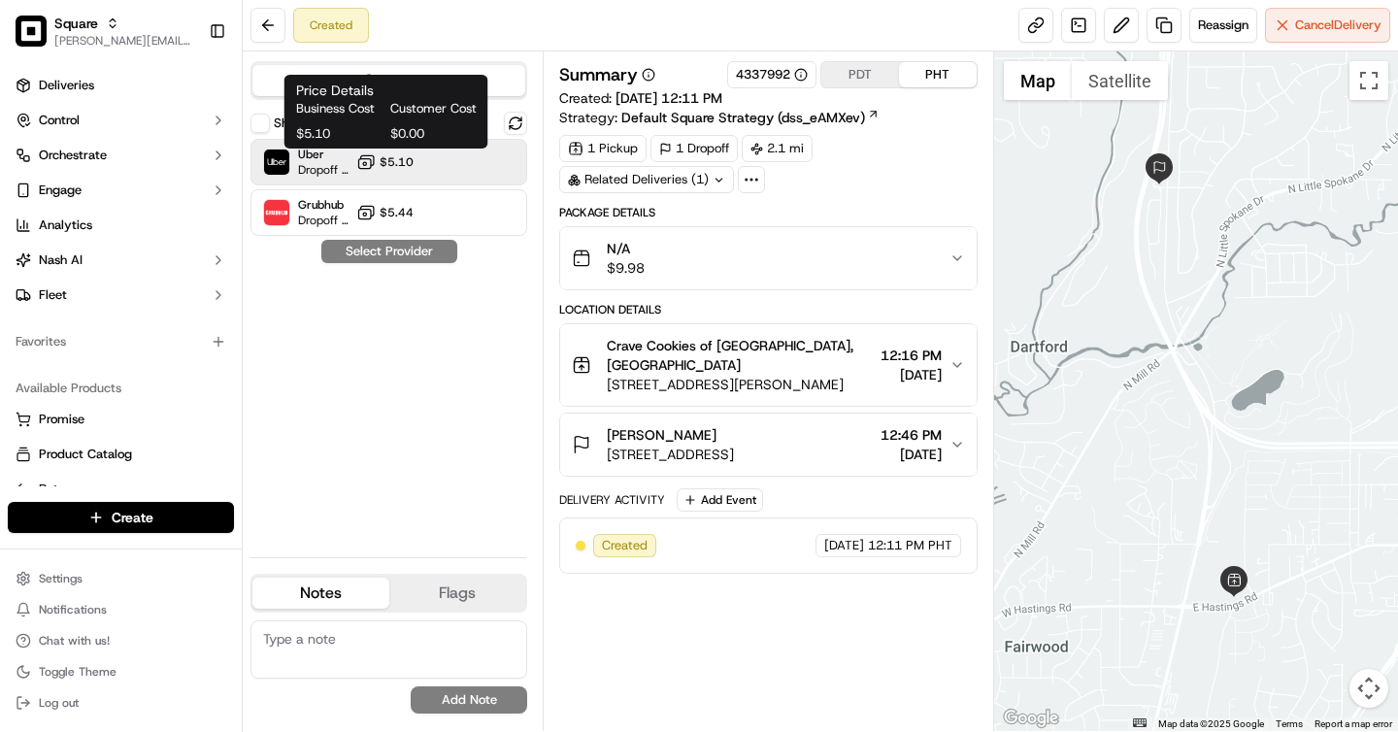
click at [371, 153] on icon at bounding box center [365, 161] width 19 height 19
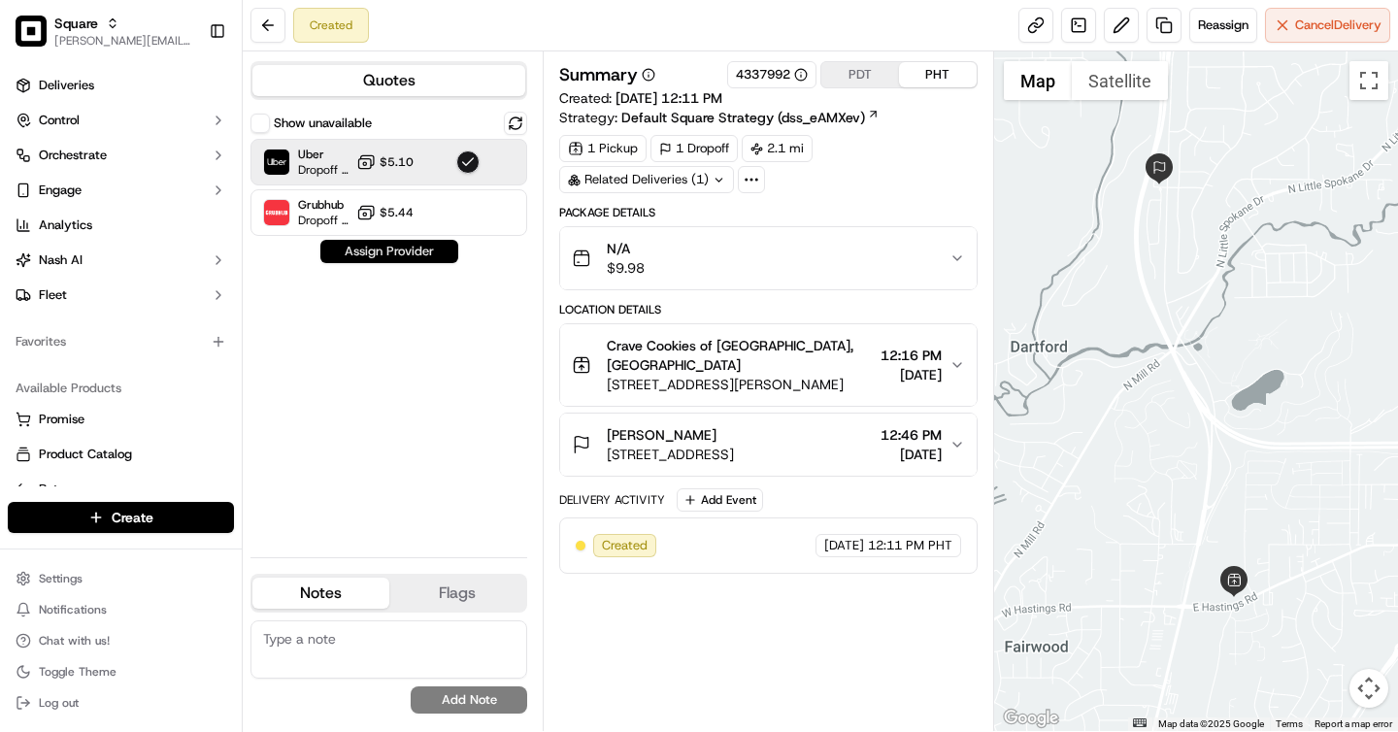
click at [431, 252] on button "Assign Provider" at bounding box center [389, 251] width 138 height 23
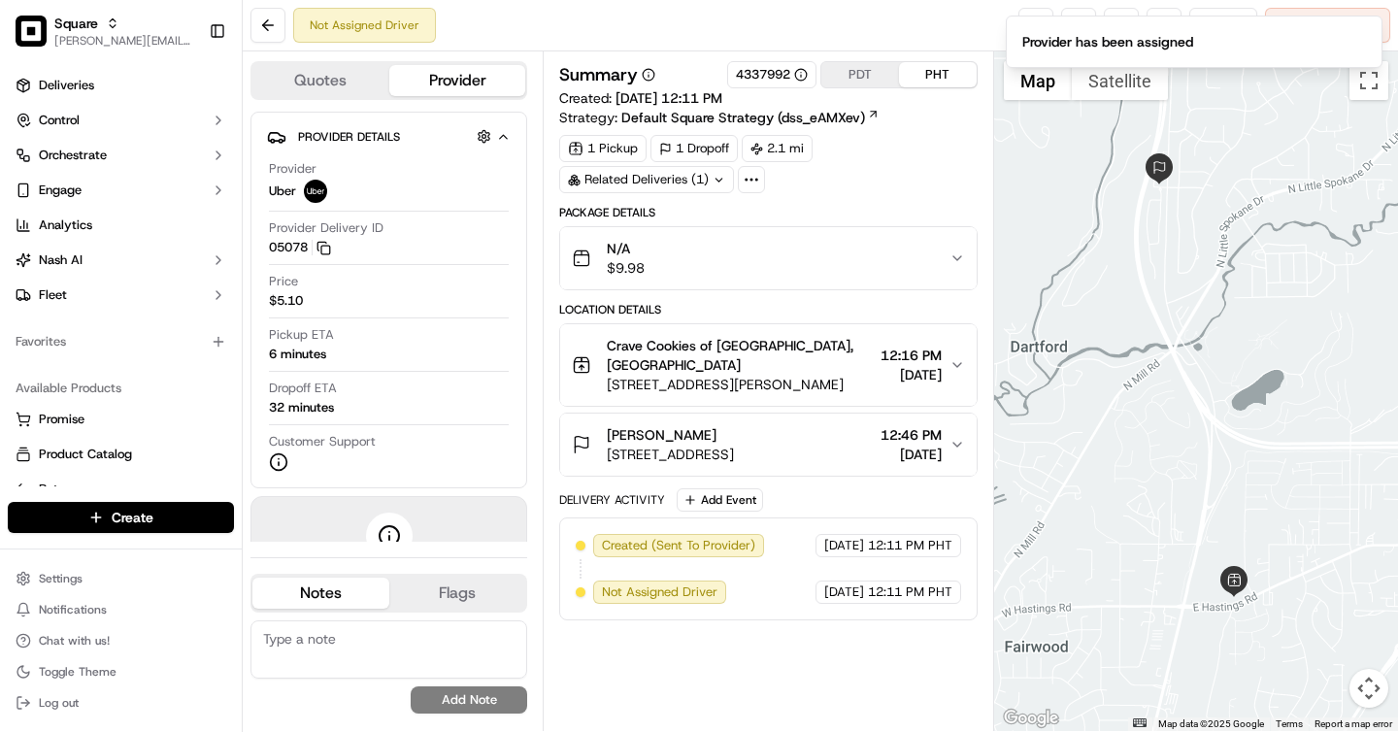
click at [734, 445] on span "[STREET_ADDRESS]" at bounding box center [670, 454] width 127 height 19
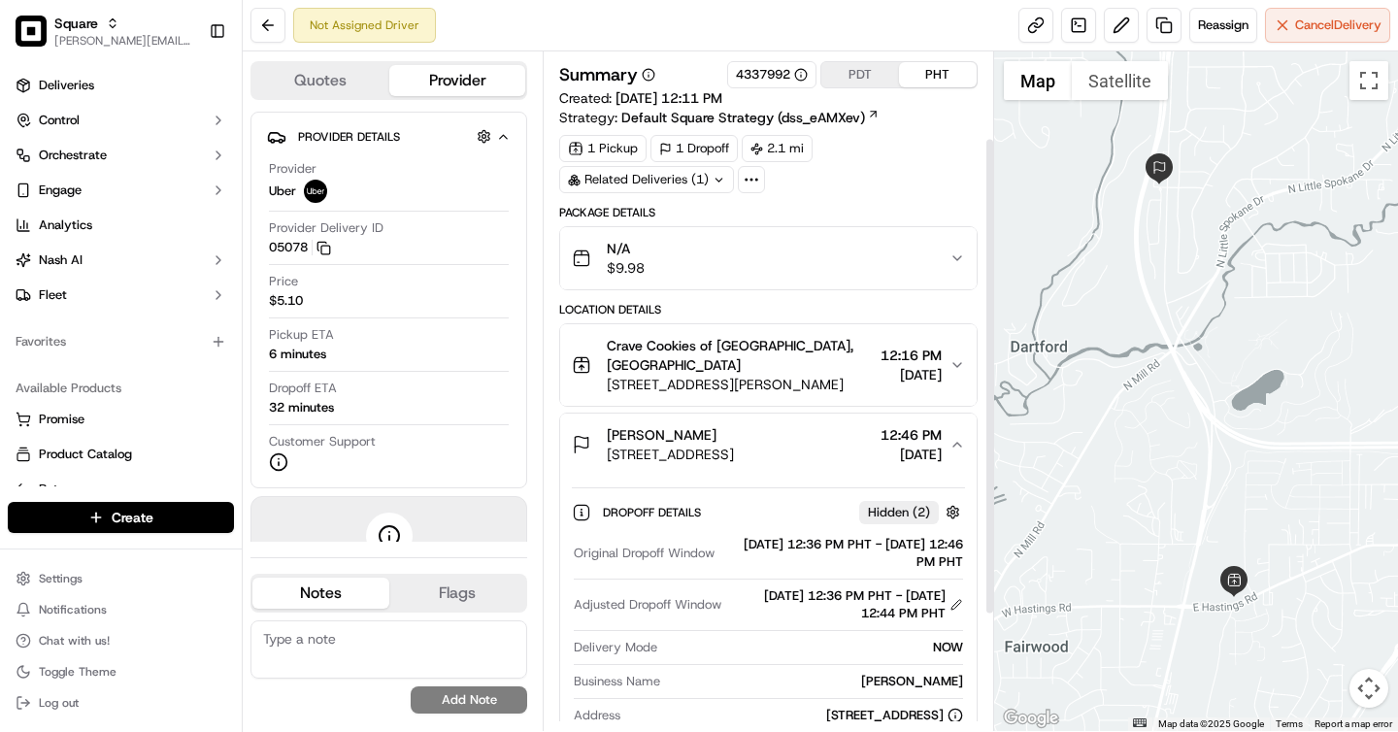
scroll to position [286, 0]
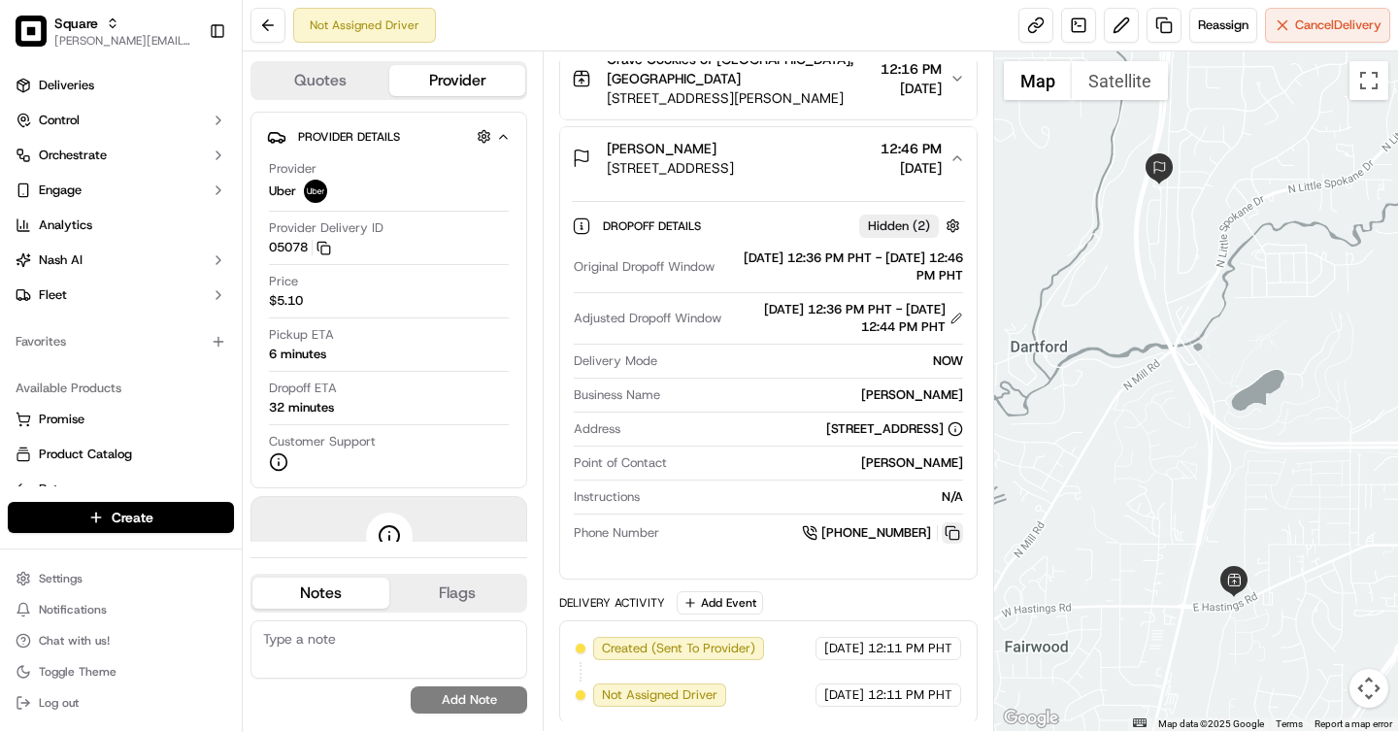
click at [955, 533] on button at bounding box center [952, 532] width 21 height 21
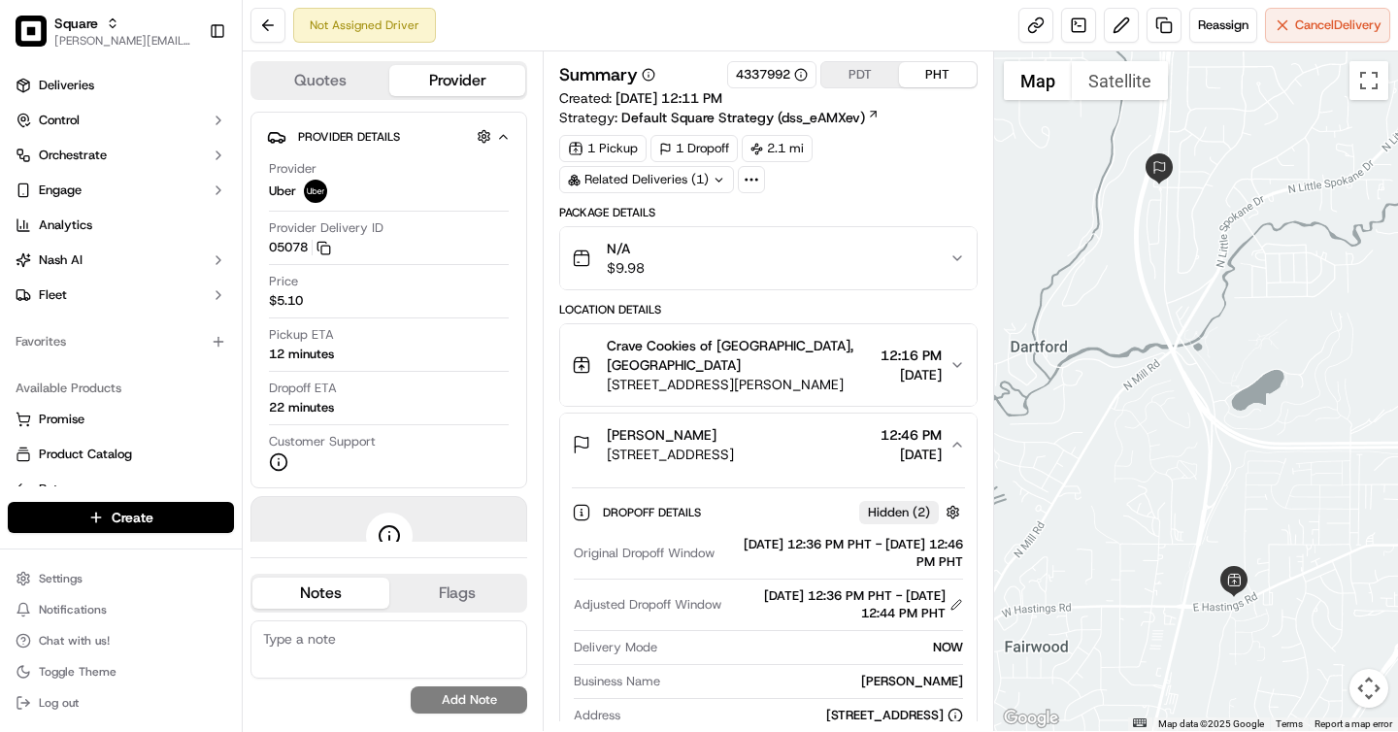
click at [863, 78] on button "PDT" at bounding box center [860, 74] width 78 height 25
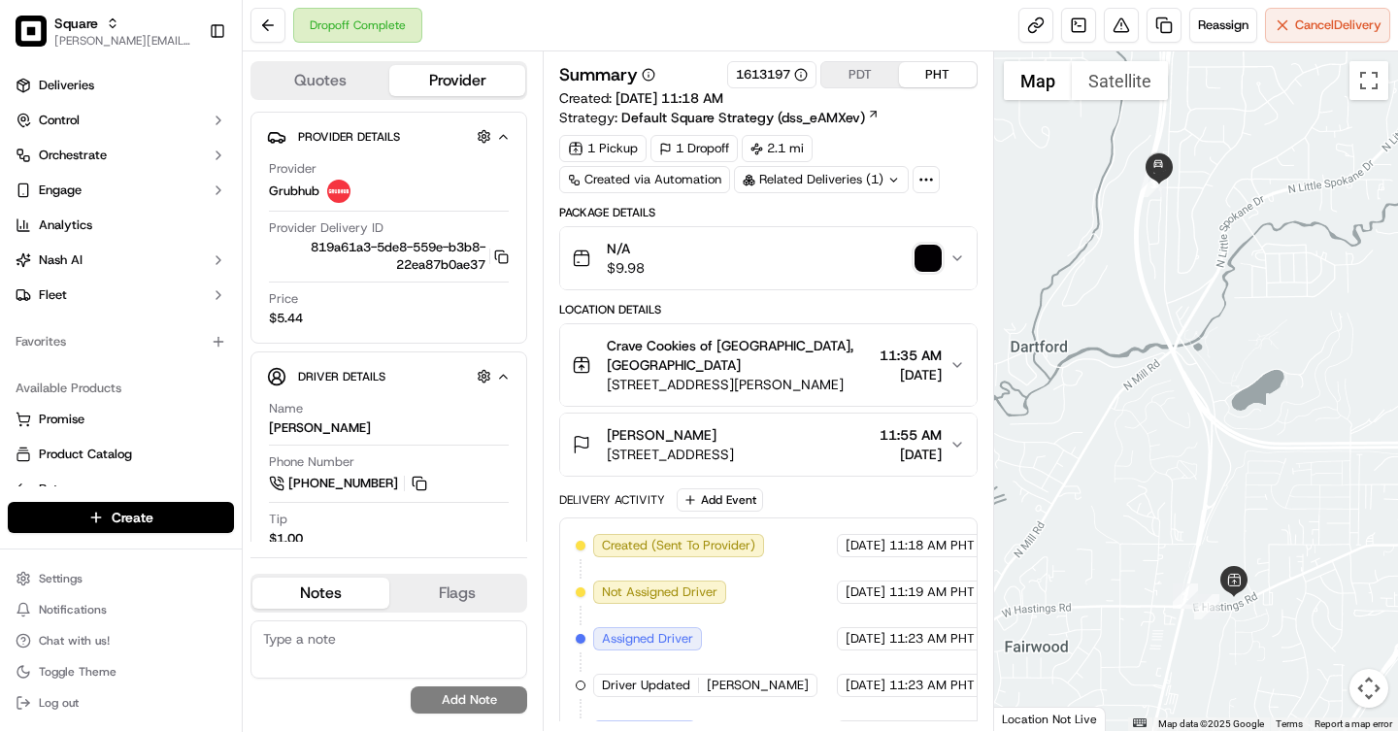
click at [865, 66] on button "PDT" at bounding box center [860, 74] width 78 height 25
click at [933, 272] on div "N/A $9.98" at bounding box center [760, 258] width 377 height 39
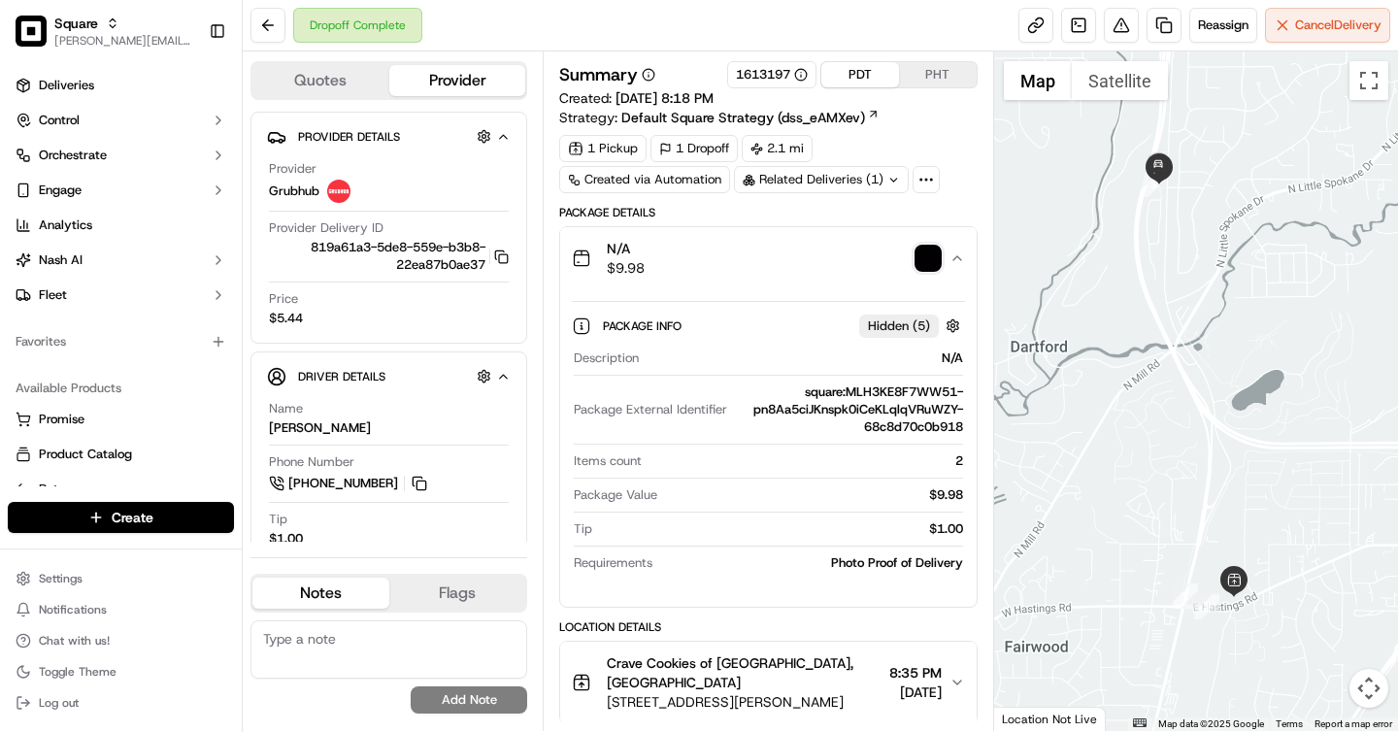
click at [920, 253] on img "button" at bounding box center [928, 258] width 27 height 27
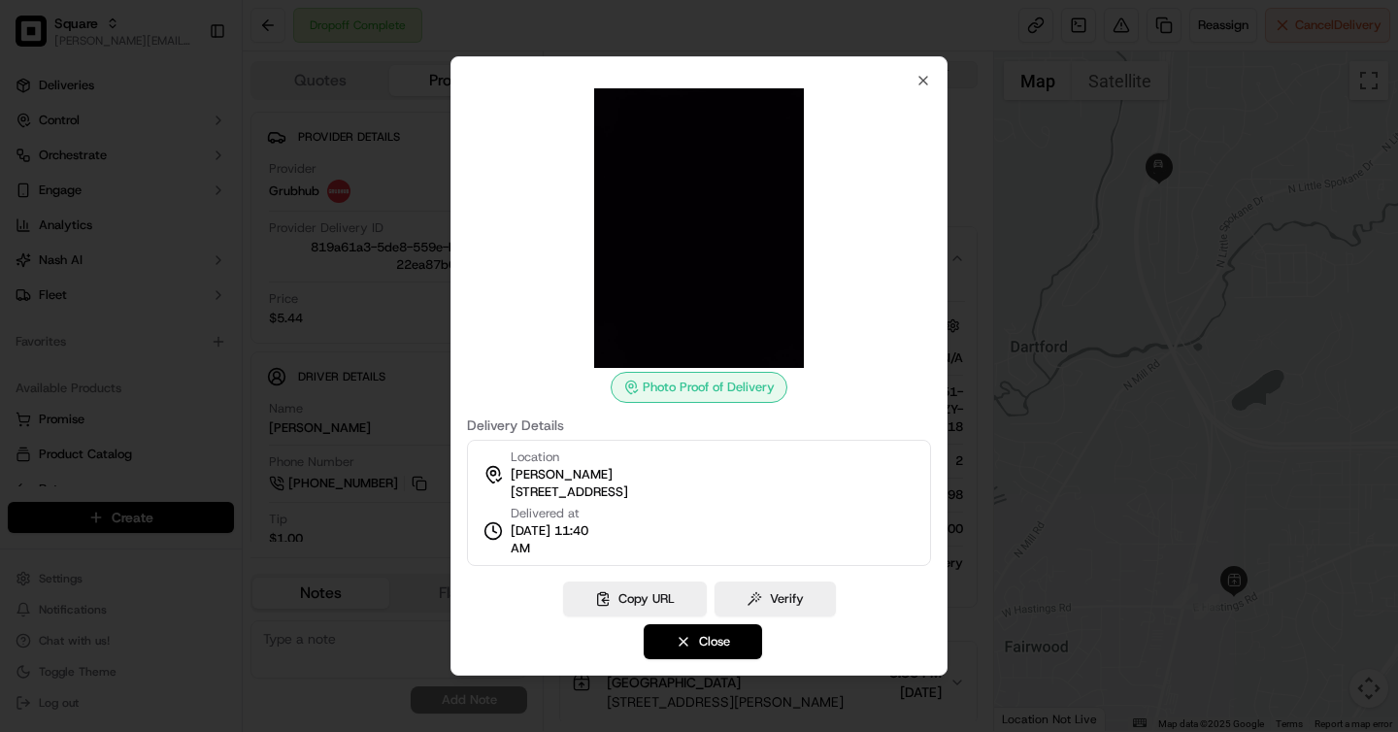
click at [1020, 56] on div at bounding box center [699, 366] width 1398 height 732
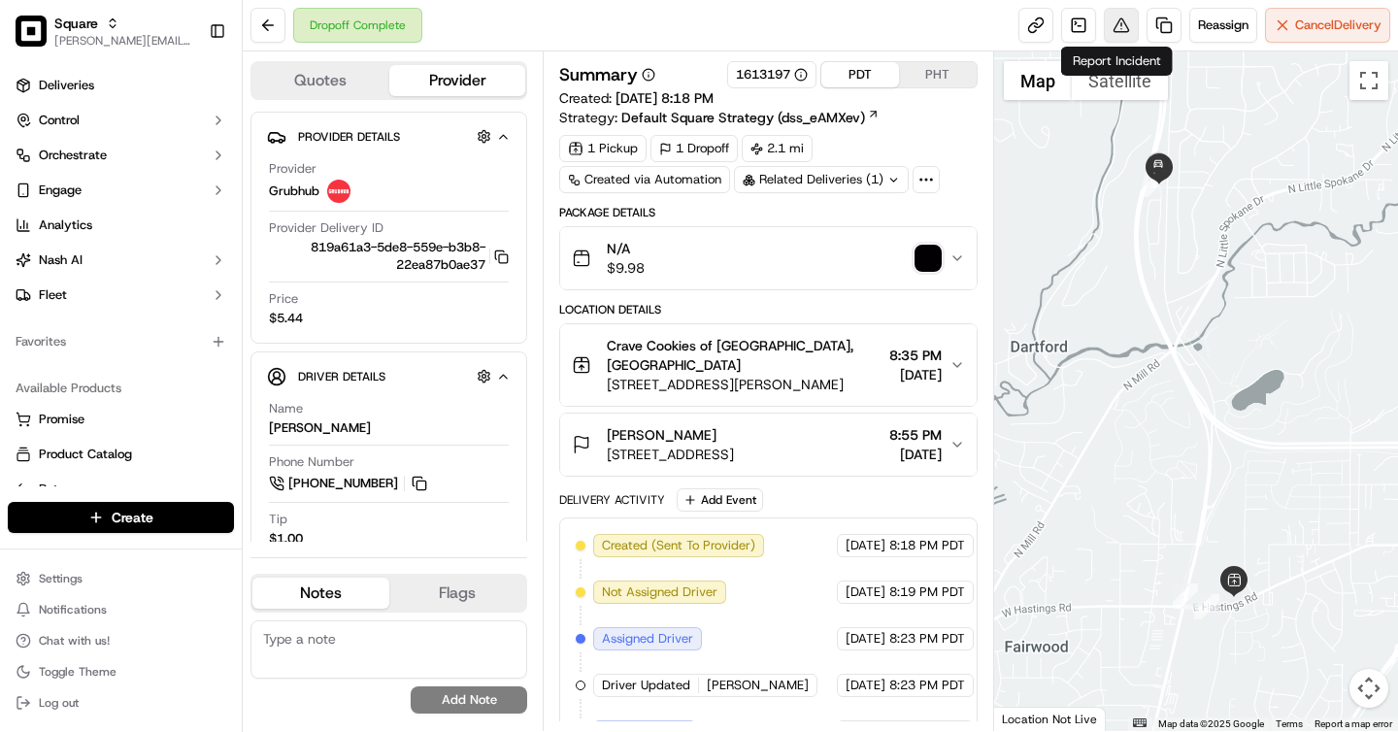
click at [1104, 30] on button at bounding box center [1121, 25] width 35 height 35
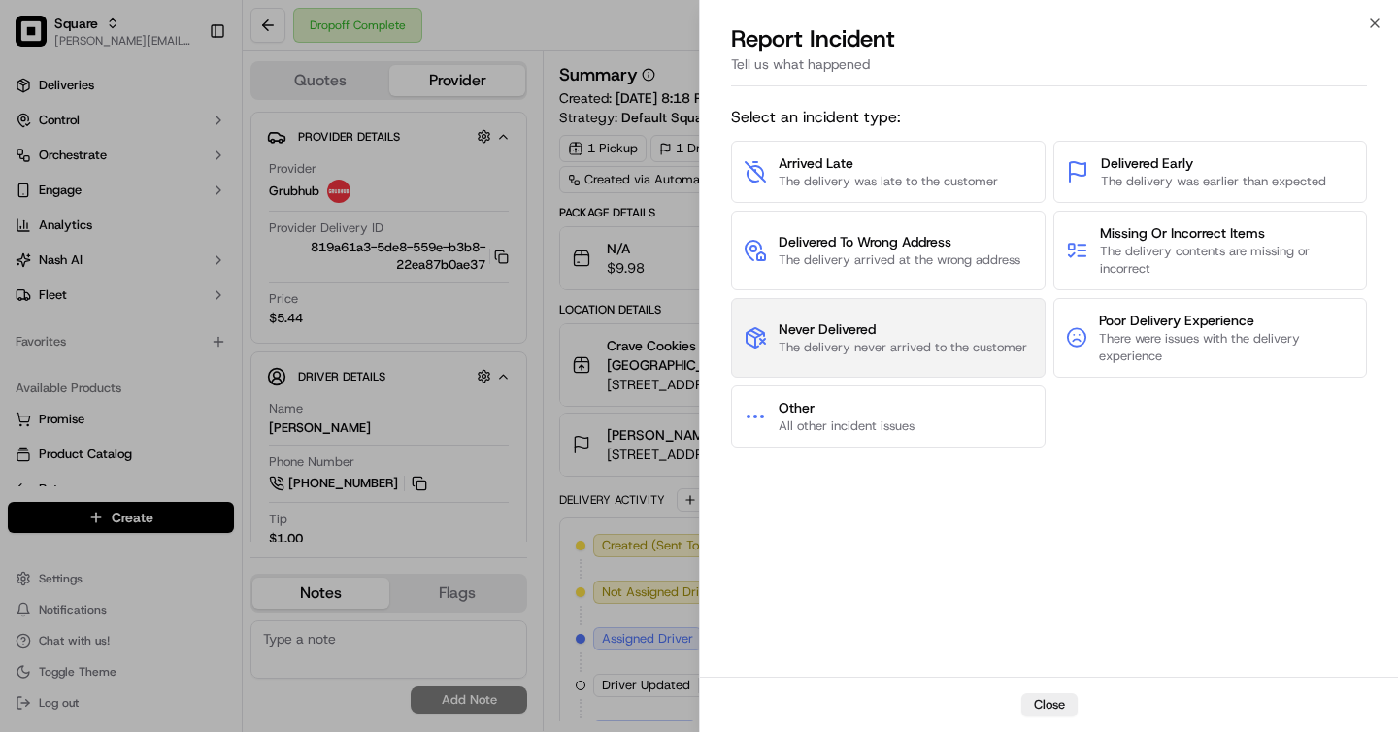
click at [871, 323] on span "Never Delivered" at bounding box center [903, 328] width 249 height 19
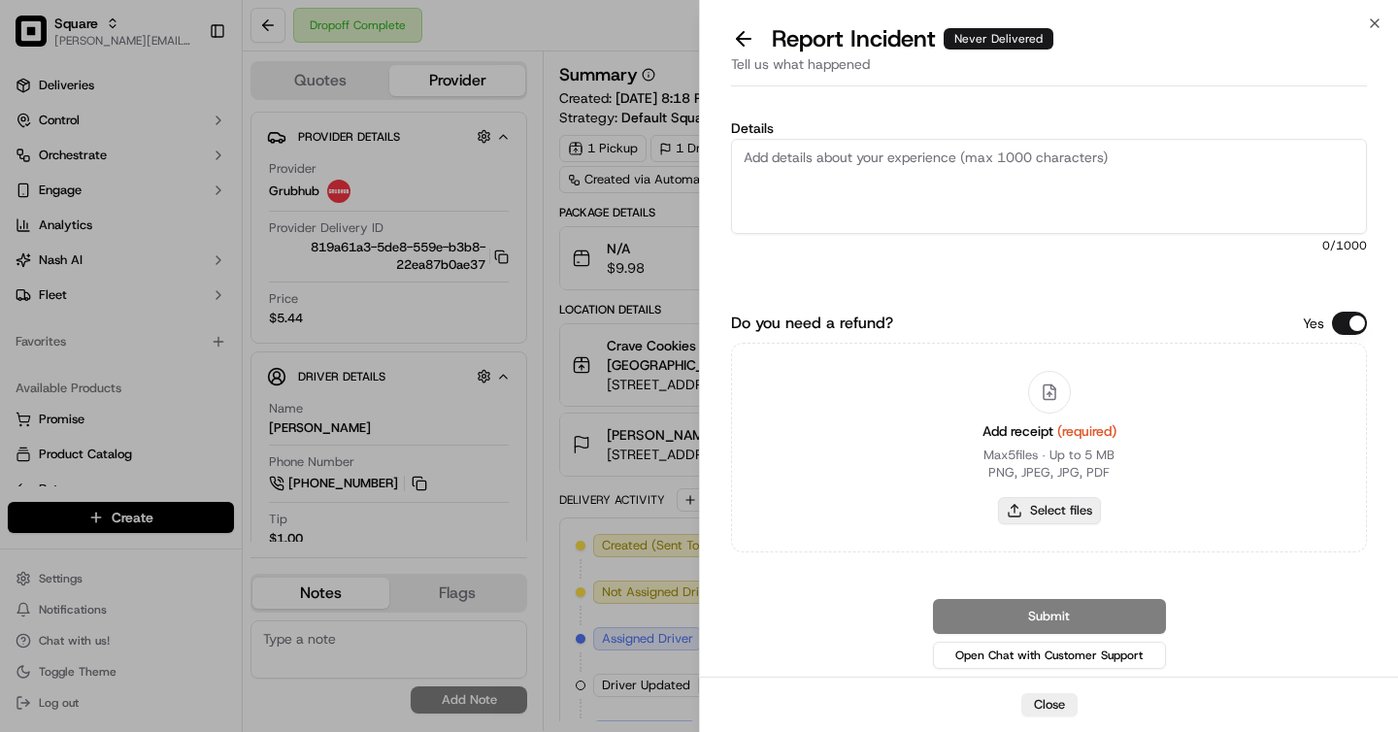
click at [1068, 519] on button "Select files" at bounding box center [1049, 510] width 103 height 27
type input "C:\fakepath\Screenshot [DATE] 12.13.05 PM.png"
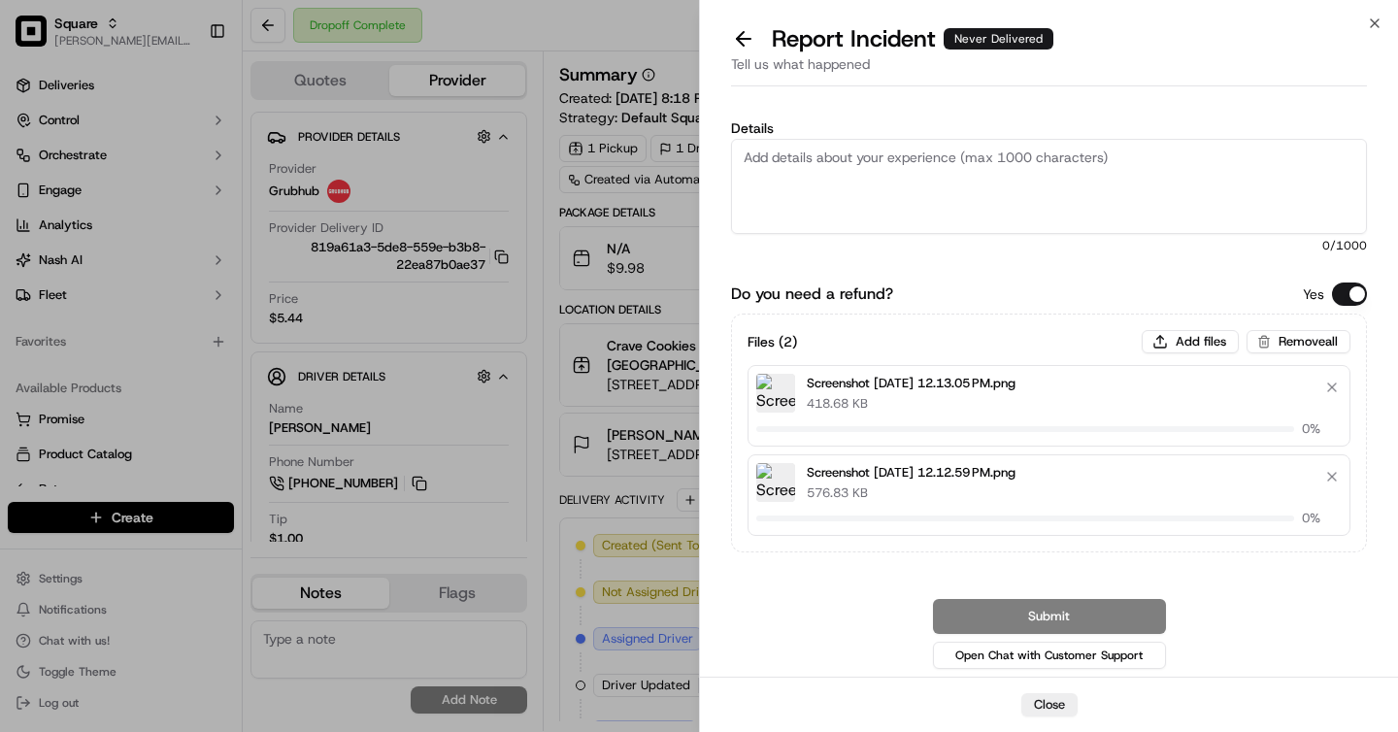
click at [913, 183] on textarea "Details" at bounding box center [1049, 186] width 636 height 95
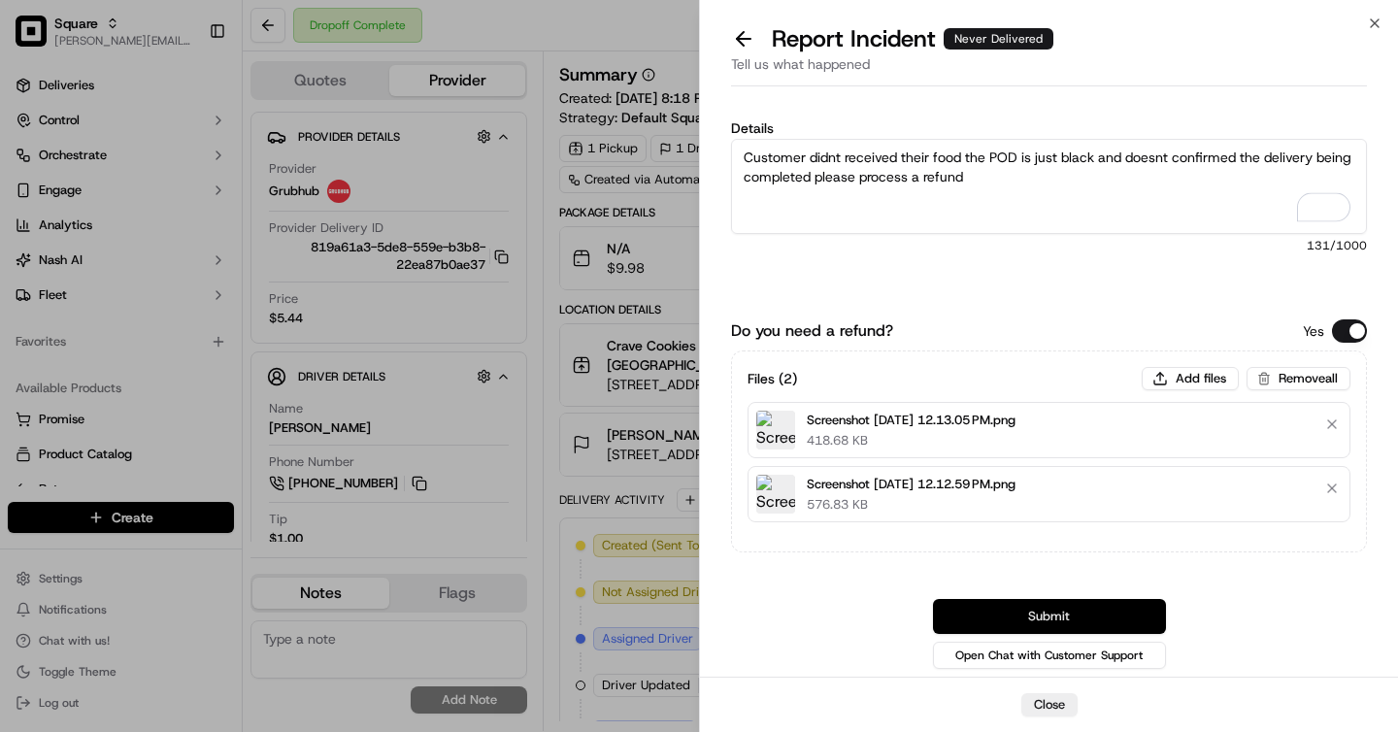
type textarea "Customer didnt received their food the POD is just black and doesnt confirmed t…"
click at [1062, 618] on button "Submit" at bounding box center [1049, 616] width 233 height 35
